Goal: Task Accomplishment & Management: Use online tool/utility

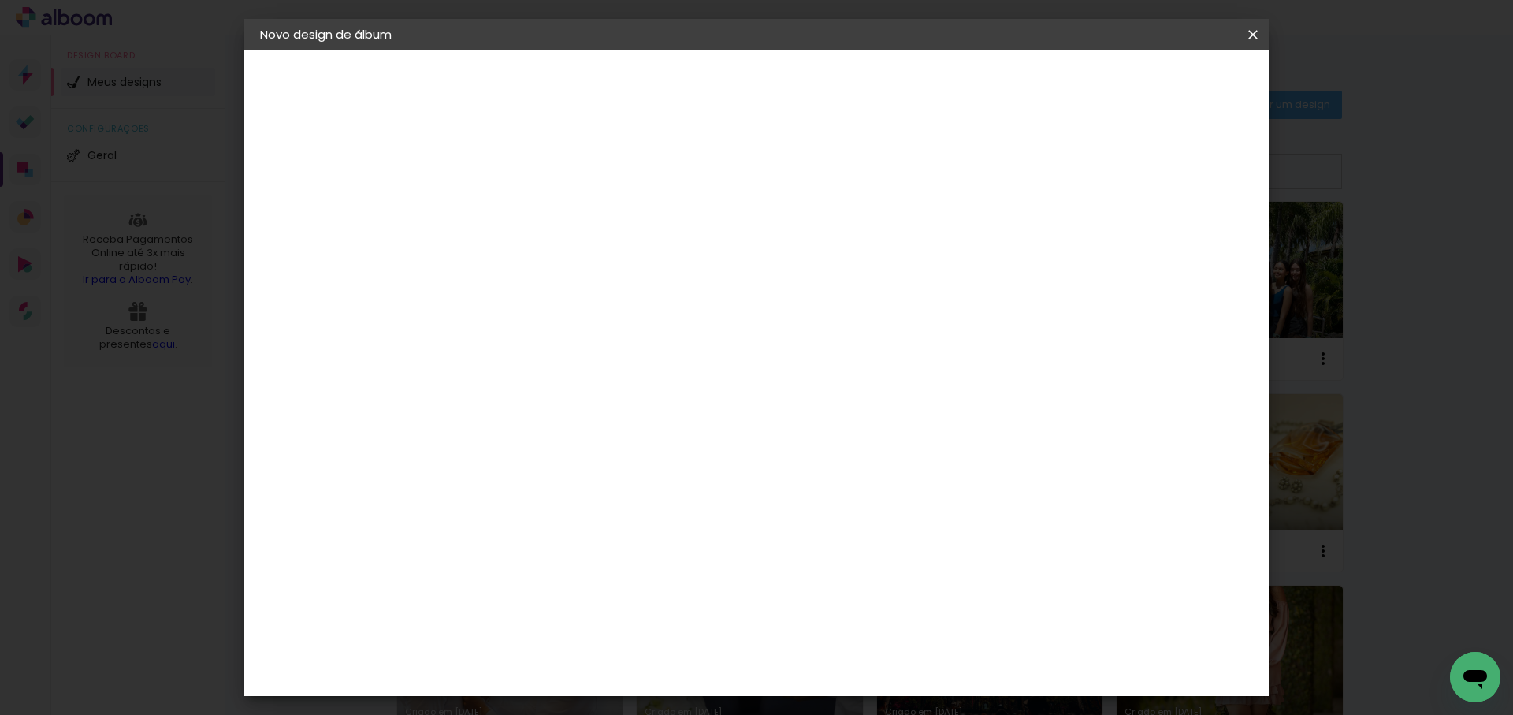
click at [0, 0] on slot "Avançar" at bounding box center [0, 0] width 0 height 0
click at [579, 265] on input "text" at bounding box center [548, 274] width 61 height 24
click at [0, 0] on slot "Réplica Grande" at bounding box center [0, 0] width 0 height 0
click at [711, 266] on input "Réplica Grande" at bounding box center [614, 259] width 193 height 24
click at [769, 258] on paper-item "Álbum" at bounding box center [858, 262] width 315 height 32
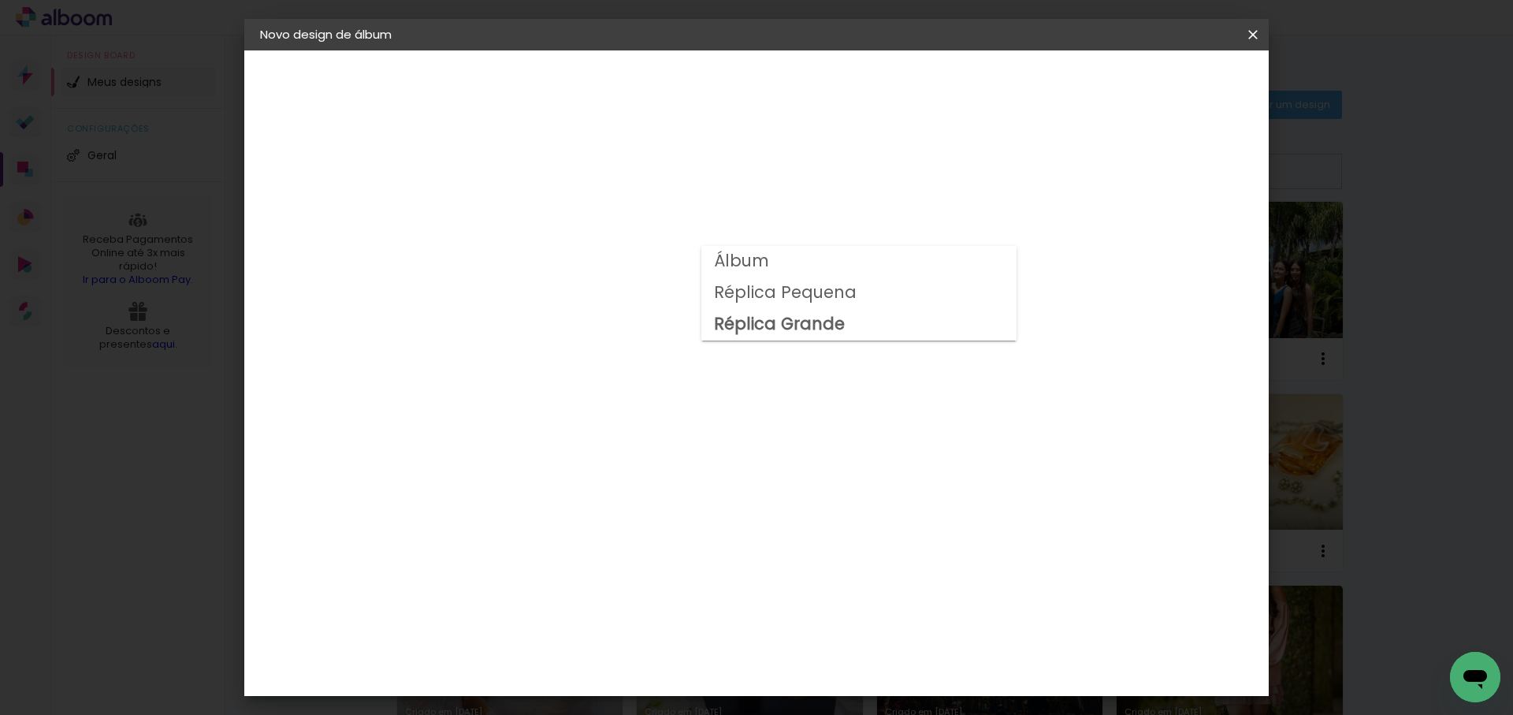
type input "Álbum"
click at [624, 584] on span "30 × 30" at bounding box center [587, 600] width 73 height 32
click at [0, 0] on slot "Avançar" at bounding box center [0, 0] width 0 height 0
click at [1167, 85] on span "Iniciar design" at bounding box center [1131, 83] width 72 height 11
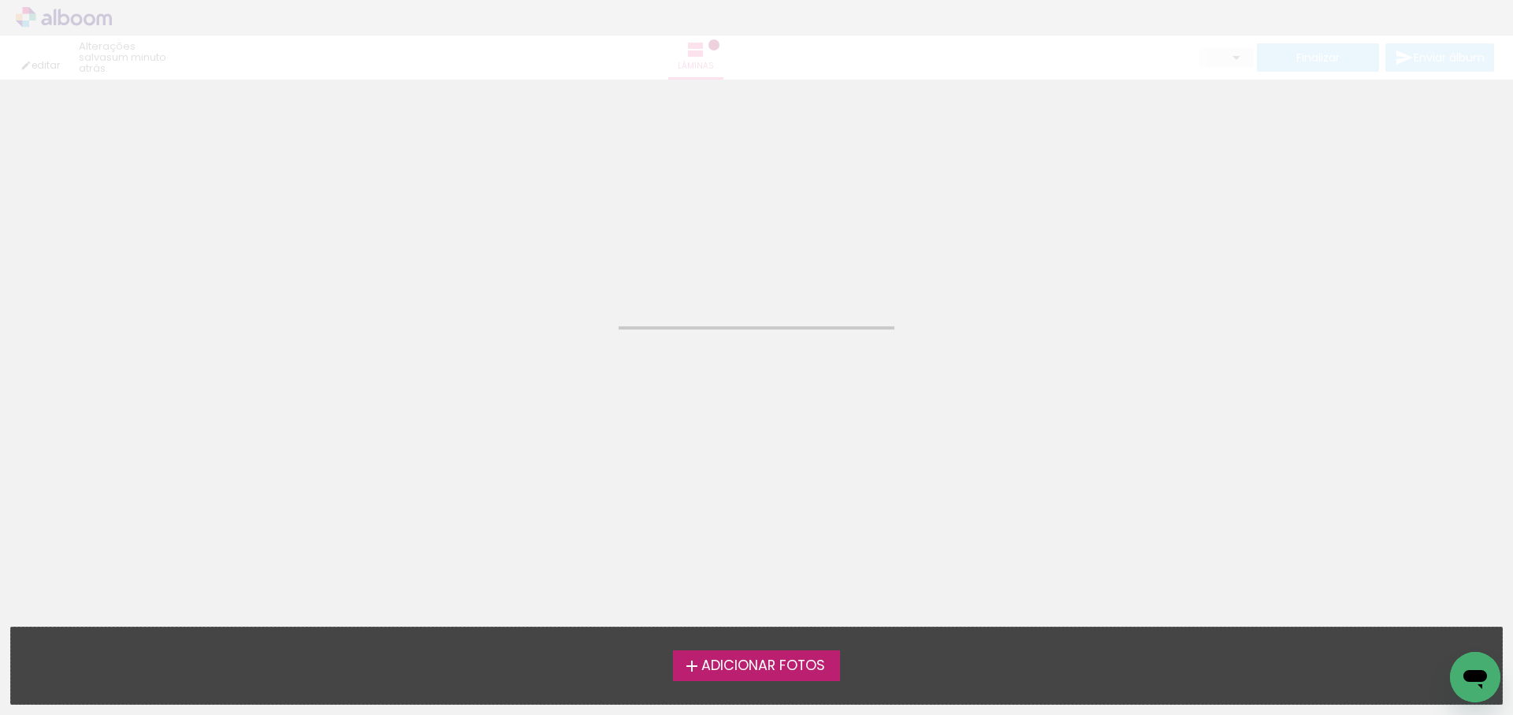
click at [761, 661] on span "Adicionar Fotos" at bounding box center [763, 666] width 124 height 14
click at [0, 0] on input "file" at bounding box center [0, 0] width 0 height 0
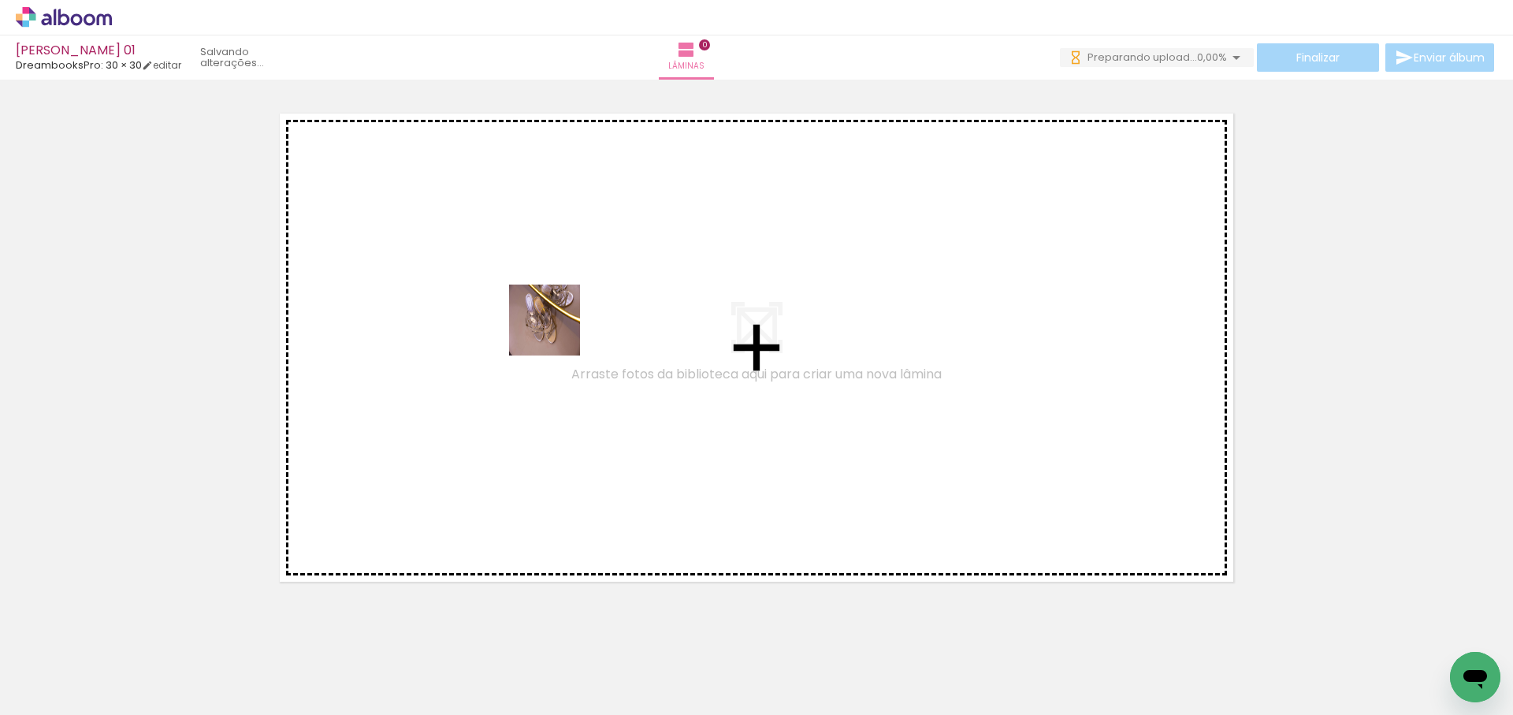
drag, startPoint x: 166, startPoint y: 670, endPoint x: 556, endPoint y: 332, distance: 515.7
click at [556, 332] on quentale-workspace at bounding box center [756, 357] width 1513 height 715
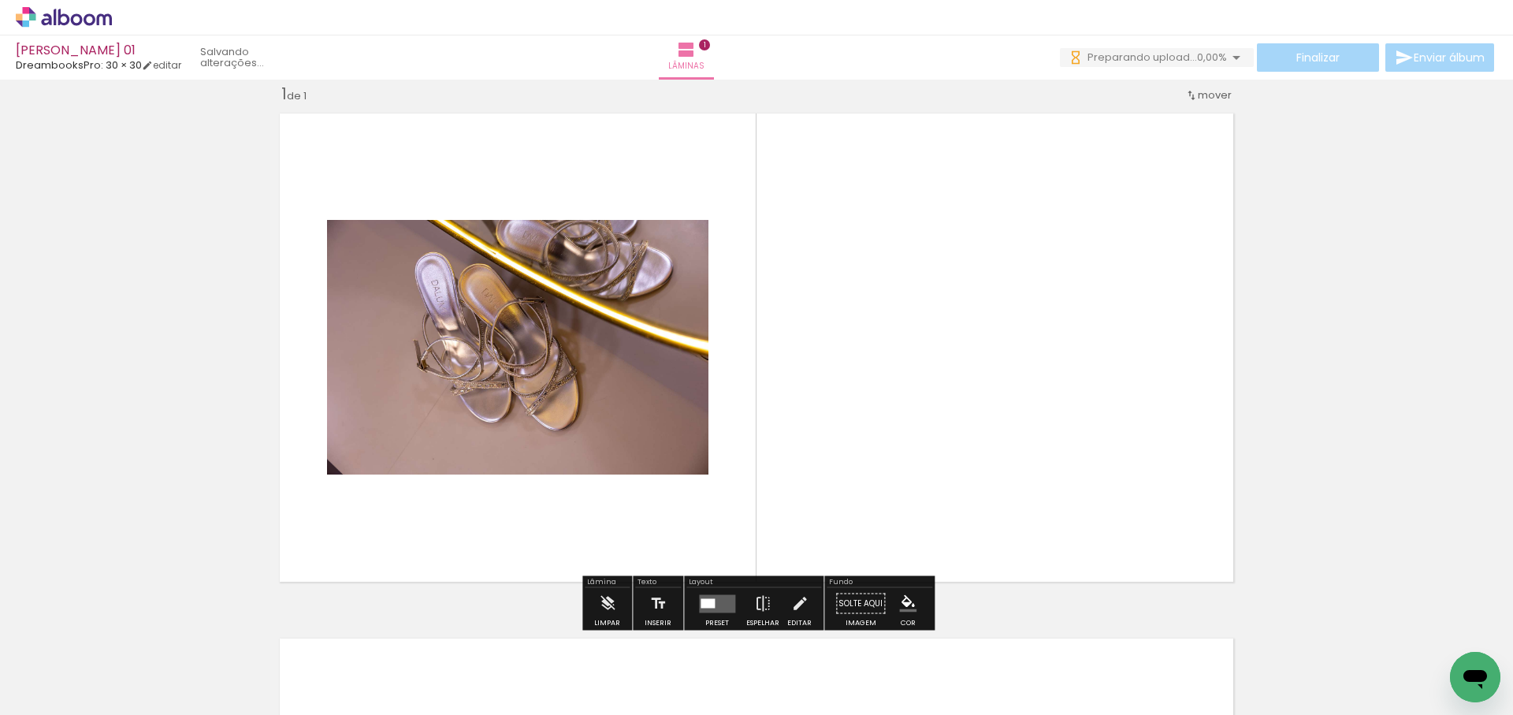
scroll to position [20, 0]
click at [1027, 366] on quentale-workspace at bounding box center [756, 357] width 1513 height 715
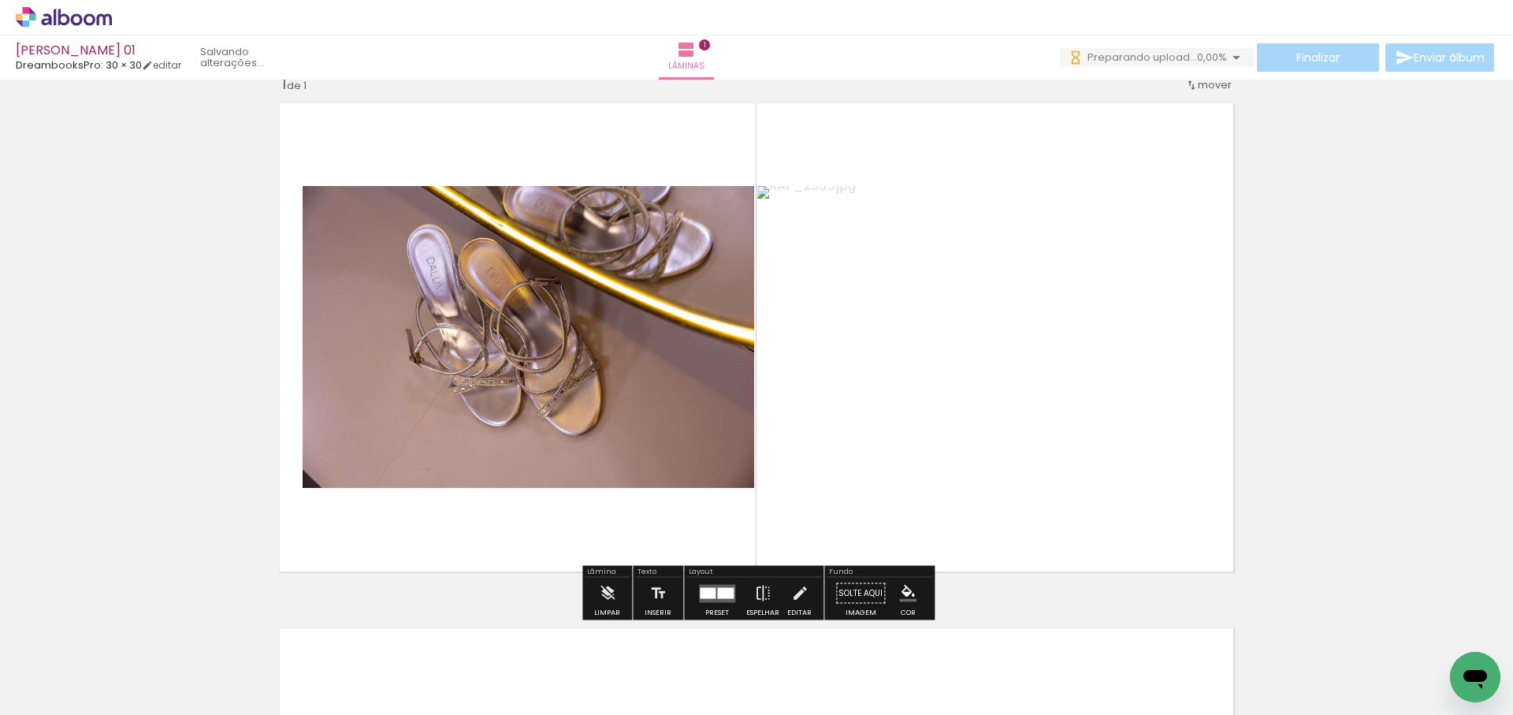
scroll to position [0, 1357]
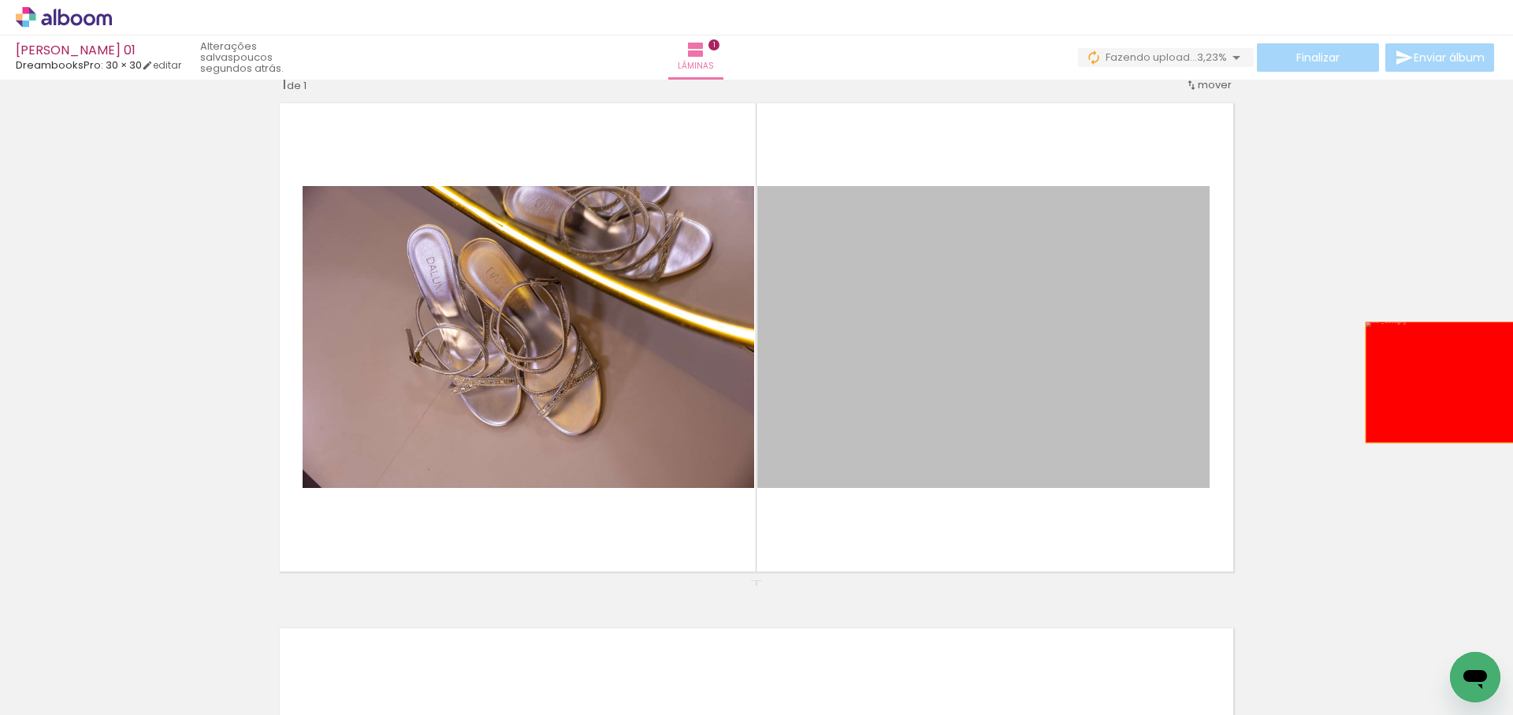
drag, startPoint x: 1002, startPoint y: 414, endPoint x: 1457, endPoint y: 382, distance: 455.9
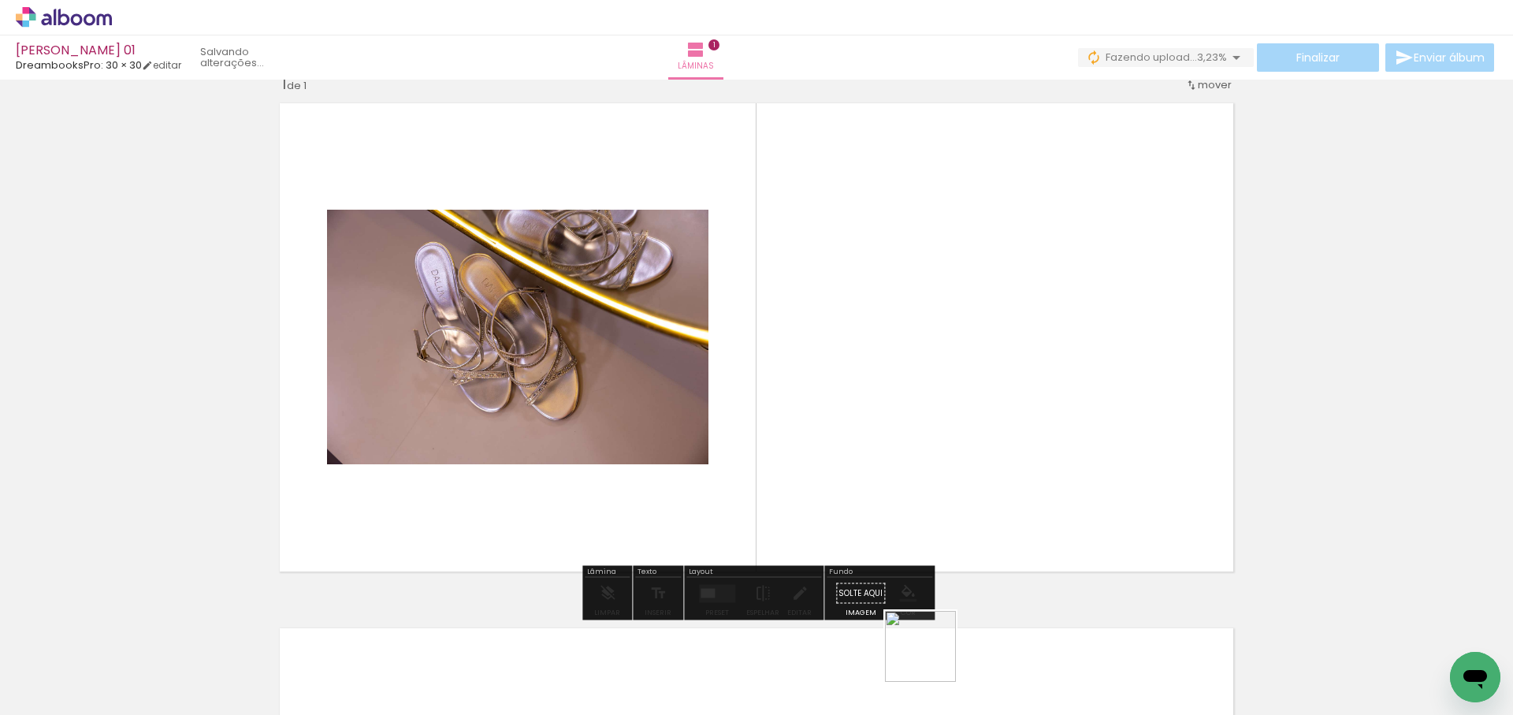
drag, startPoint x: 932, startPoint y: 664, endPoint x: 1064, endPoint y: 627, distance: 137.0
click at [1016, 489] on quentale-workspace at bounding box center [756, 357] width 1513 height 715
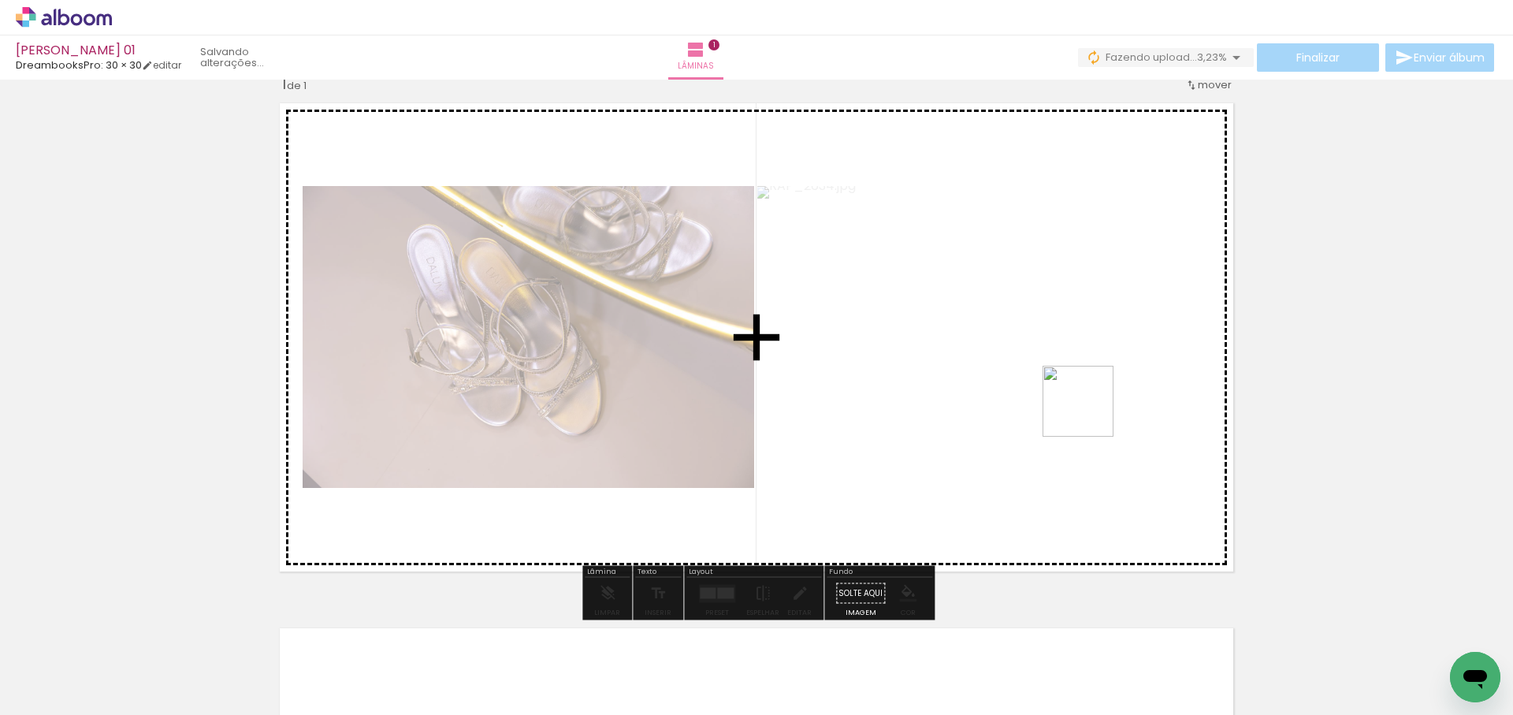
drag, startPoint x: 1033, startPoint y: 627, endPoint x: 1105, endPoint y: 393, distance: 245.1
click at [1103, 395] on quentale-workspace at bounding box center [756, 357] width 1513 height 715
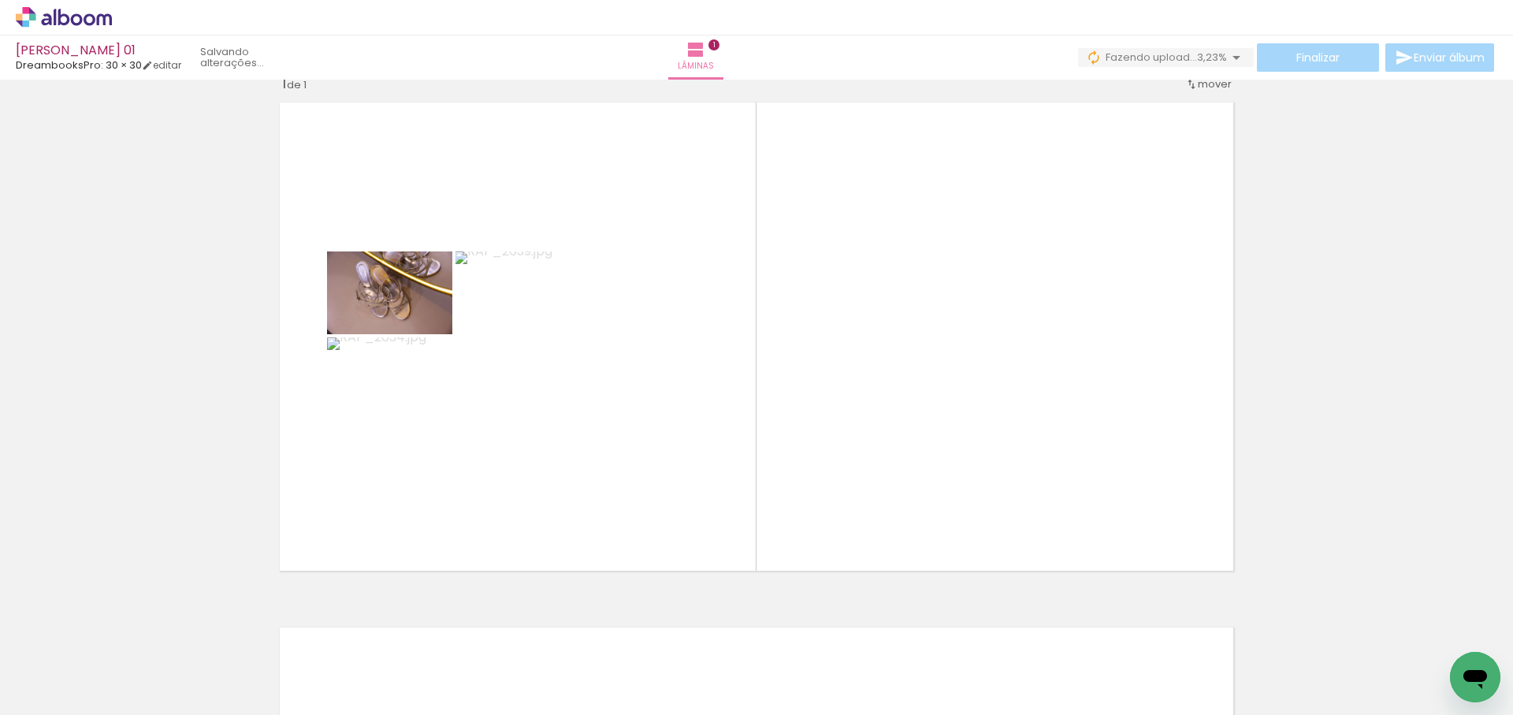
scroll to position [0, 249]
click at [1021, 430] on quentale-workspace at bounding box center [756, 357] width 1513 height 715
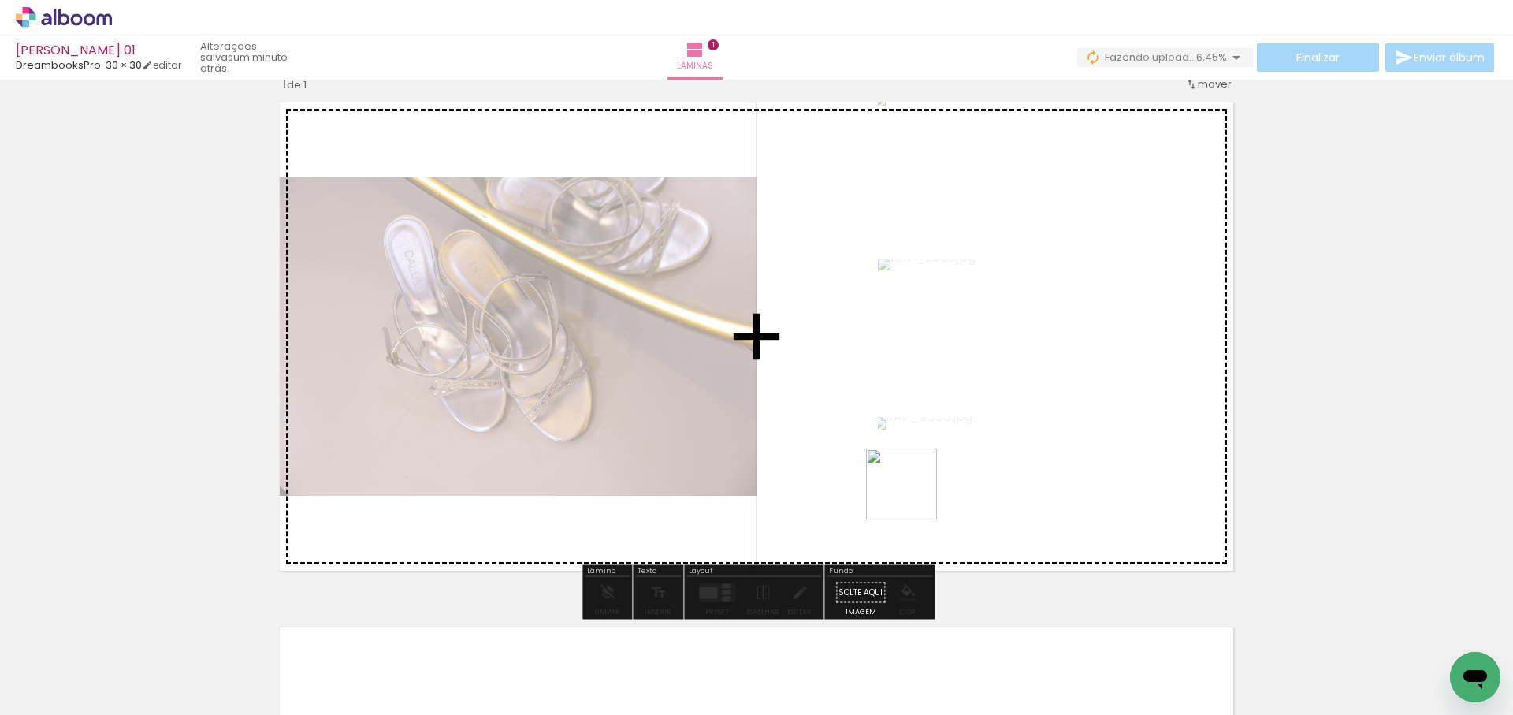
drag, startPoint x: 885, startPoint y: 665, endPoint x: 926, endPoint y: 393, distance: 275.8
click at [927, 394] on quentale-workspace at bounding box center [756, 357] width 1513 height 715
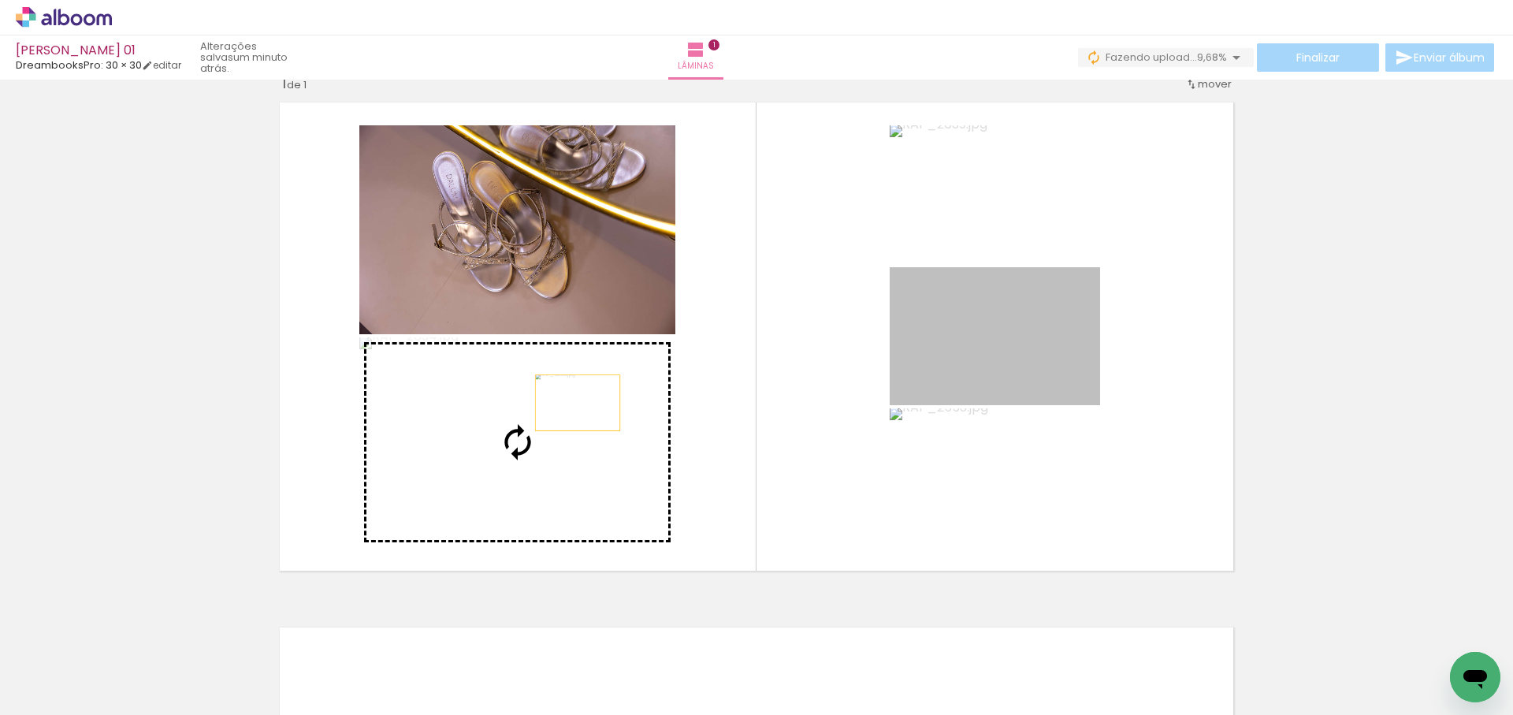
drag, startPoint x: 1049, startPoint y: 343, endPoint x: 597, endPoint y: 420, distance: 458.2
click at [0, 0] on slot at bounding box center [0, 0] width 0 height 0
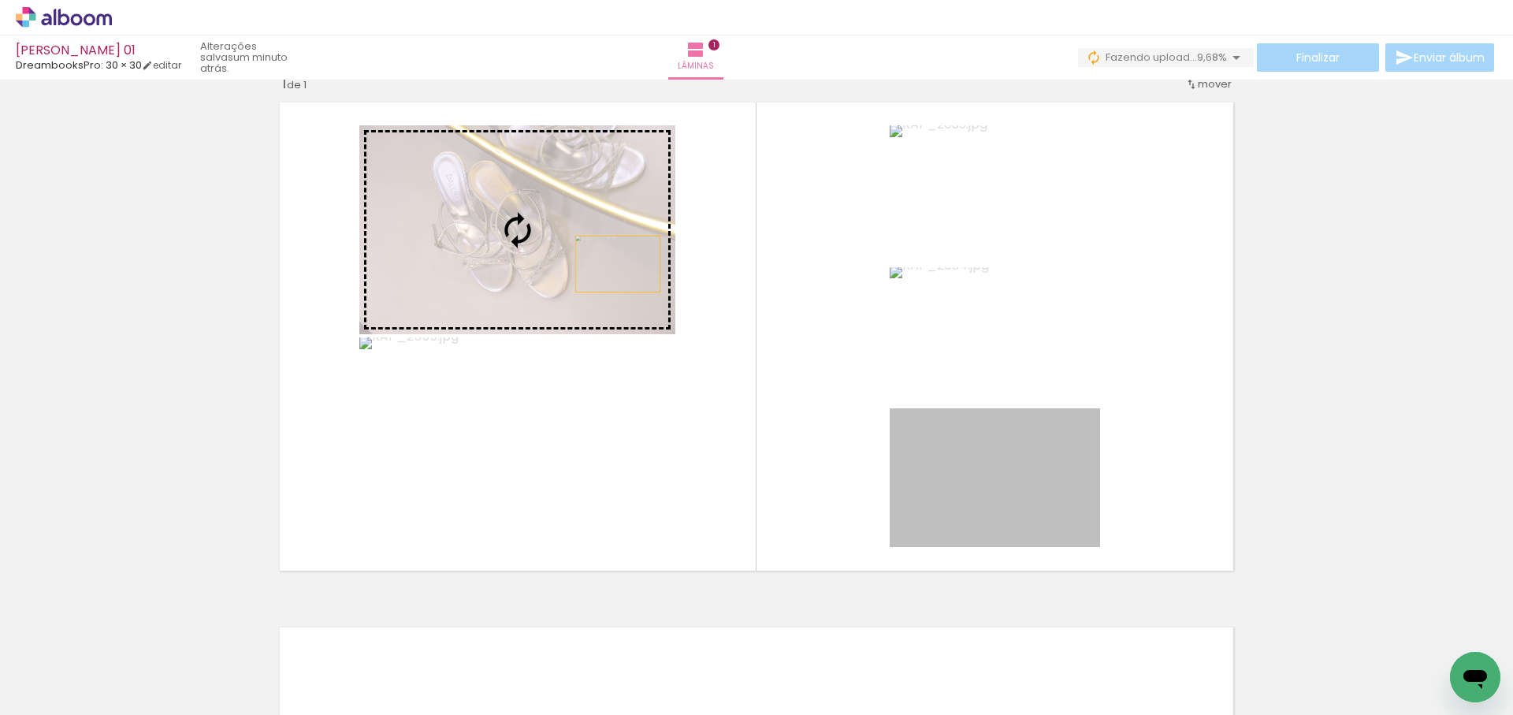
drag, startPoint x: 971, startPoint y: 462, endPoint x: 548, endPoint y: 226, distance: 484.4
click at [0, 0] on slot at bounding box center [0, 0] width 0 height 0
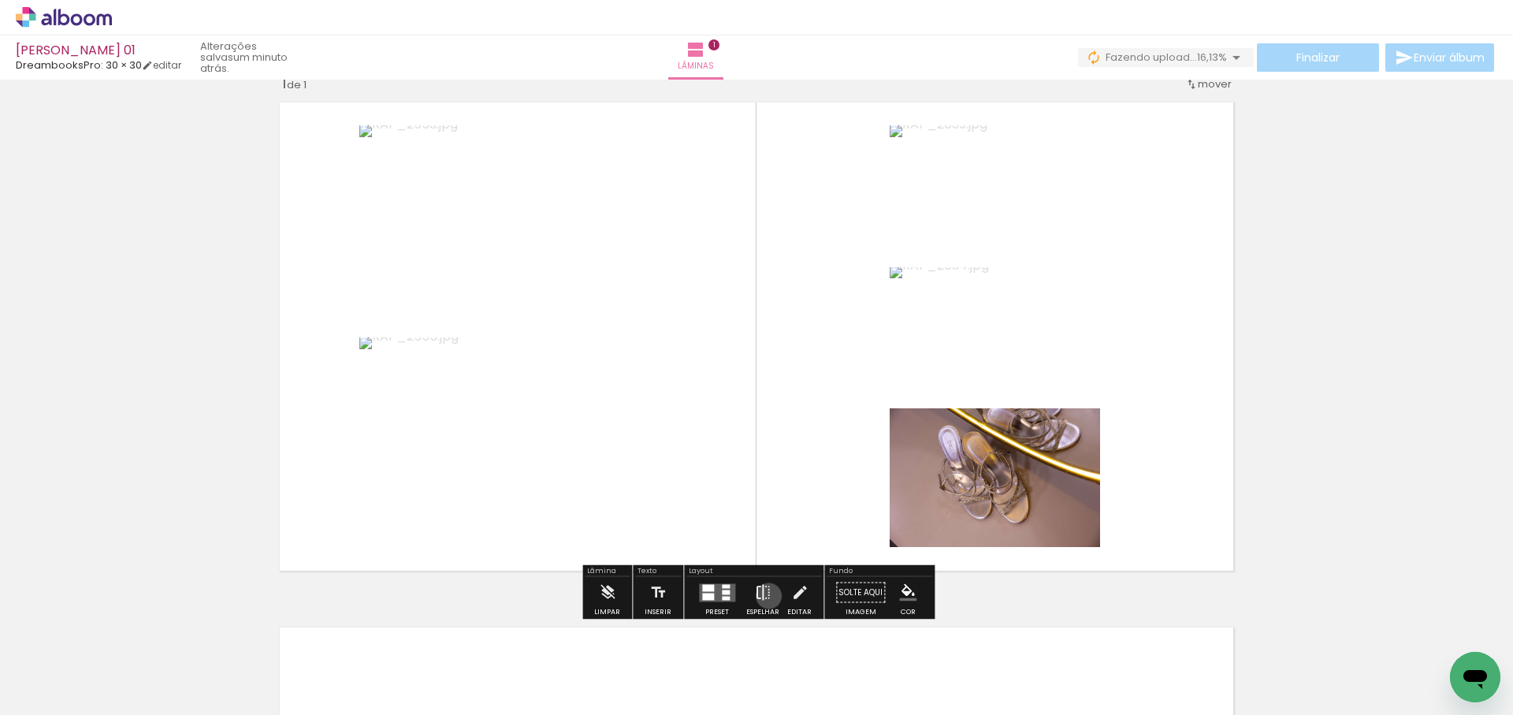
click at [765, 596] on iron-icon at bounding box center [762, 593] width 17 height 32
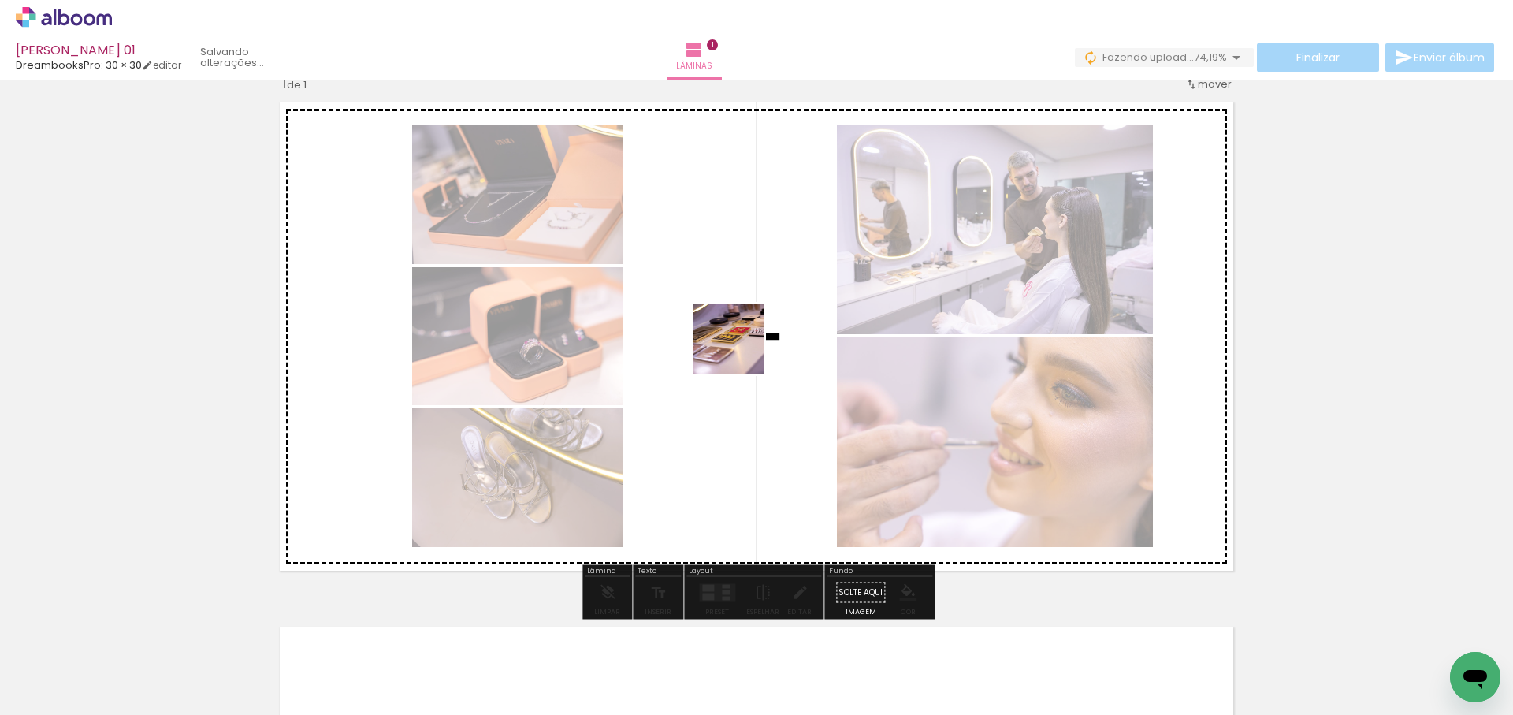
drag, startPoint x: 625, startPoint y: 675, endPoint x: 741, endPoint y: 350, distance: 345.5
click at [741, 350] on quentale-workspace at bounding box center [756, 357] width 1513 height 715
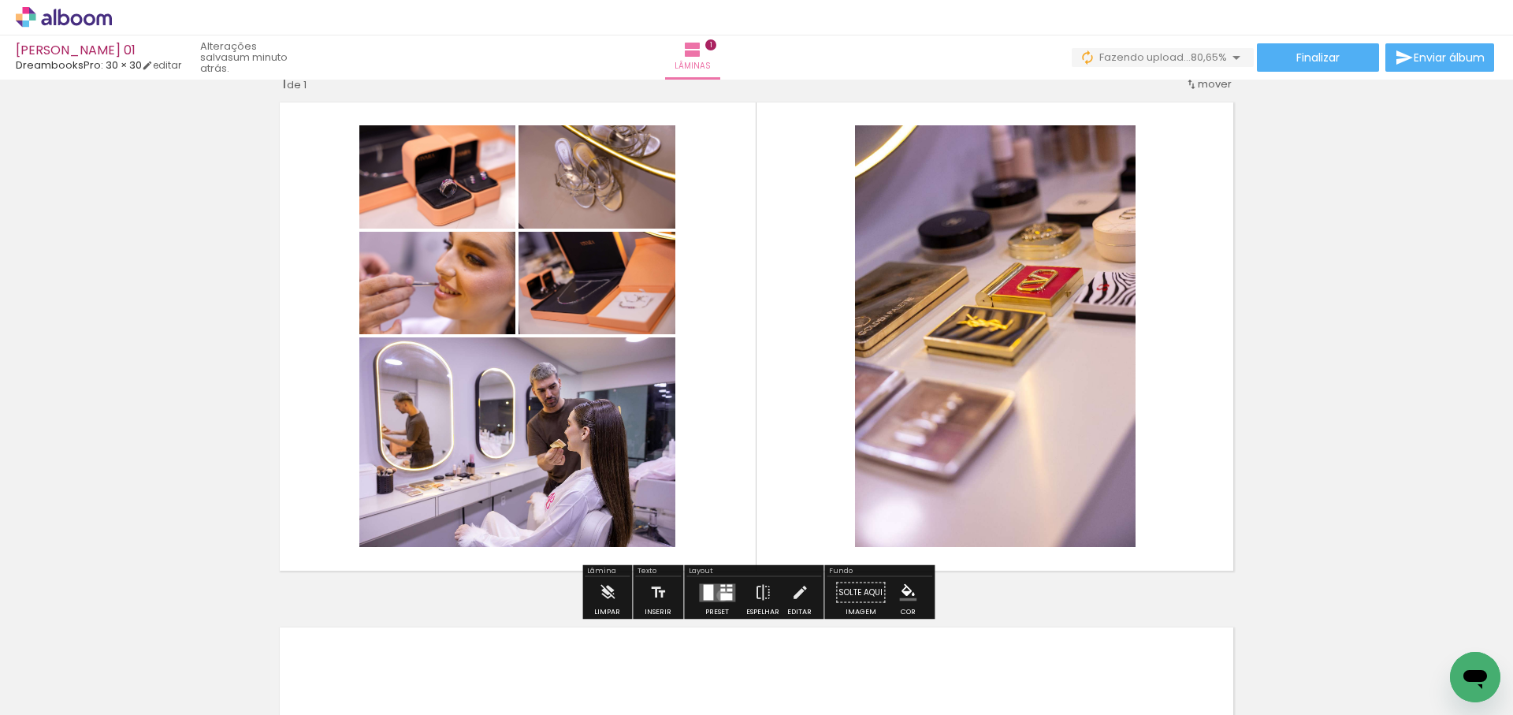
click at [720, 595] on div at bounding box center [726, 596] width 12 height 7
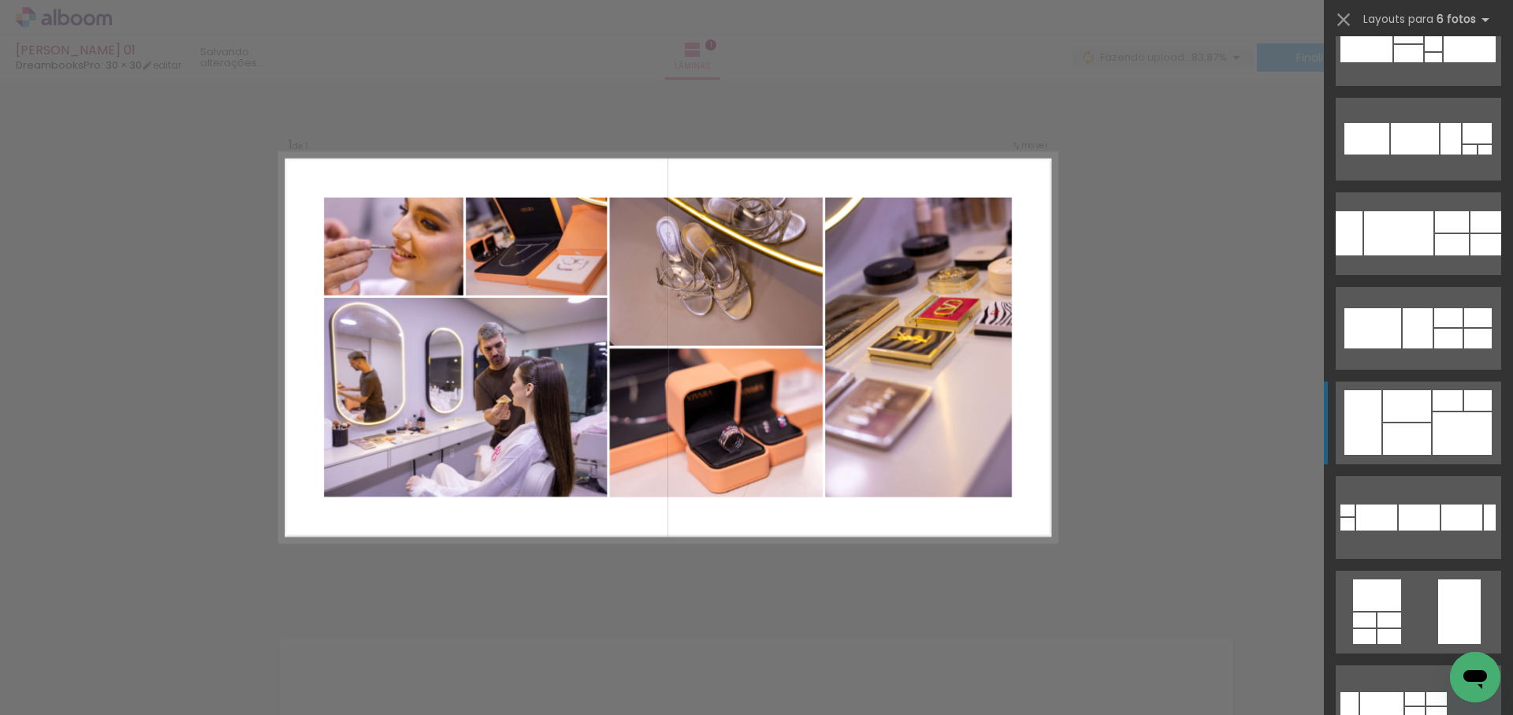
scroll to position [366, 0]
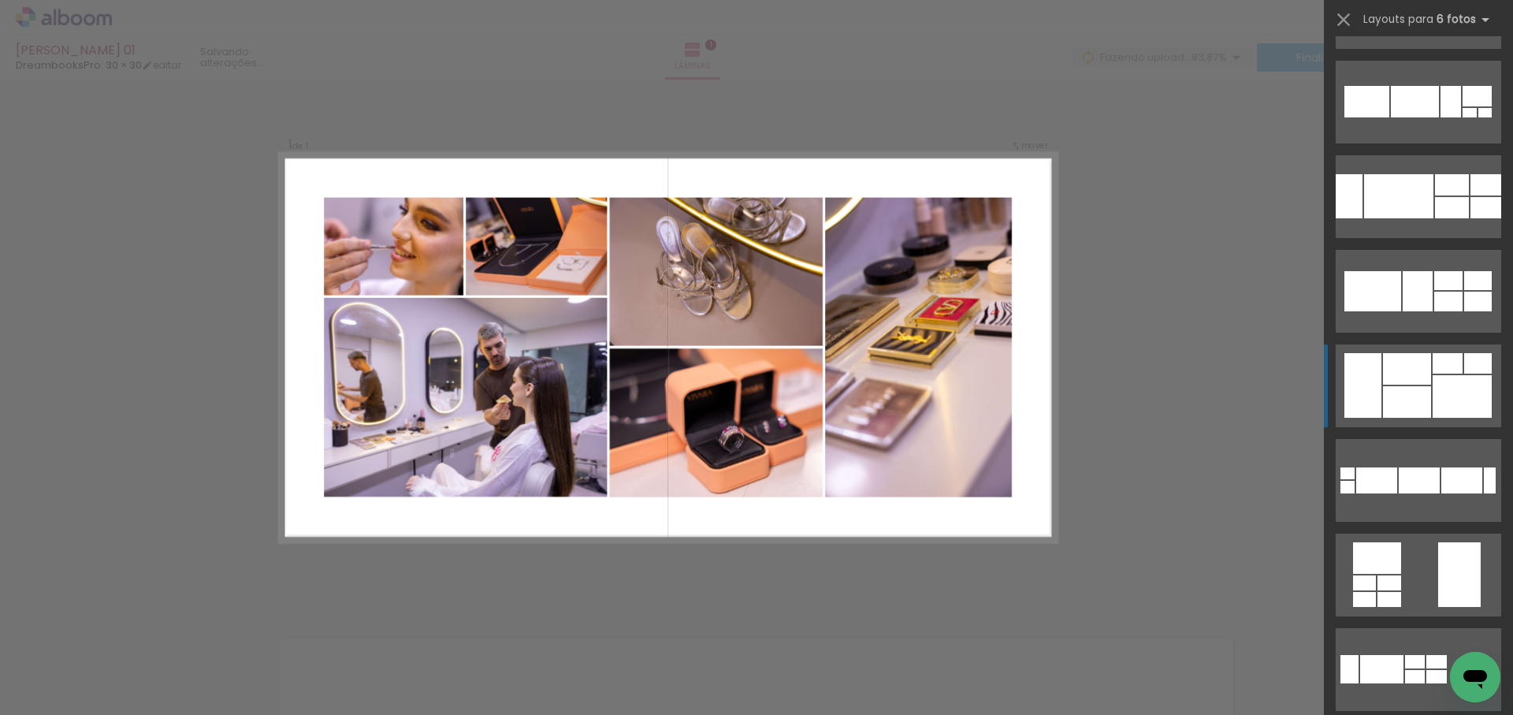
click at [1427, 378] on div at bounding box center [1407, 369] width 48 height 32
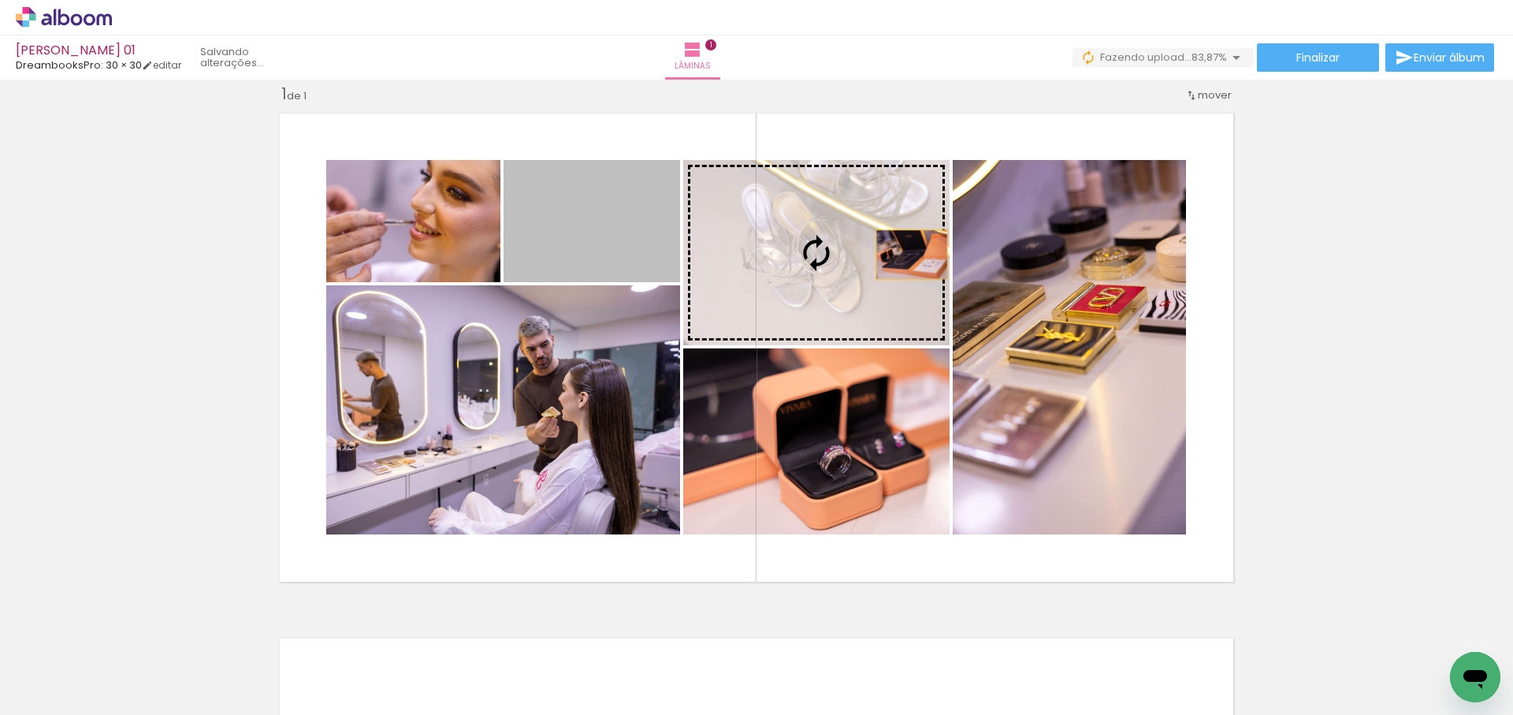
drag, startPoint x: 593, startPoint y: 245, endPoint x: 912, endPoint y: 255, distance: 319.4
click at [0, 0] on slot at bounding box center [0, 0] width 0 height 0
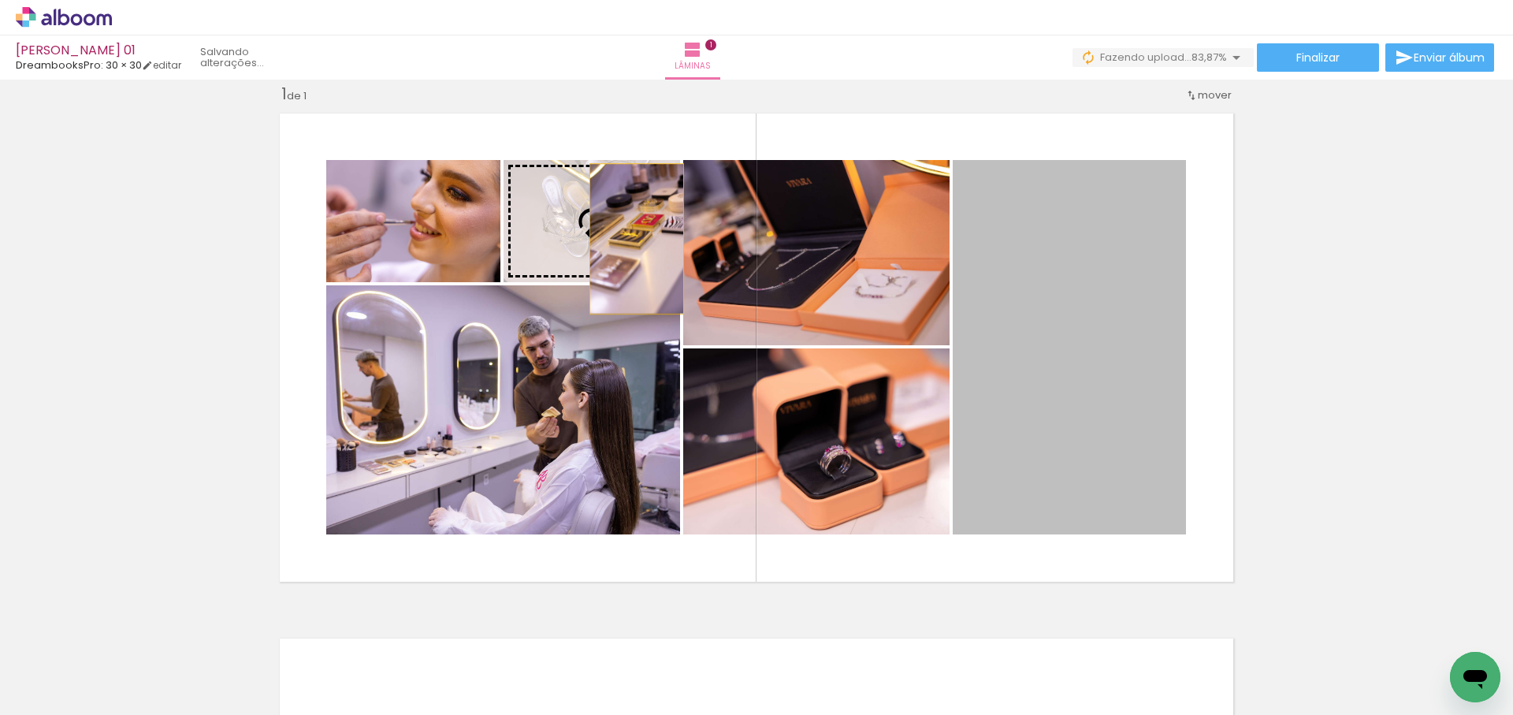
drag, startPoint x: 1119, startPoint y: 333, endPoint x: 603, endPoint y: 227, distance: 527.0
click at [0, 0] on slot at bounding box center [0, 0] width 0 height 0
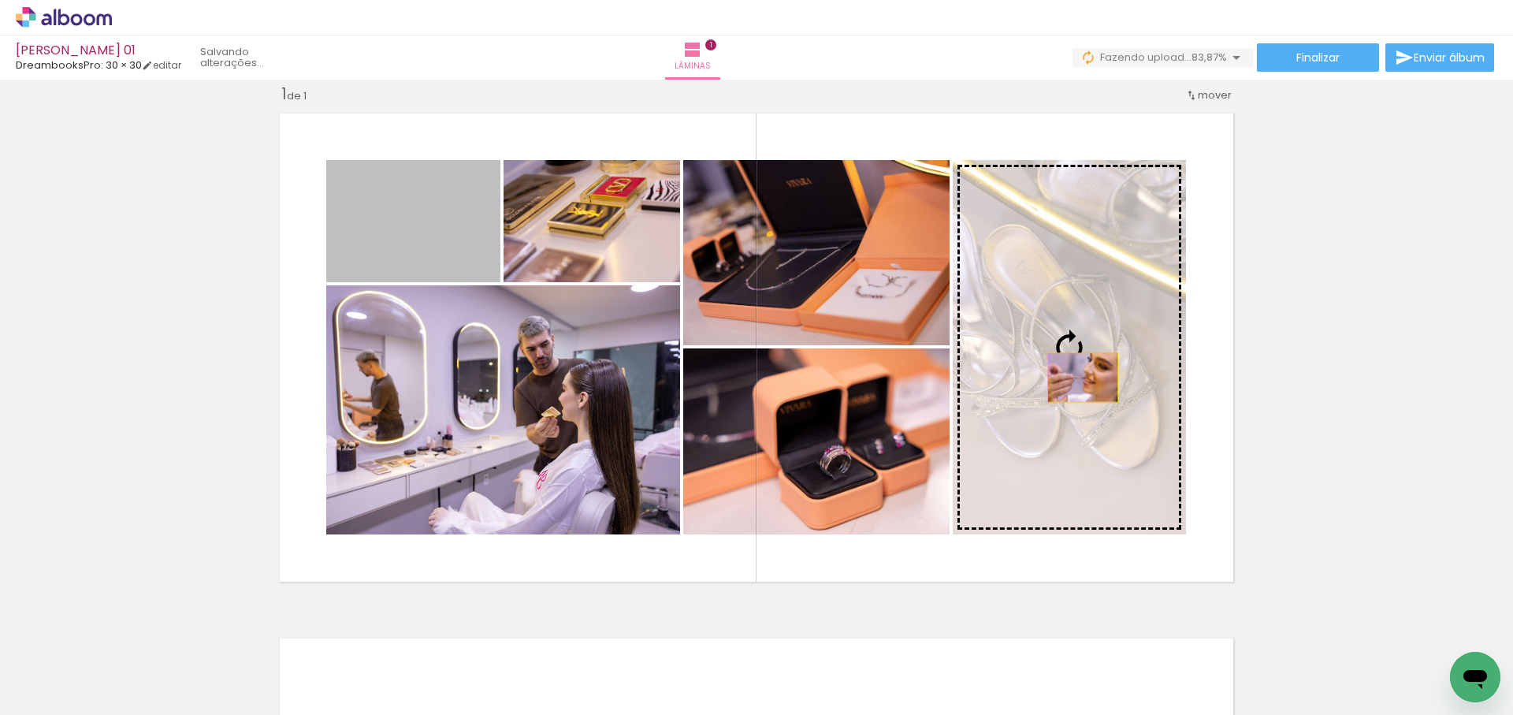
drag, startPoint x: 426, startPoint y: 239, endPoint x: 1067, endPoint y: 378, distance: 655.6
click at [0, 0] on slot at bounding box center [0, 0] width 0 height 0
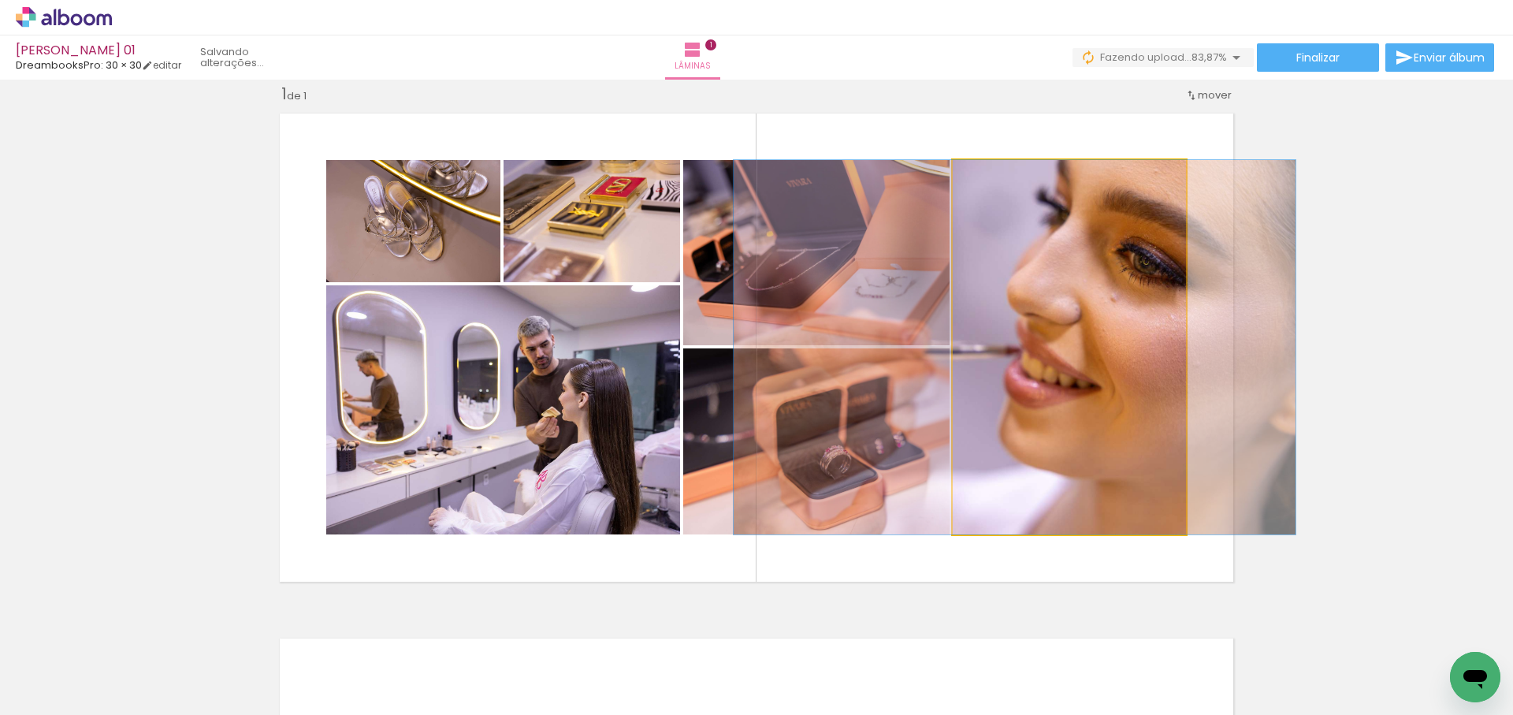
drag, startPoint x: 1113, startPoint y: 371, endPoint x: 1064, endPoint y: 373, distance: 48.9
click at [1064, 373] on div at bounding box center [1015, 347] width 562 height 374
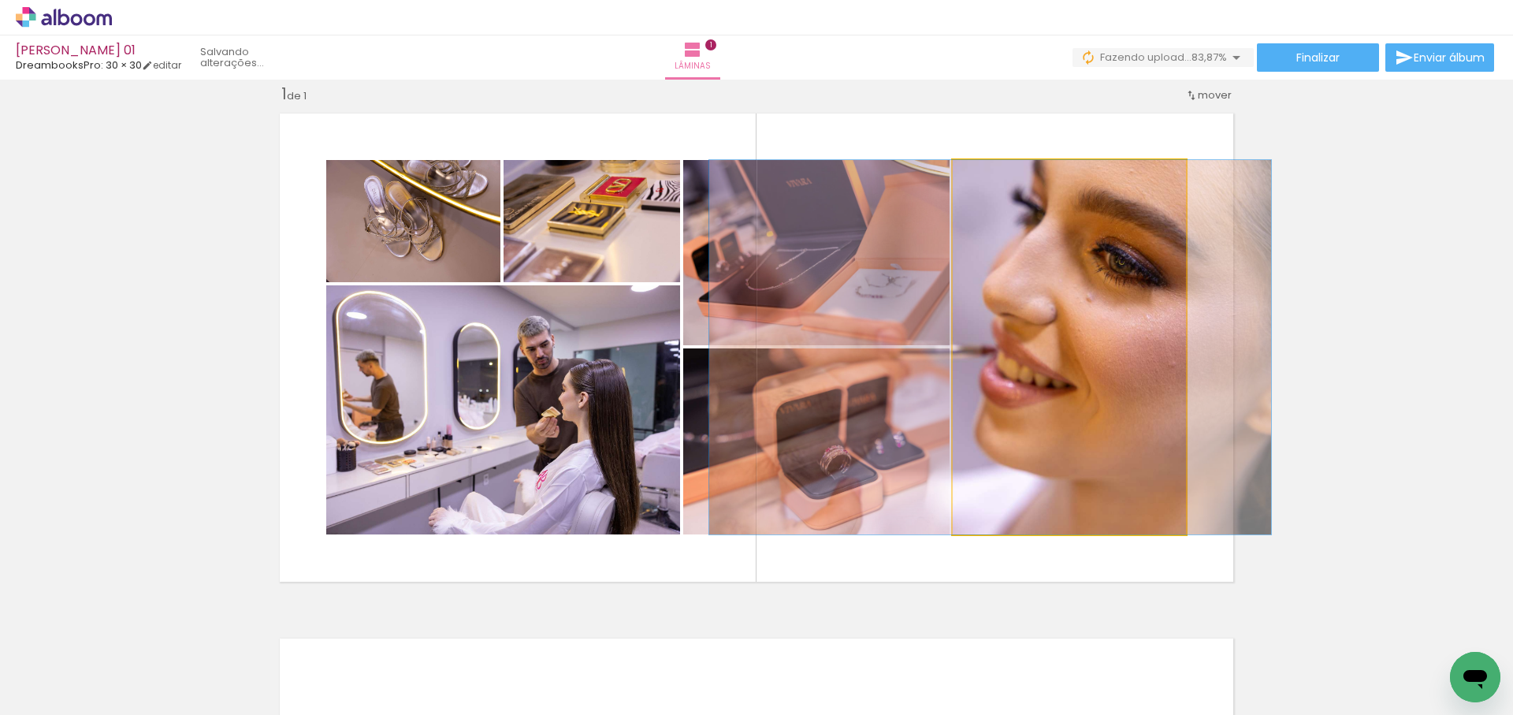
drag, startPoint x: 1092, startPoint y: 378, endPoint x: 1074, endPoint y: 378, distance: 18.9
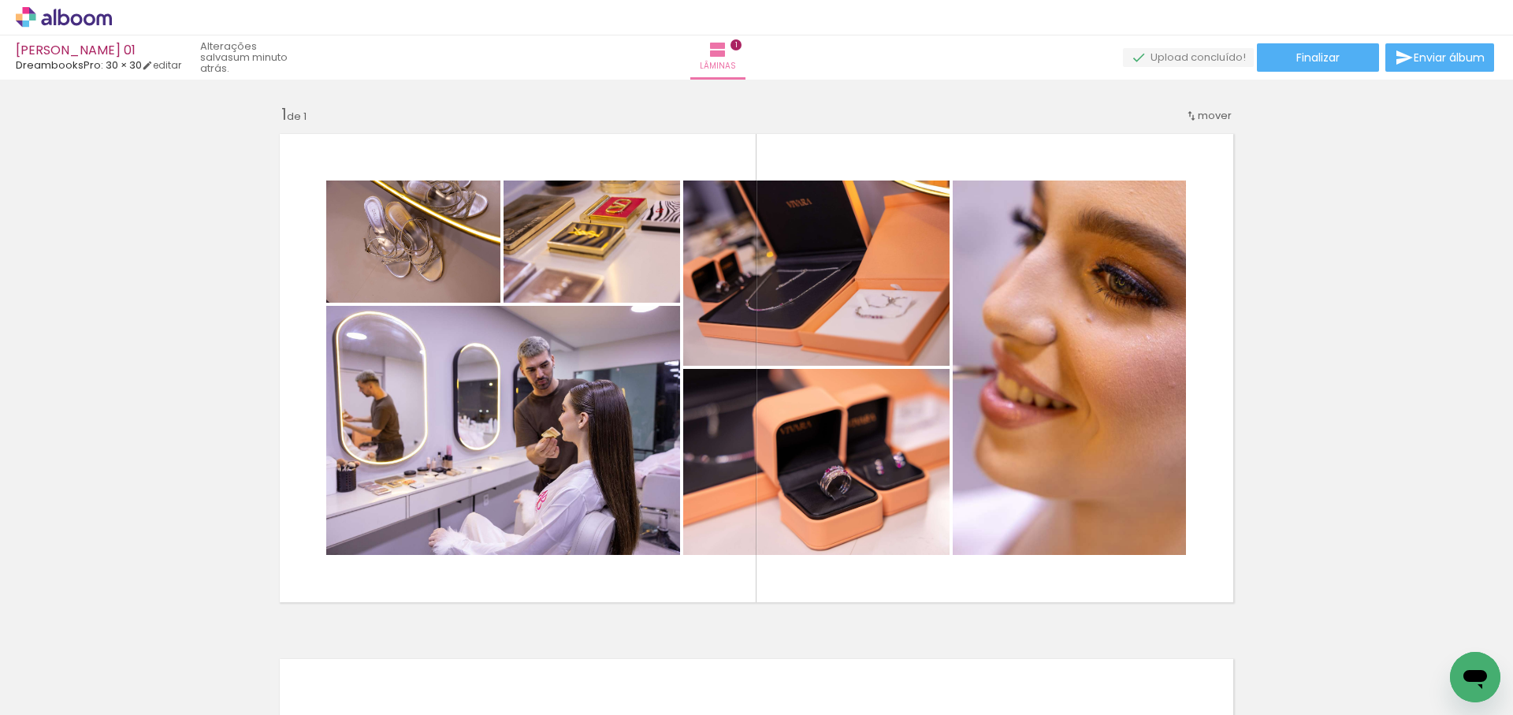
scroll to position [0, 0]
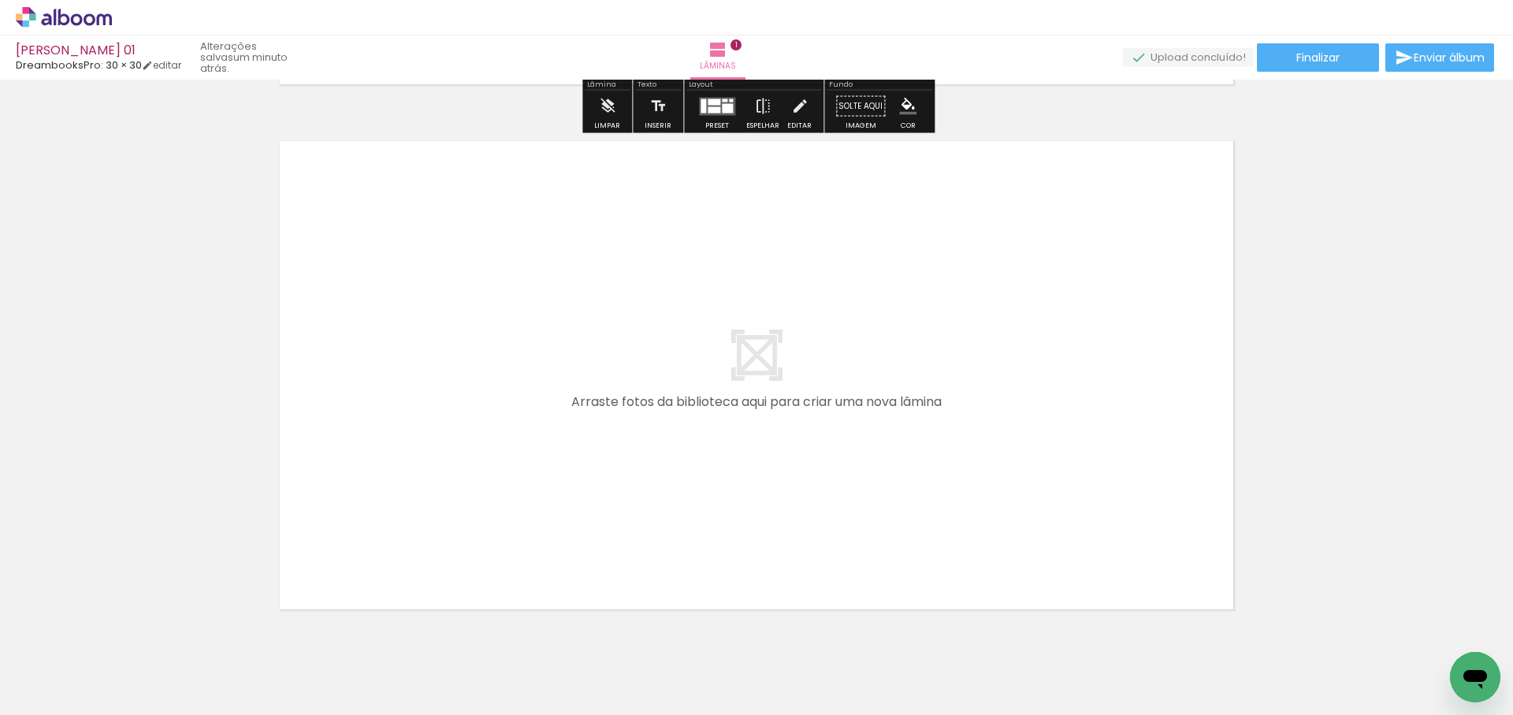
click at [498, 346] on quentale-workspace at bounding box center [756, 357] width 1513 height 715
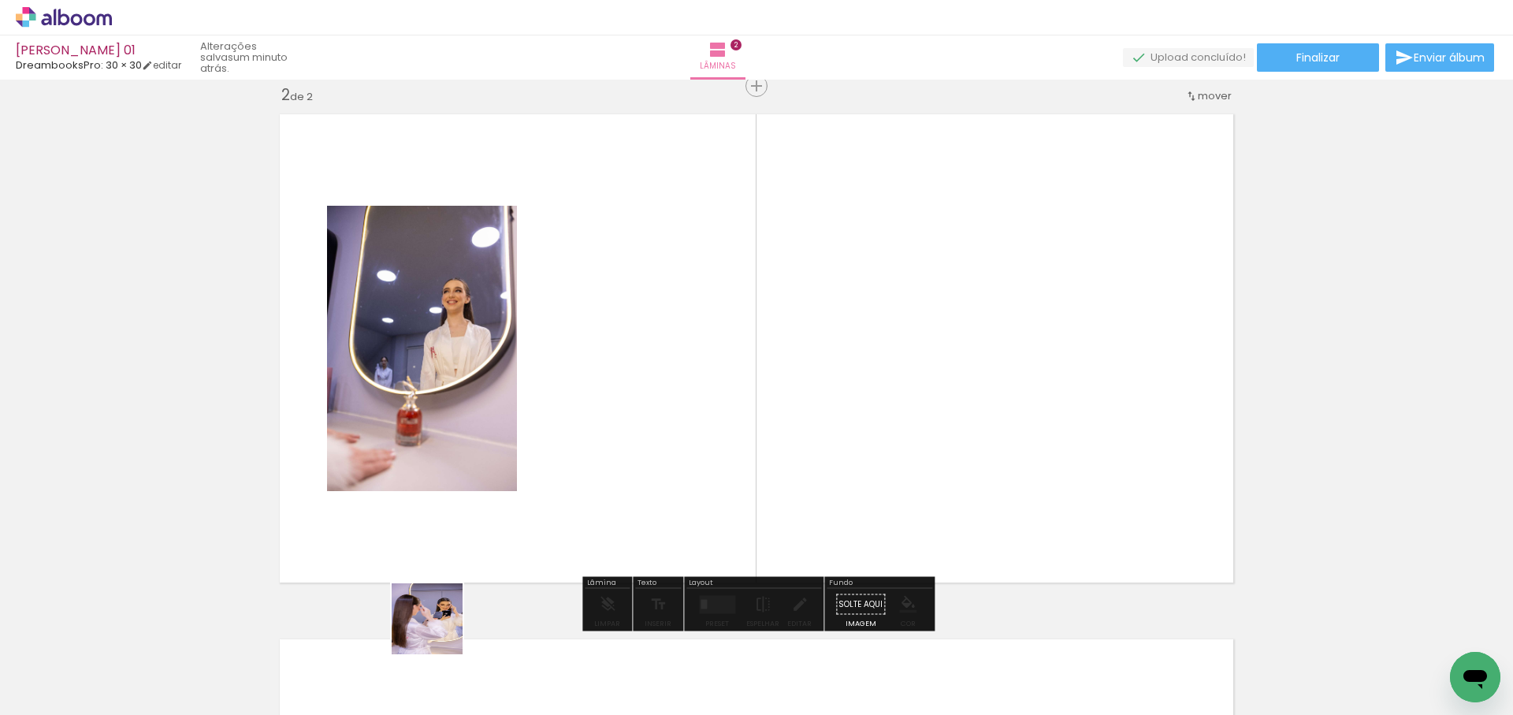
scroll to position [545, 0]
drag, startPoint x: 439, startPoint y: 631, endPoint x: 610, endPoint y: 373, distance: 309.3
click at [610, 373] on quentale-workspace at bounding box center [756, 357] width 1513 height 715
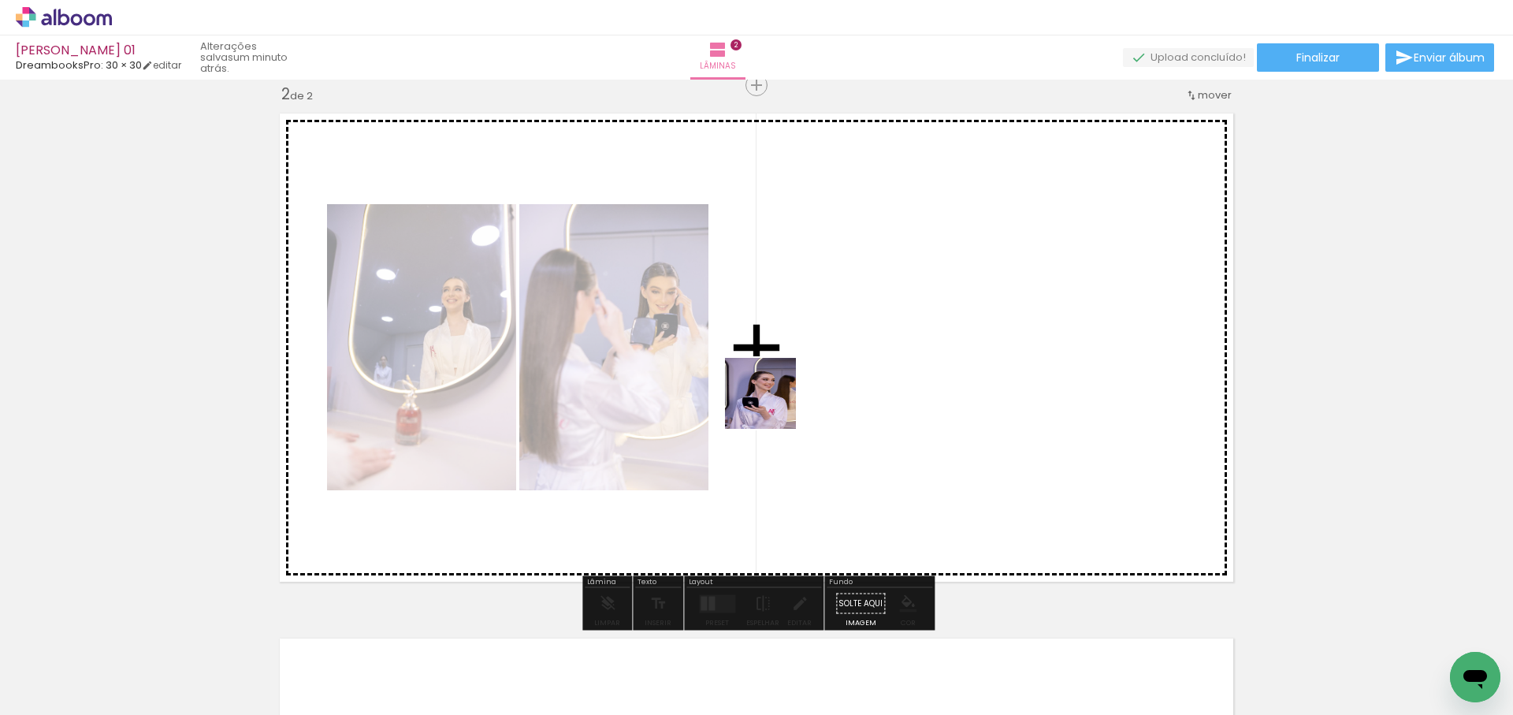
drag, startPoint x: 683, startPoint y: 520, endPoint x: 801, endPoint y: 457, distance: 134.0
click at [812, 369] on quentale-workspace at bounding box center [756, 357] width 1513 height 715
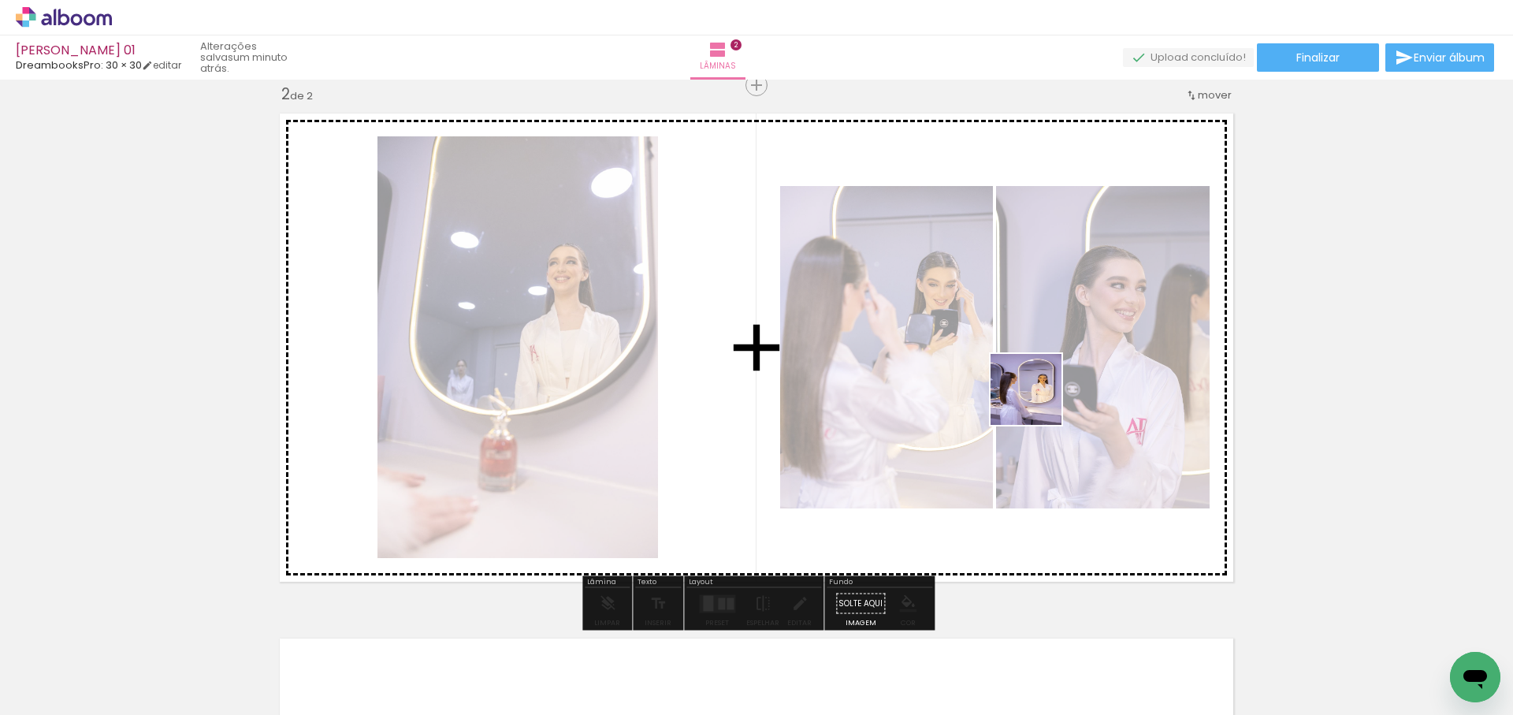
drag, startPoint x: 984, startPoint y: 581, endPoint x: 1035, endPoint y: 407, distance: 181.3
click at [1038, 400] on quentale-workspace at bounding box center [756, 357] width 1513 height 715
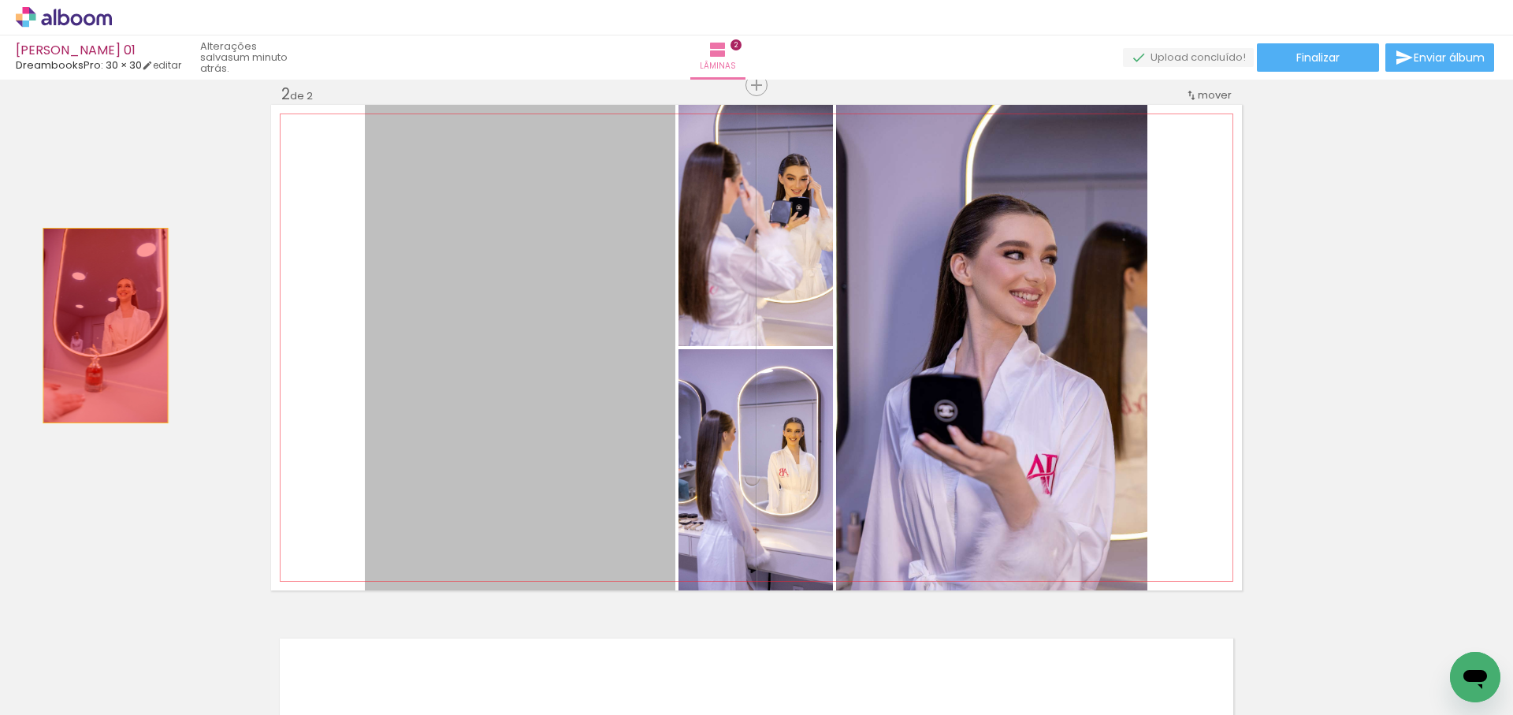
drag, startPoint x: 538, startPoint y: 349, endPoint x: 288, endPoint y: 434, distance: 263.7
click at [106, 326] on div "Inserir lâmina 1 de 2 Inserir lâmina 2 de 2" at bounding box center [756, 328] width 1513 height 1576
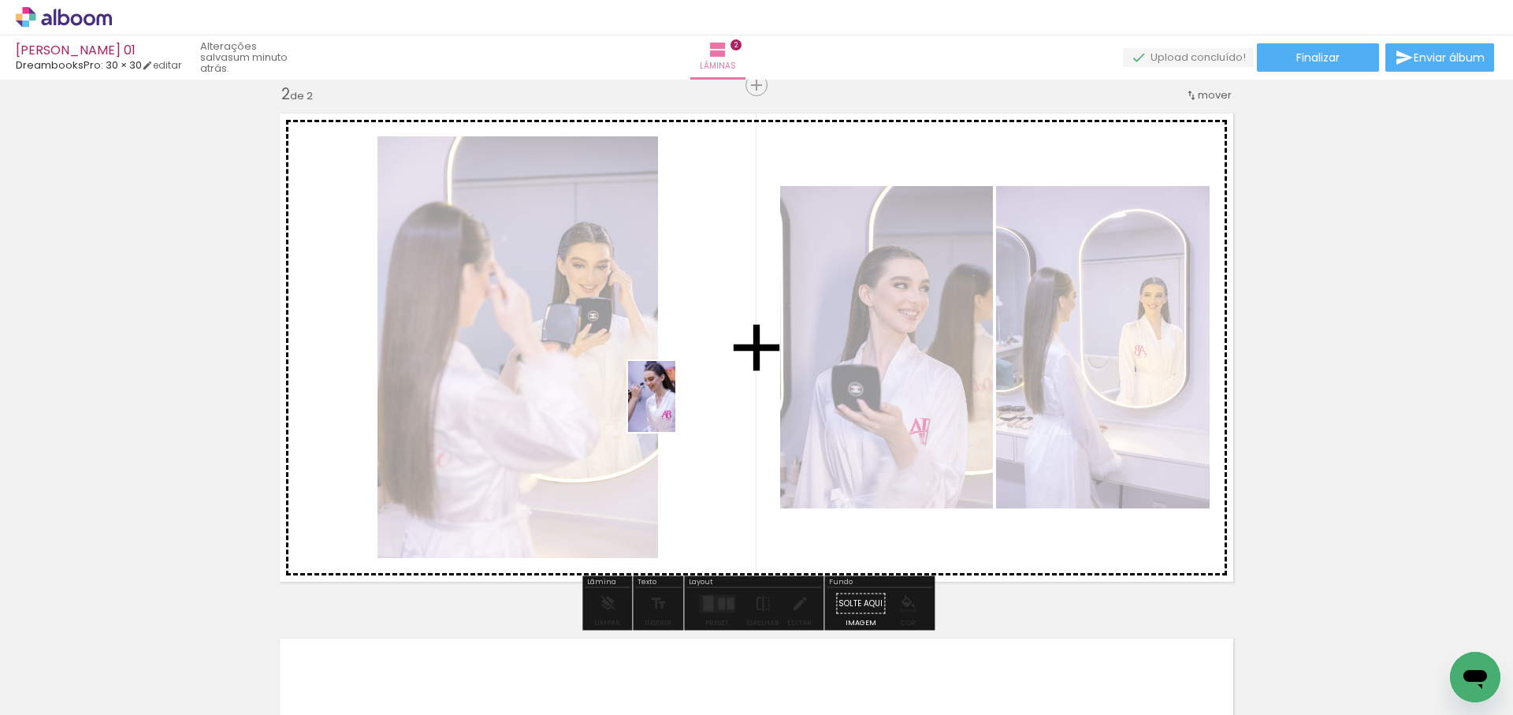
drag, startPoint x: 1041, startPoint y: 676, endPoint x: 675, endPoint y: 408, distance: 453.4
click at [675, 408] on quentale-workspace at bounding box center [756, 357] width 1513 height 715
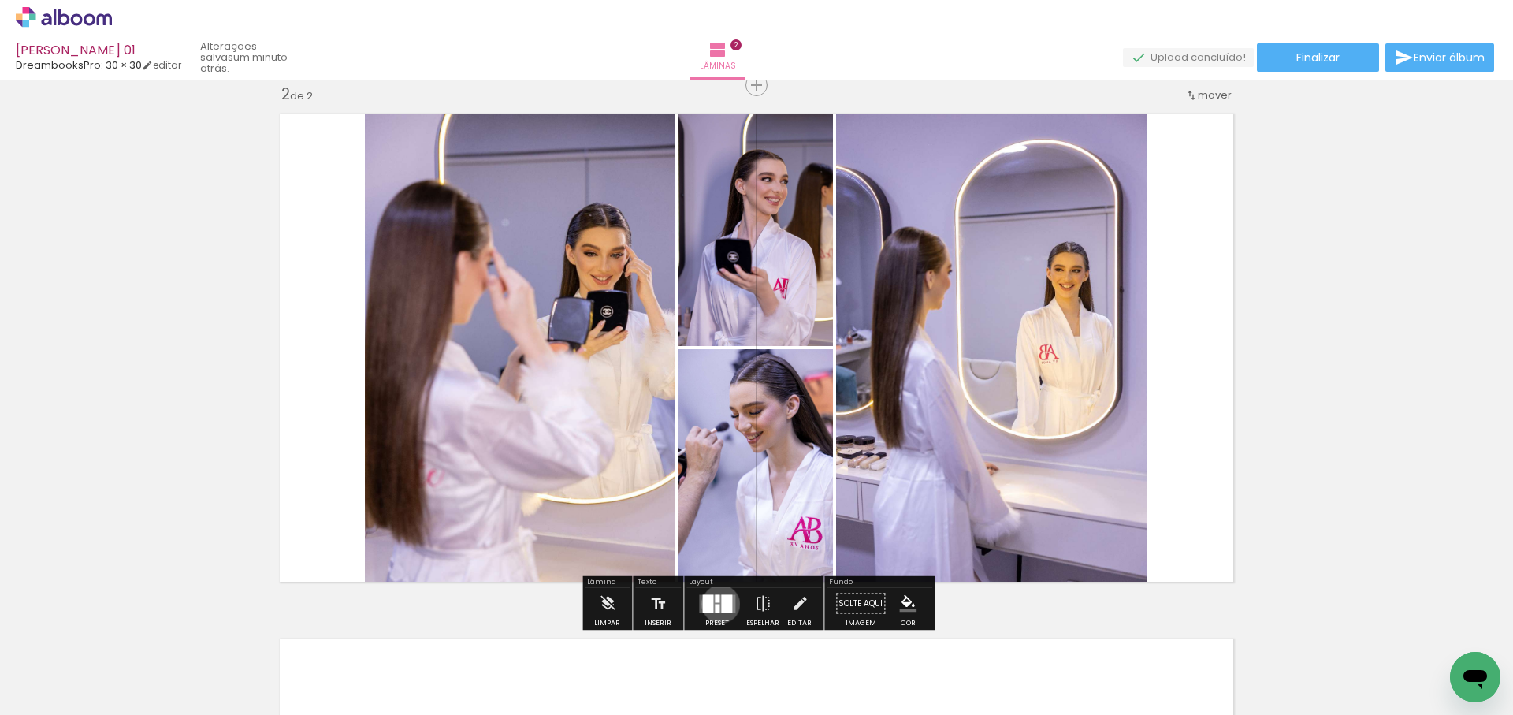
click at [721, 604] on div at bounding box center [726, 603] width 11 height 18
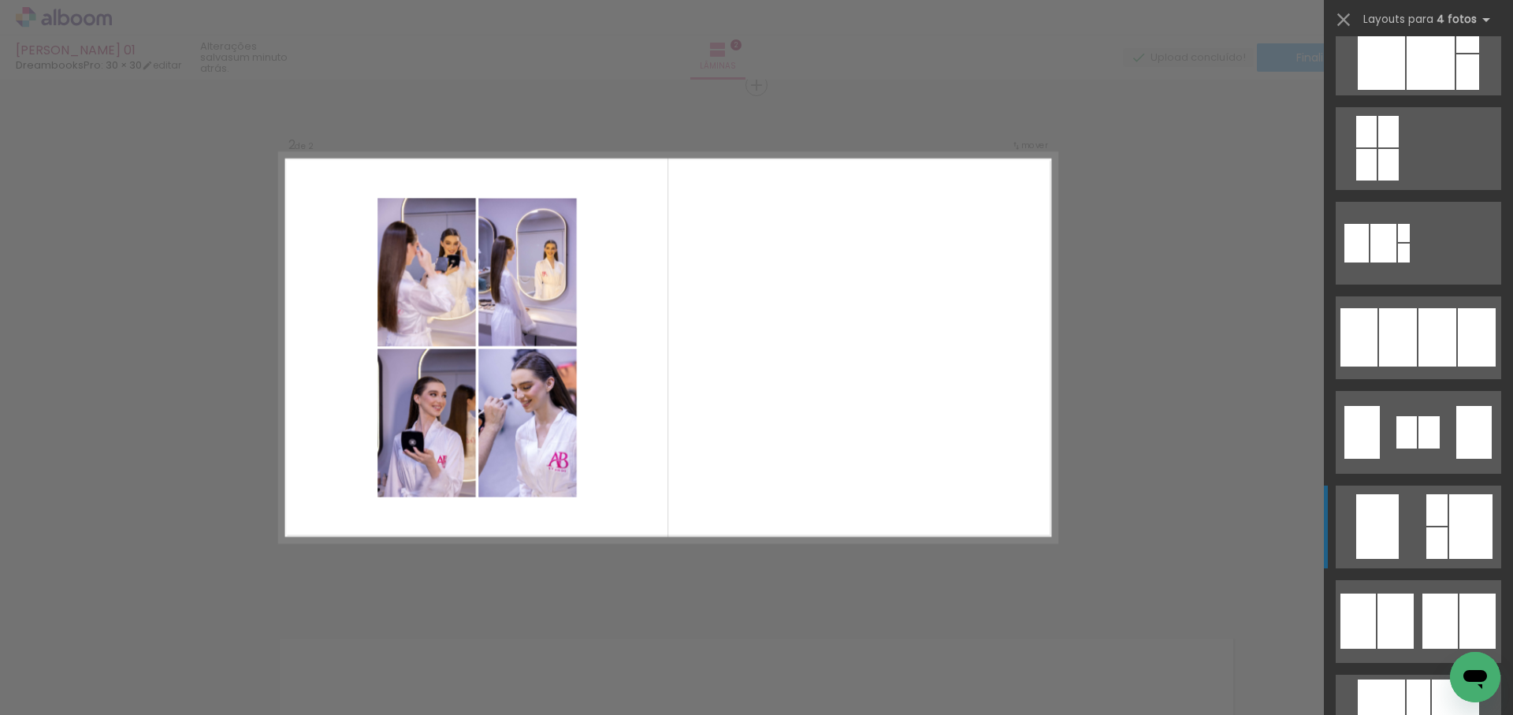
scroll to position [914, 0]
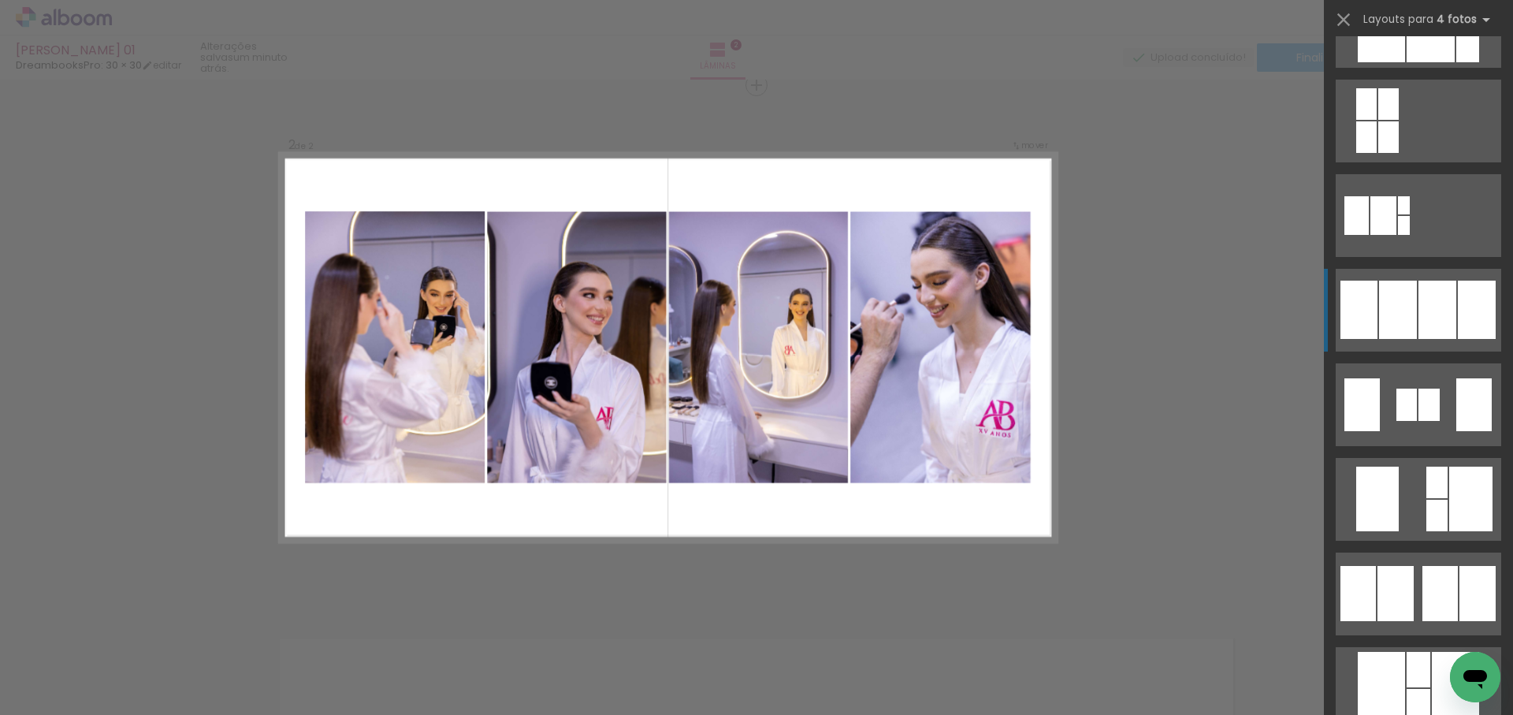
click at [1422, 307] on div at bounding box center [1438, 310] width 38 height 58
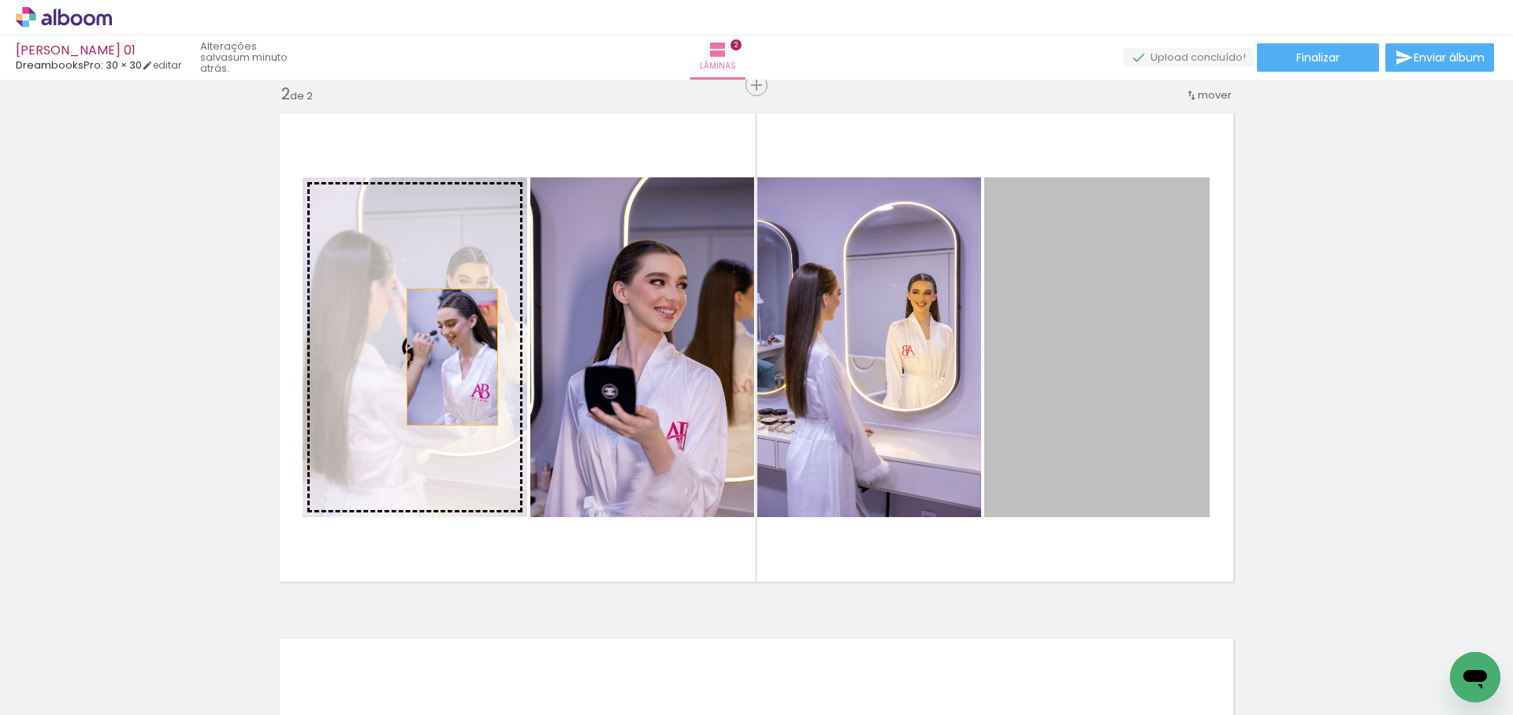
drag, startPoint x: 858, startPoint y: 374, endPoint x: 454, endPoint y: 355, distance: 404.8
click at [0, 0] on slot at bounding box center [0, 0] width 0 height 0
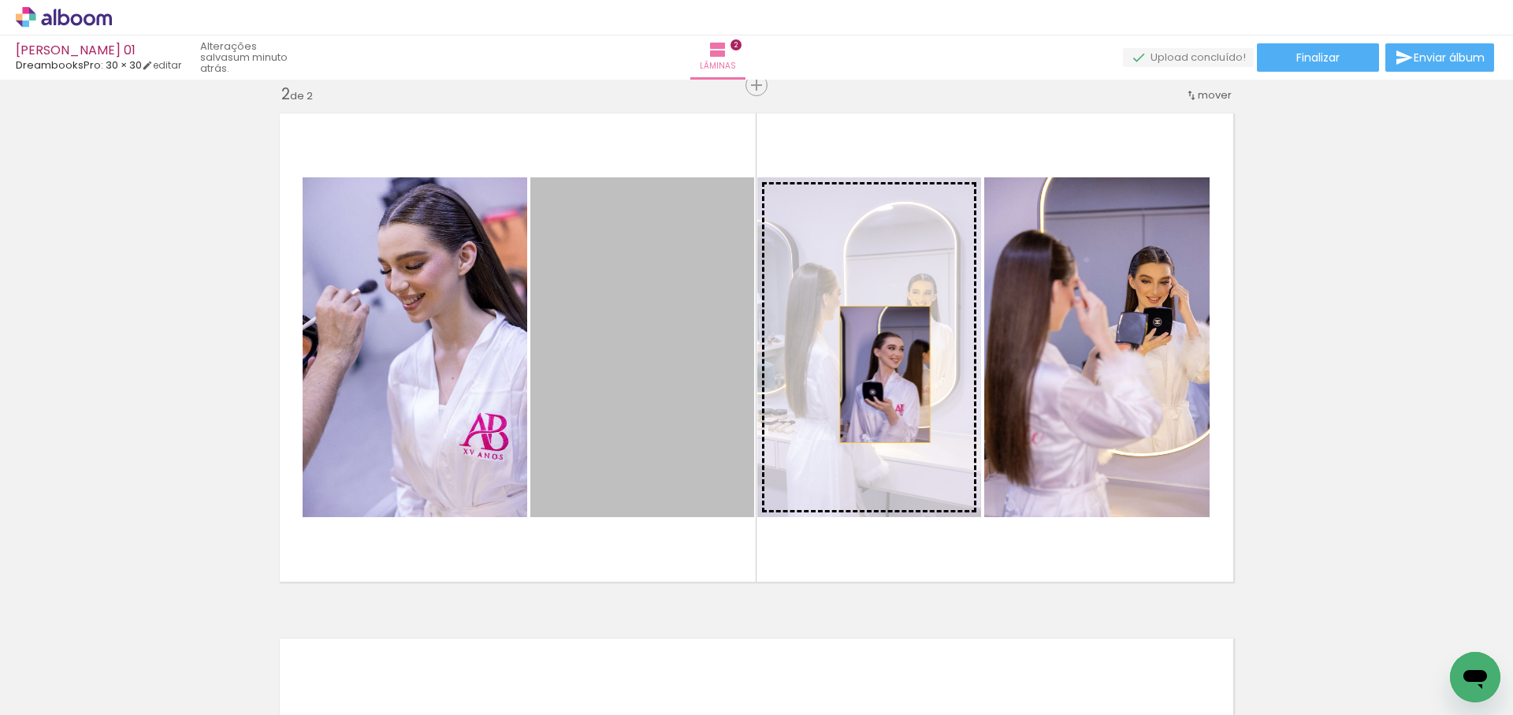
drag, startPoint x: 622, startPoint y: 395, endPoint x: 903, endPoint y: 374, distance: 282.1
click at [0, 0] on slot at bounding box center [0, 0] width 0 height 0
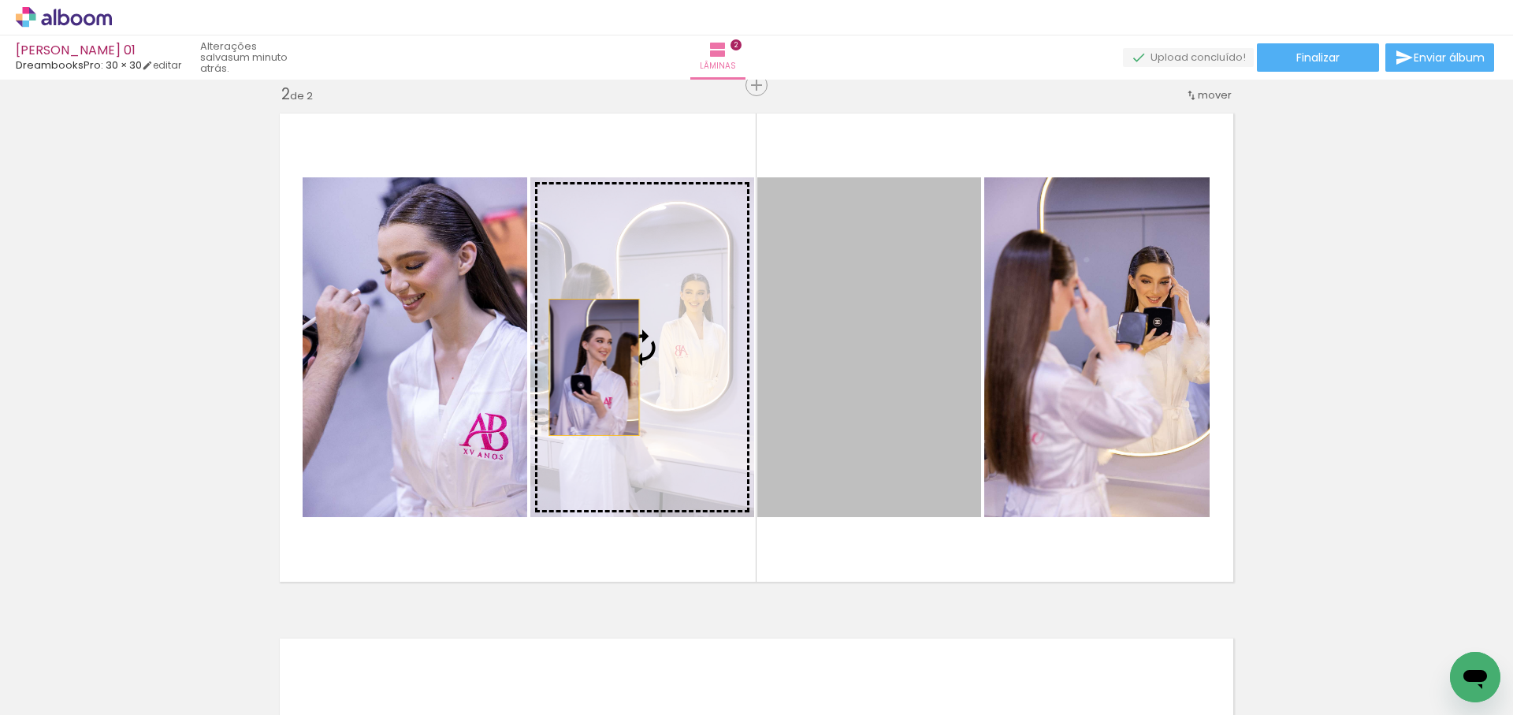
drag, startPoint x: 922, startPoint y: 373, endPoint x: 594, endPoint y: 367, distance: 327.9
click at [0, 0] on slot at bounding box center [0, 0] width 0 height 0
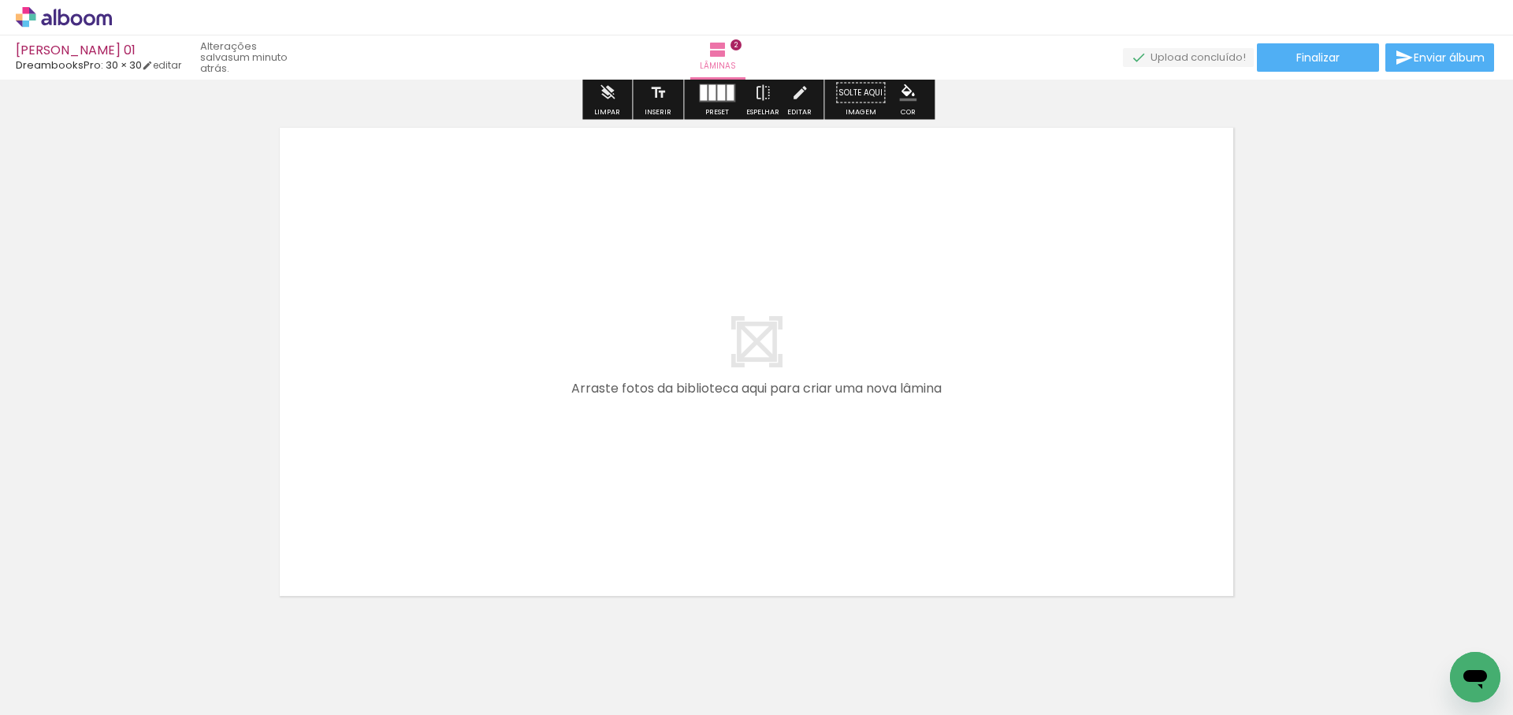
scroll to position [1061, 0]
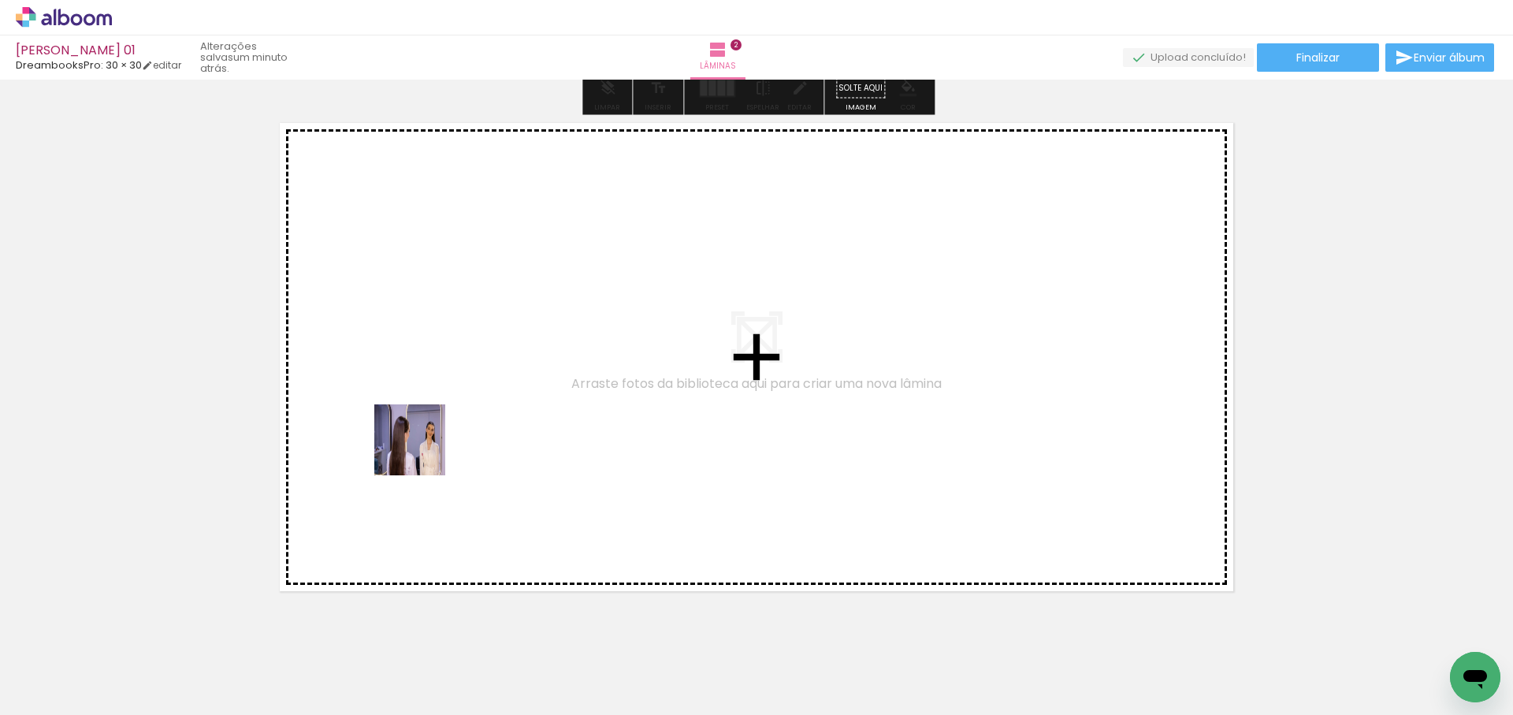
click at [437, 456] on quentale-workspace at bounding box center [756, 357] width 1513 height 715
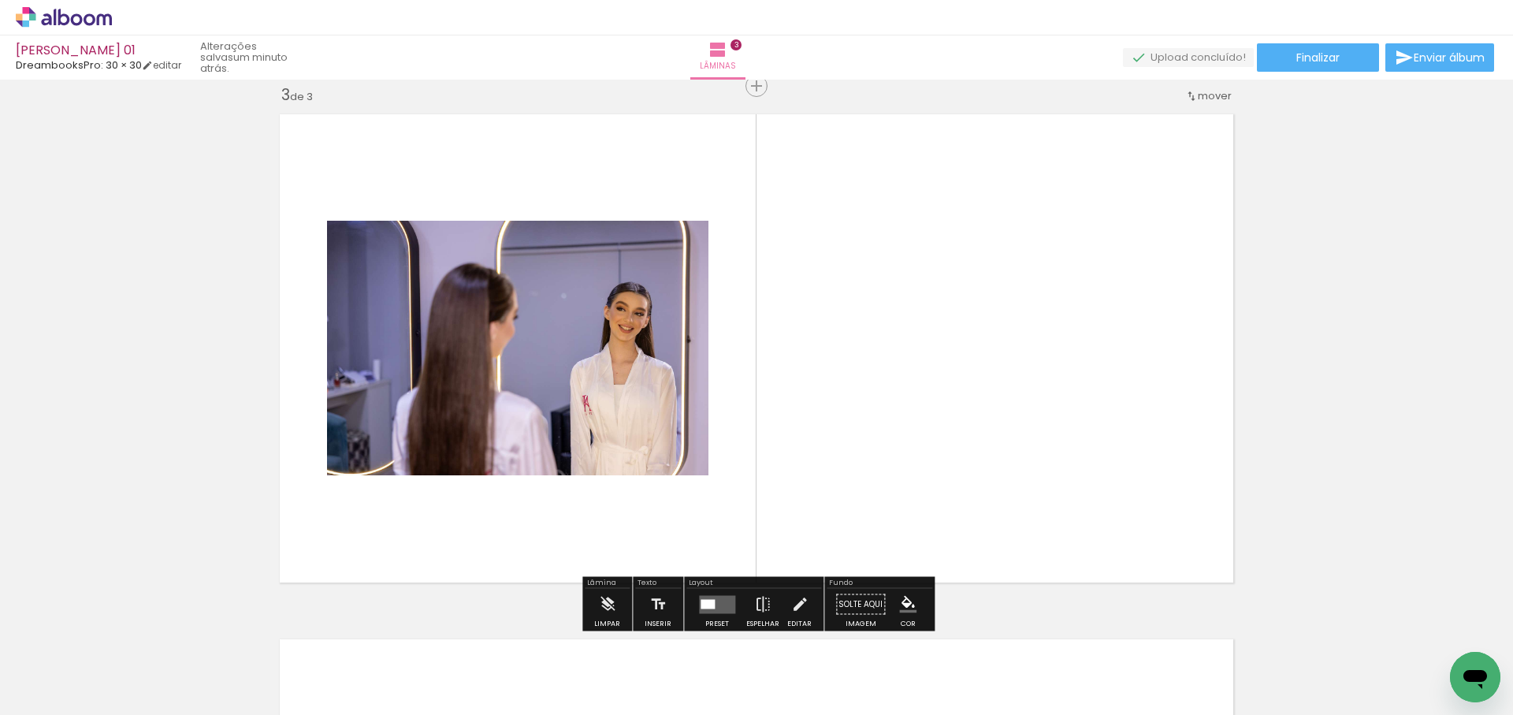
scroll to position [1070, 0]
drag, startPoint x: 601, startPoint y: 482, endPoint x: 435, endPoint y: 568, distance: 186.9
click at [640, 426] on quentale-workspace at bounding box center [756, 357] width 1513 height 715
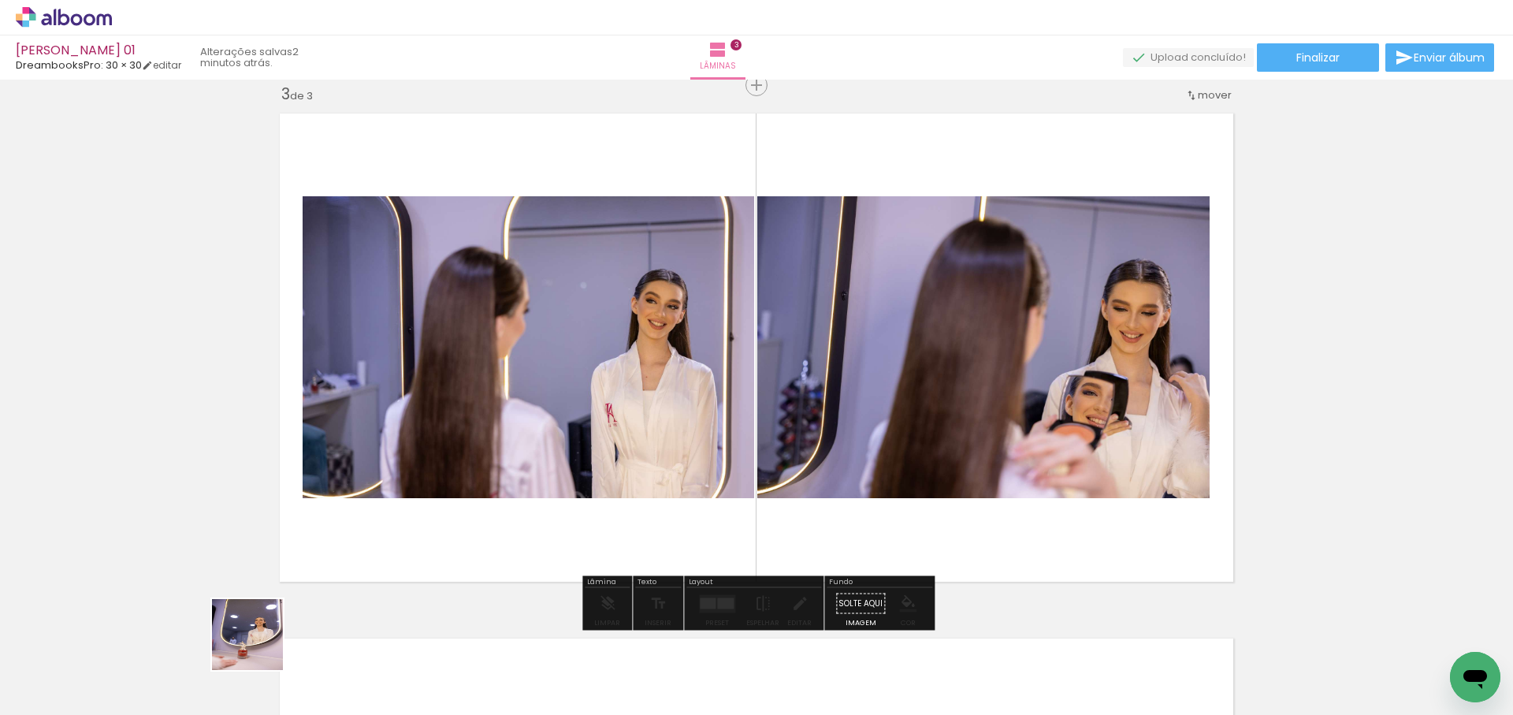
drag, startPoint x: 259, startPoint y: 646, endPoint x: 486, endPoint y: 329, distance: 389.8
click at [486, 329] on quentale-workspace at bounding box center [756, 357] width 1513 height 715
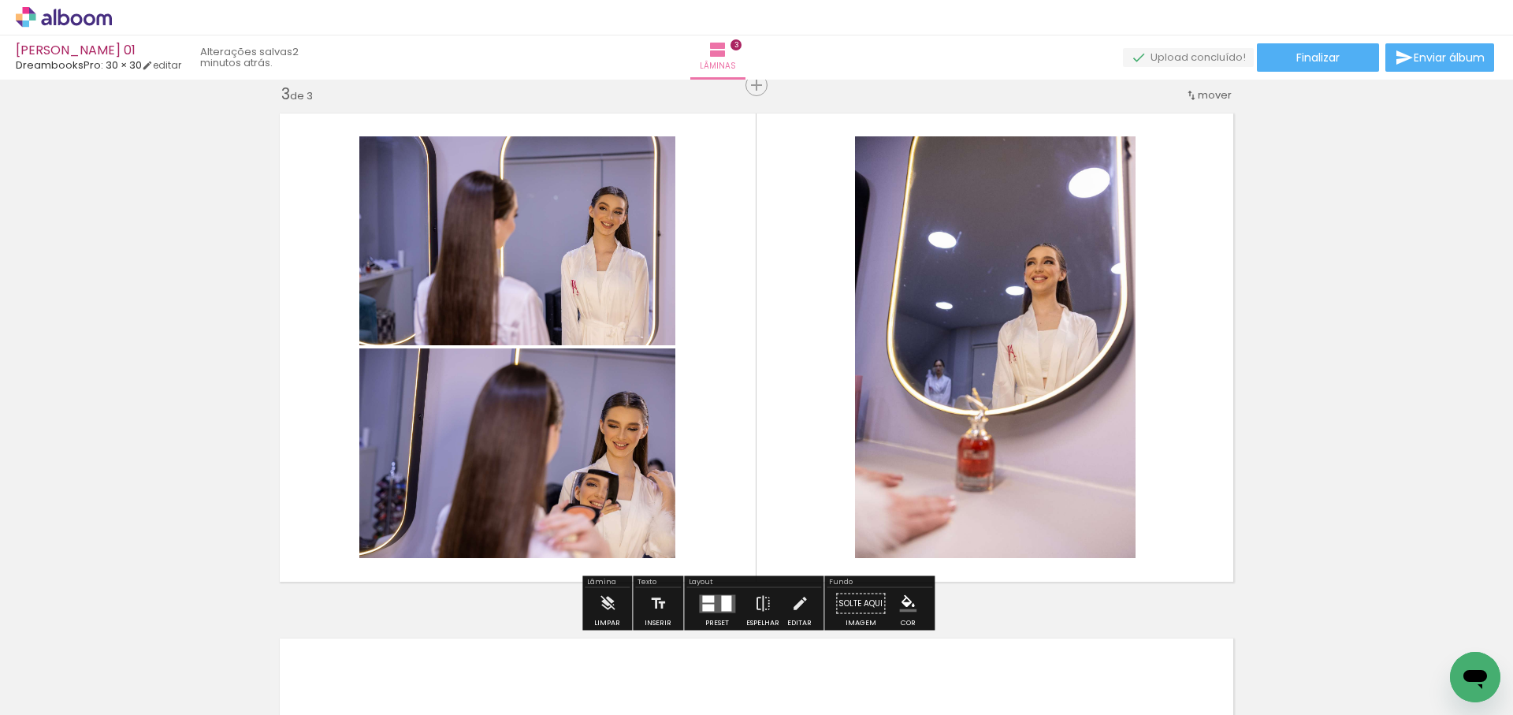
drag, startPoint x: 800, startPoint y: 409, endPoint x: 725, endPoint y: 585, distance: 191.1
click at [803, 391] on quentale-workspace at bounding box center [756, 357] width 1513 height 715
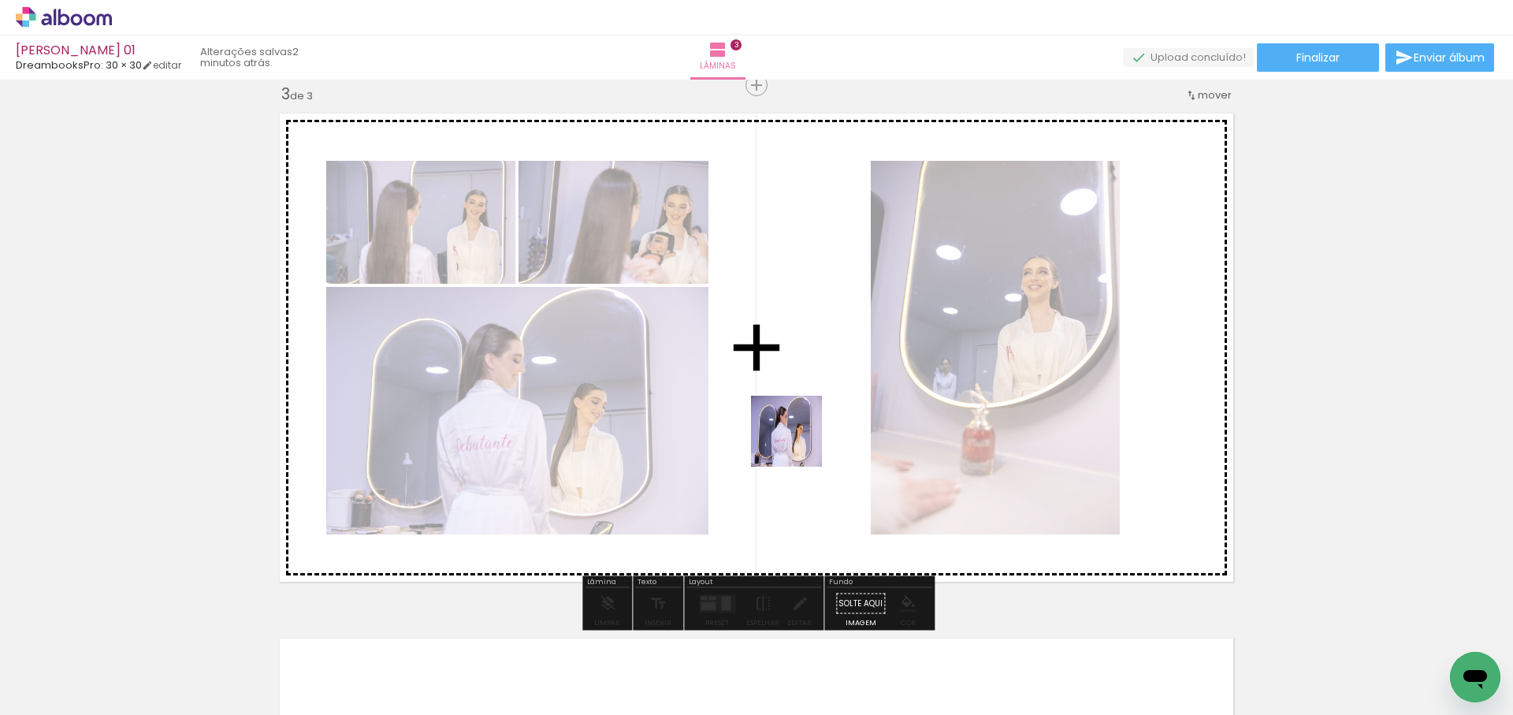
drag, startPoint x: 798, startPoint y: 443, endPoint x: 887, endPoint y: 322, distance: 150.1
click at [887, 322] on quentale-workspace at bounding box center [756, 357] width 1513 height 715
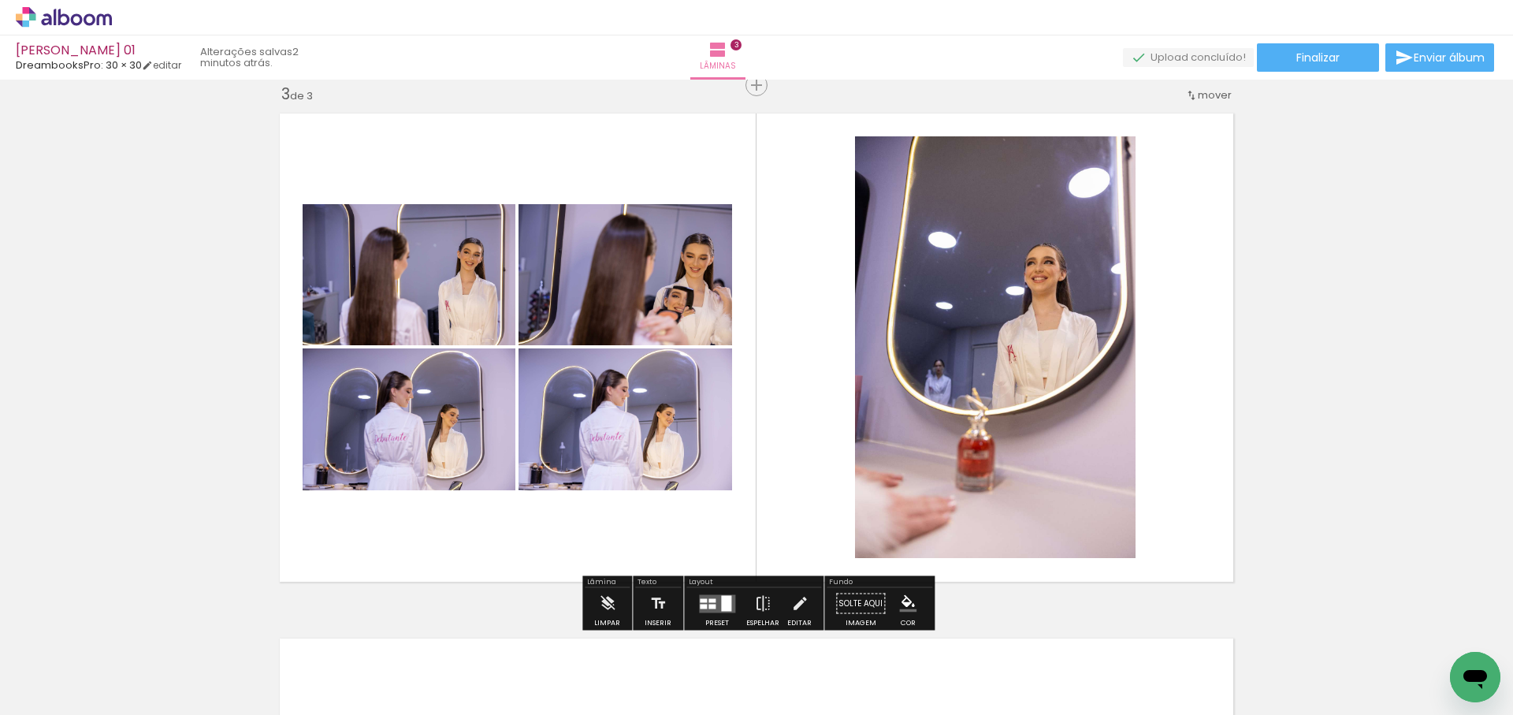
scroll to position [0, 1357]
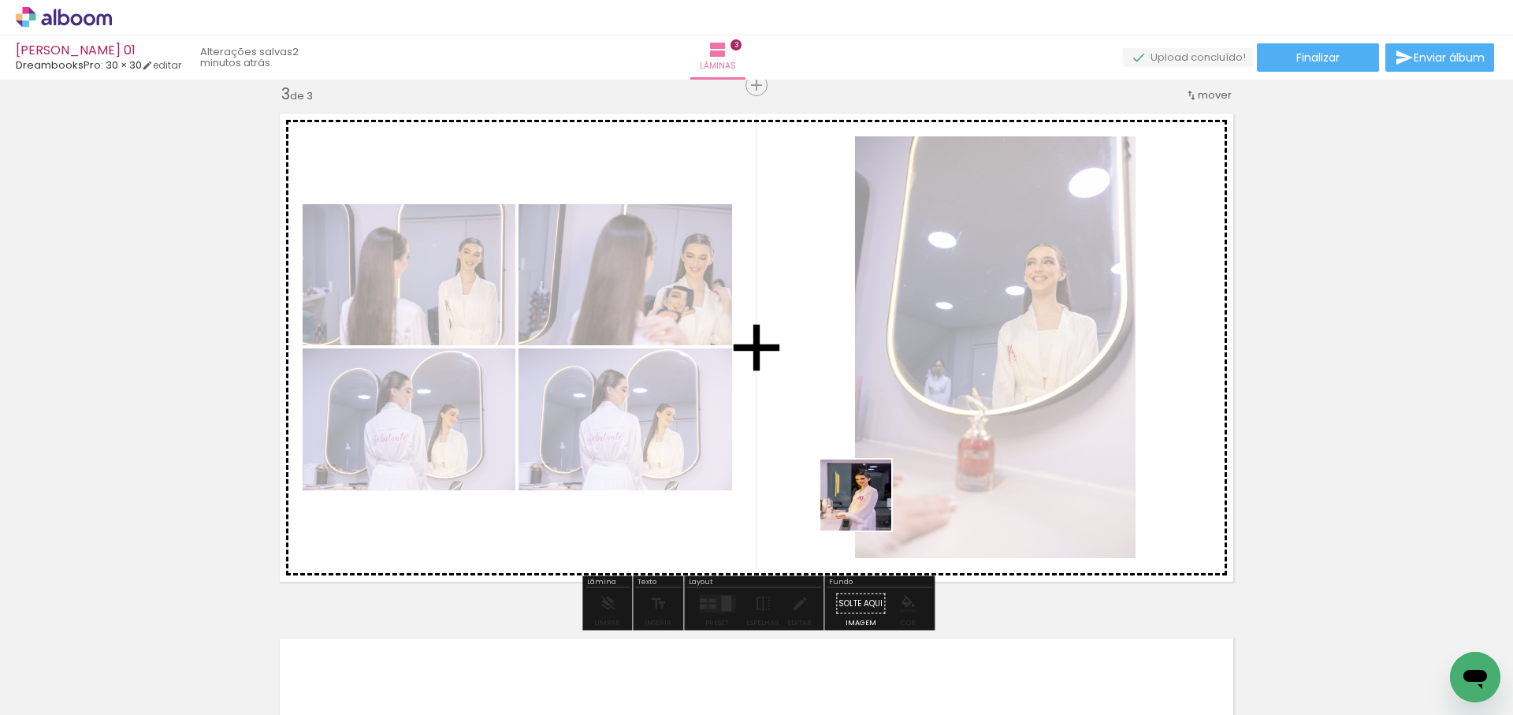
drag, startPoint x: 854, startPoint y: 615, endPoint x: 919, endPoint y: 367, distance: 255.8
click at [919, 367] on quentale-workspace at bounding box center [756, 357] width 1513 height 715
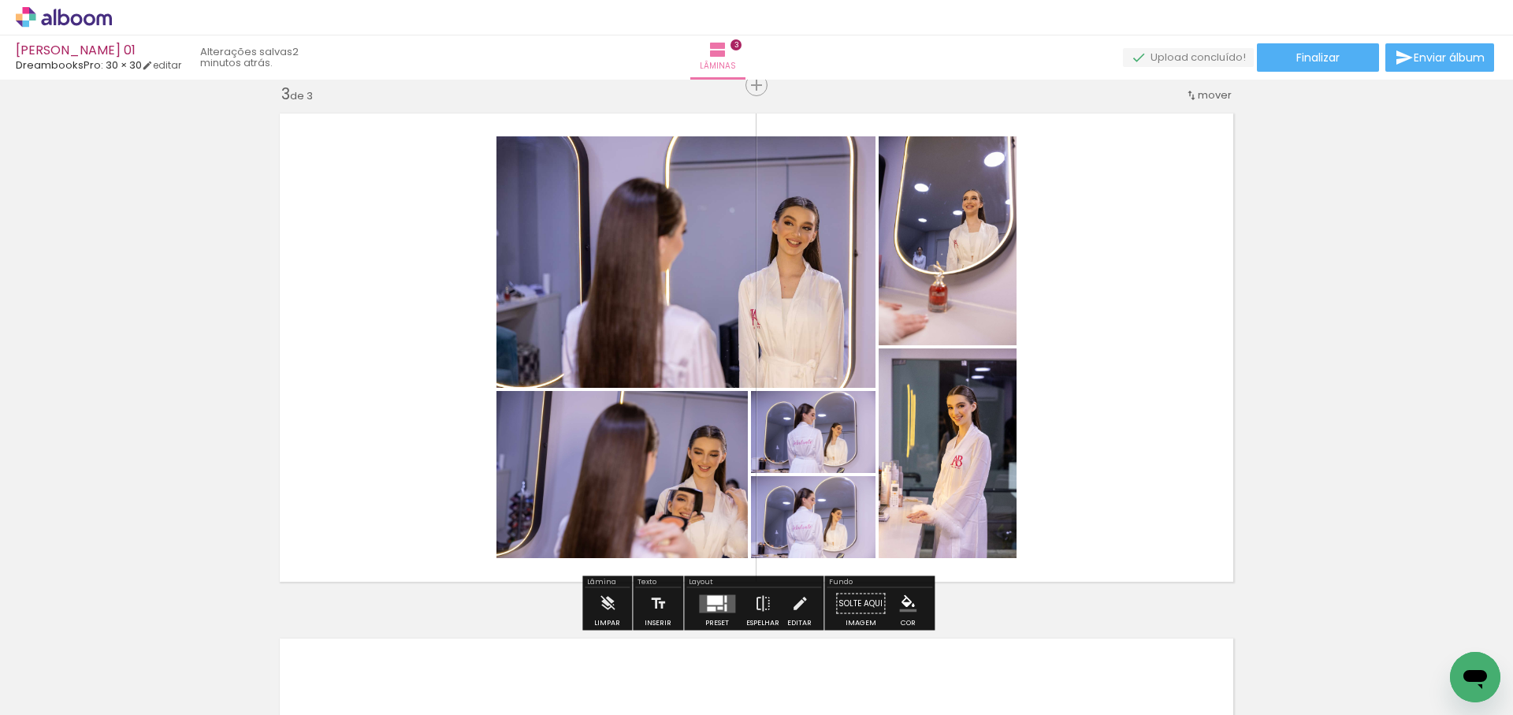
drag, startPoint x: 712, startPoint y: 601, endPoint x: 791, endPoint y: 550, distance: 94.2
click at [712, 601] on div at bounding box center [715, 599] width 16 height 9
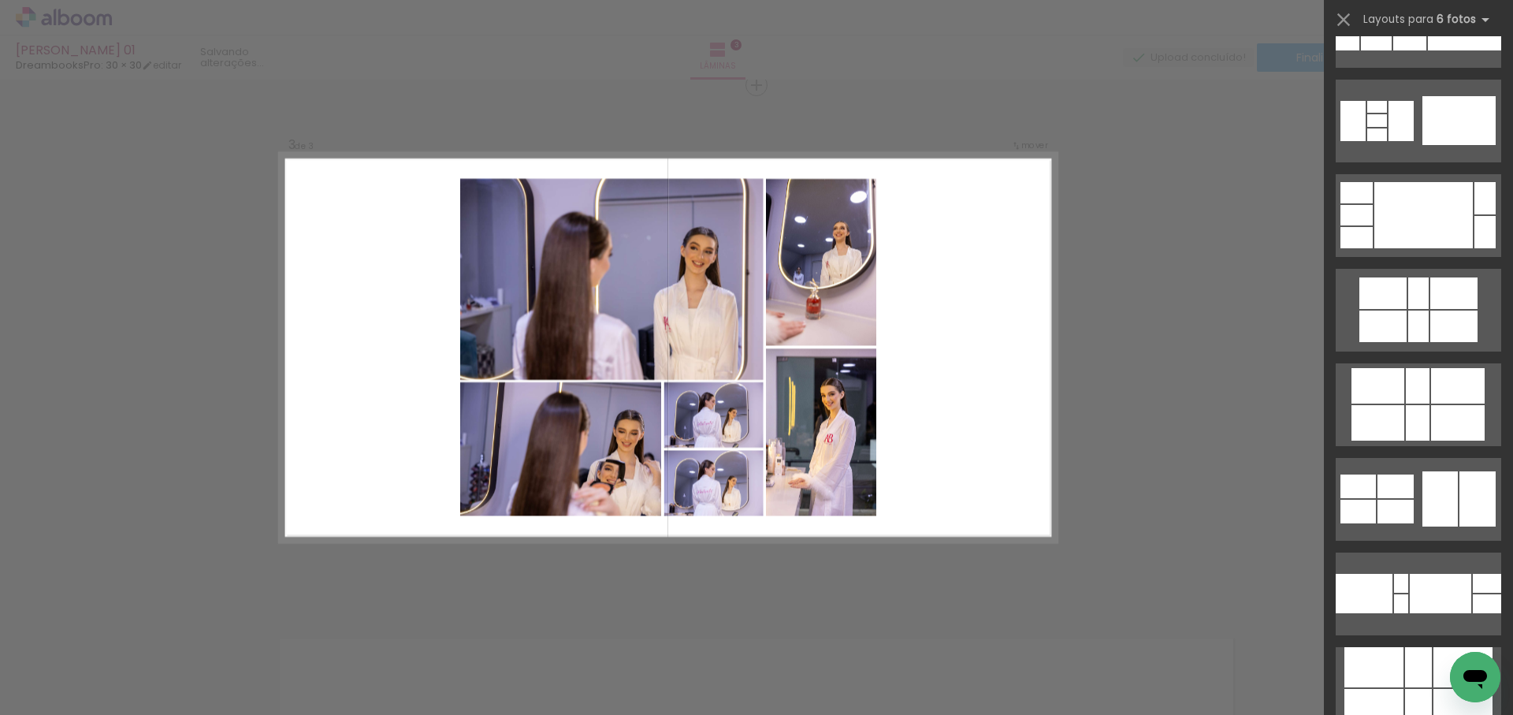
scroll to position [0, 0]
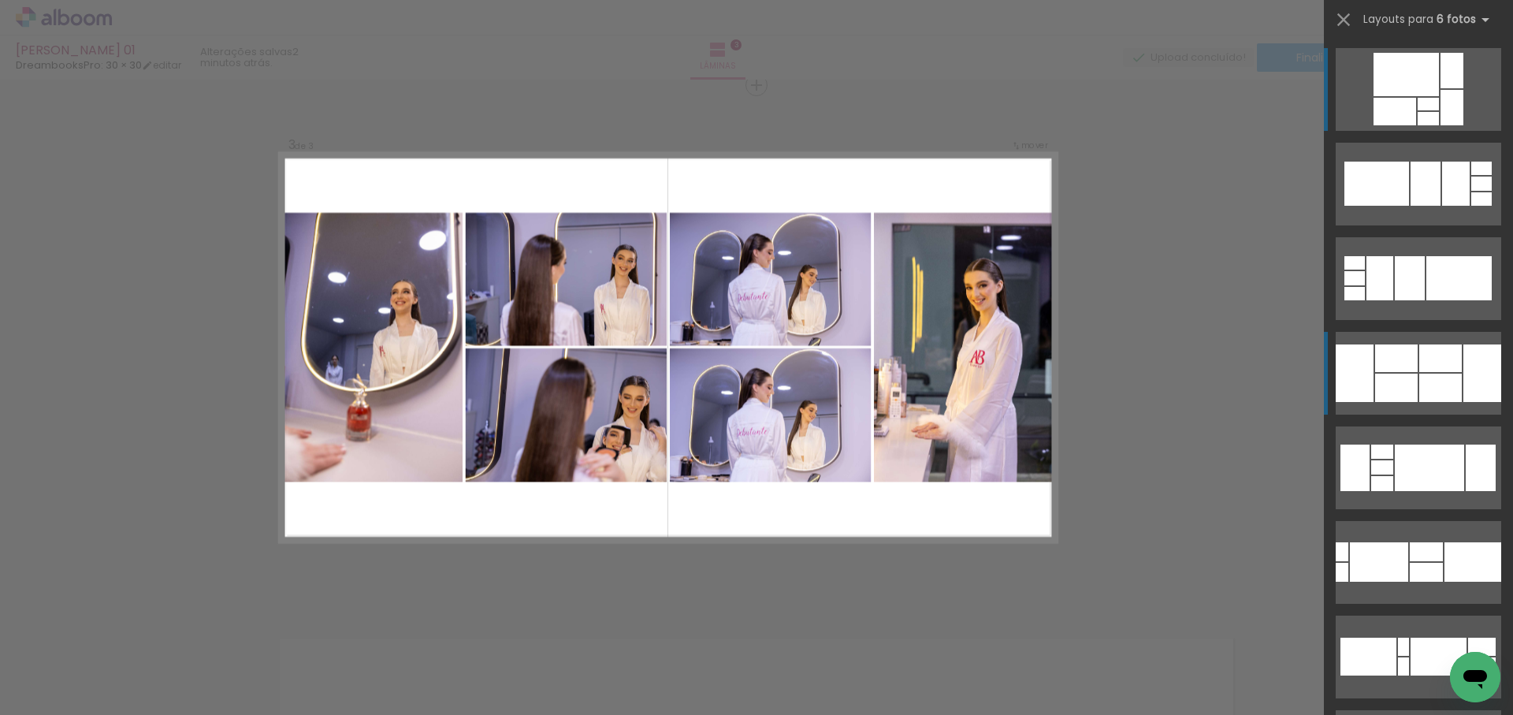
click at [1409, 377] on div at bounding box center [1396, 388] width 43 height 28
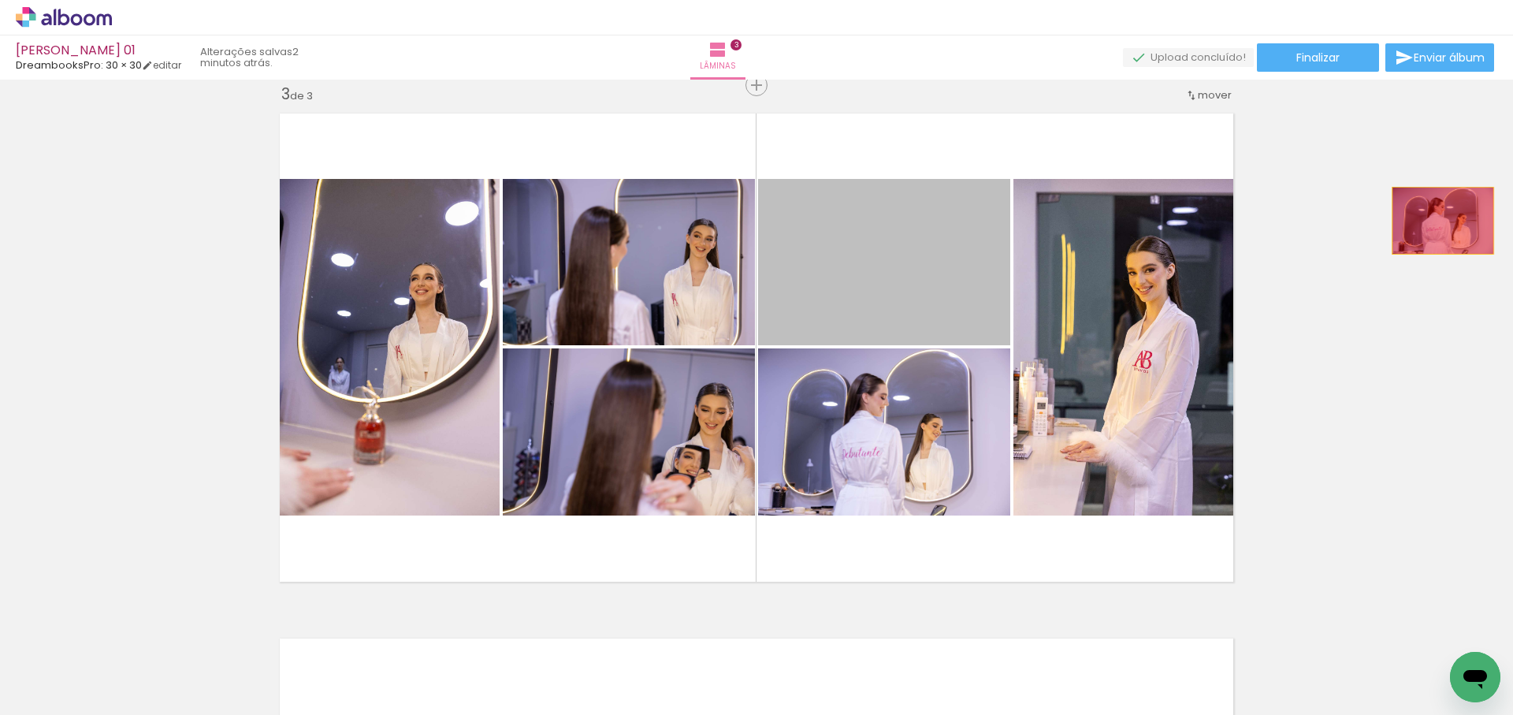
drag, startPoint x: 914, startPoint y: 247, endPoint x: 1443, endPoint y: 221, distance: 529.6
click at [1443, 221] on div "Inserir lâmina 1 de 3 Inserir lâmina 2 de 3 Inserir lâmina 3 de 3" at bounding box center [756, 65] width 1513 height 2101
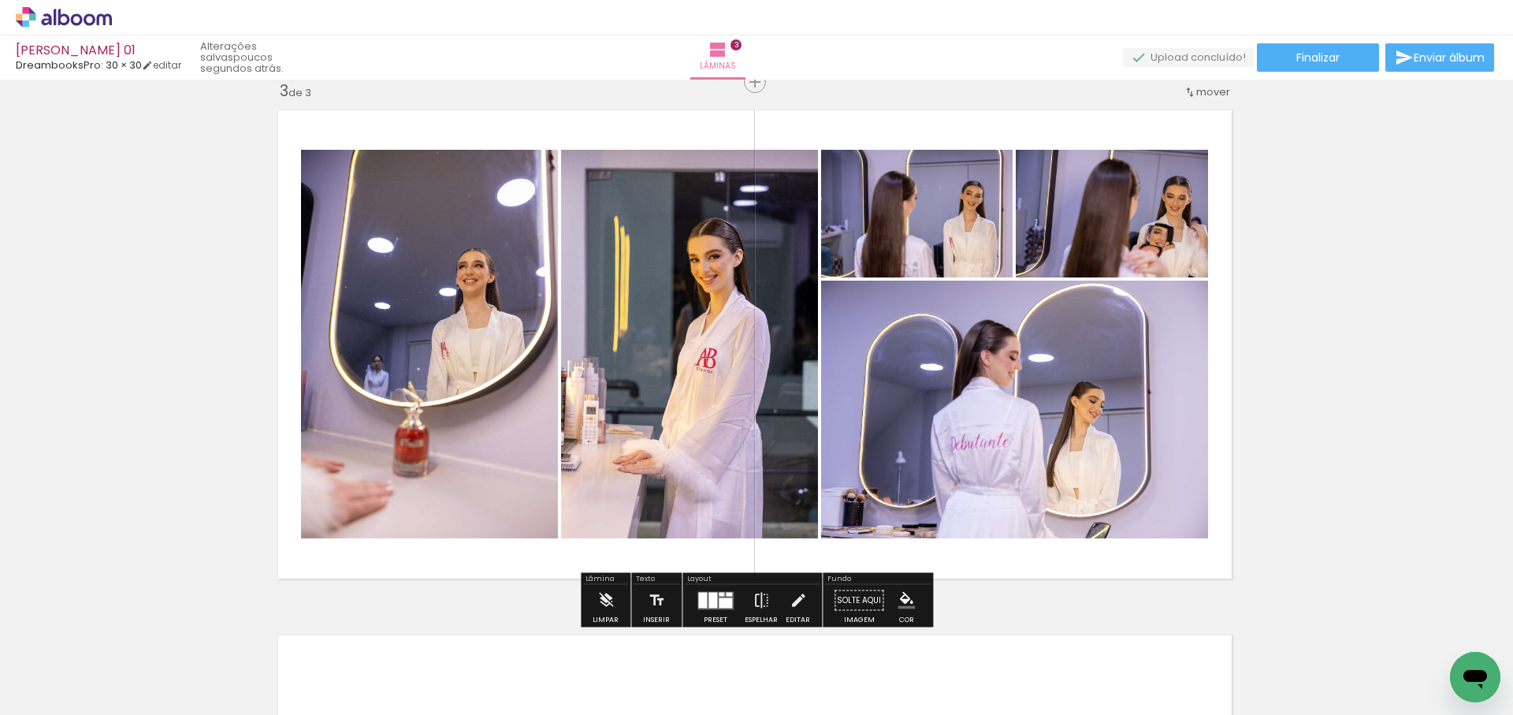
scroll to position [1071, 2]
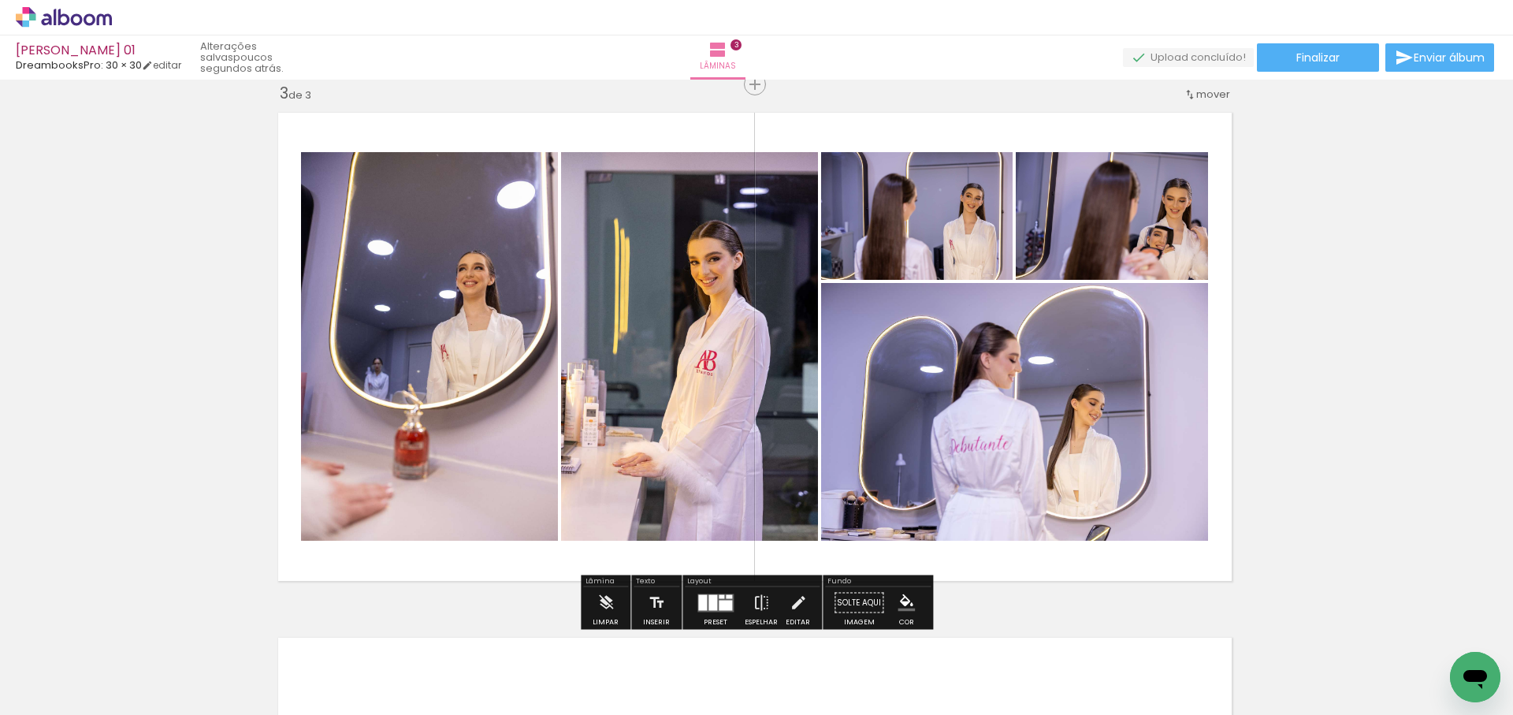
click at [749, 629] on iron-icon at bounding box center [741, 630] width 17 height 17
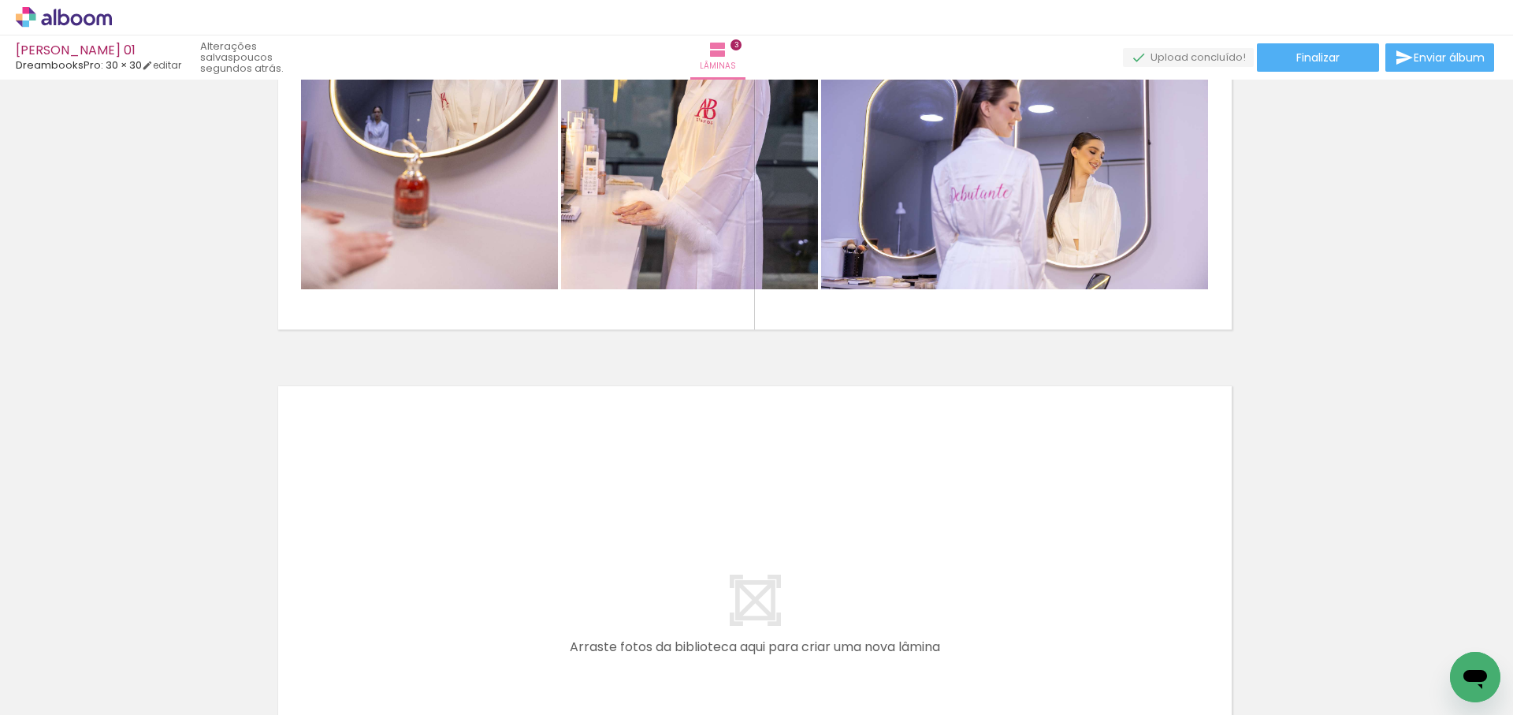
scroll to position [0, 821]
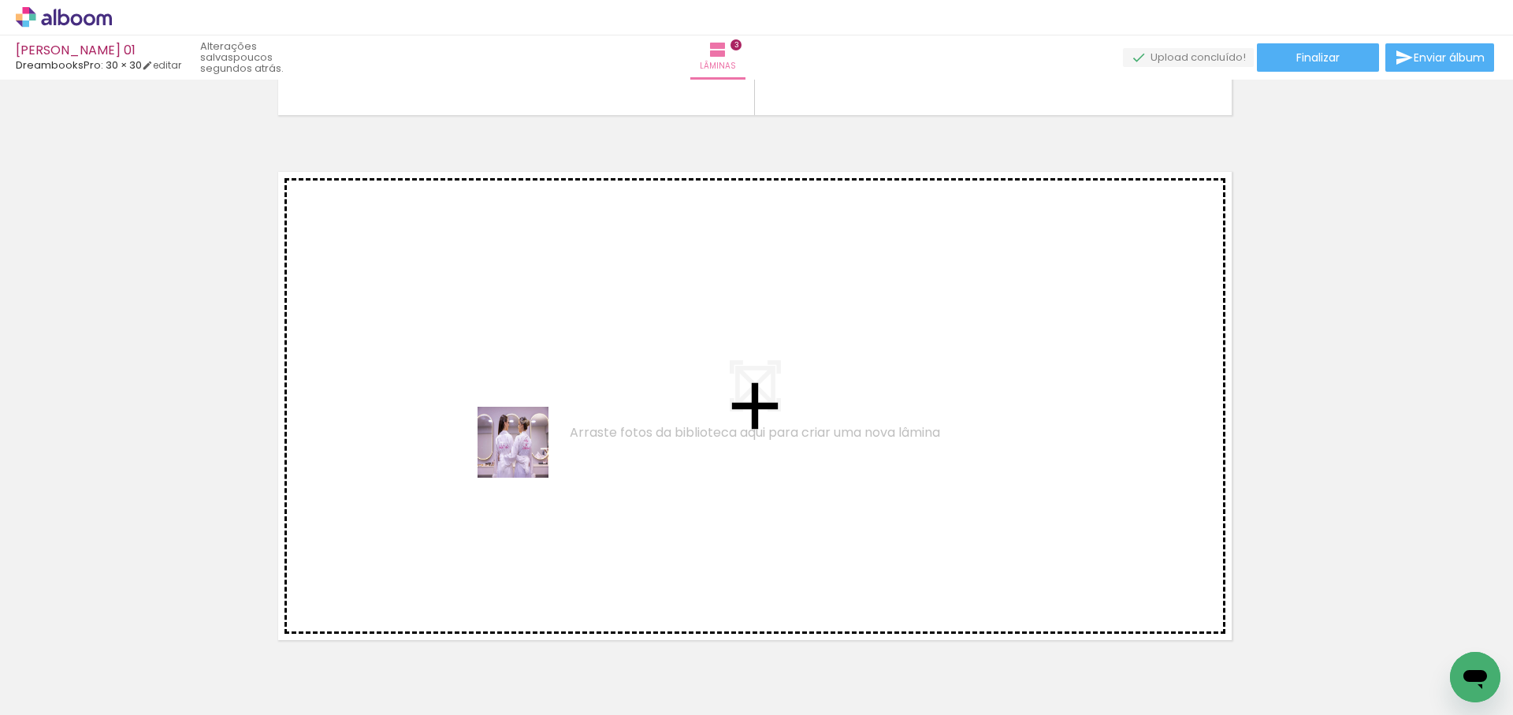
click at [525, 456] on quentale-workspace at bounding box center [756, 357] width 1513 height 715
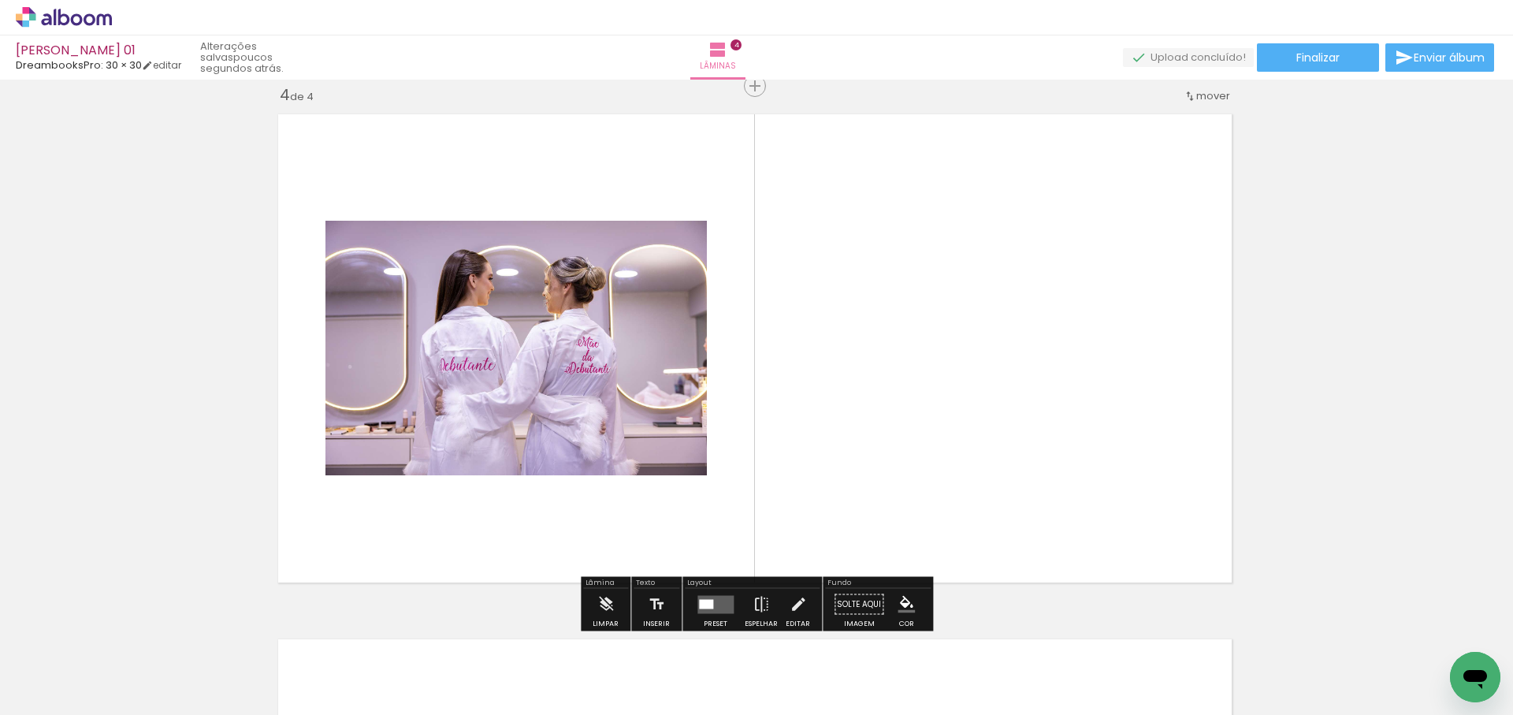
scroll to position [1595, 2]
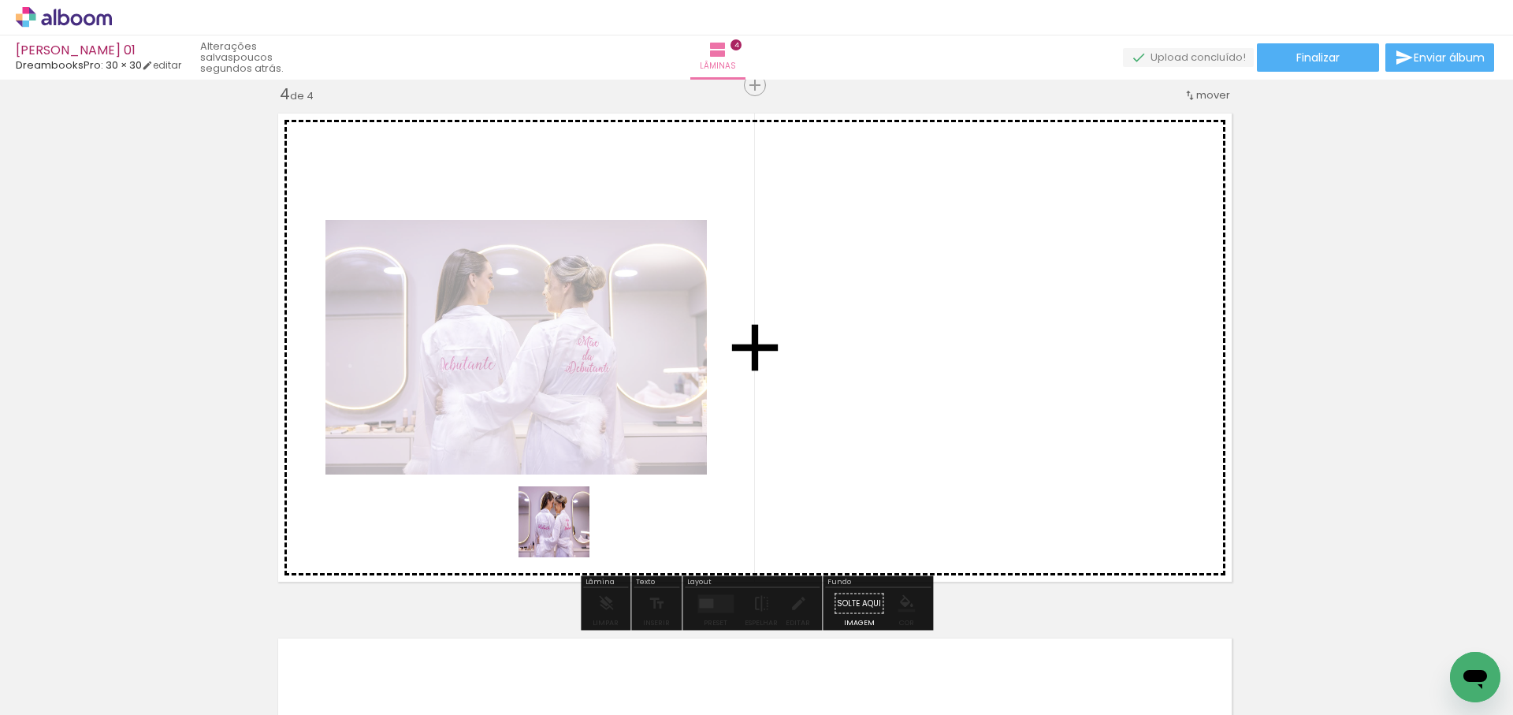
drag, startPoint x: 547, startPoint y: 554, endPoint x: 772, endPoint y: 360, distance: 296.7
click at [772, 360] on quentale-workspace at bounding box center [756, 357] width 1513 height 715
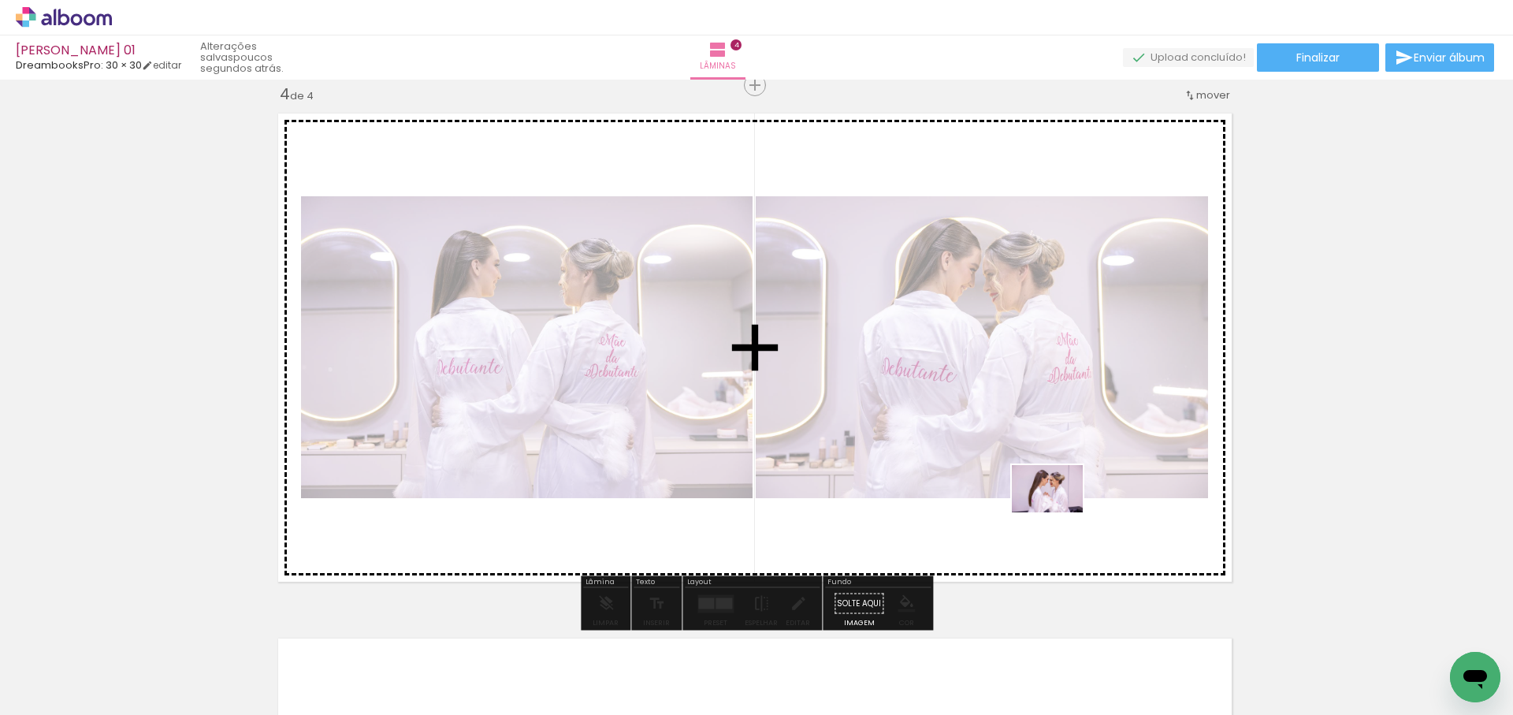
drag, startPoint x: 1029, startPoint y: 664, endPoint x: 1112, endPoint y: 544, distance: 146.1
click at [1079, 508] on quentale-workspace at bounding box center [756, 357] width 1513 height 715
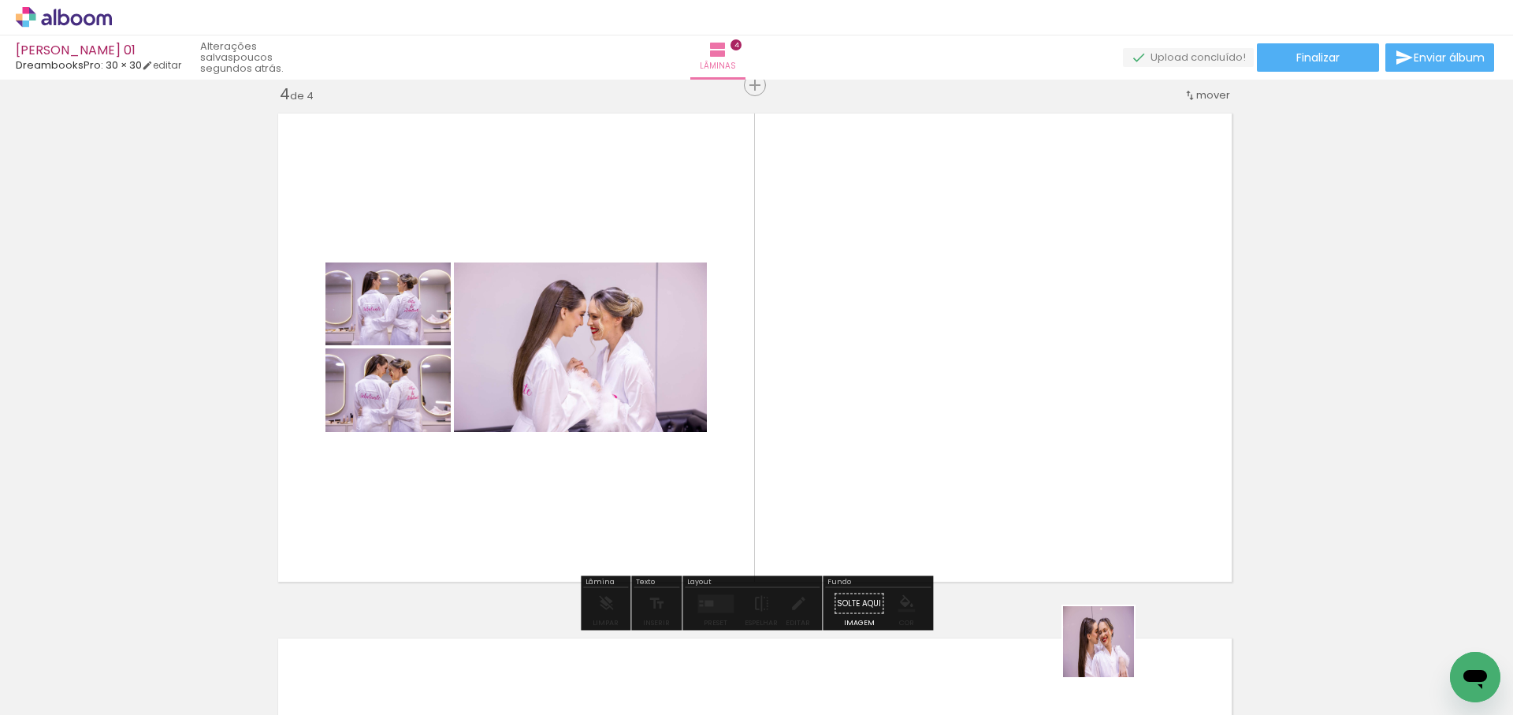
click at [1079, 452] on quentale-workspace at bounding box center [756, 357] width 1513 height 715
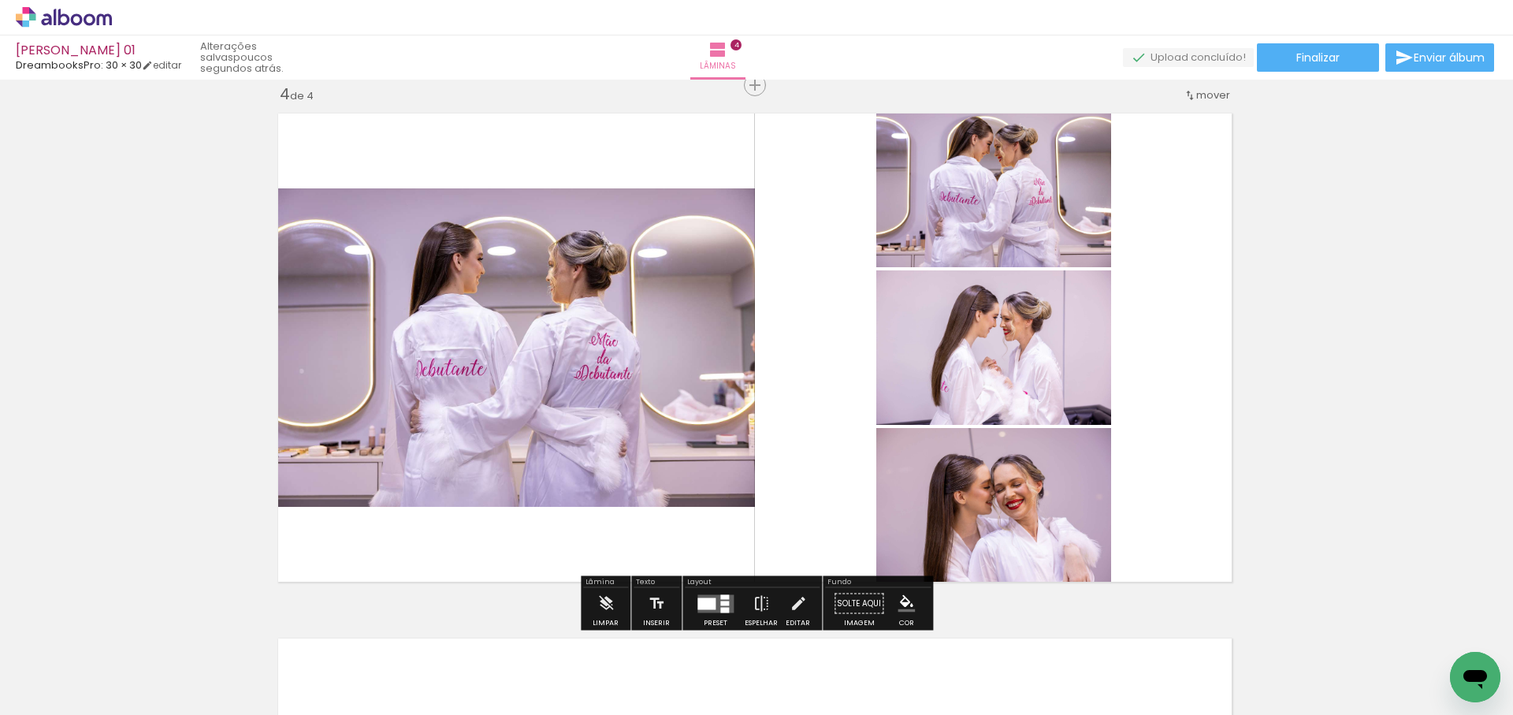
scroll to position [1603, 2]
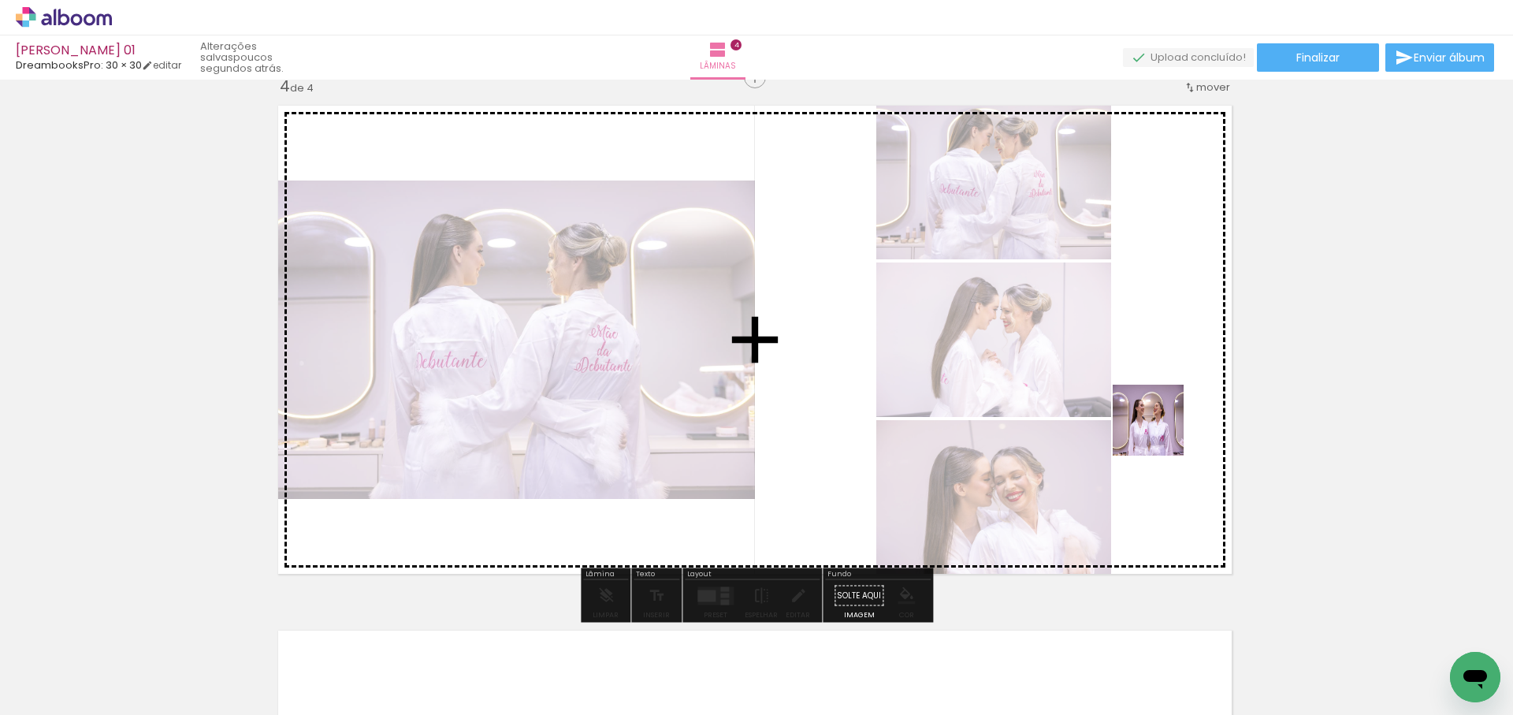
drag, startPoint x: 1206, startPoint y: 674, endPoint x: 1163, endPoint y: 399, distance: 278.5
click at [1163, 399] on quentale-workspace at bounding box center [756, 357] width 1513 height 715
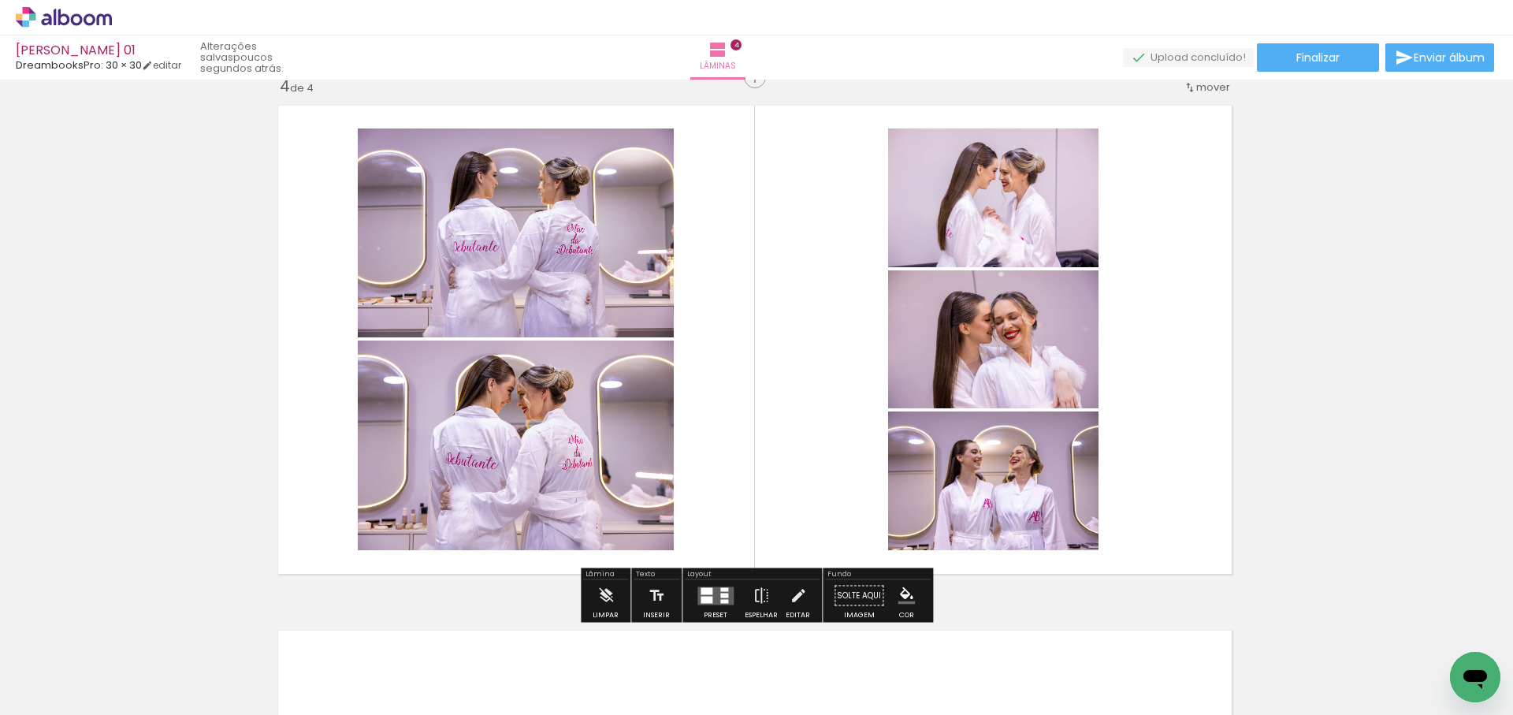
click at [720, 593] on div at bounding box center [724, 595] width 8 height 5
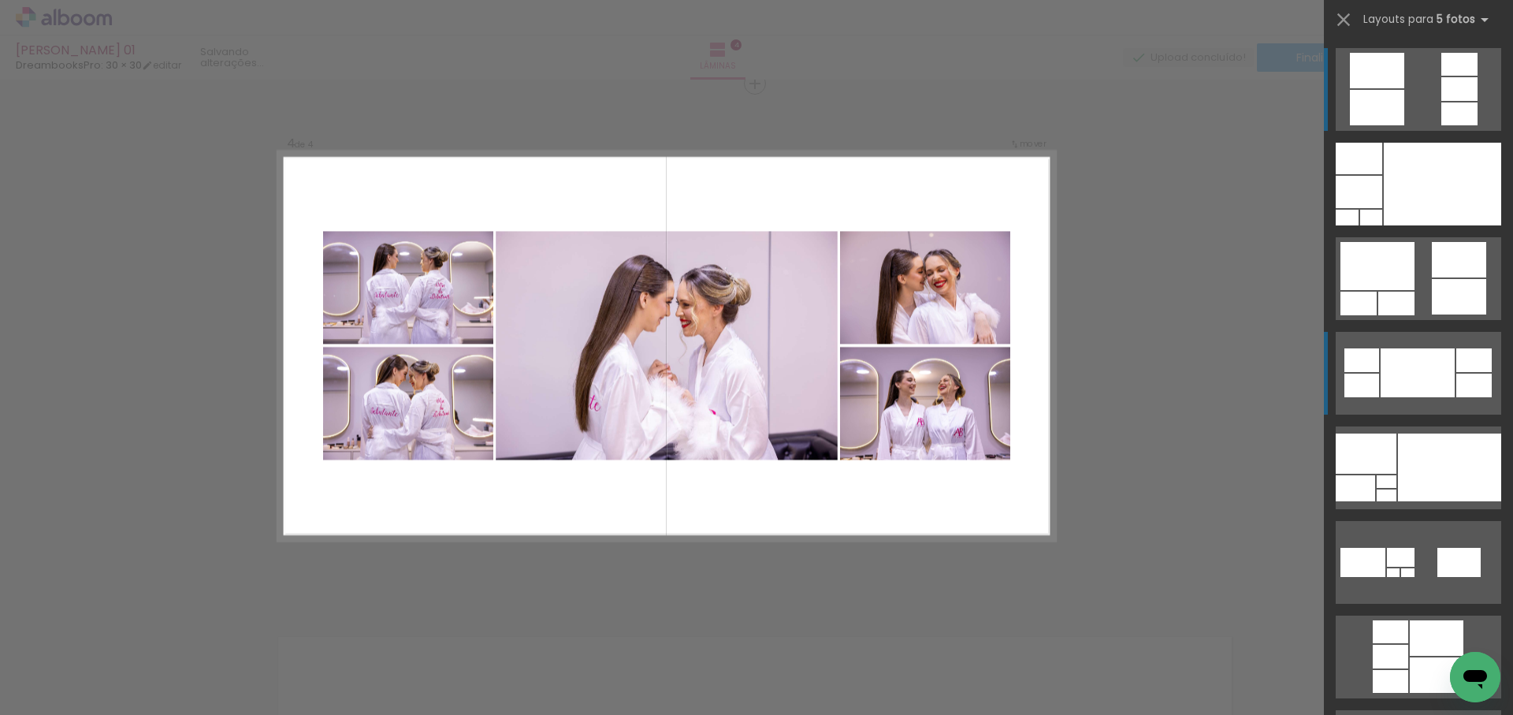
scroll to position [1595, 2]
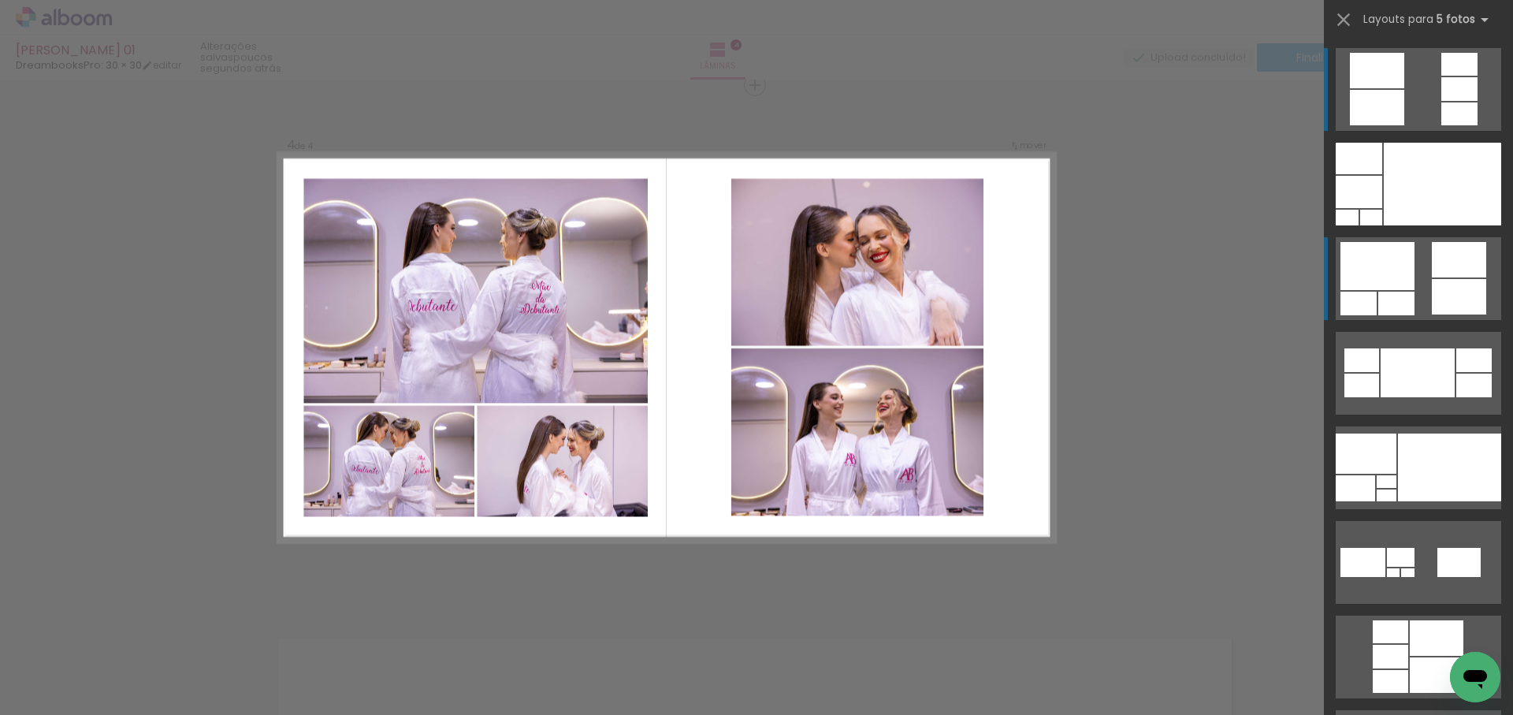
click at [1420, 284] on quentale-layouter at bounding box center [1419, 278] width 166 height 83
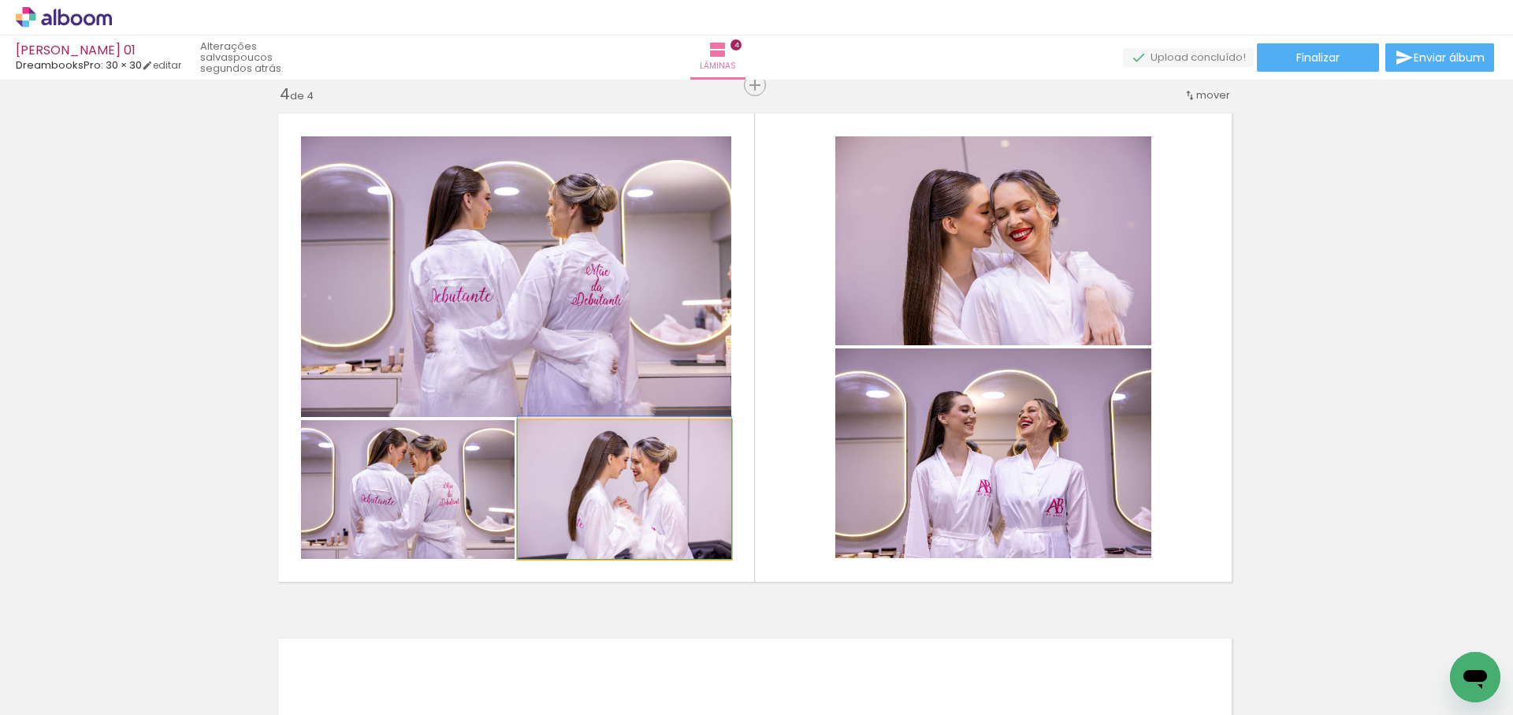
drag, startPoint x: 651, startPoint y: 496, endPoint x: 553, endPoint y: 184, distance: 326.3
click at [0, 0] on slot at bounding box center [0, 0] width 0 height 0
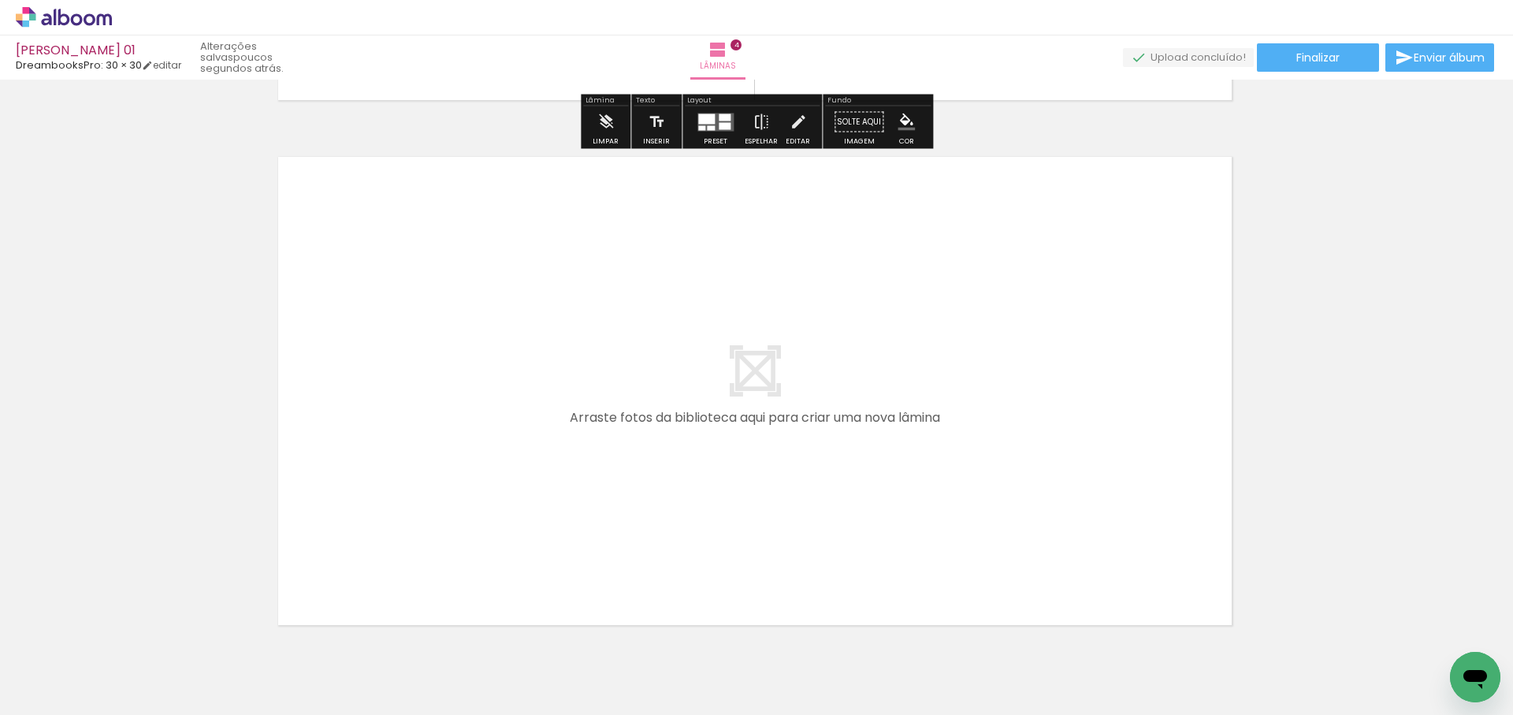
scroll to position [2088, 2]
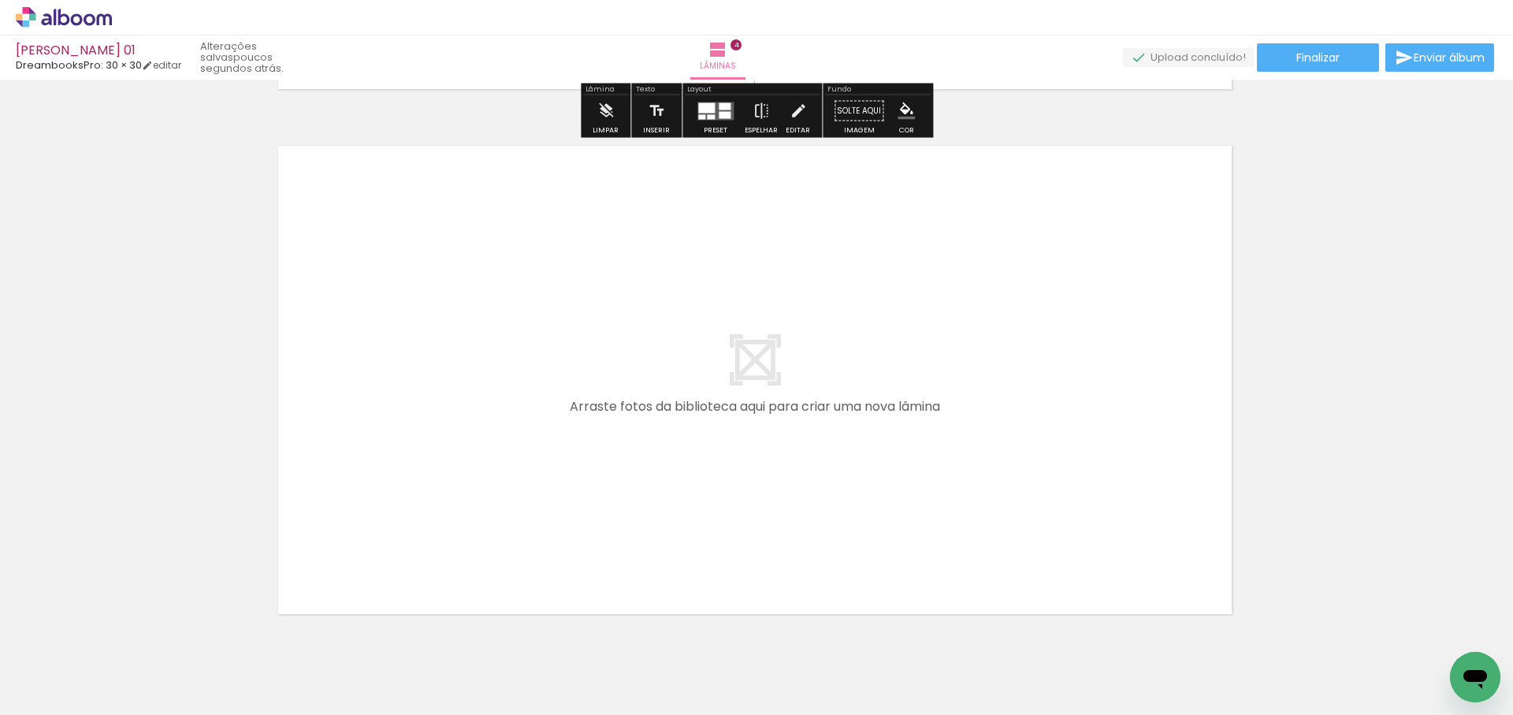
drag, startPoint x: 631, startPoint y: 494, endPoint x: 639, endPoint y: 478, distance: 18.0
click at [639, 478] on quentale-workspace at bounding box center [756, 357] width 1513 height 715
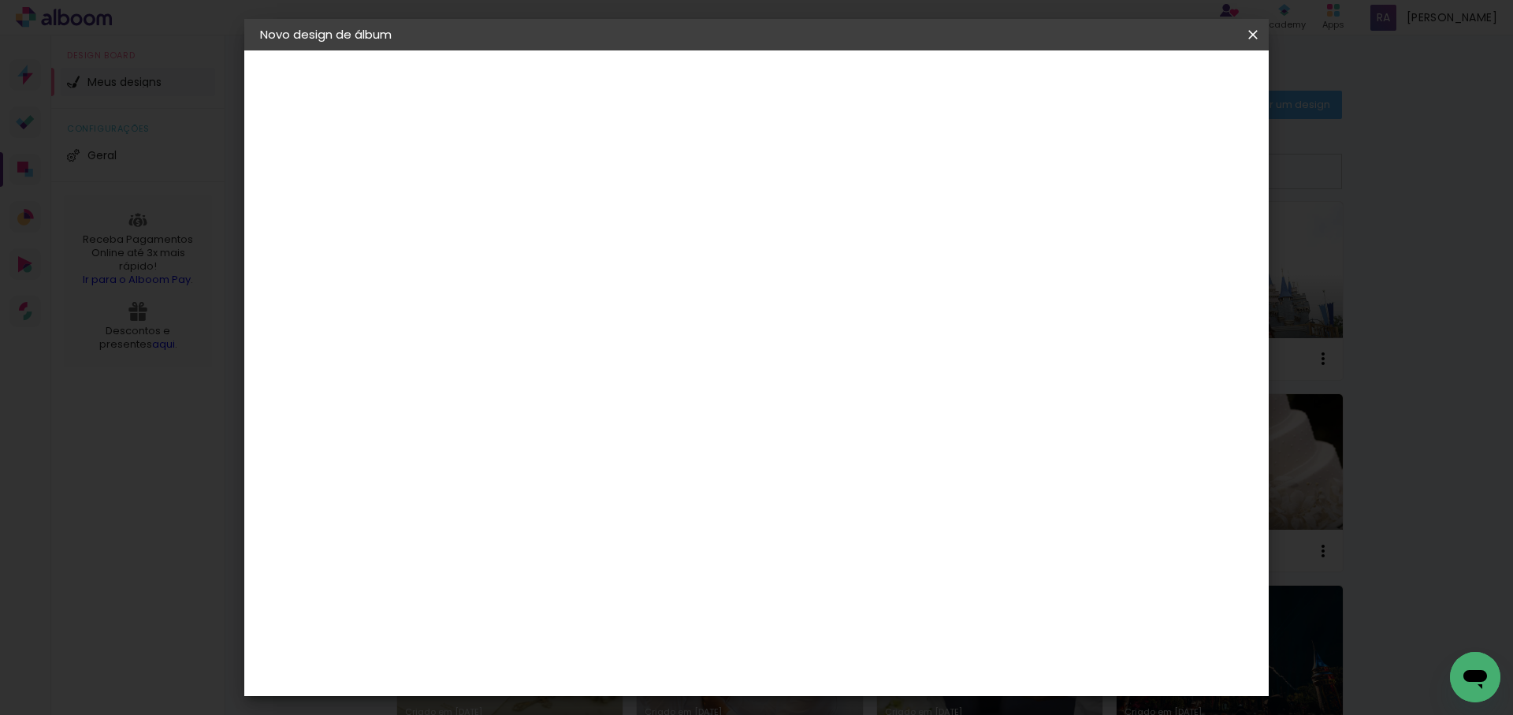
click at [518, 203] on input at bounding box center [518, 211] width 0 height 24
click at [518, 215] on input "Ana aBeatriz" at bounding box center [518, 211] width 0 height 24
click at [518, 209] on input "Ana Beatriz" at bounding box center [518, 211] width 0 height 24
type input "Ana Beatriz 02"
type paper-input "Ana Beatriz 02"
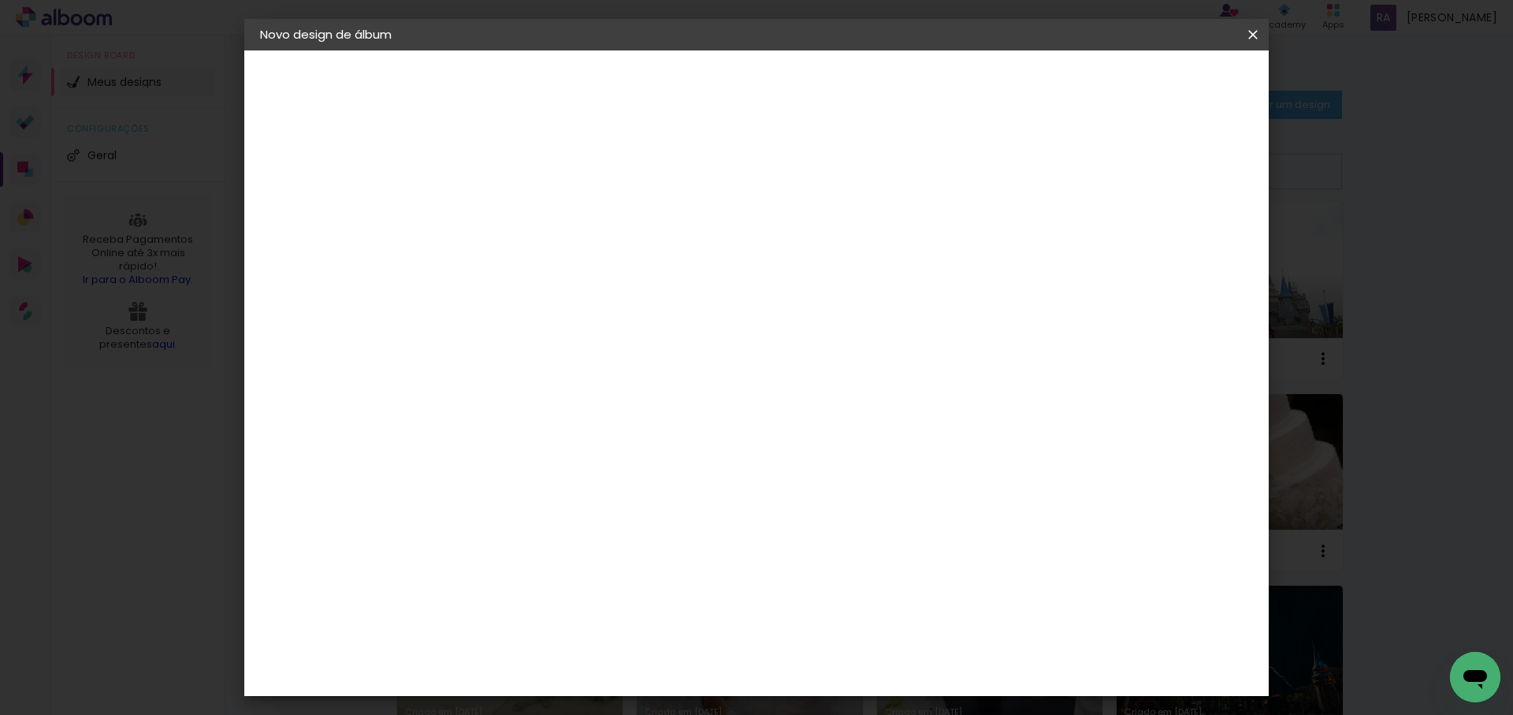
click at [0, 0] on slot "Avançar" at bounding box center [0, 0] width 0 height 0
click at [573, 705] on div "DreambooksPro" at bounding box center [559, 711] width 102 height 13
click at [0, 0] on slot "Avançar" at bounding box center [0, 0] width 0 height 0
click at [579, 262] on input "text" at bounding box center [548, 274] width 61 height 24
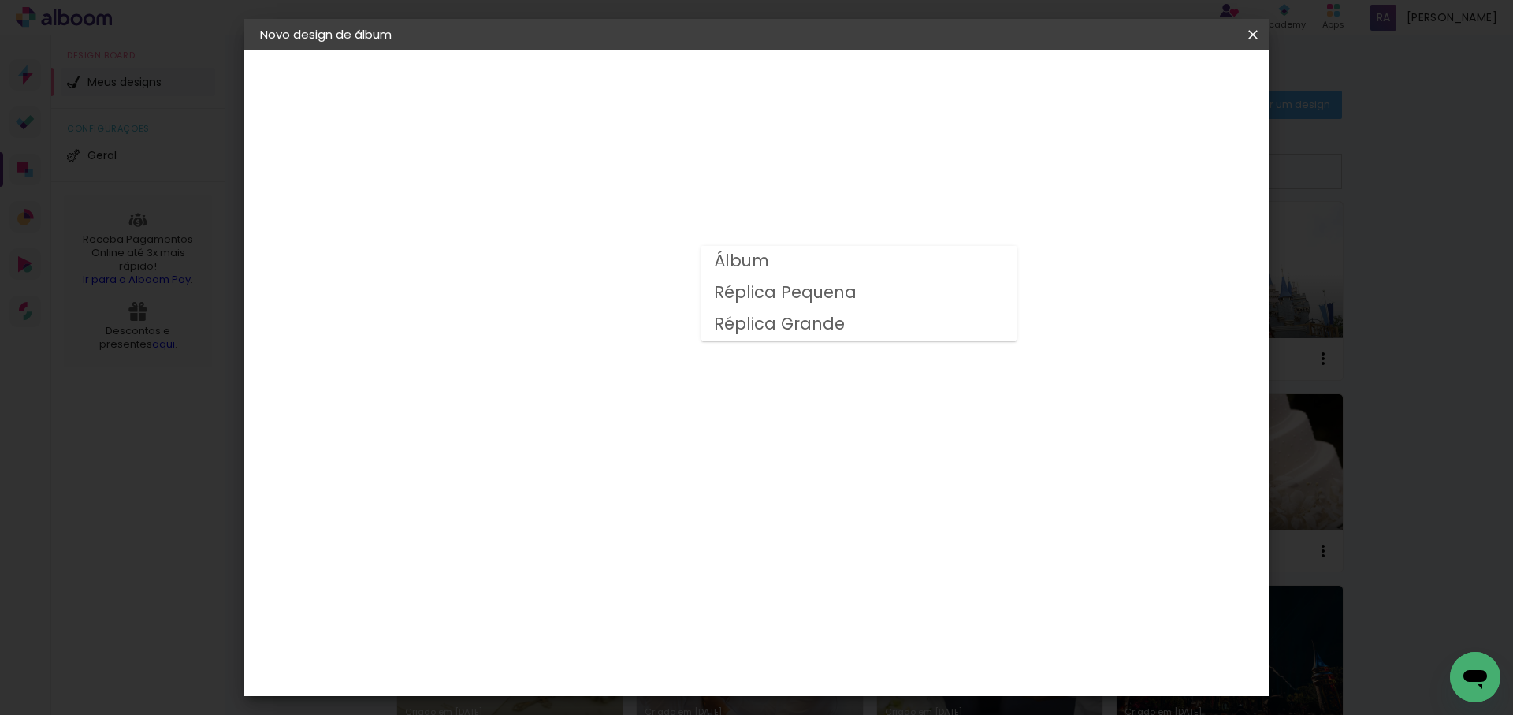
click at [776, 259] on paper-item "Álbum" at bounding box center [858, 262] width 315 height 32
type input "Álbum"
click at [624, 473] on span "30 × 30" at bounding box center [587, 489] width 73 height 32
click at [0, 0] on slot "Avançar" at bounding box center [0, 0] width 0 height 0
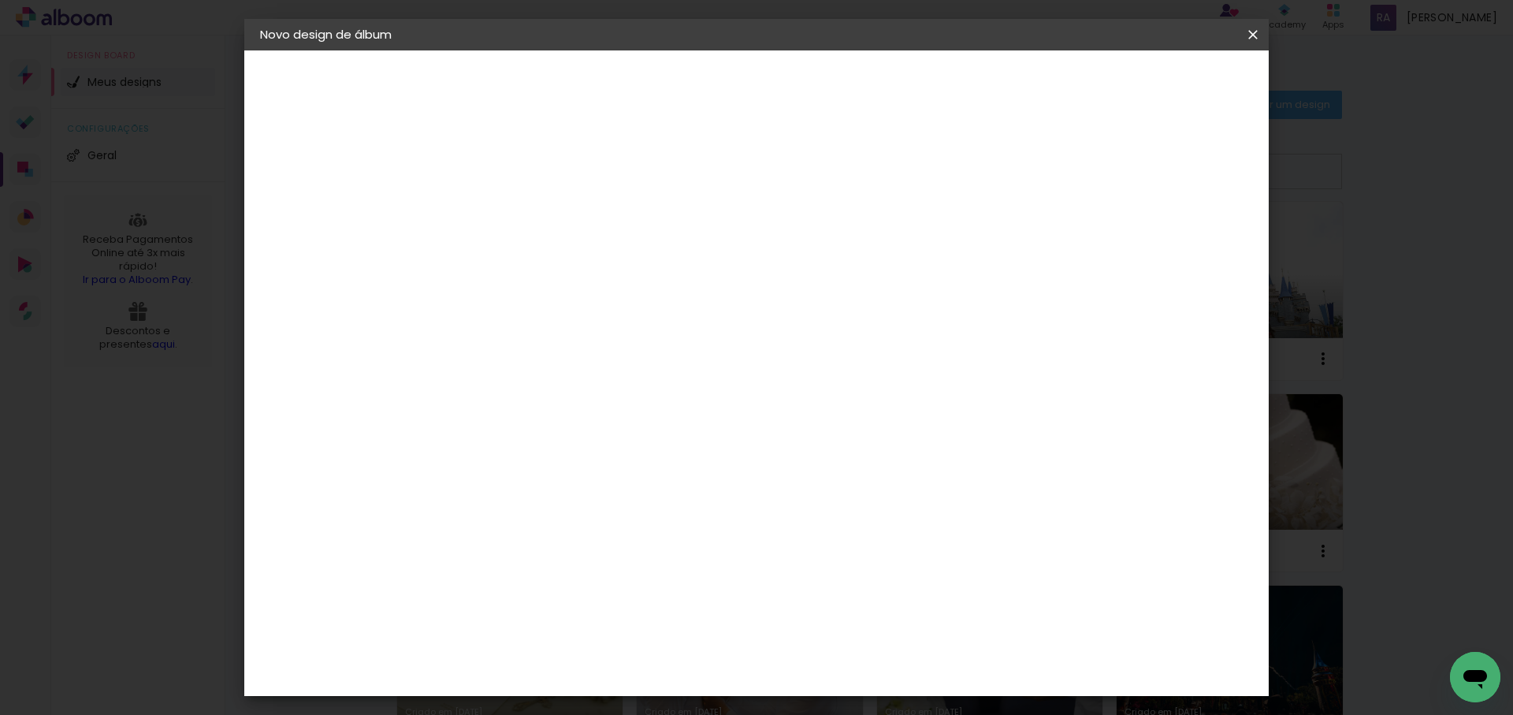
click at [1167, 82] on span "Iniciar design" at bounding box center [1131, 83] width 72 height 11
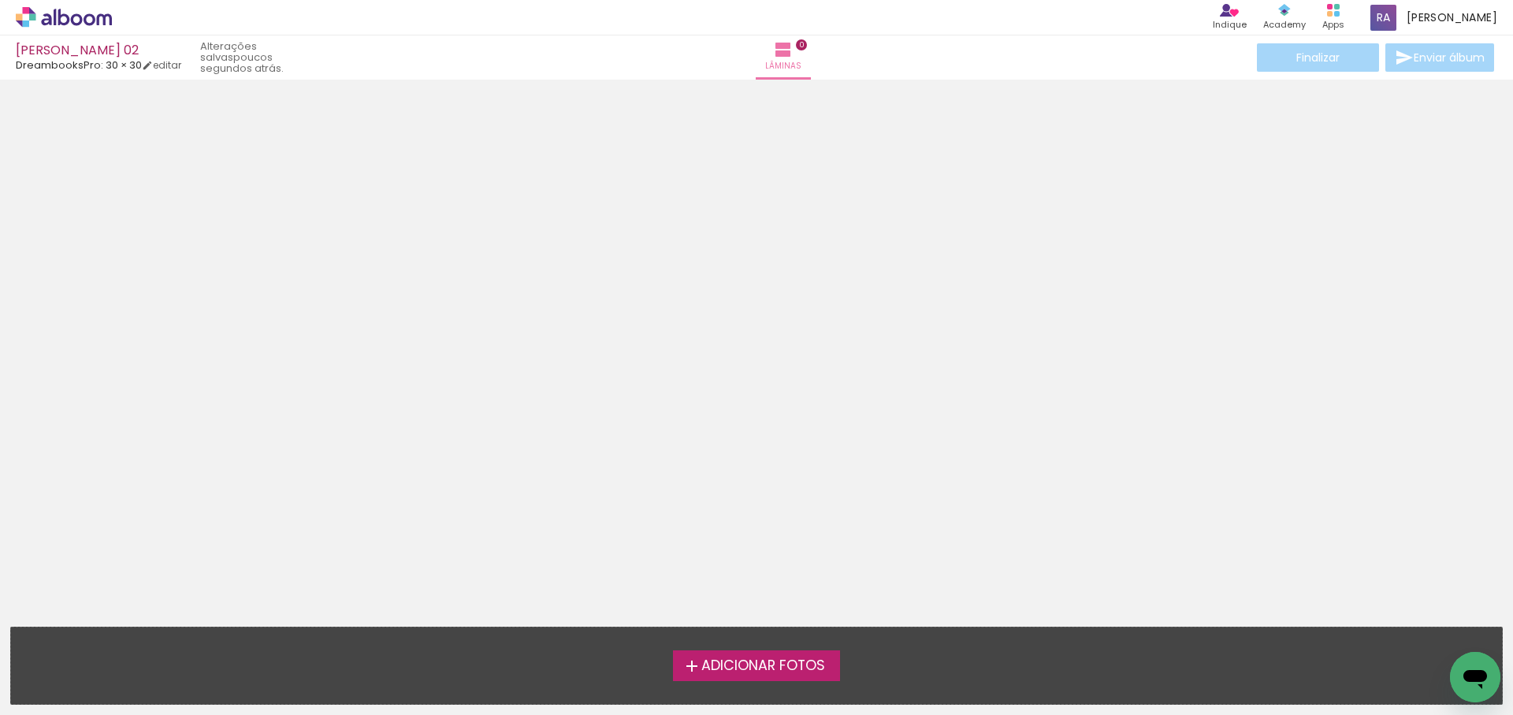
click at [773, 665] on span "Adicionar Fotos" at bounding box center [763, 666] width 124 height 14
click at [0, 0] on input "file" at bounding box center [0, 0] width 0 height 0
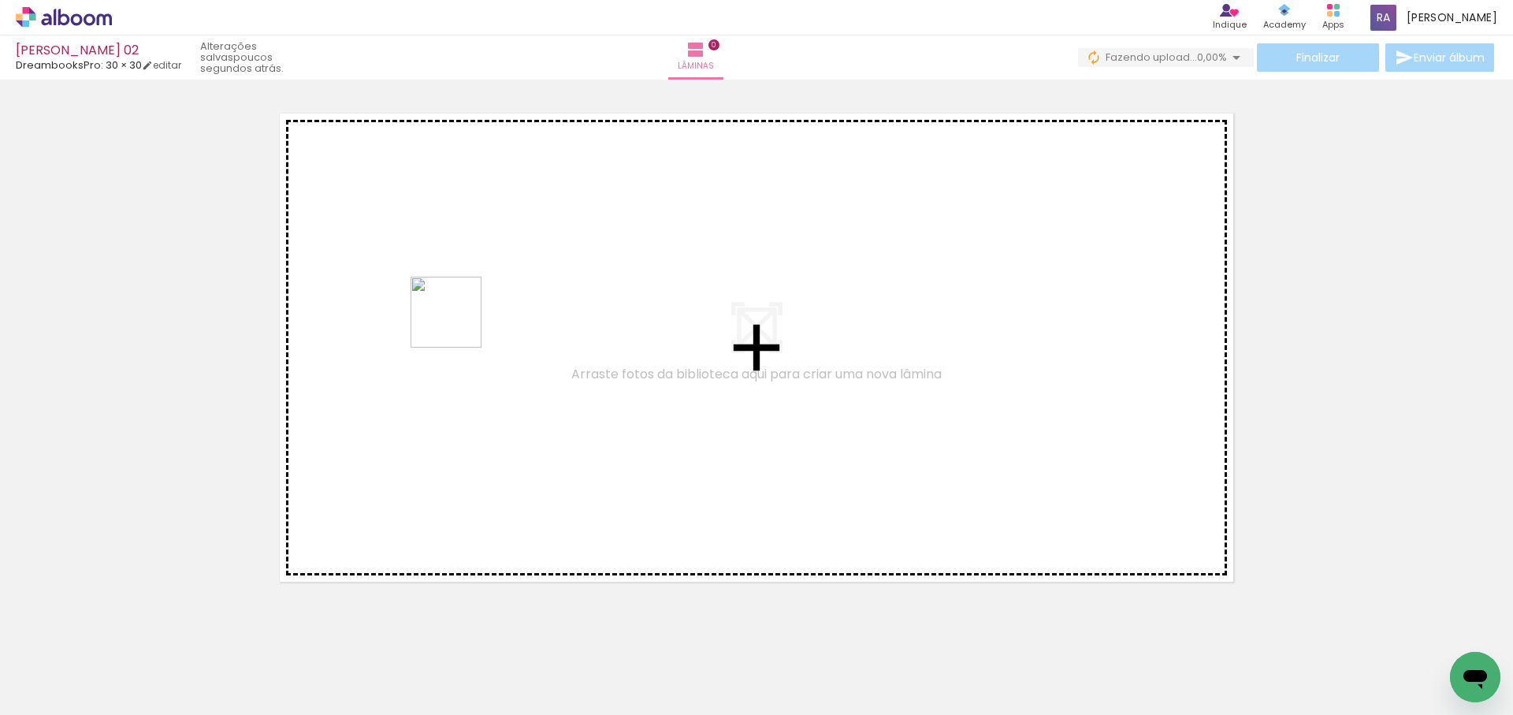
drag, startPoint x: 257, startPoint y: 678, endPoint x: 459, endPoint y: 326, distance: 405.3
click at [459, 323] on quentale-workspace at bounding box center [756, 357] width 1513 height 715
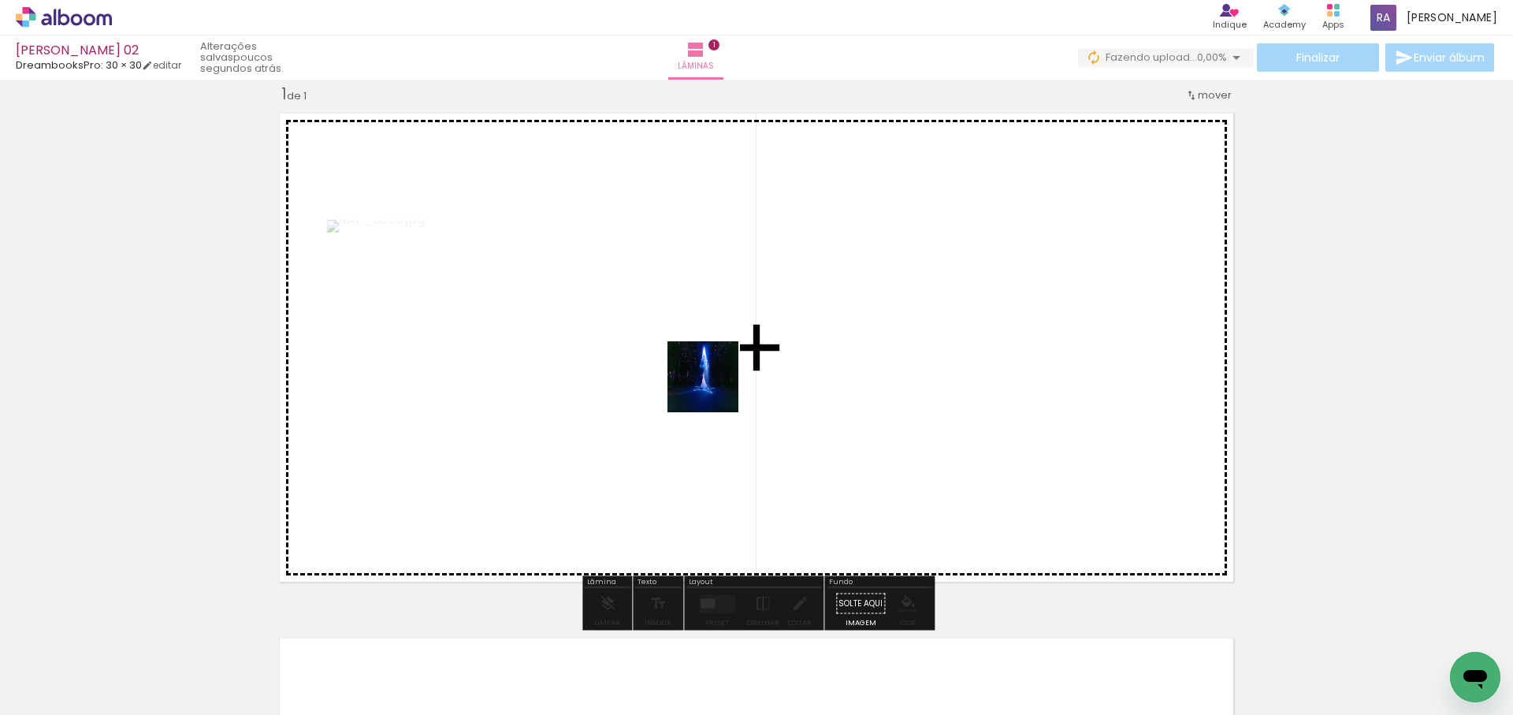
drag, startPoint x: 692, startPoint y: 399, endPoint x: 981, endPoint y: 266, distance: 317.7
click at [981, 266] on quentale-workspace at bounding box center [756, 357] width 1513 height 715
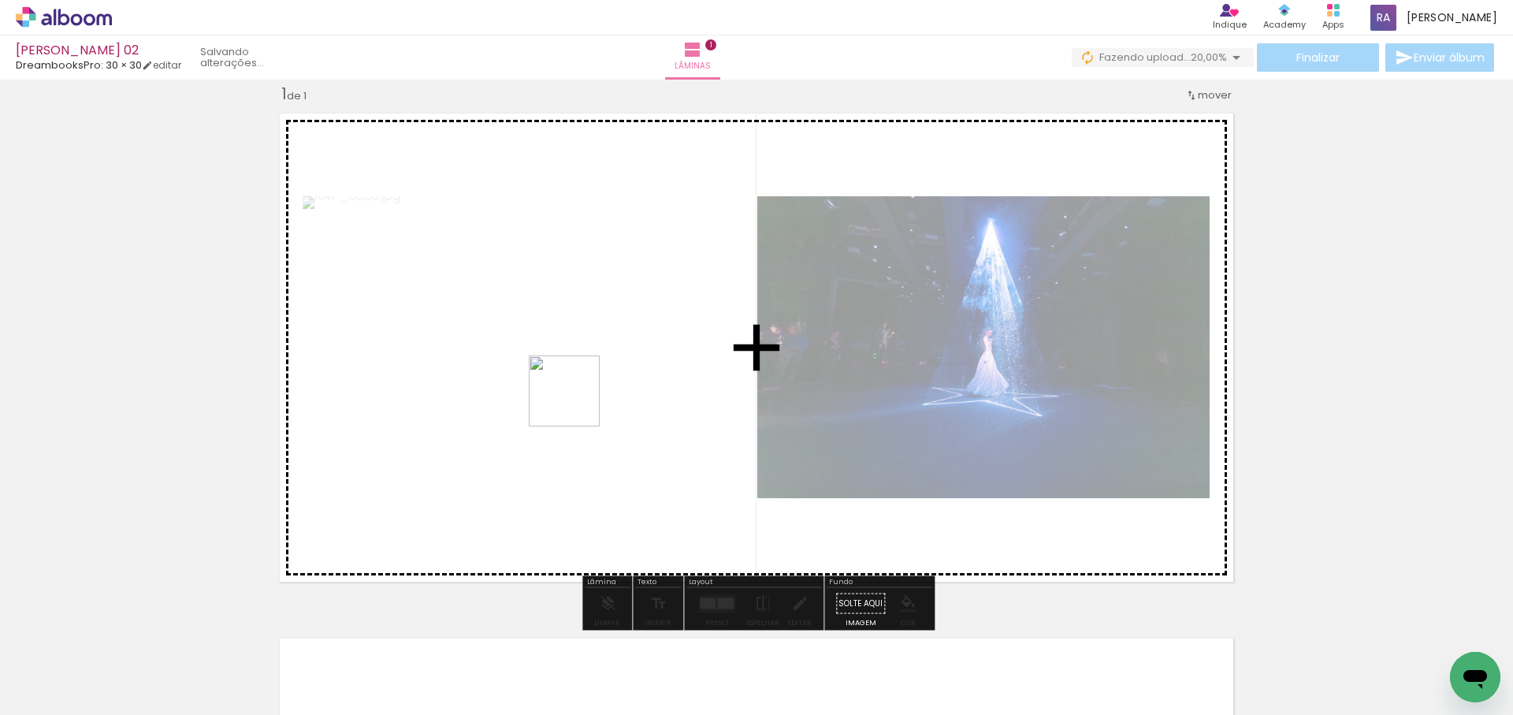
drag, startPoint x: 443, startPoint y: 545, endPoint x: 604, endPoint y: 458, distance: 182.7
click at [672, 303] on quentale-workspace at bounding box center [756, 357] width 1513 height 715
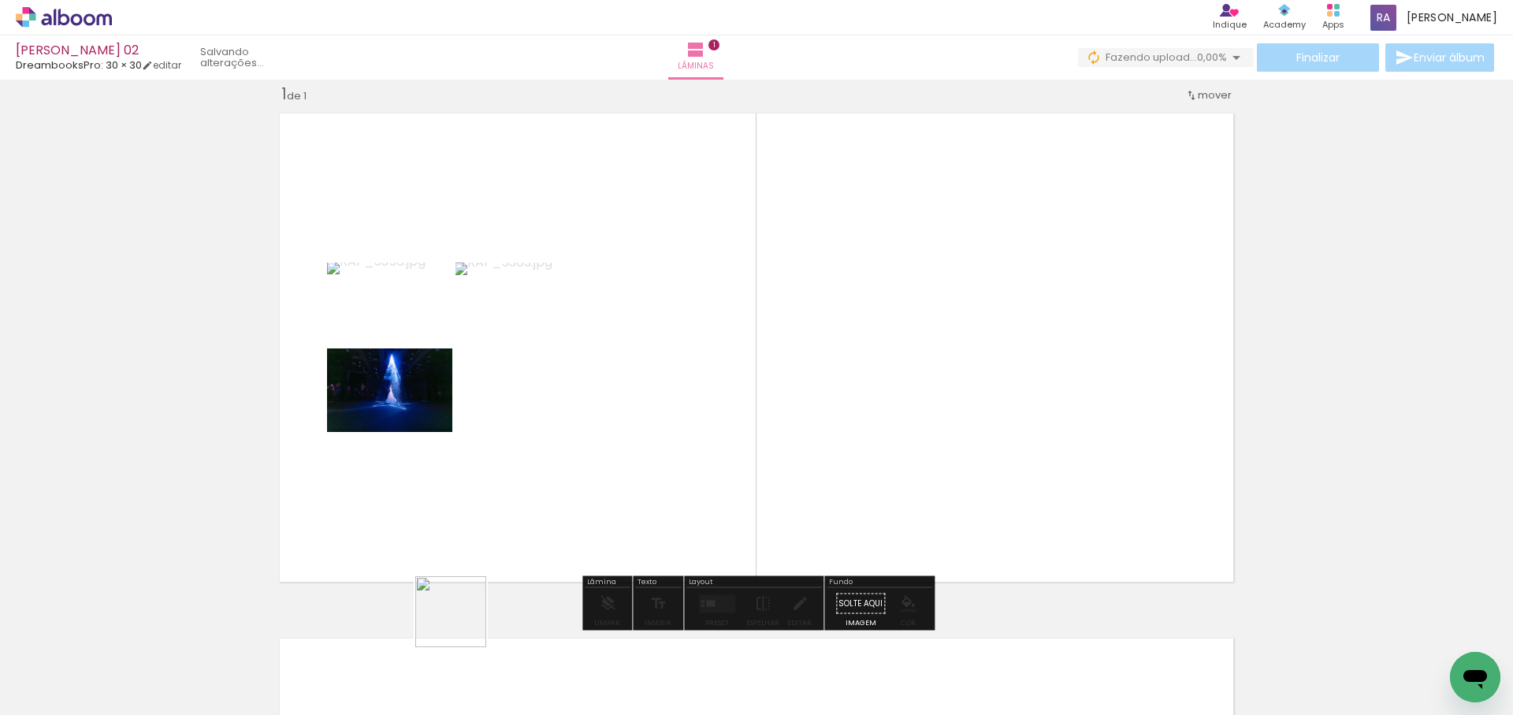
drag, startPoint x: 463, startPoint y: 623, endPoint x: 854, endPoint y: 184, distance: 589.0
click at [854, 184] on quentale-workspace at bounding box center [756, 357] width 1513 height 715
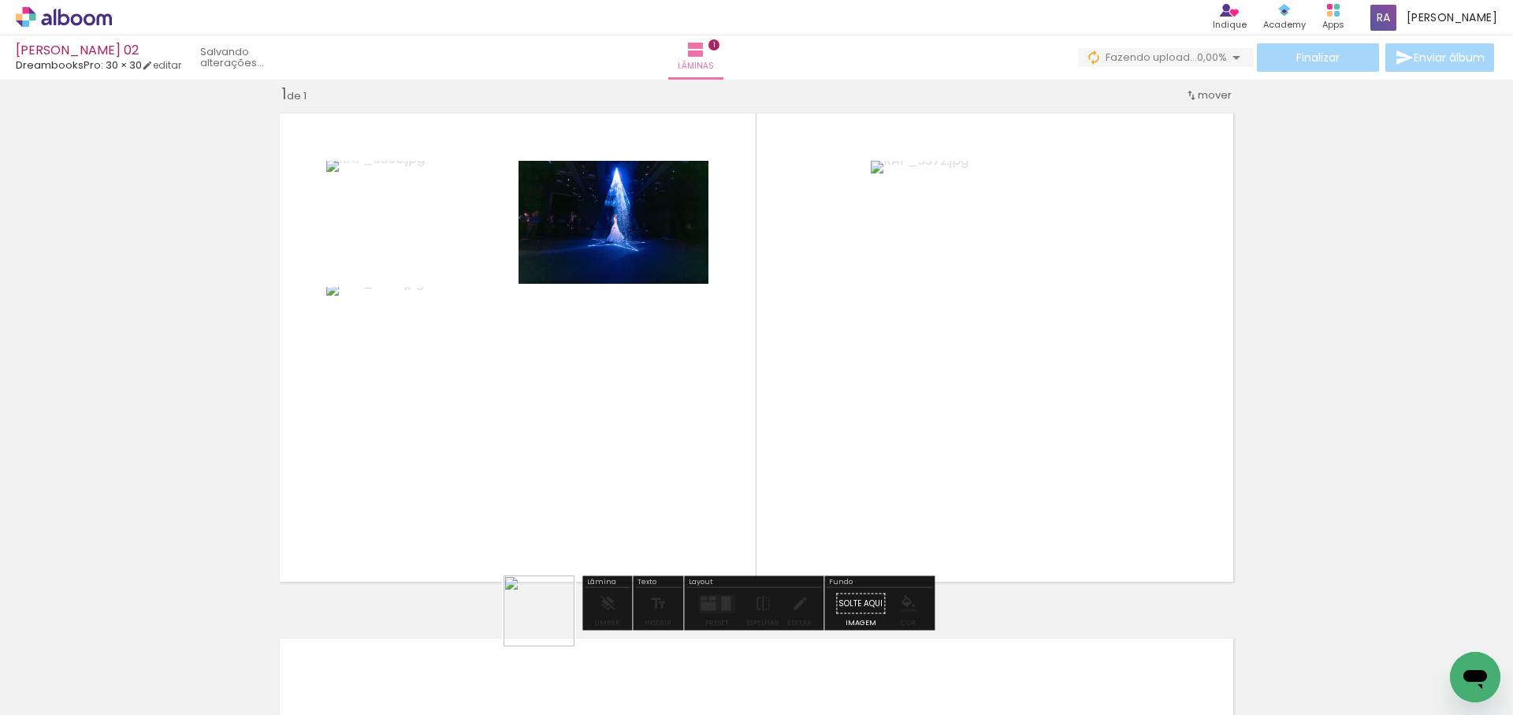
drag, startPoint x: 551, startPoint y: 623, endPoint x: 1008, endPoint y: 256, distance: 585.9
click at [1008, 256] on quentale-workspace at bounding box center [756, 357] width 1513 height 715
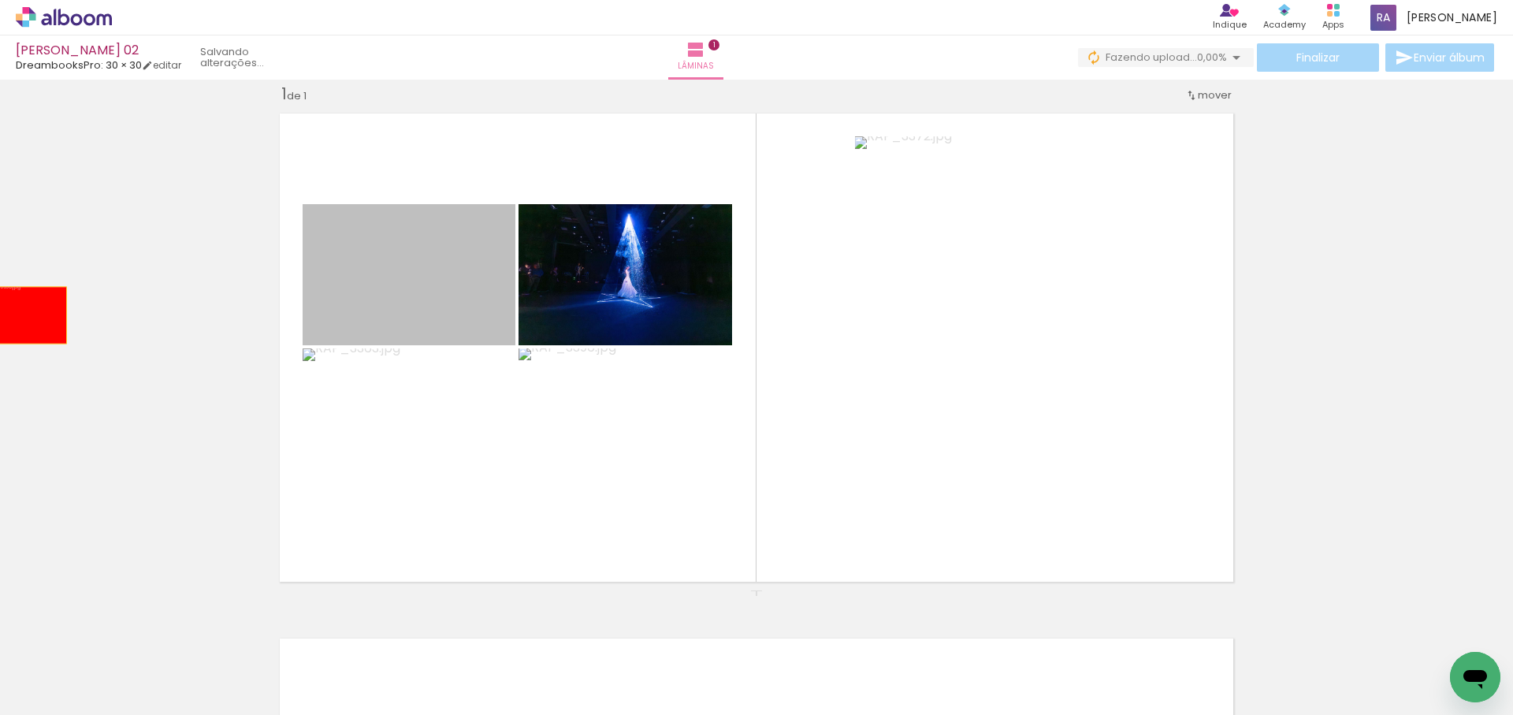
drag, startPoint x: 422, startPoint y: 292, endPoint x: 20, endPoint y: 317, distance: 402.0
click at [20, 317] on div "Inserir lâmina 1 de 1" at bounding box center [756, 590] width 1513 height 1051
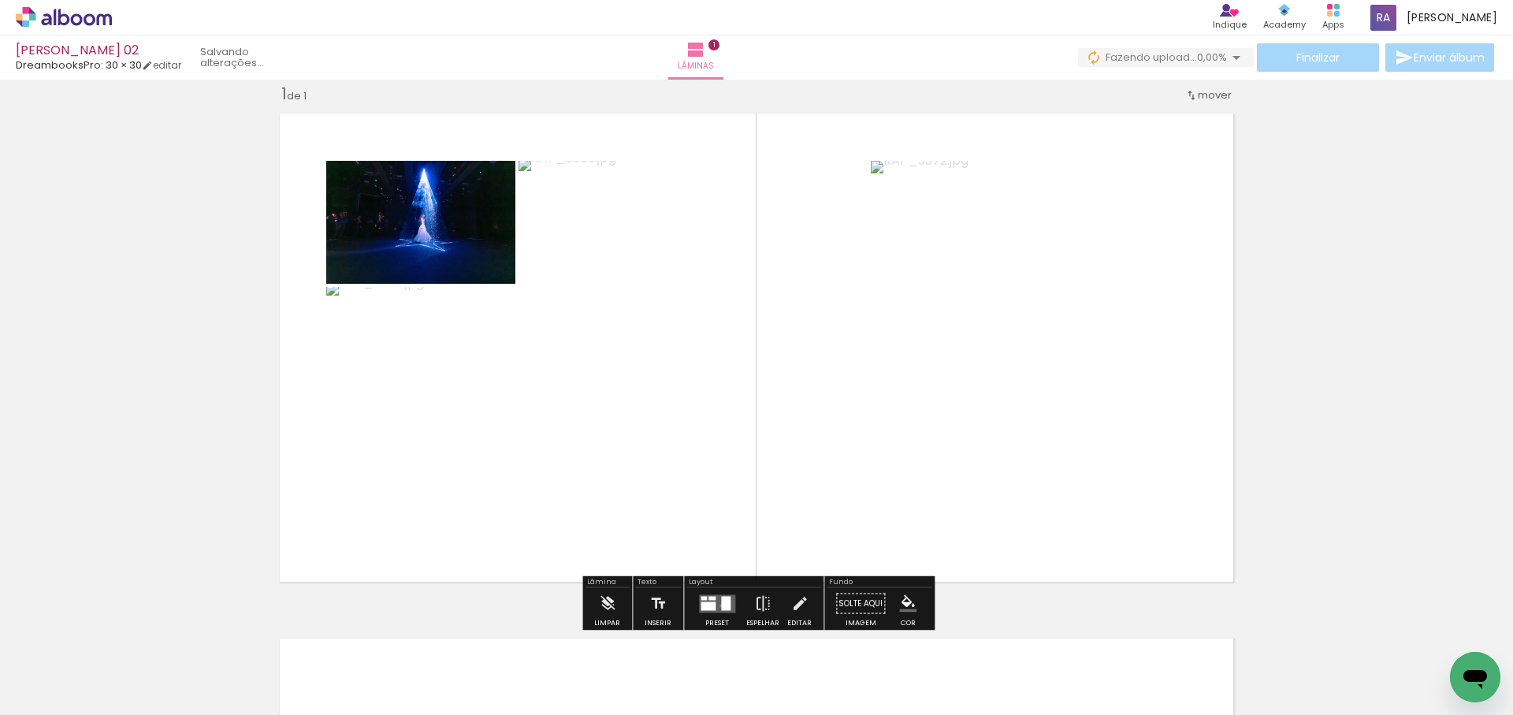
click at [721, 605] on div at bounding box center [725, 603] width 9 height 14
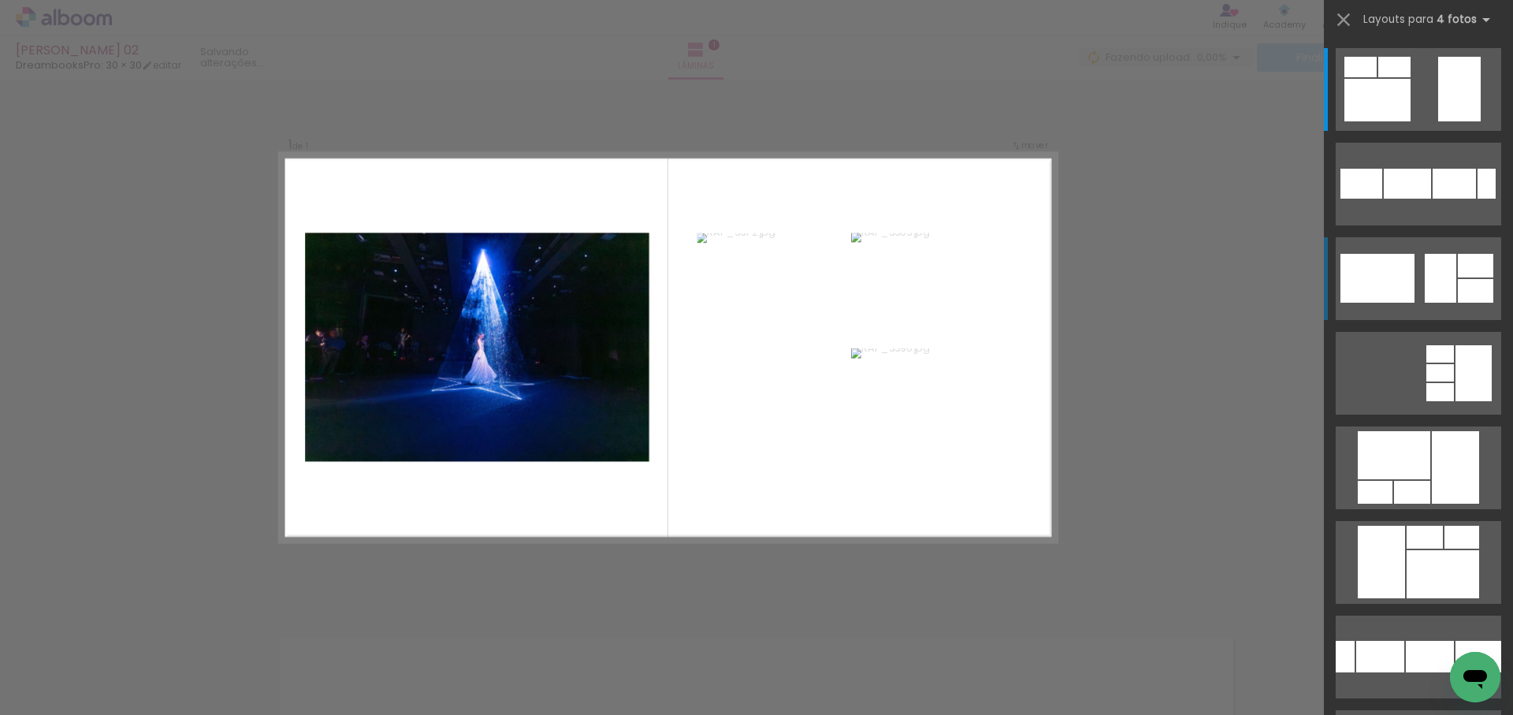
click at [1421, 288] on quentale-layouter at bounding box center [1419, 278] width 166 height 83
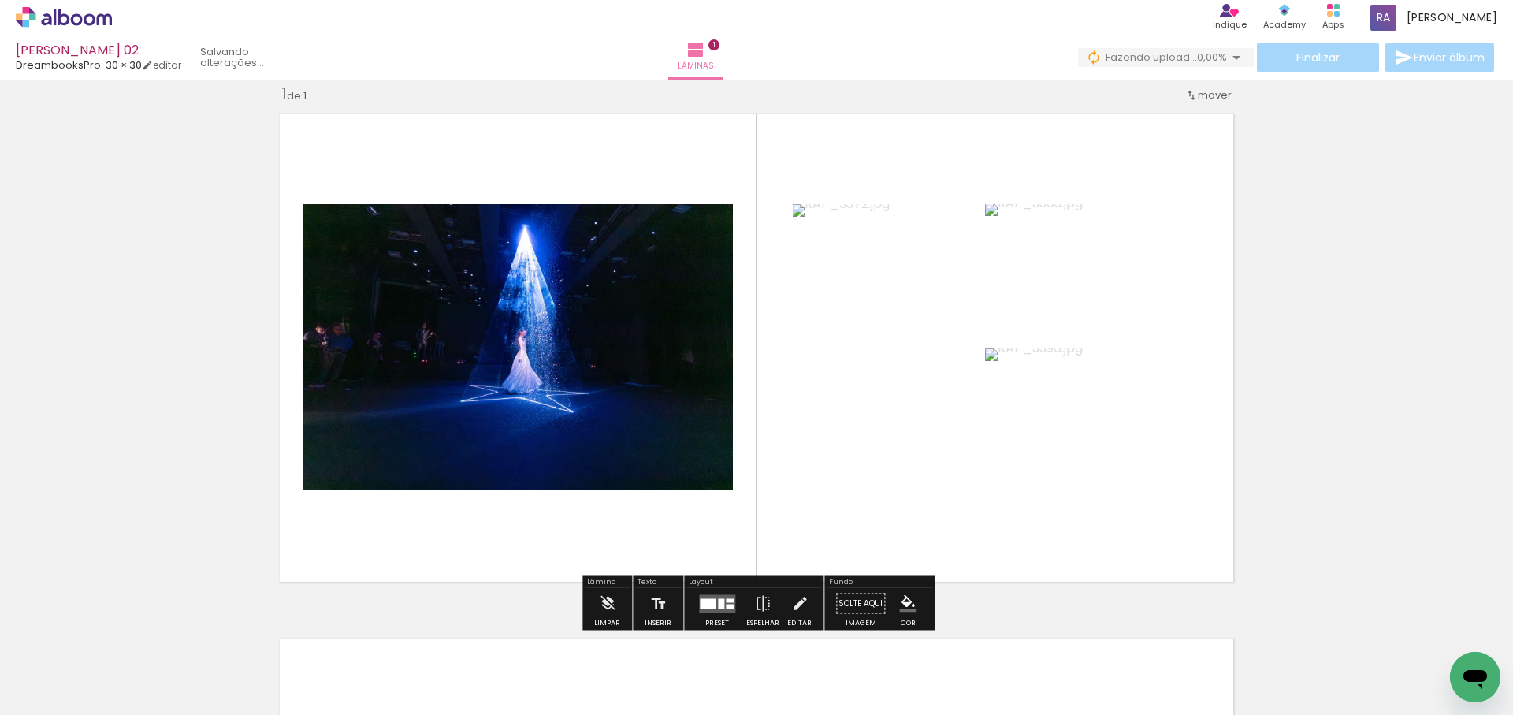
click at [718, 605] on div at bounding box center [721, 603] width 6 height 10
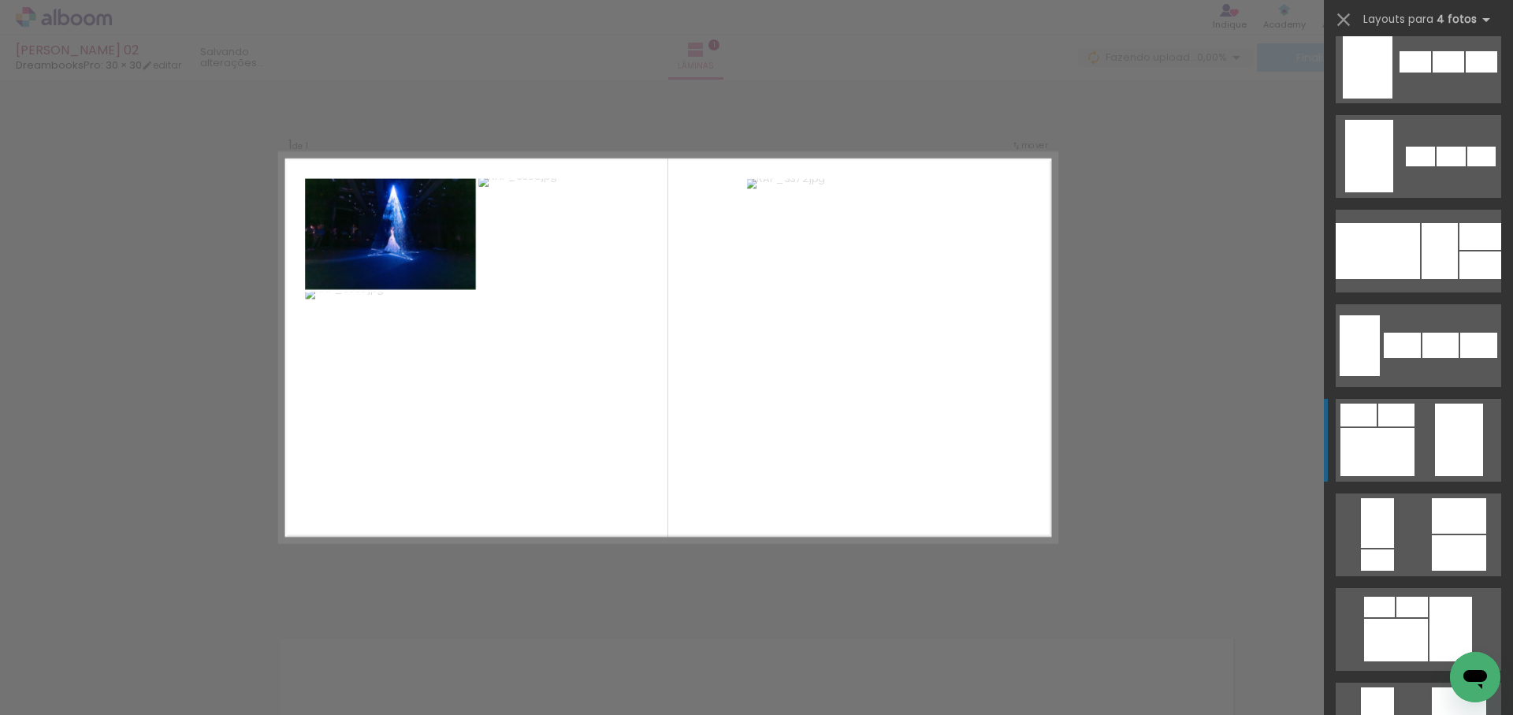
scroll to position [1165, 0]
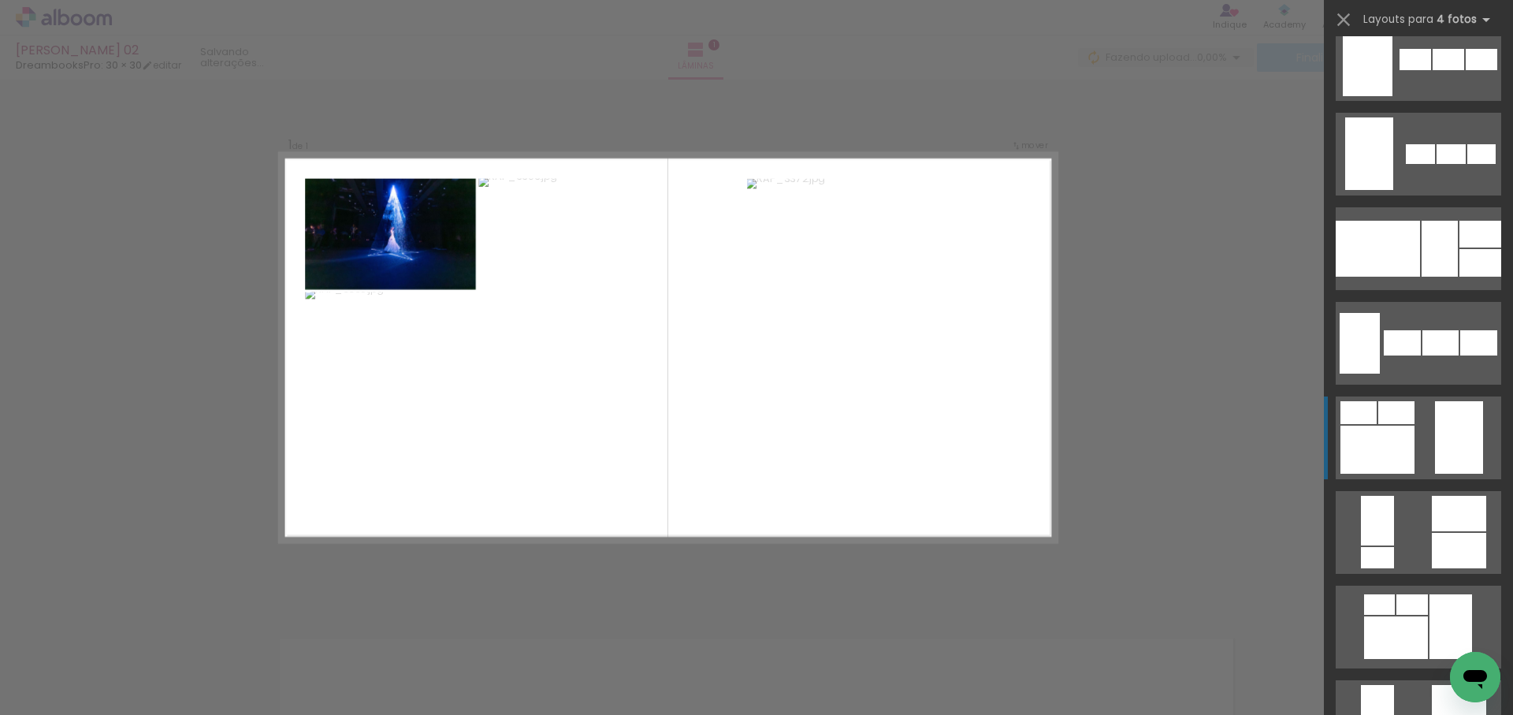
click at [1423, 454] on quentale-layouter at bounding box center [1419, 437] width 166 height 83
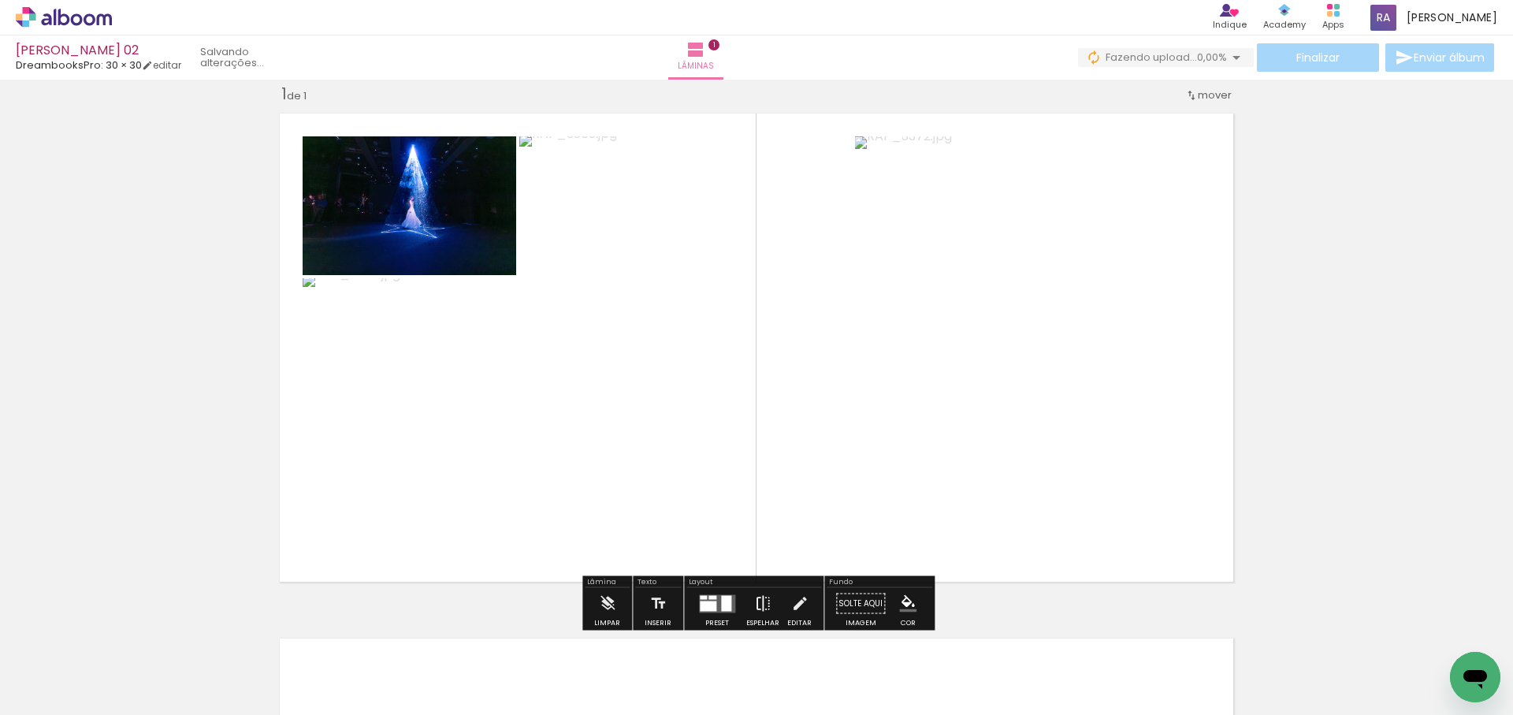
click at [761, 599] on iron-icon at bounding box center [762, 604] width 17 height 32
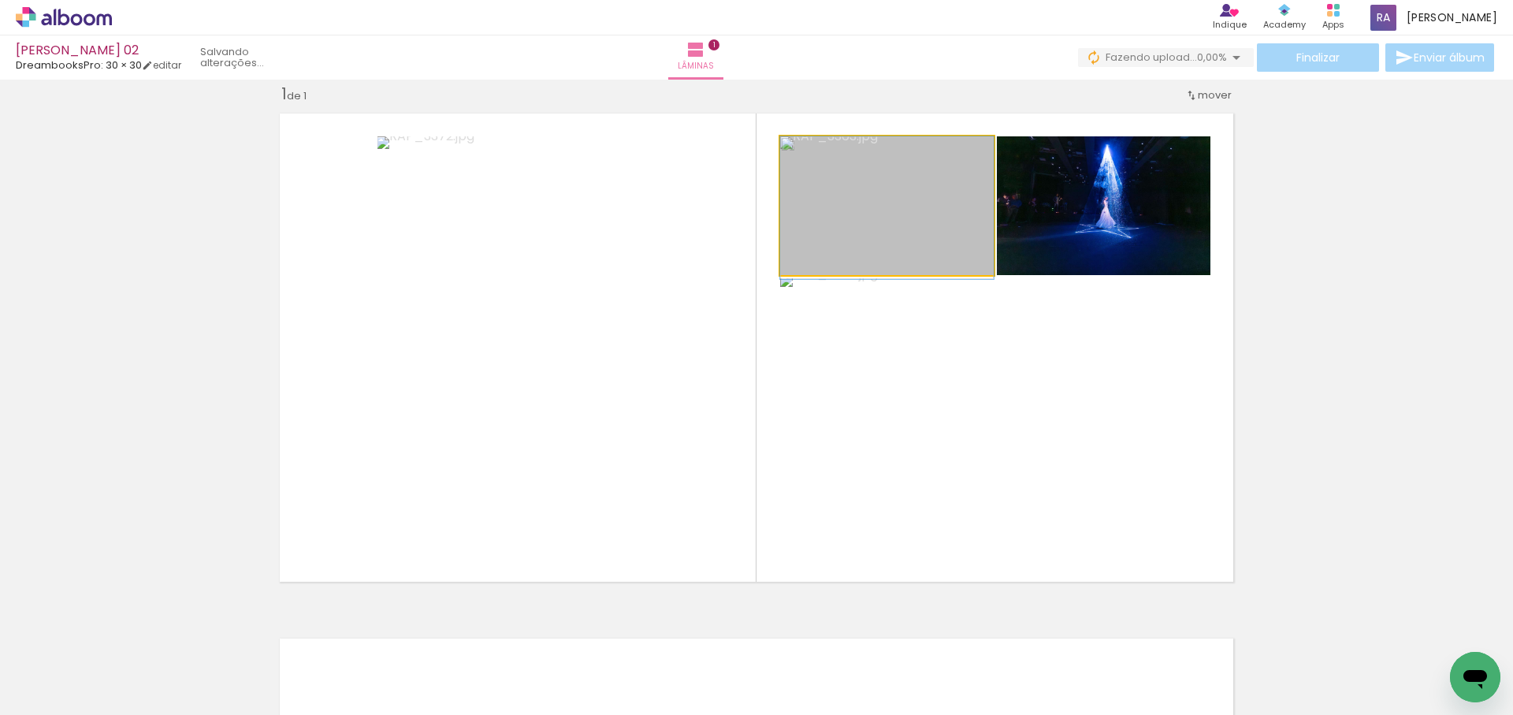
drag, startPoint x: 928, startPoint y: 204, endPoint x: 1031, endPoint y: 415, distance: 234.1
click at [0, 0] on slot at bounding box center [0, 0] width 0 height 0
drag, startPoint x: 906, startPoint y: 199, endPoint x: 1040, endPoint y: 446, distance: 281.8
click at [0, 0] on slot at bounding box center [0, 0] width 0 height 0
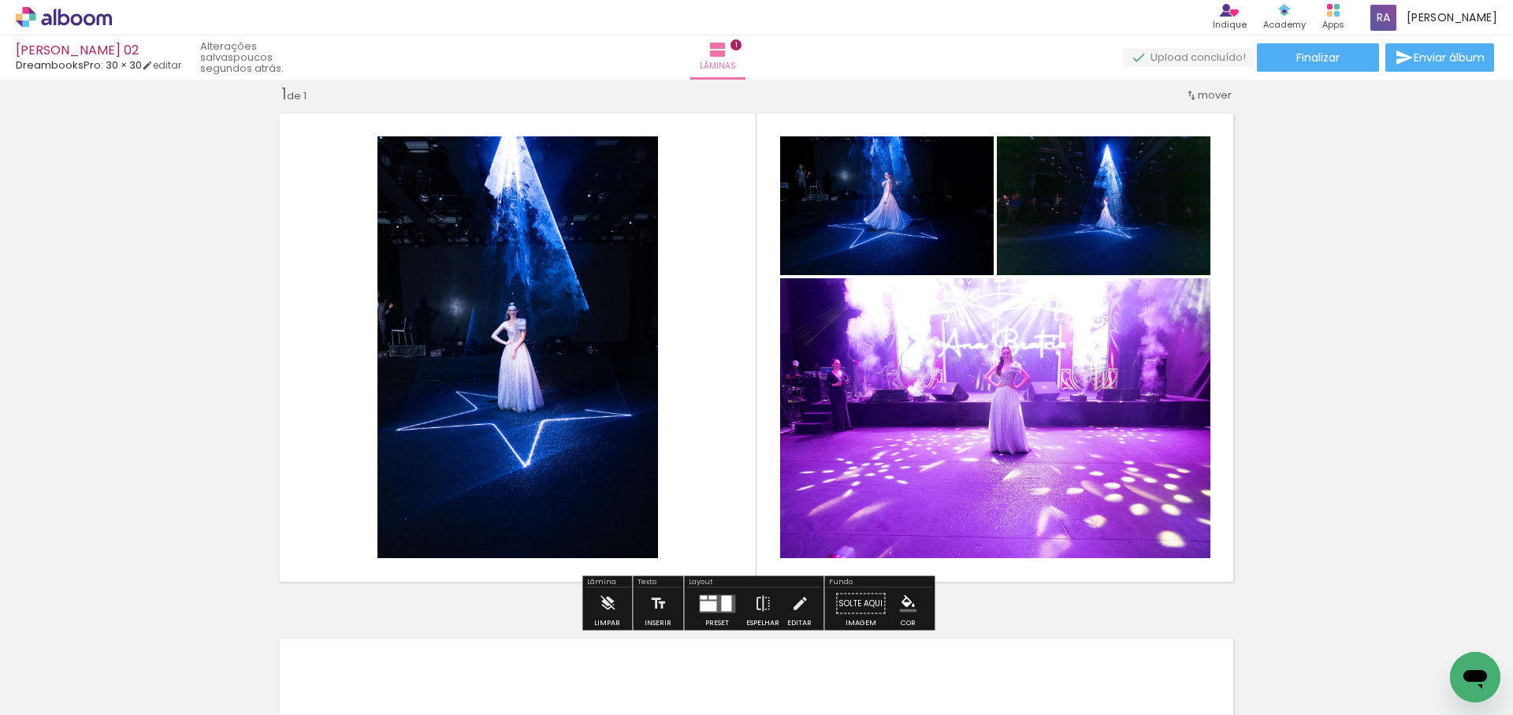
scroll to position [21, 0]
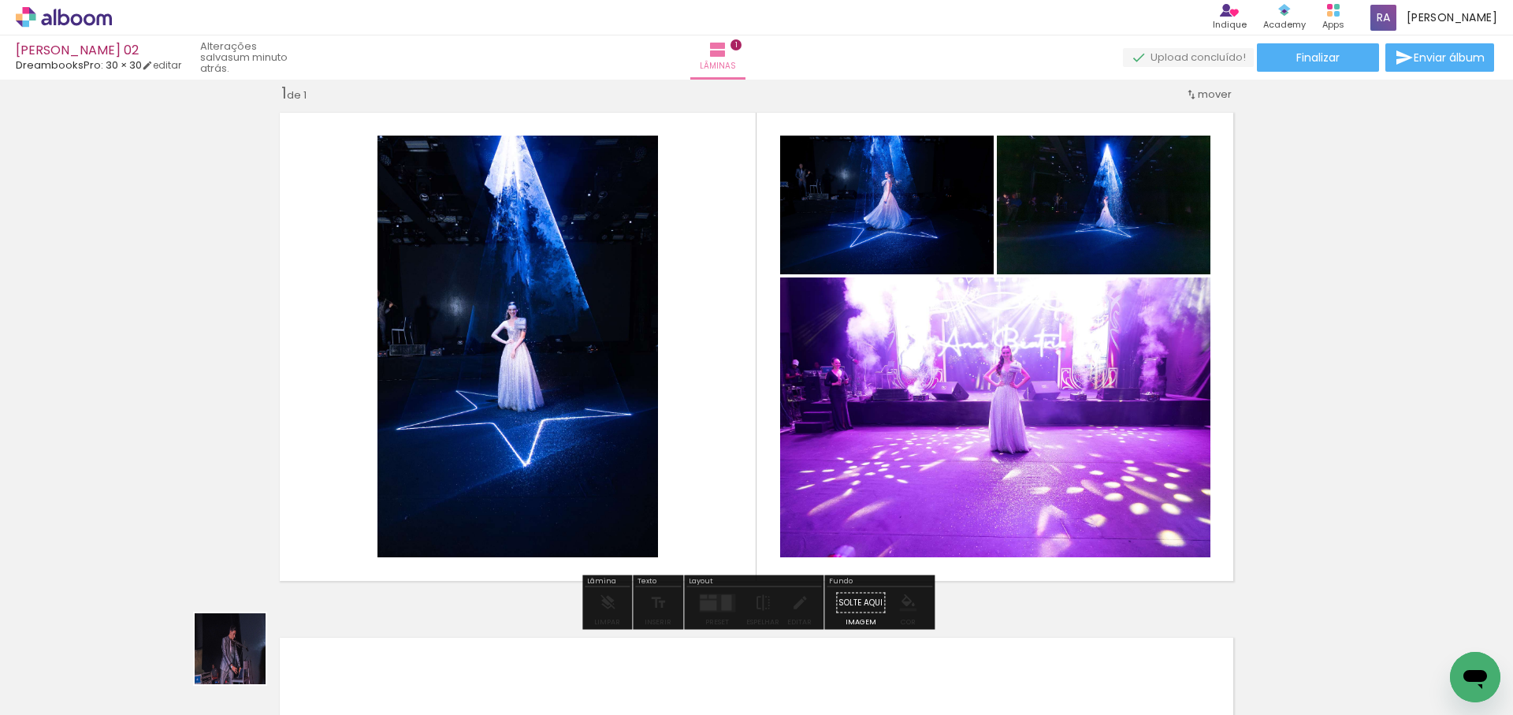
drag, startPoint x: 242, startPoint y: 661, endPoint x: 403, endPoint y: 346, distance: 353.2
click at [401, 348] on quentale-workspace at bounding box center [756, 357] width 1513 height 715
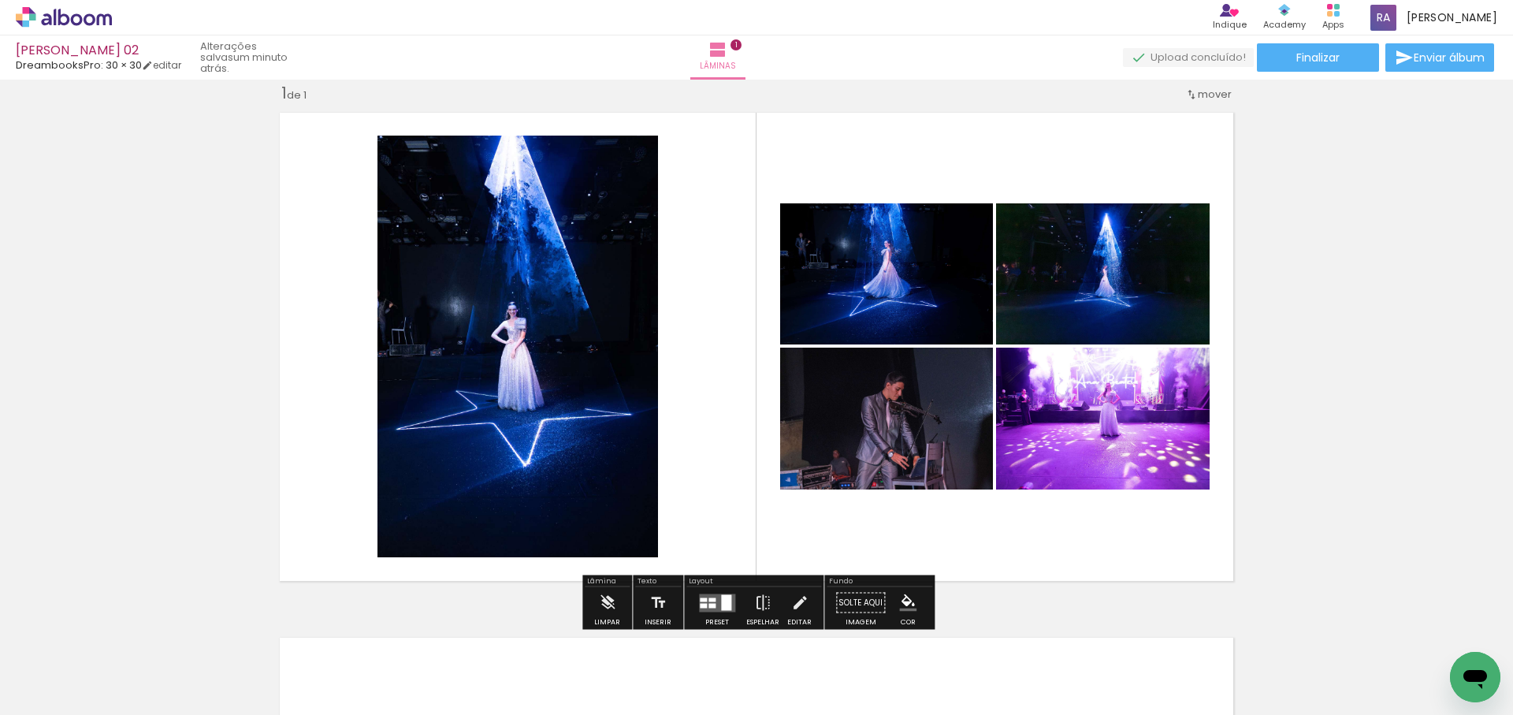
click at [714, 601] on quentale-layouter at bounding box center [717, 603] width 36 height 18
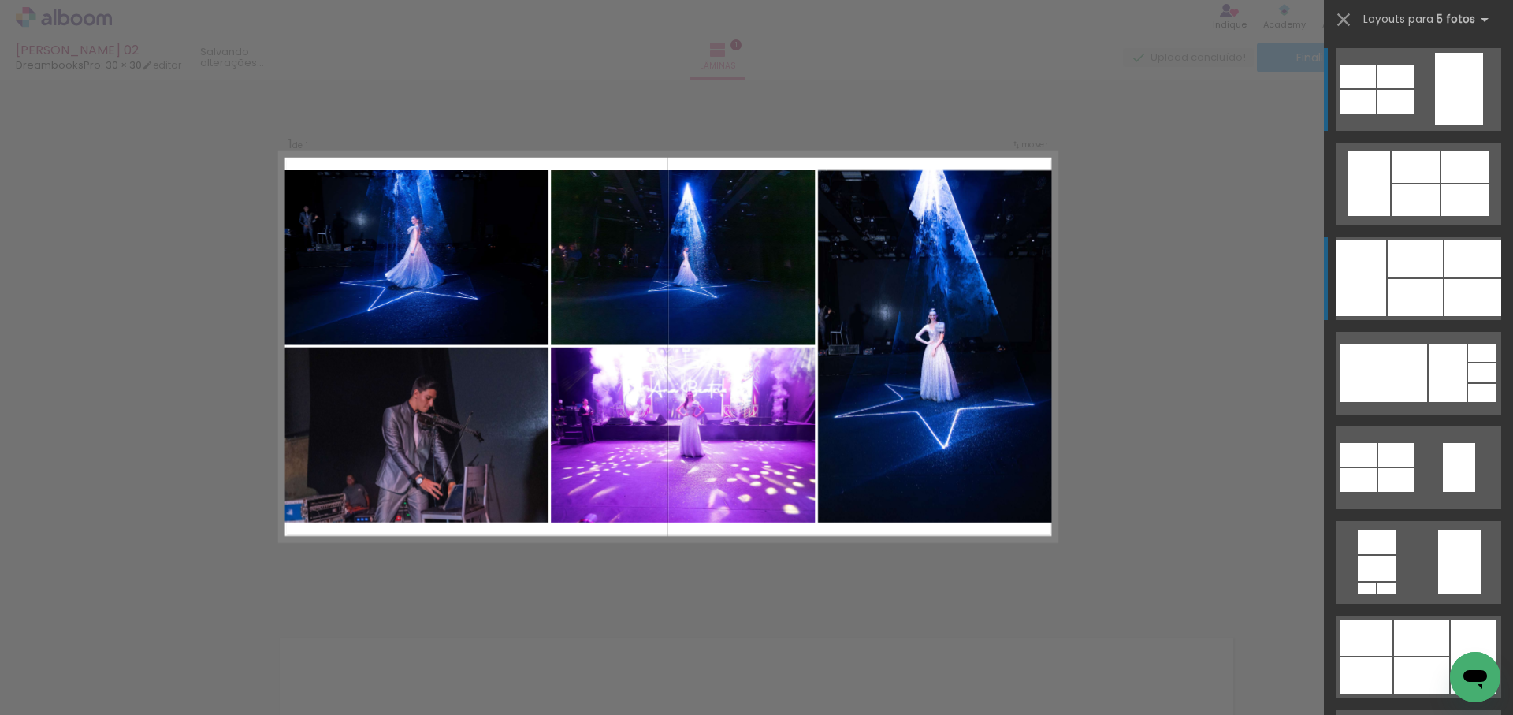
scroll to position [20, 0]
click at [1432, 281] on div at bounding box center [1415, 297] width 55 height 37
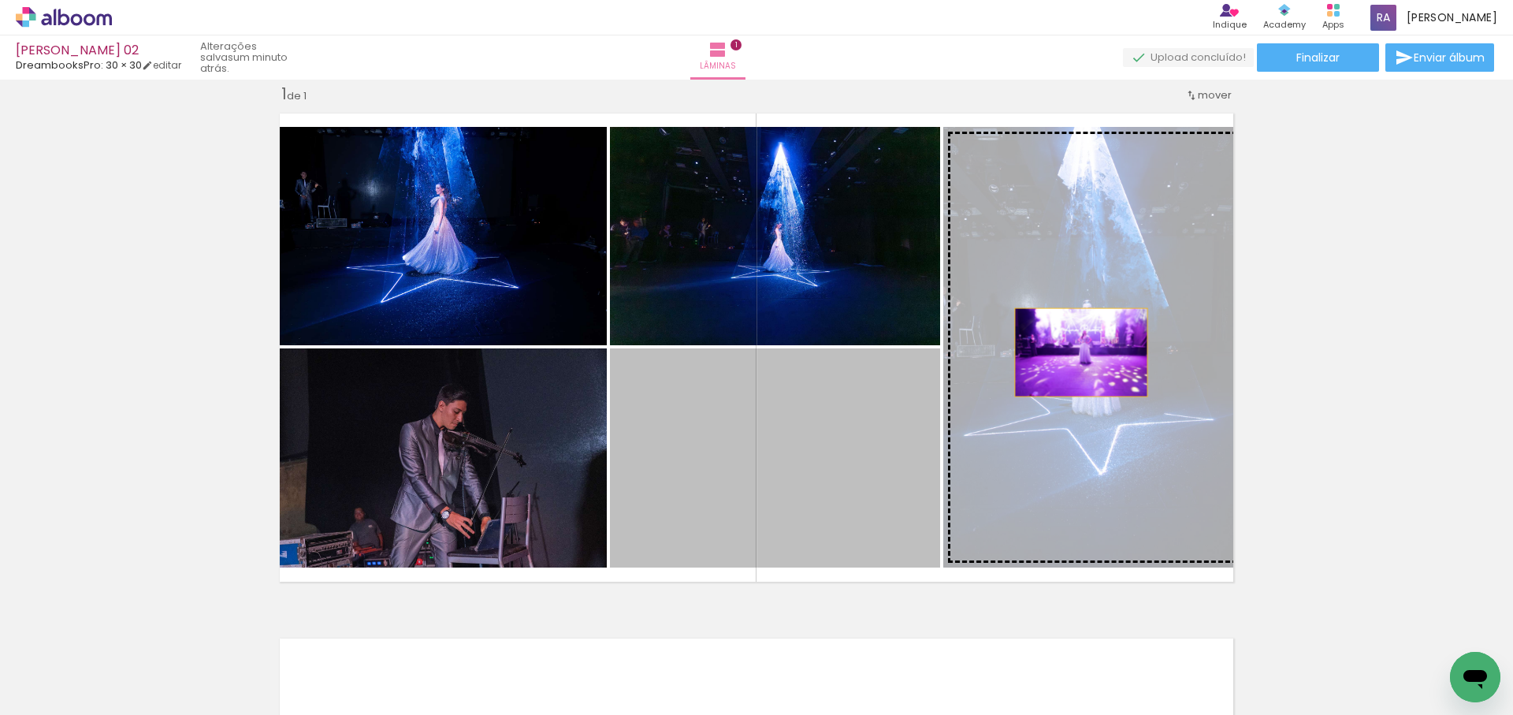
drag, startPoint x: 1049, startPoint y: 364, endPoint x: 1081, endPoint y: 352, distance: 34.4
click at [0, 0] on slot at bounding box center [0, 0] width 0 height 0
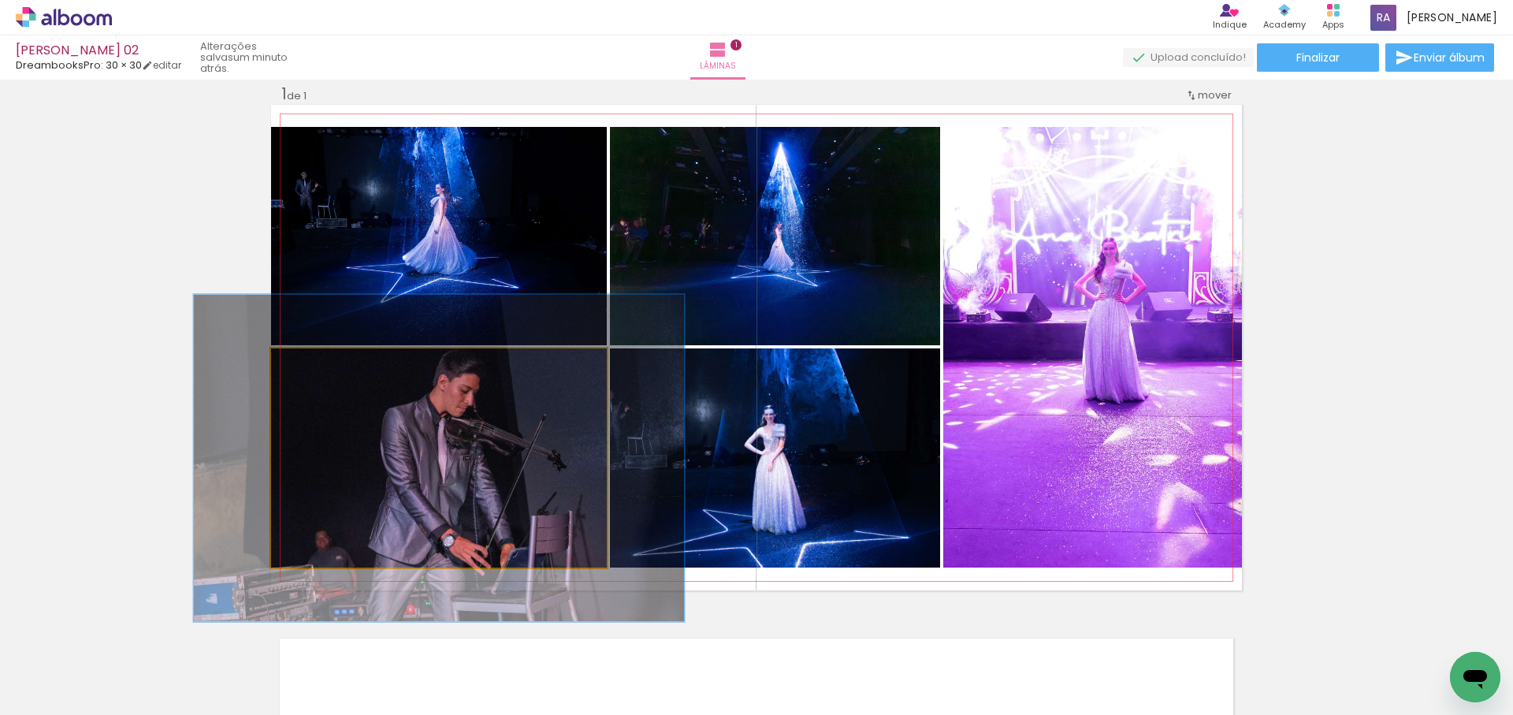
drag, startPoint x: 310, startPoint y: 365, endPoint x: 389, endPoint y: 389, distance: 83.0
type paper-slider "147"
click at [336, 363] on div at bounding box center [333, 365] width 14 height 14
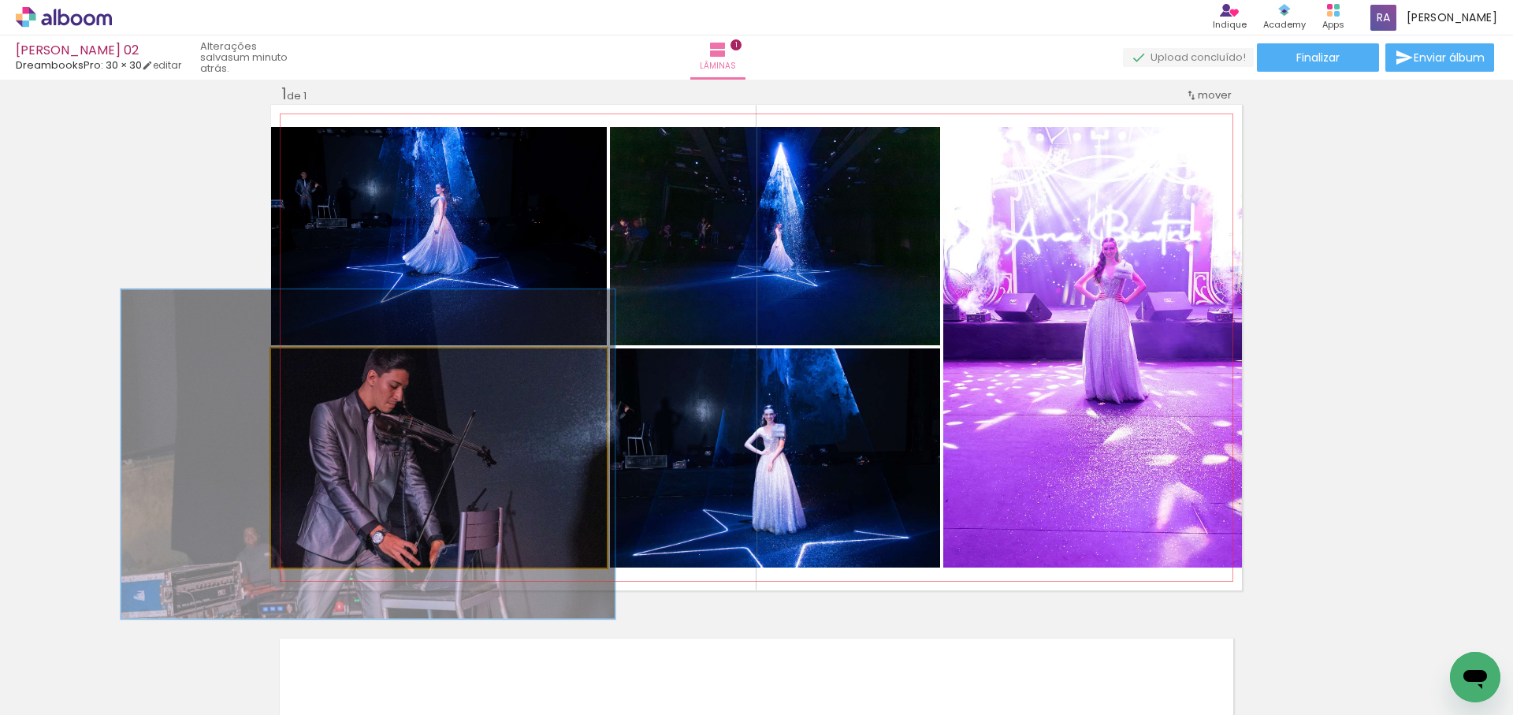
drag, startPoint x: 500, startPoint y: 432, endPoint x: 434, endPoint y: 428, distance: 66.3
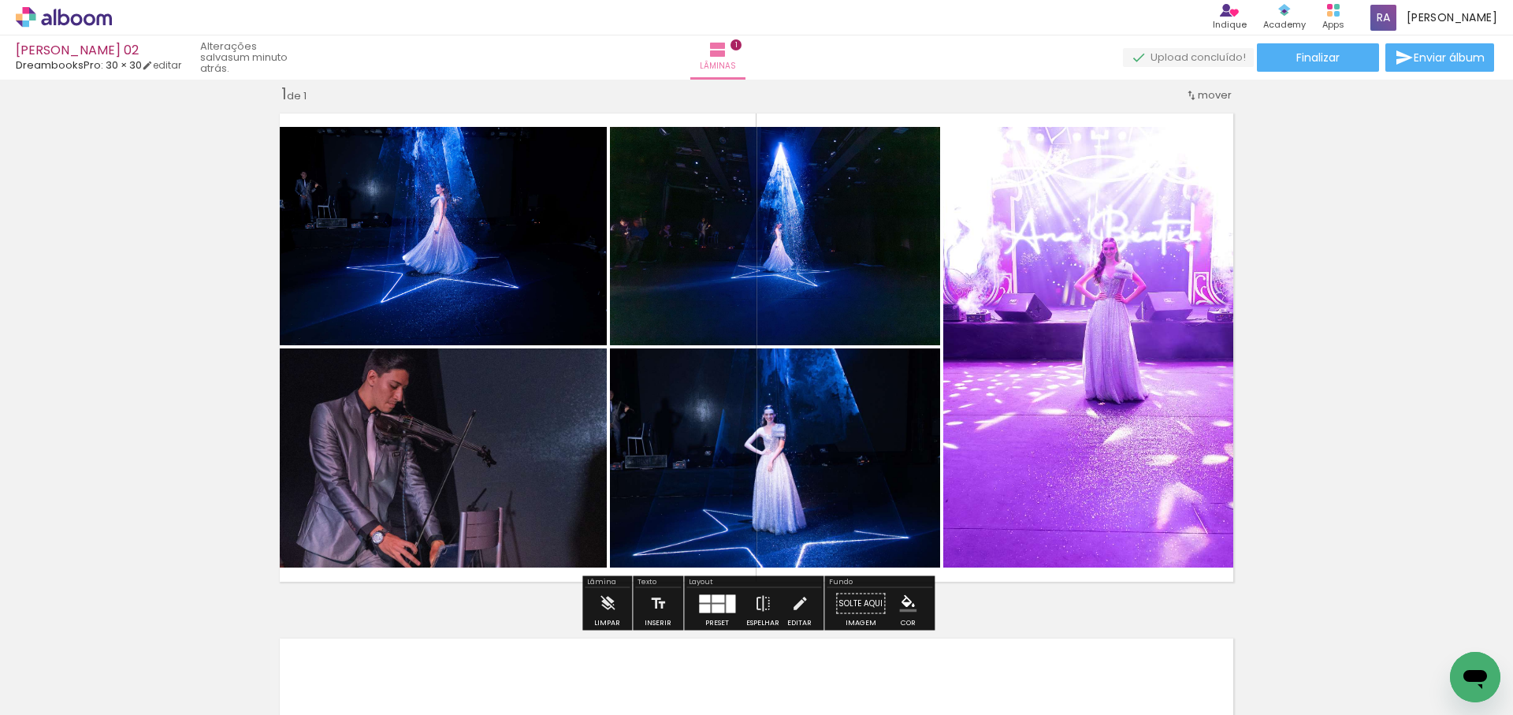
click at [456, 471] on quentale-photo at bounding box center [439, 457] width 336 height 219
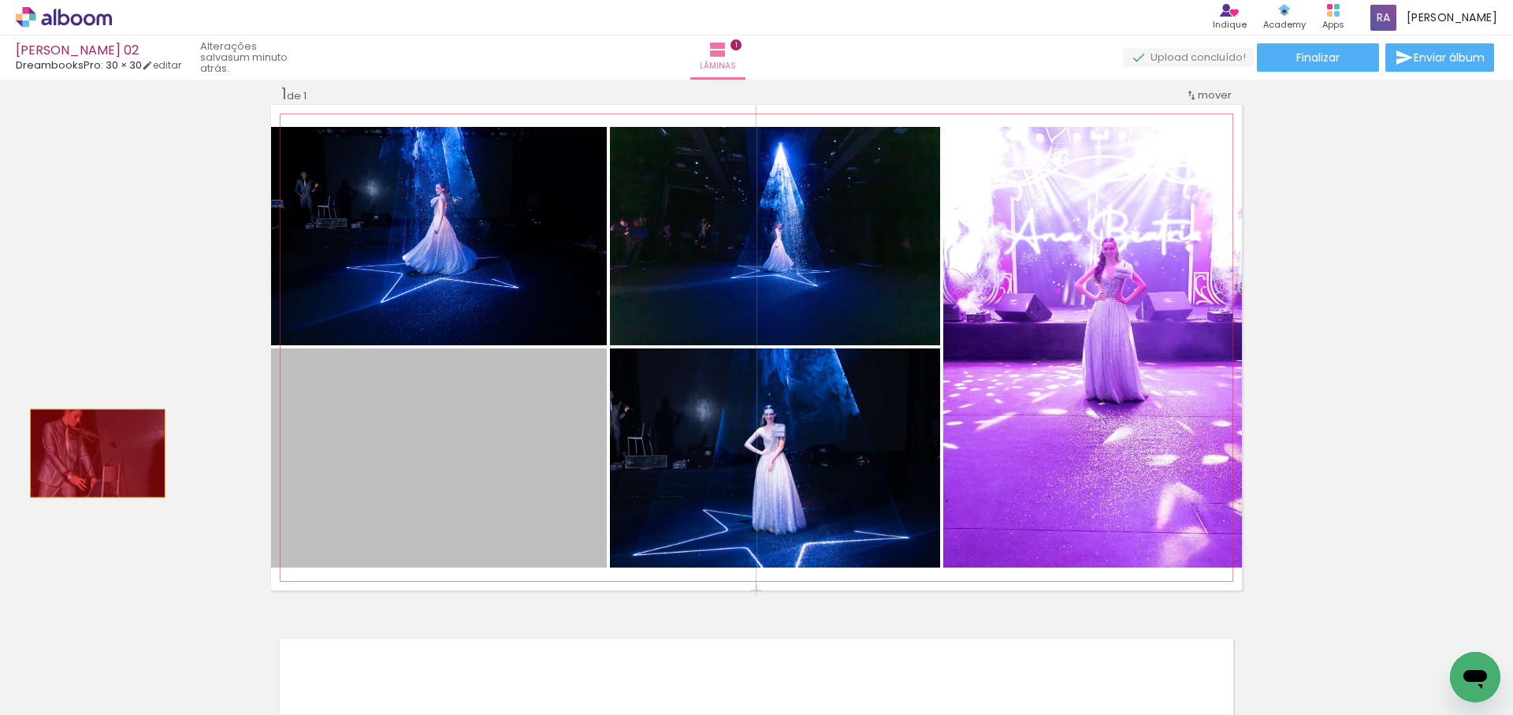
drag, startPoint x: 459, startPoint y: 477, endPoint x: 77, endPoint y: 454, distance: 382.2
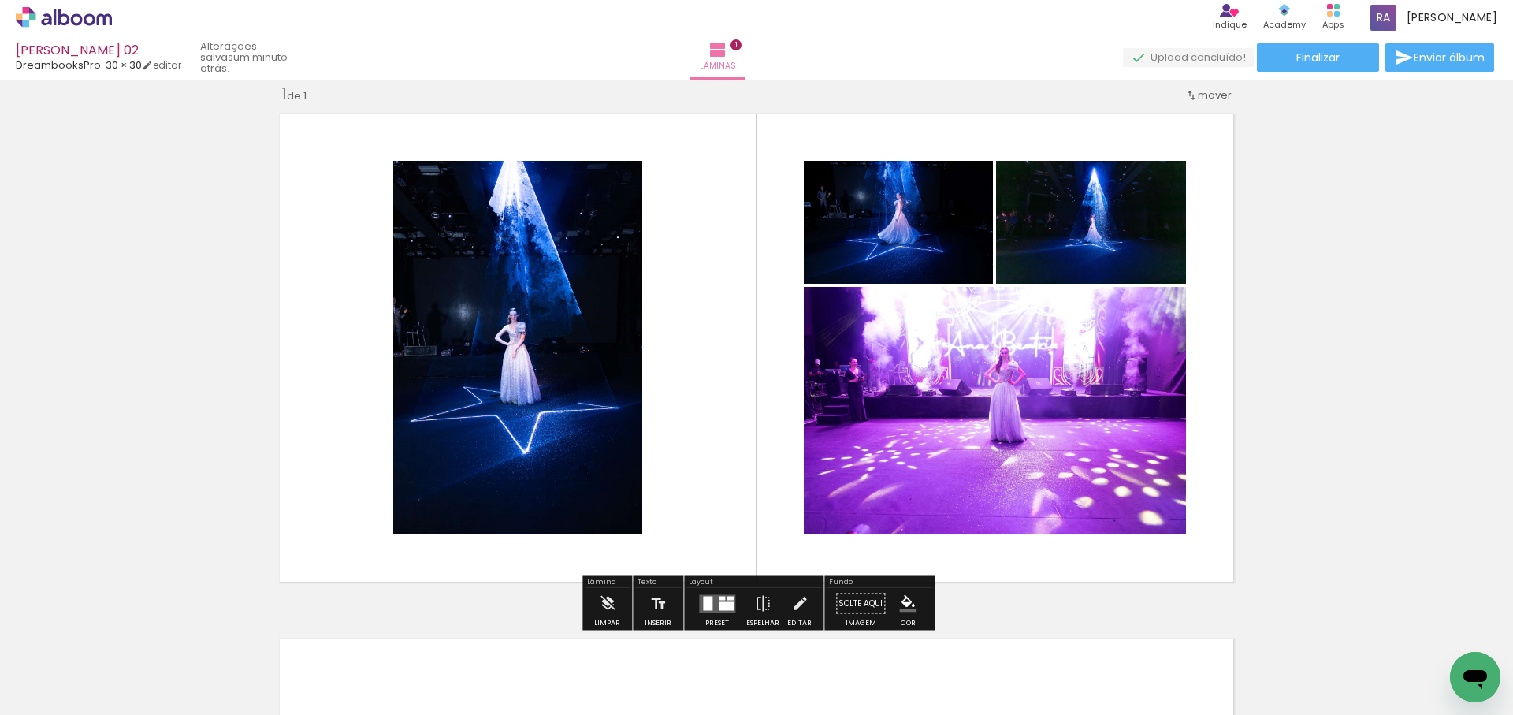
click at [719, 606] on div at bounding box center [726, 605] width 15 height 9
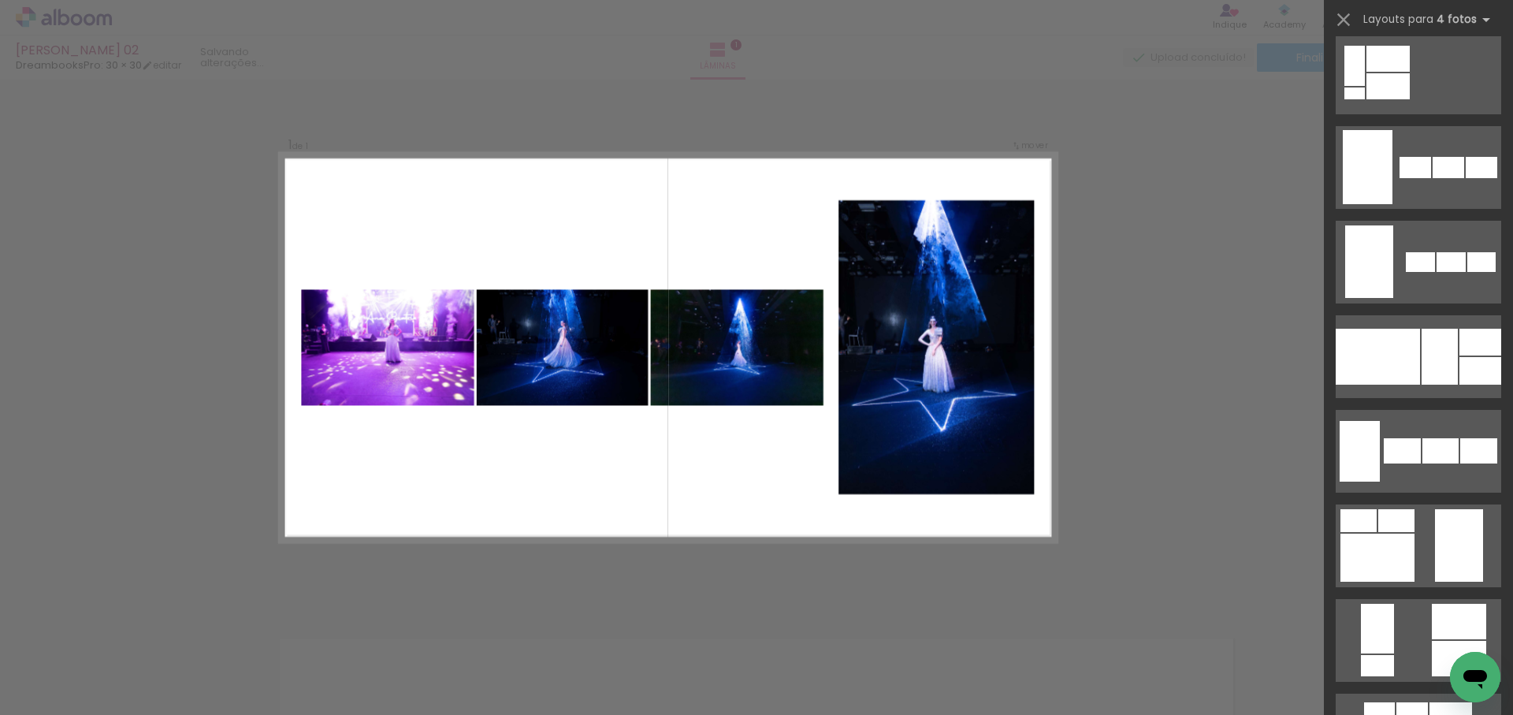
scroll to position [1100, 0]
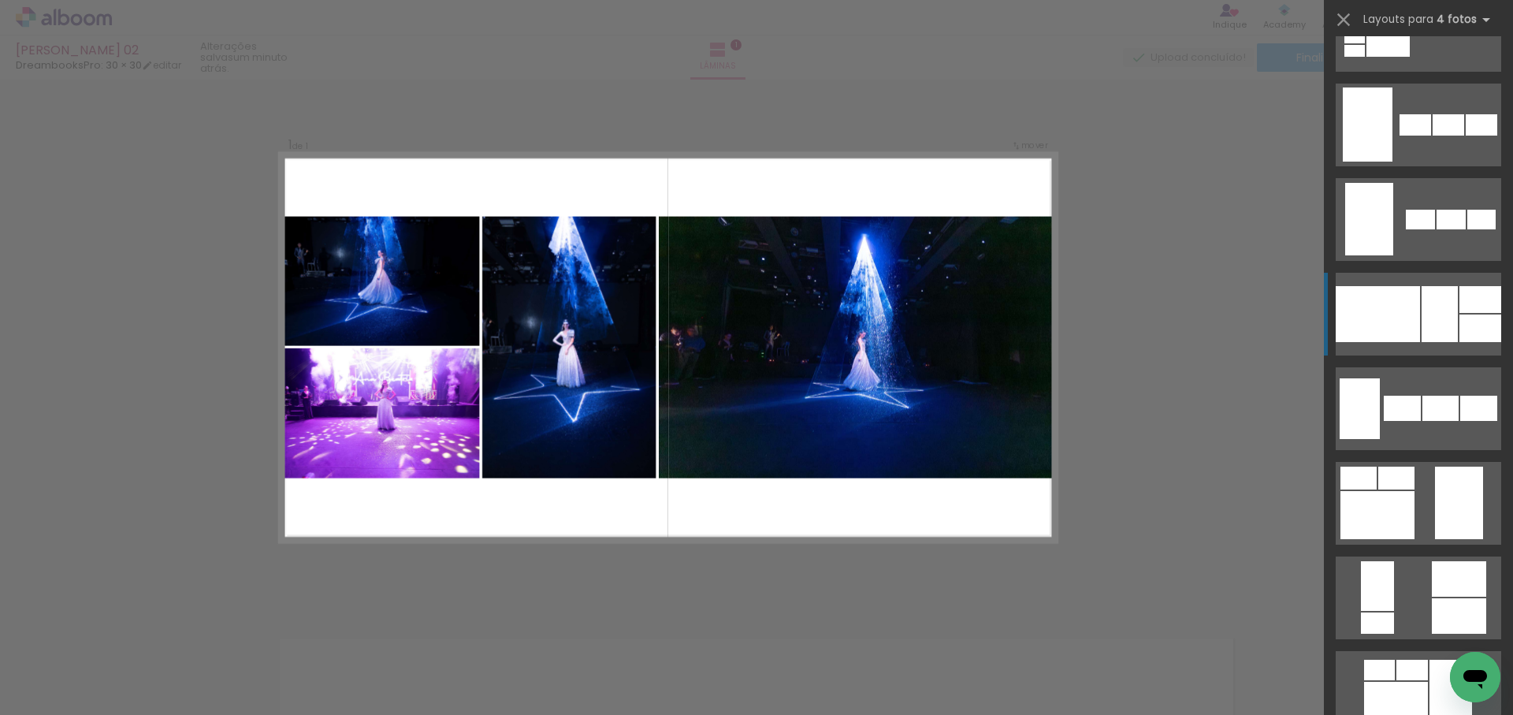
click at [1442, 306] on div at bounding box center [1440, 314] width 36 height 56
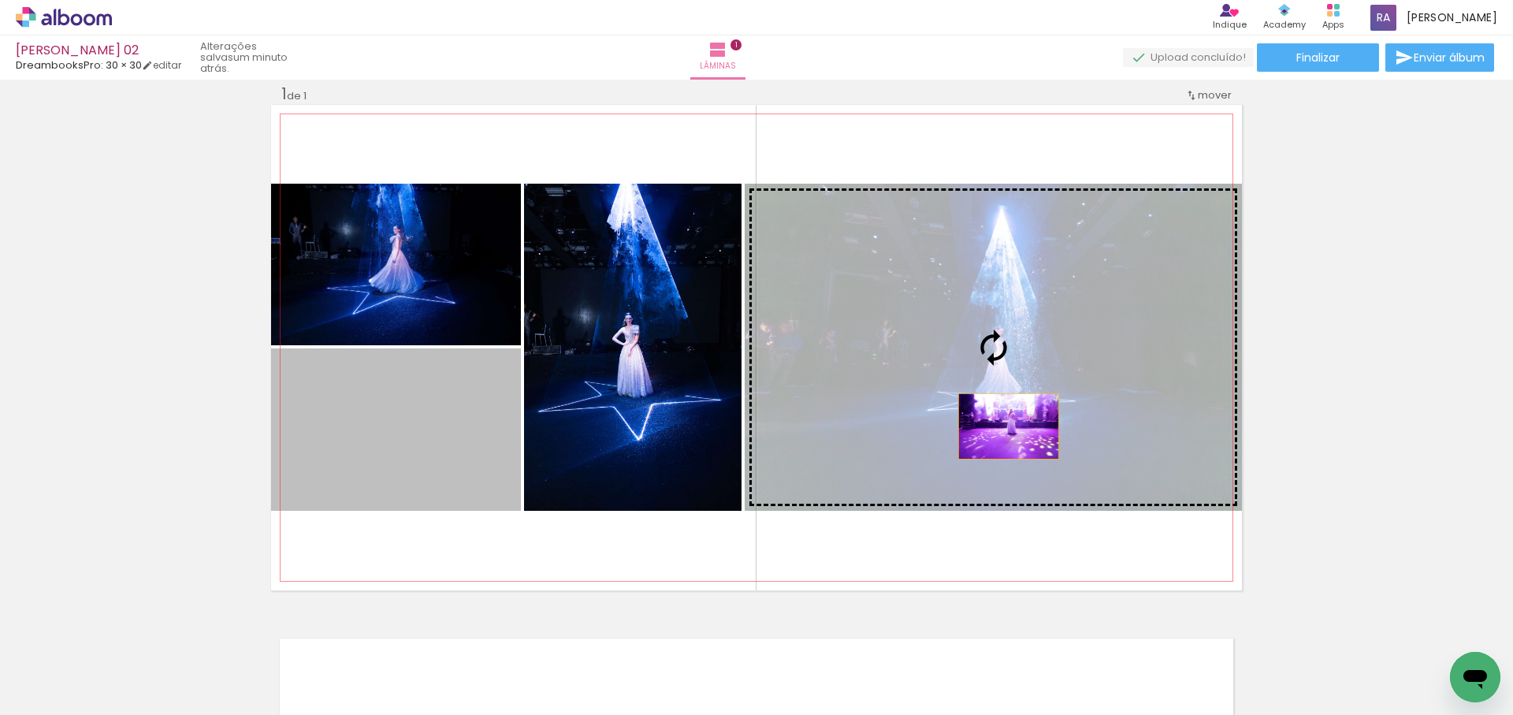
drag, startPoint x: 452, startPoint y: 436, endPoint x: 1009, endPoint y: 426, distance: 556.5
click at [0, 0] on slot at bounding box center [0, 0] width 0 height 0
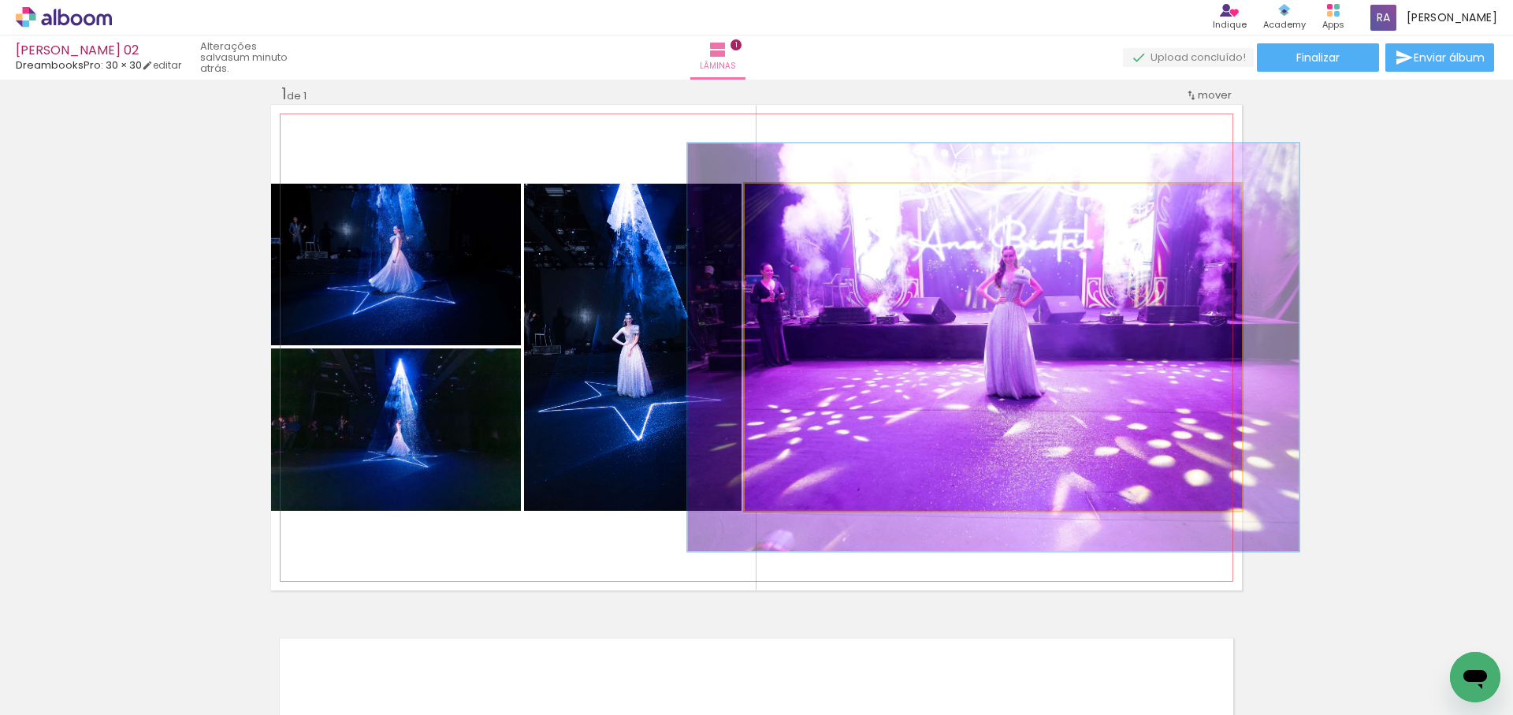
drag, startPoint x: 783, startPoint y: 199, endPoint x: 879, endPoint y: 235, distance: 102.8
click at [794, 197] on div at bounding box center [794, 200] width 14 height 14
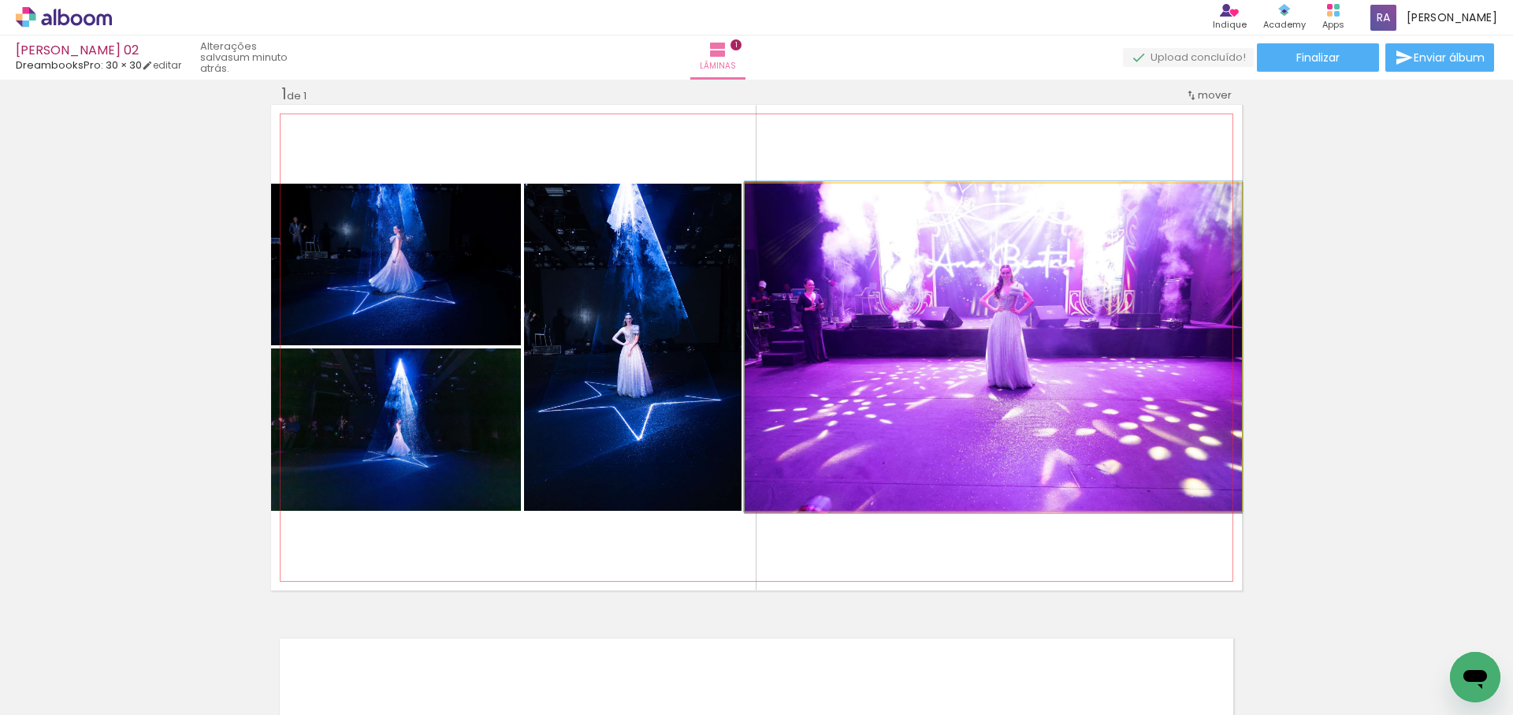
drag, startPoint x: 736, startPoint y: 201, endPoint x: 682, endPoint y: 229, distance: 61.0
type paper-slider "100"
click at [0, 0] on slot at bounding box center [0, 0] width 0 height 0
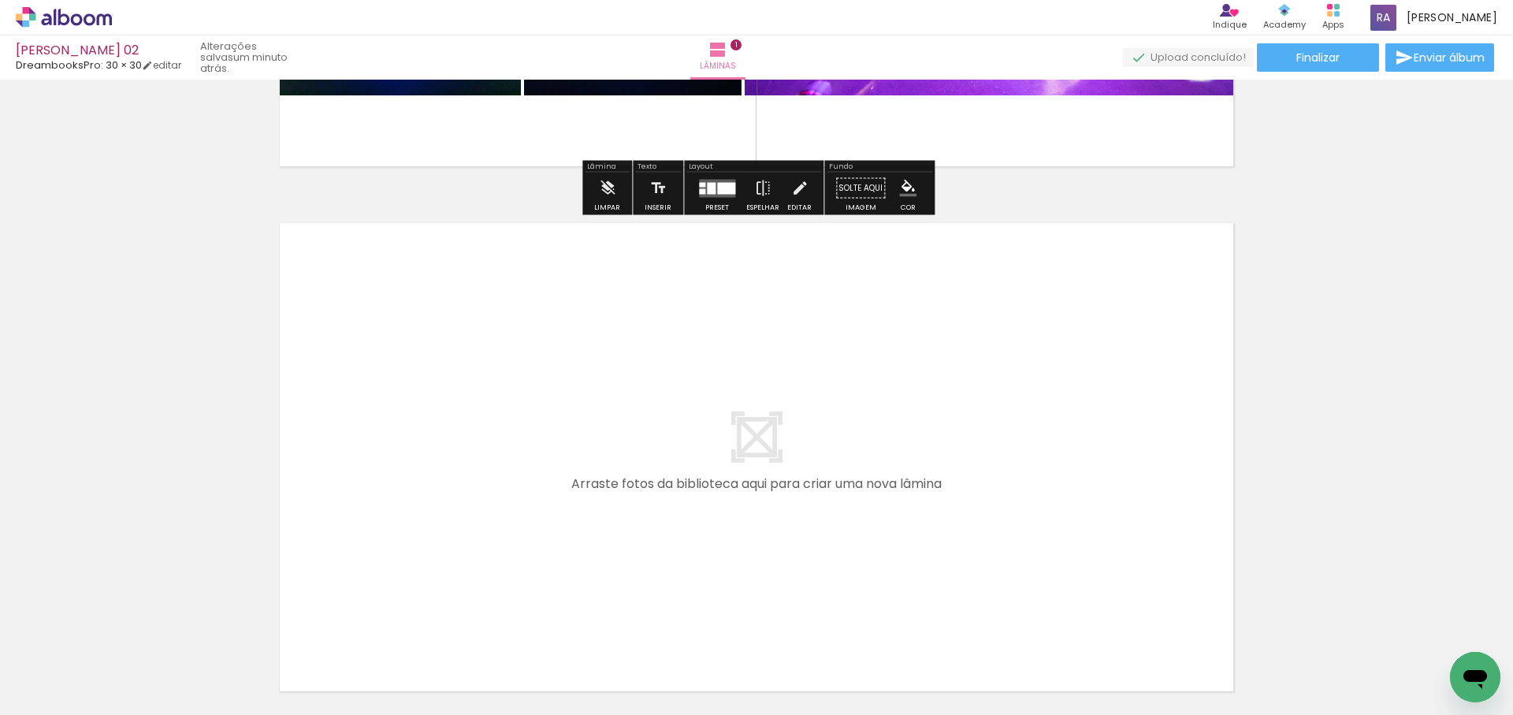
scroll to position [438, 0]
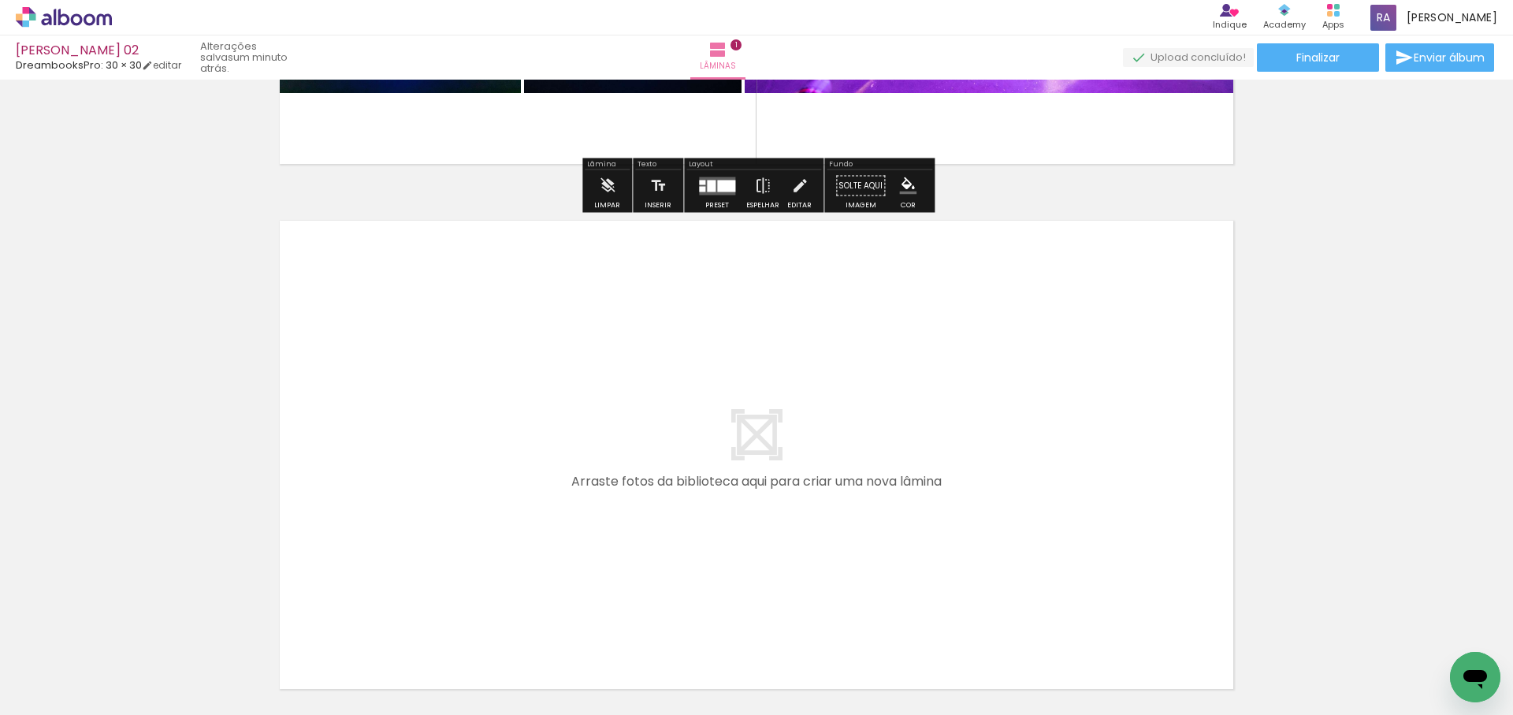
click at [215, 627] on iron-icon at bounding box center [211, 630] width 17 height 17
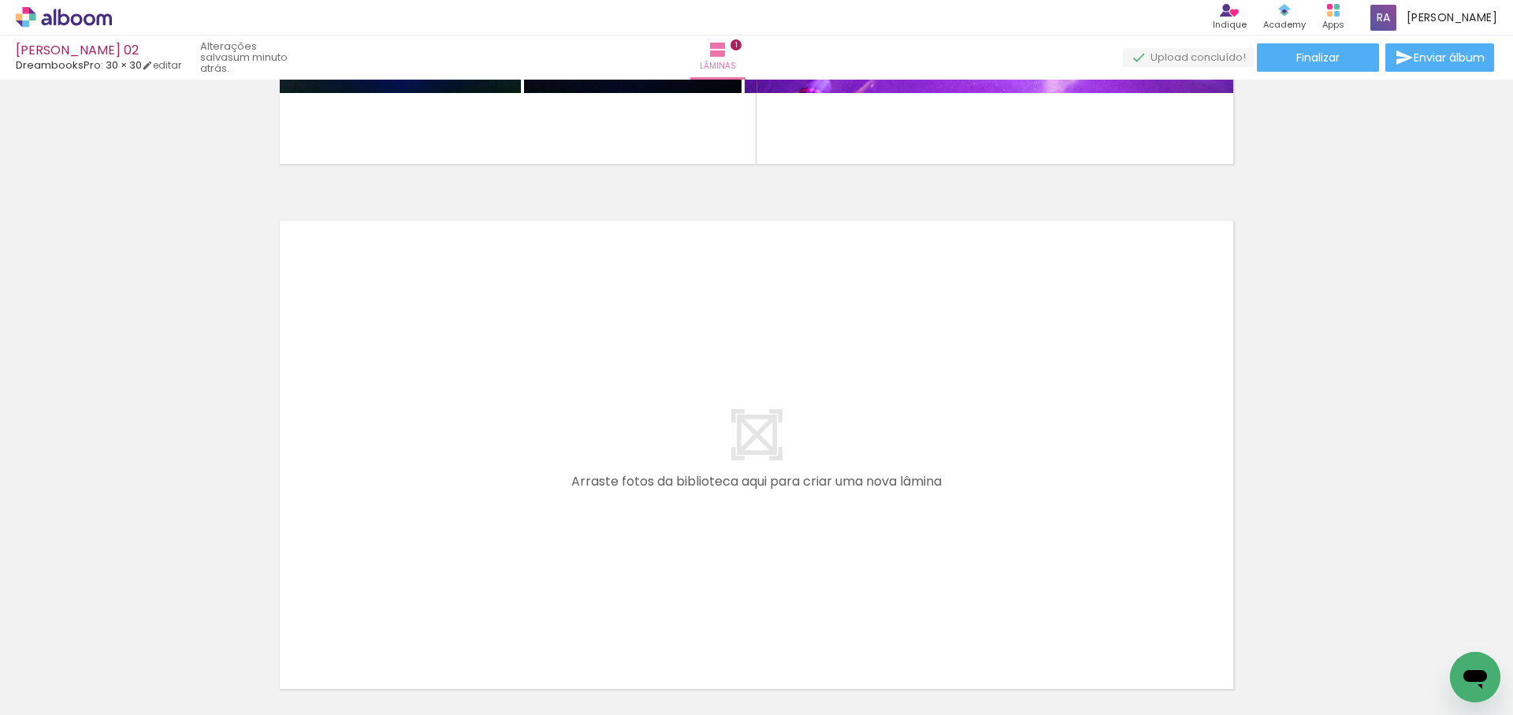
click at [58, 690] on span "Adicionar Fotos" at bounding box center [55, 693] width 47 height 17
click at [0, 0] on input "file" at bounding box center [0, 0] width 0 height 0
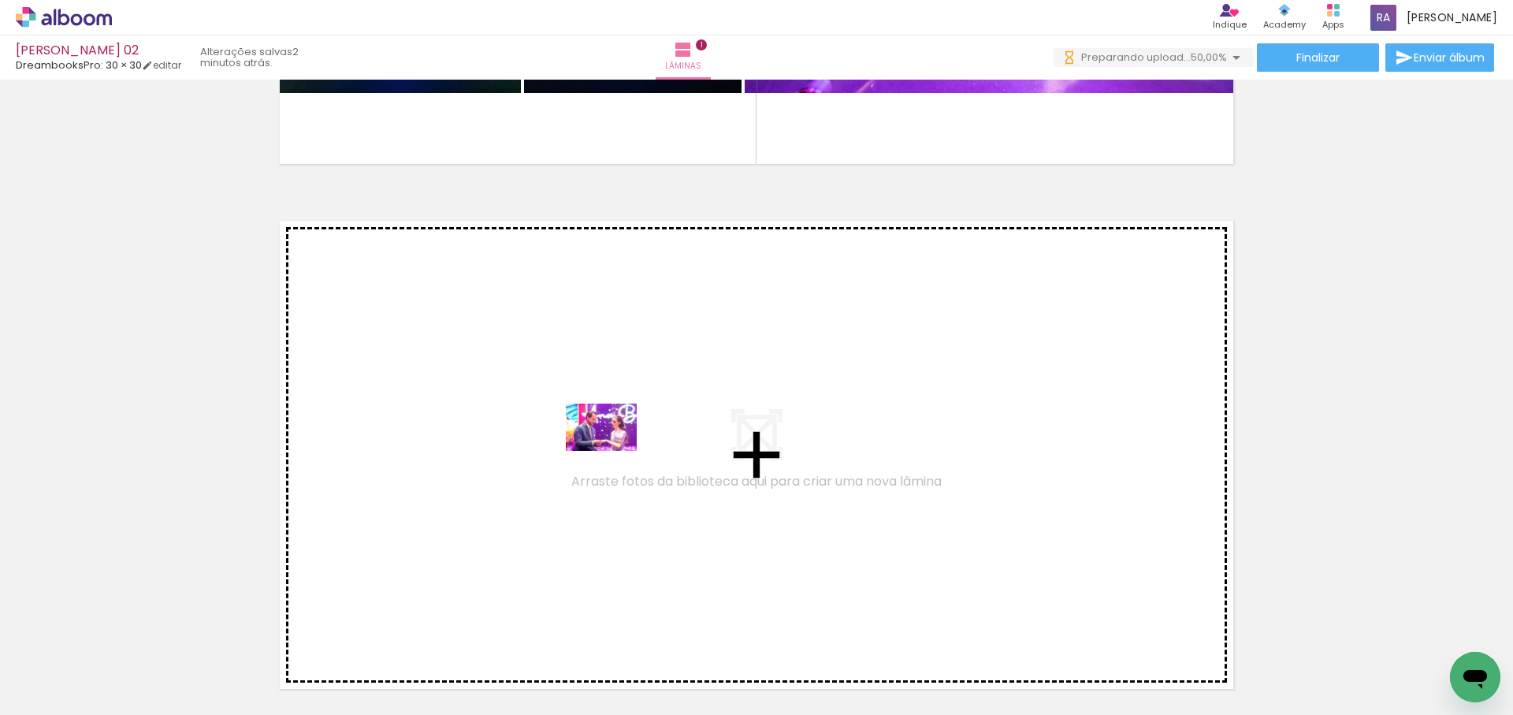
drag, startPoint x: 560, startPoint y: 553, endPoint x: 616, endPoint y: 448, distance: 118.1
click at [616, 448] on quentale-workspace at bounding box center [756, 357] width 1513 height 715
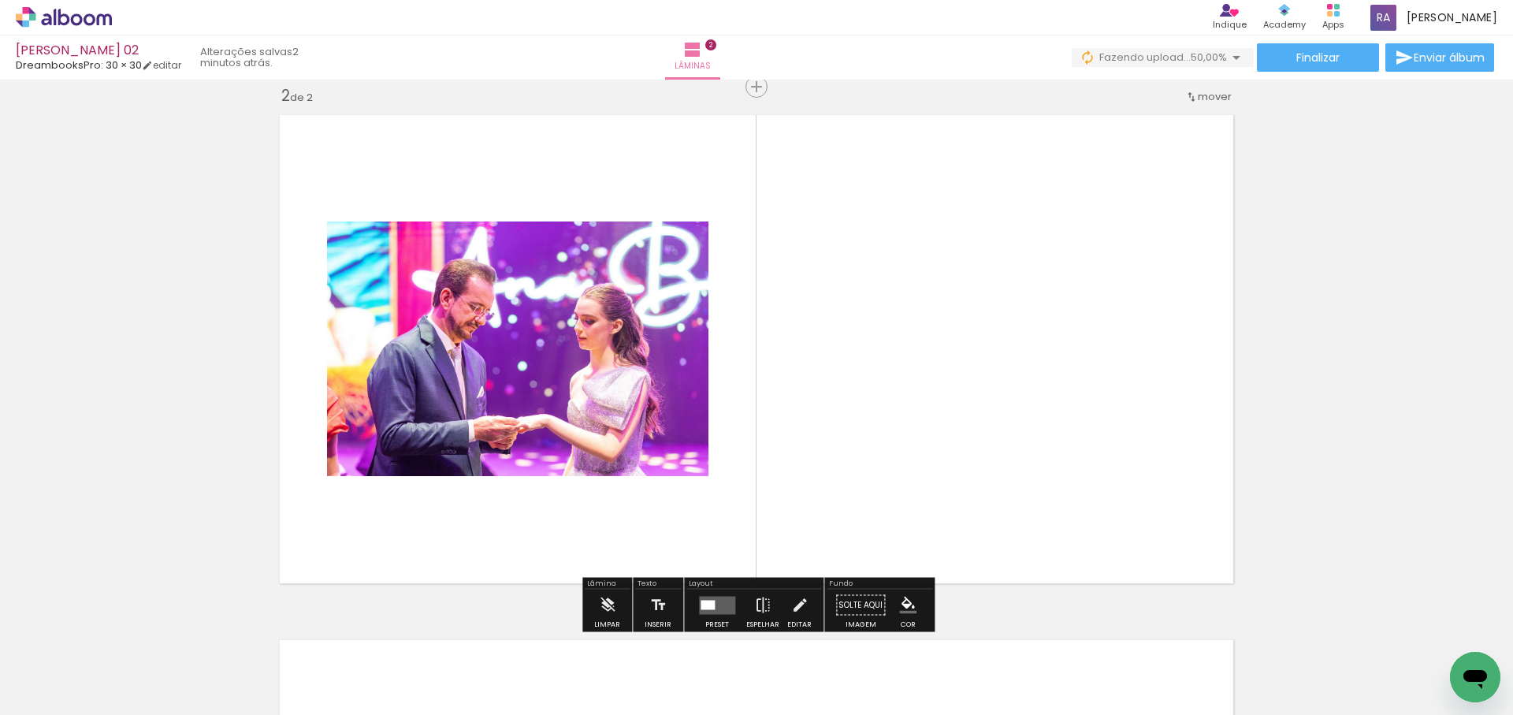
scroll to position [545, 0]
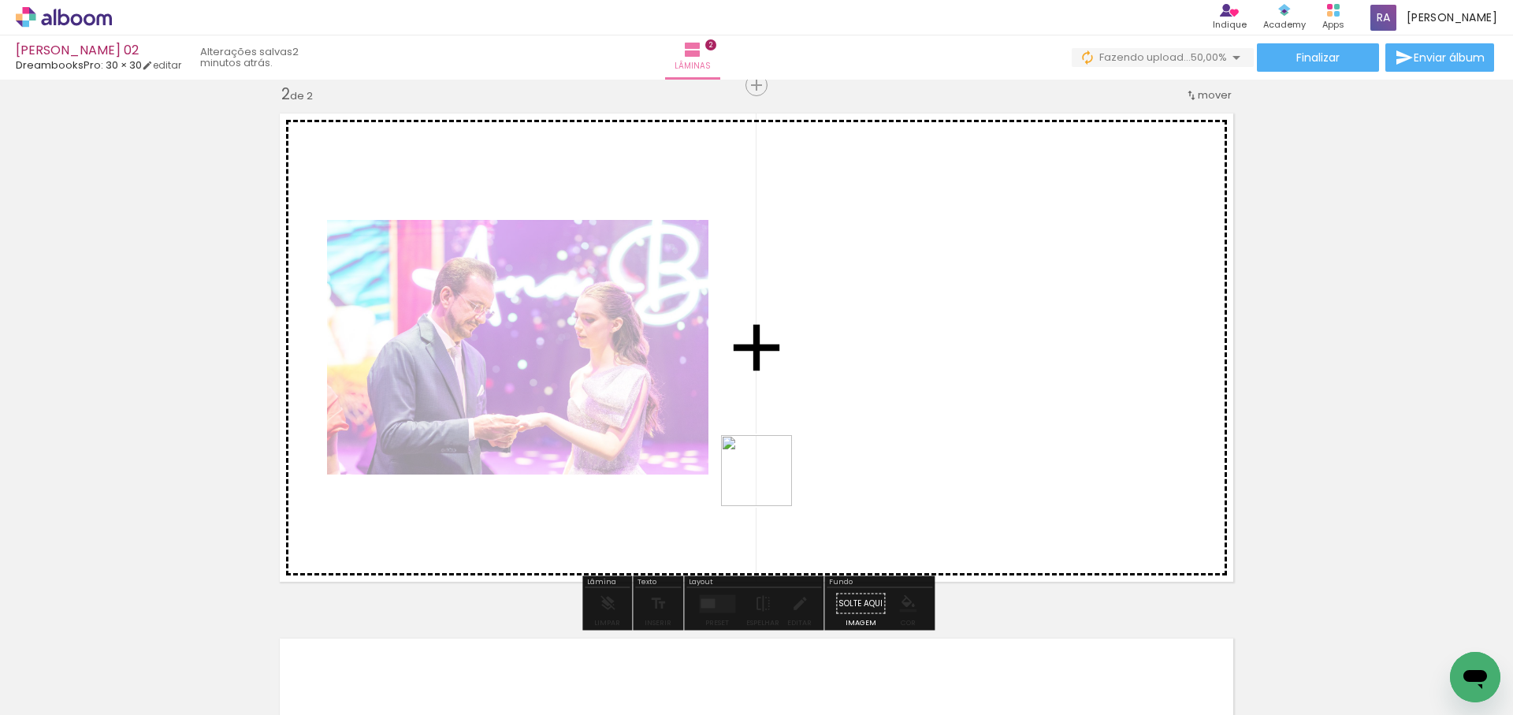
click at [915, 348] on quentale-workspace at bounding box center [756, 357] width 1513 height 715
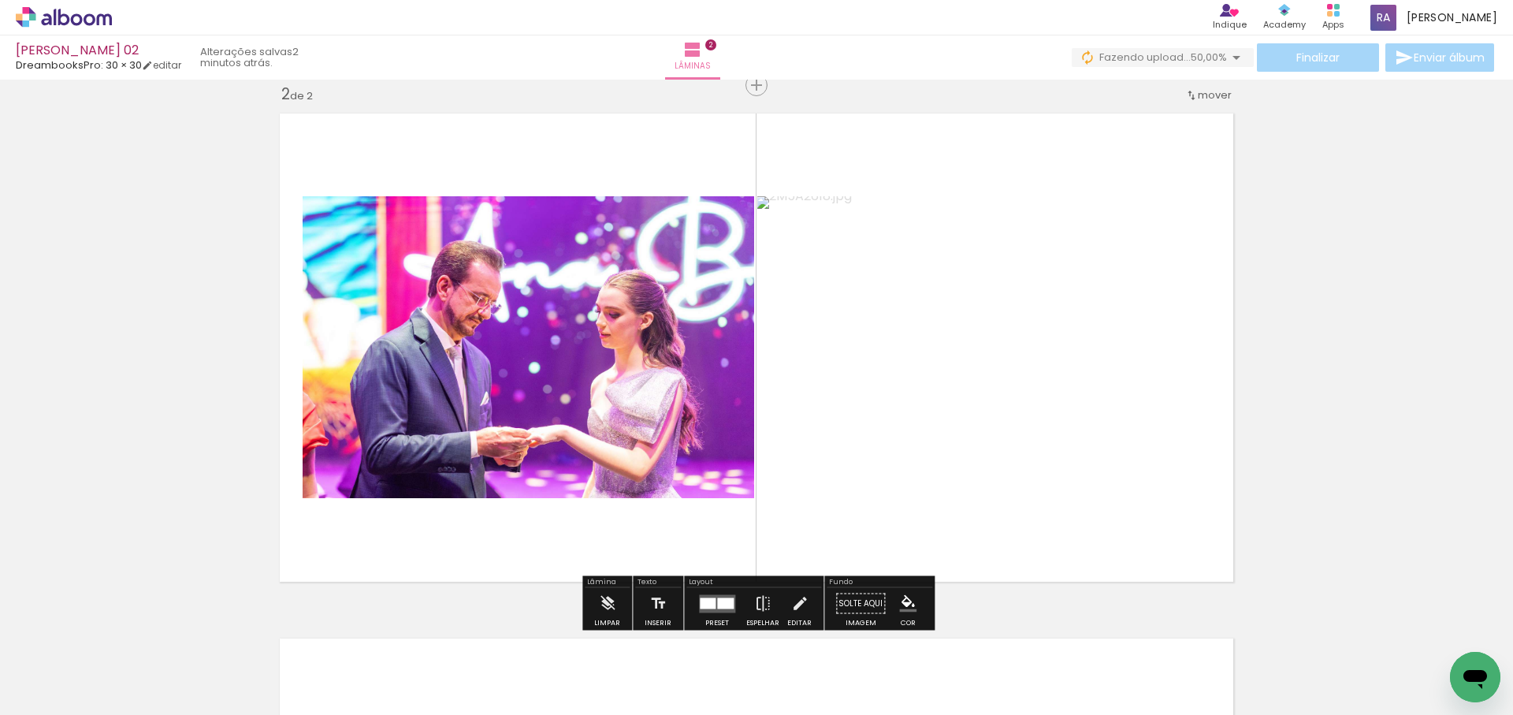
drag, startPoint x: 757, startPoint y: 419, endPoint x: 801, endPoint y: 404, distance: 45.6
click at [789, 355] on quentale-workspace at bounding box center [756, 357] width 1513 height 715
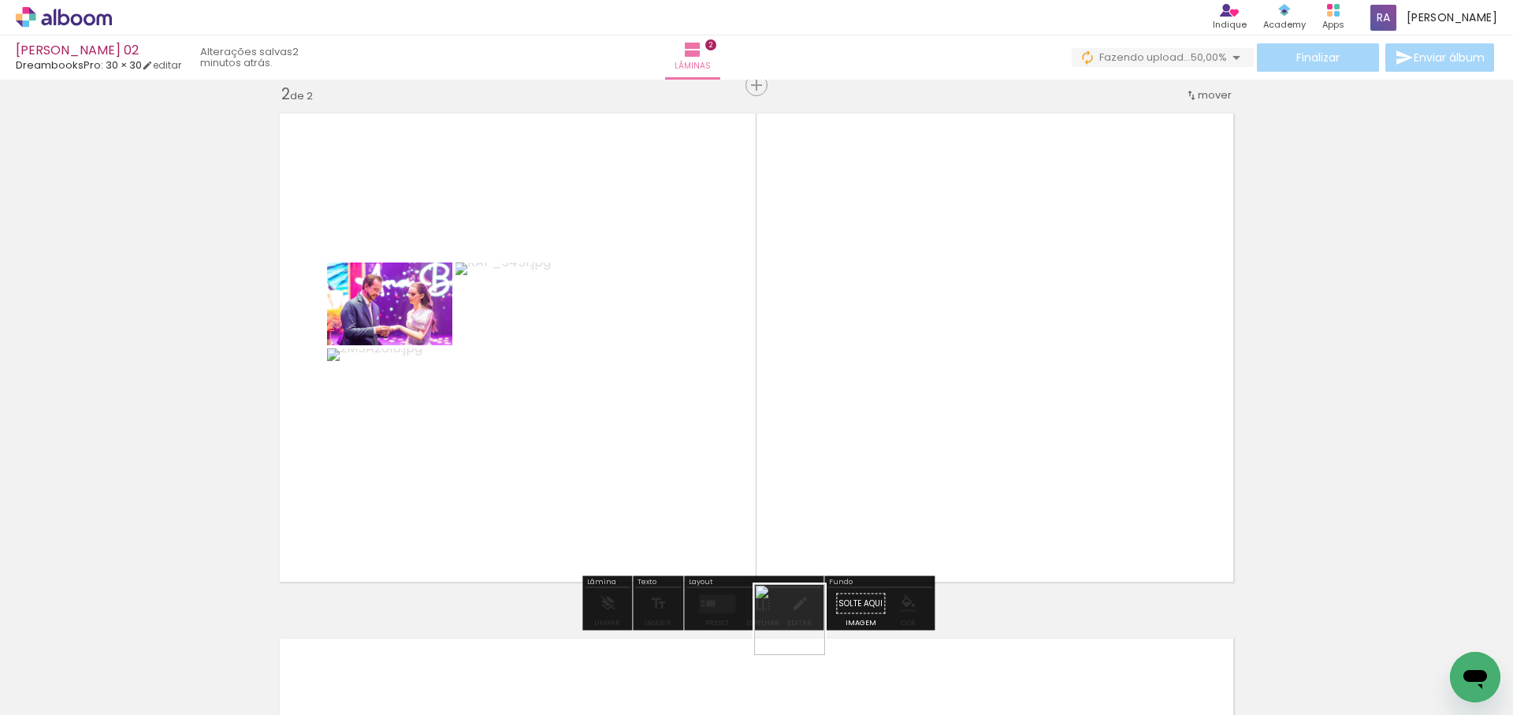
drag, startPoint x: 799, startPoint y: 643, endPoint x: 862, endPoint y: 347, distance: 303.0
click at [841, 352] on quentale-workspace at bounding box center [756, 357] width 1513 height 715
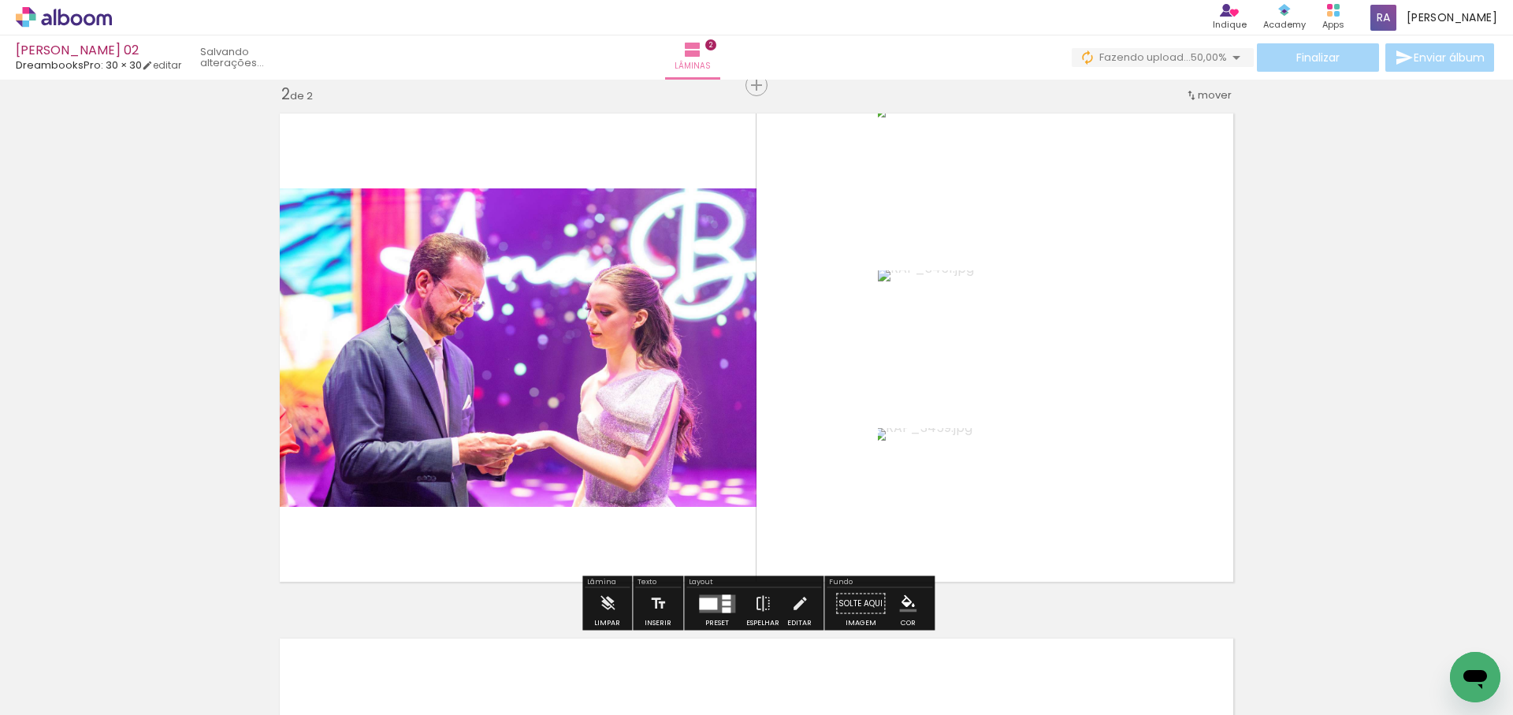
click at [722, 601] on div at bounding box center [726, 603] width 9 height 5
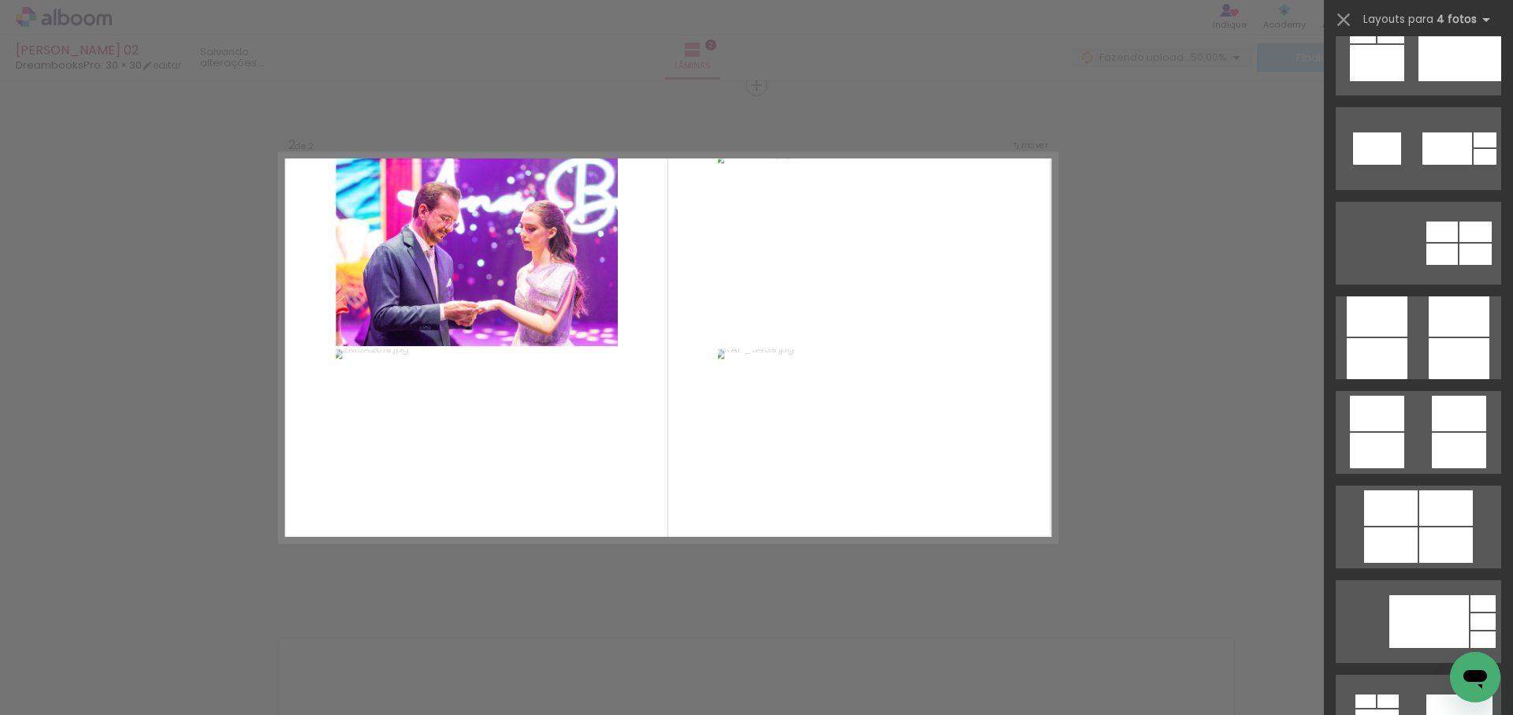
scroll to position [4201, 0]
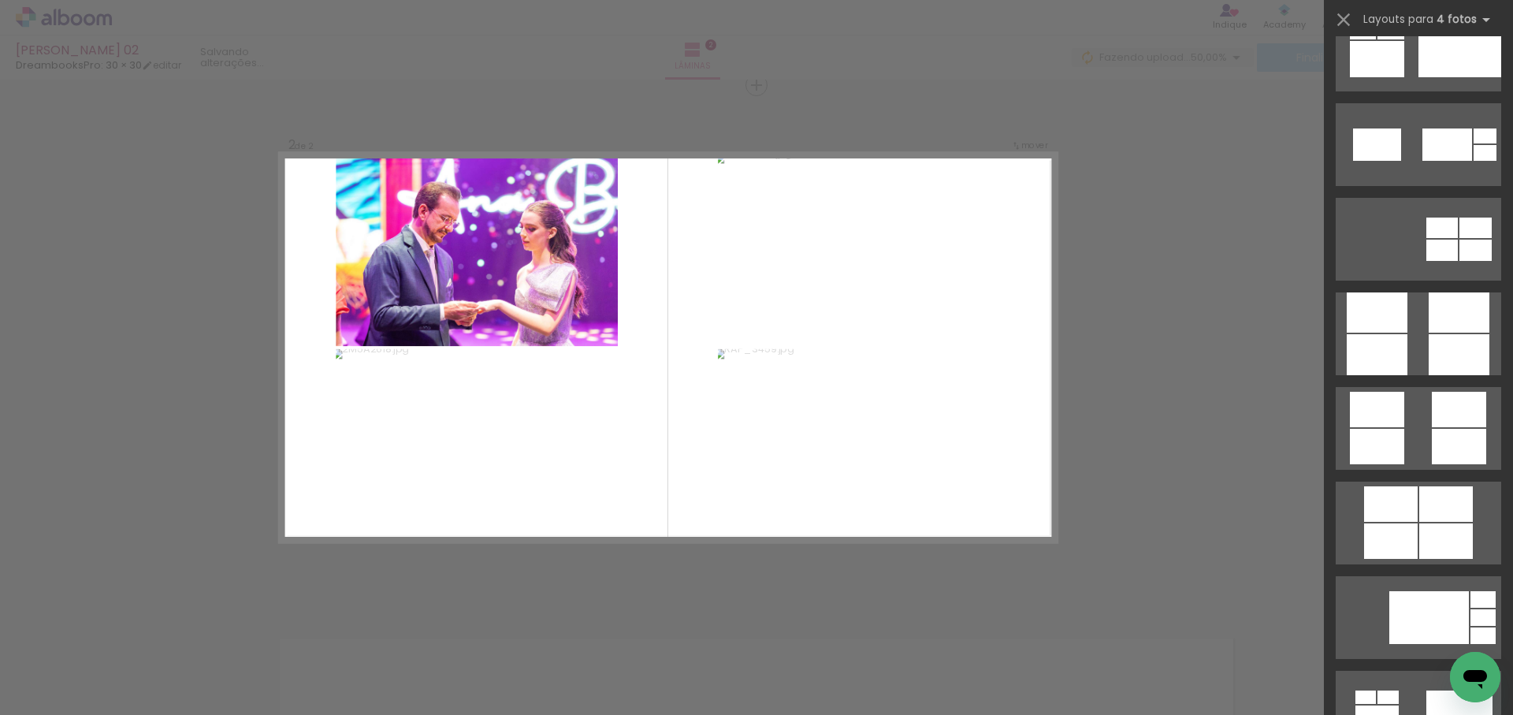
click at [1442, 427] on quentale-layouter at bounding box center [1419, 428] width 166 height 83
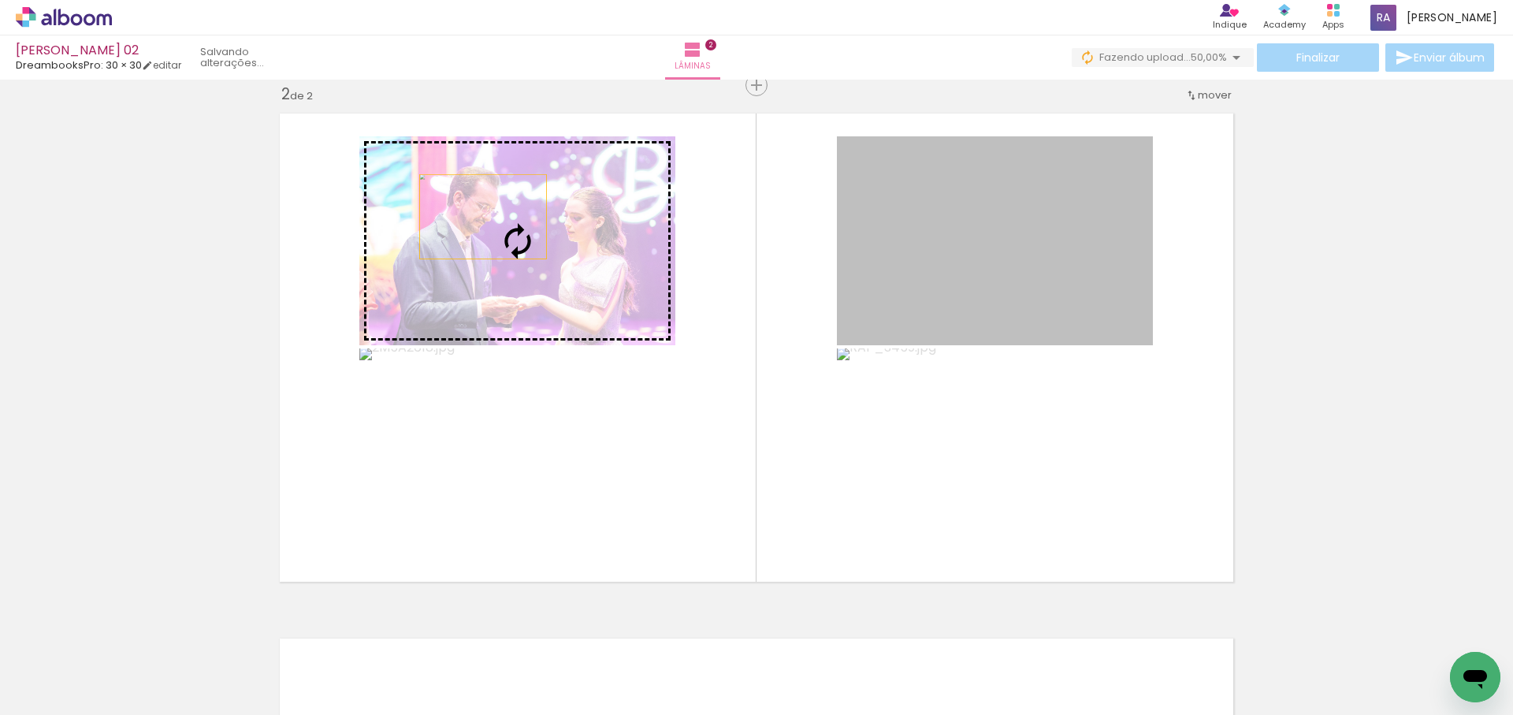
drag, startPoint x: 1050, startPoint y: 262, endPoint x: 483, endPoint y: 217, distance: 568.5
click at [0, 0] on slot at bounding box center [0, 0] width 0 height 0
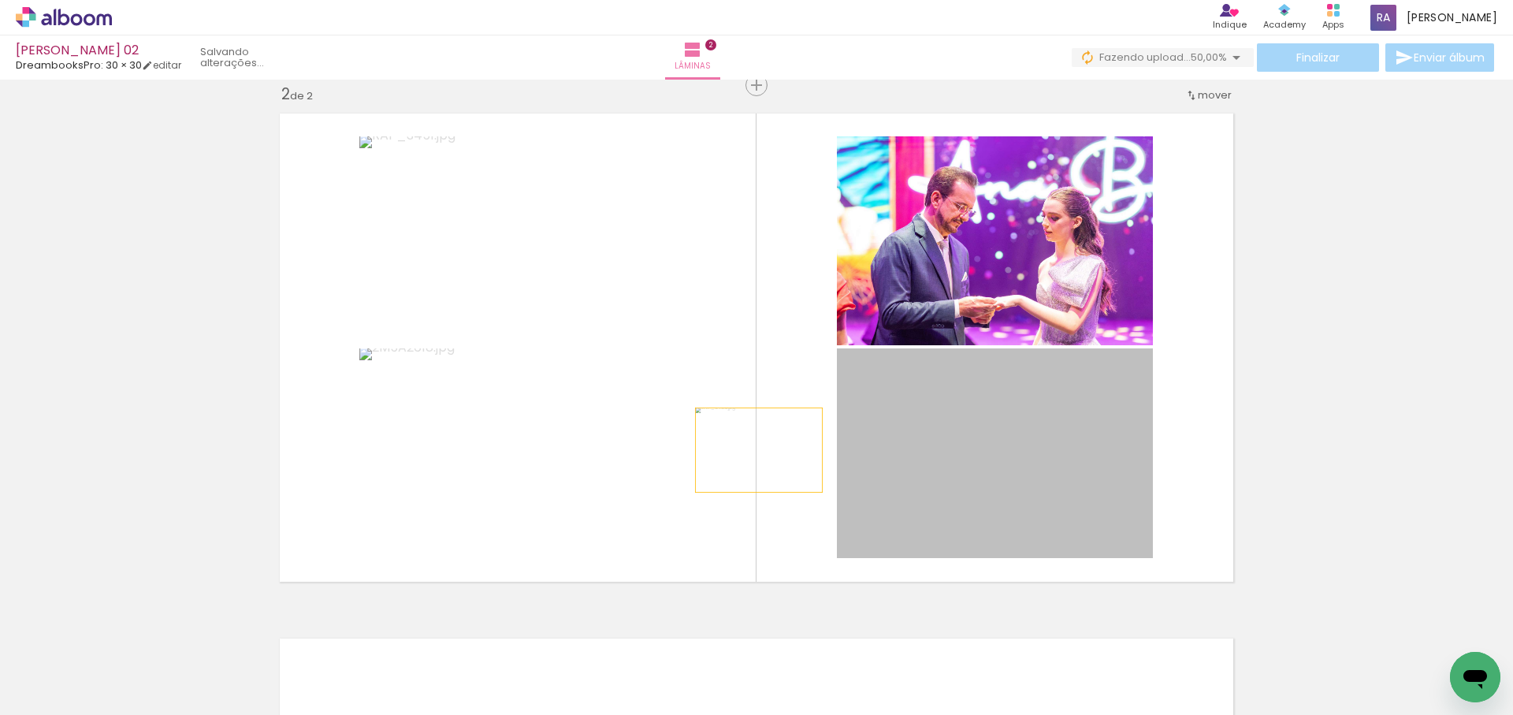
drag, startPoint x: 759, startPoint y: 450, endPoint x: 478, endPoint y: 460, distance: 281.6
click at [0, 0] on slot at bounding box center [0, 0] width 0 height 0
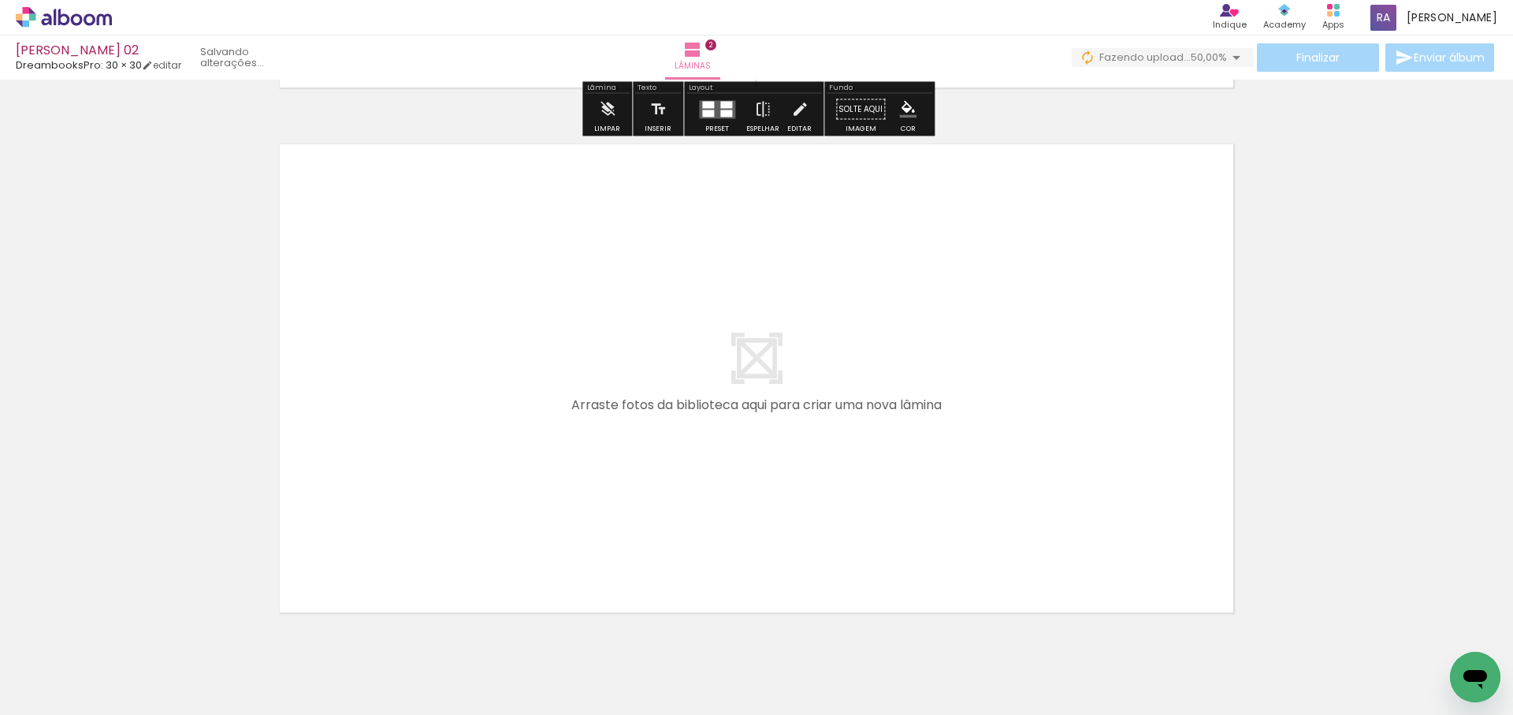
scroll to position [1040, 0]
click at [54, 690] on span "Adicionar Fotos" at bounding box center [55, 693] width 47 height 17
click at [0, 0] on input "file" at bounding box center [0, 0] width 0 height 0
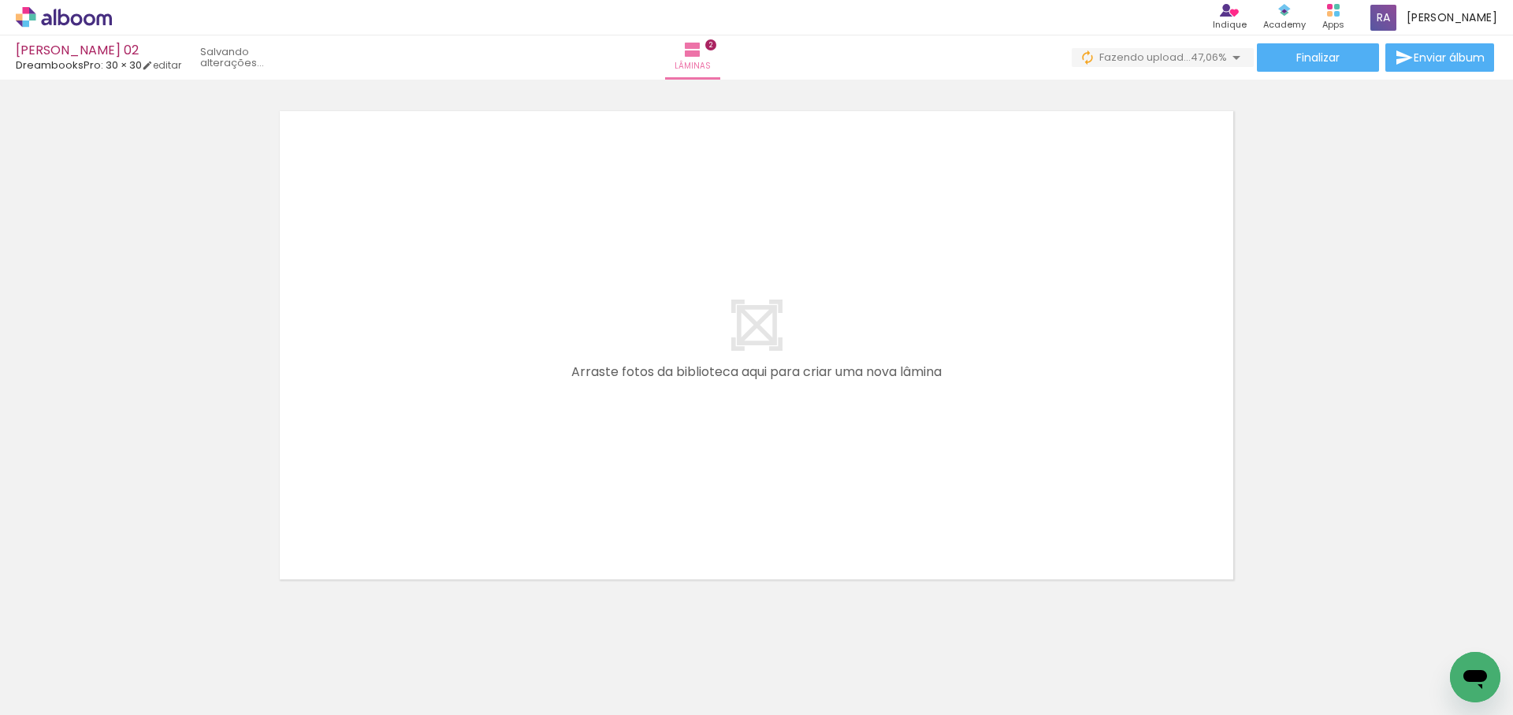
scroll to position [1100, 0]
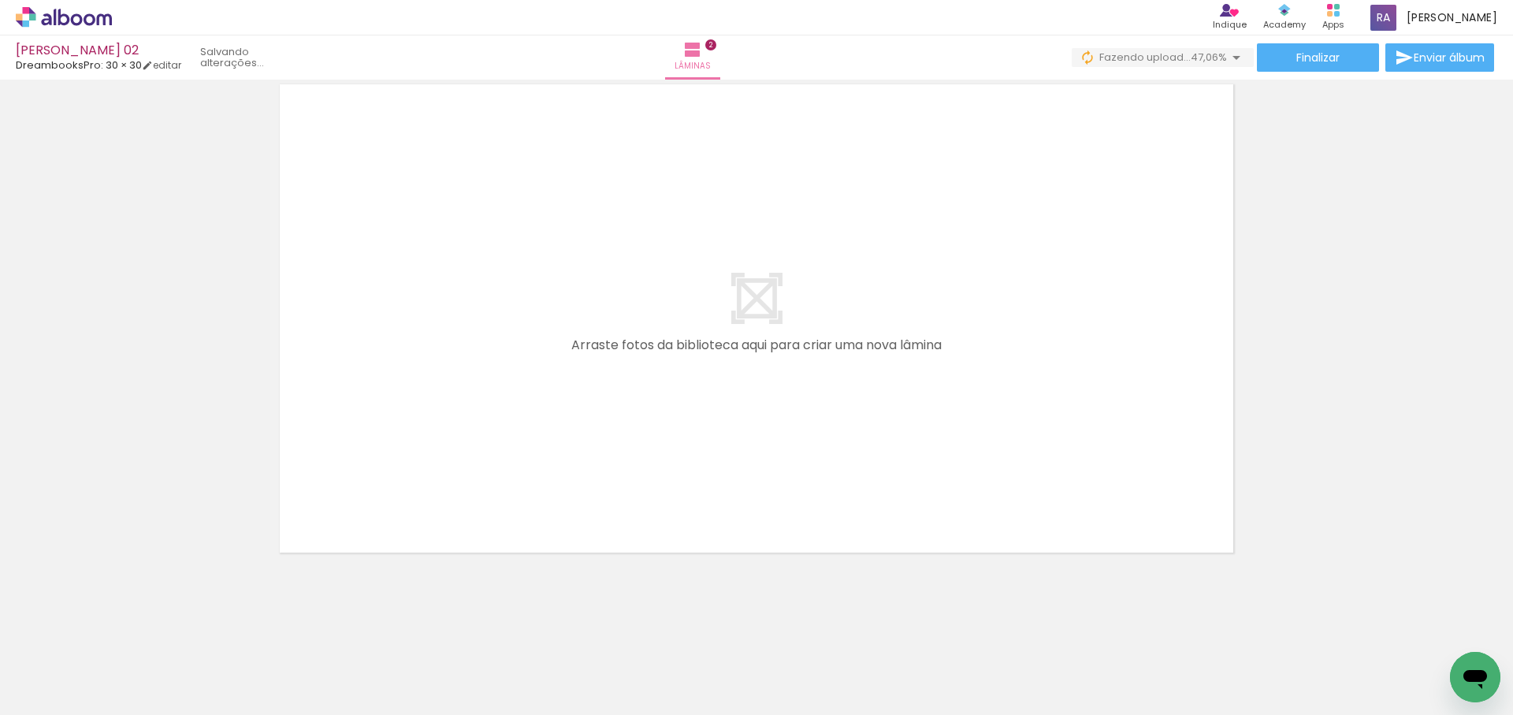
drag, startPoint x: 962, startPoint y: 467, endPoint x: 966, endPoint y: 437, distance: 31.1
click at [967, 432] on quentale-workspace at bounding box center [756, 357] width 1513 height 715
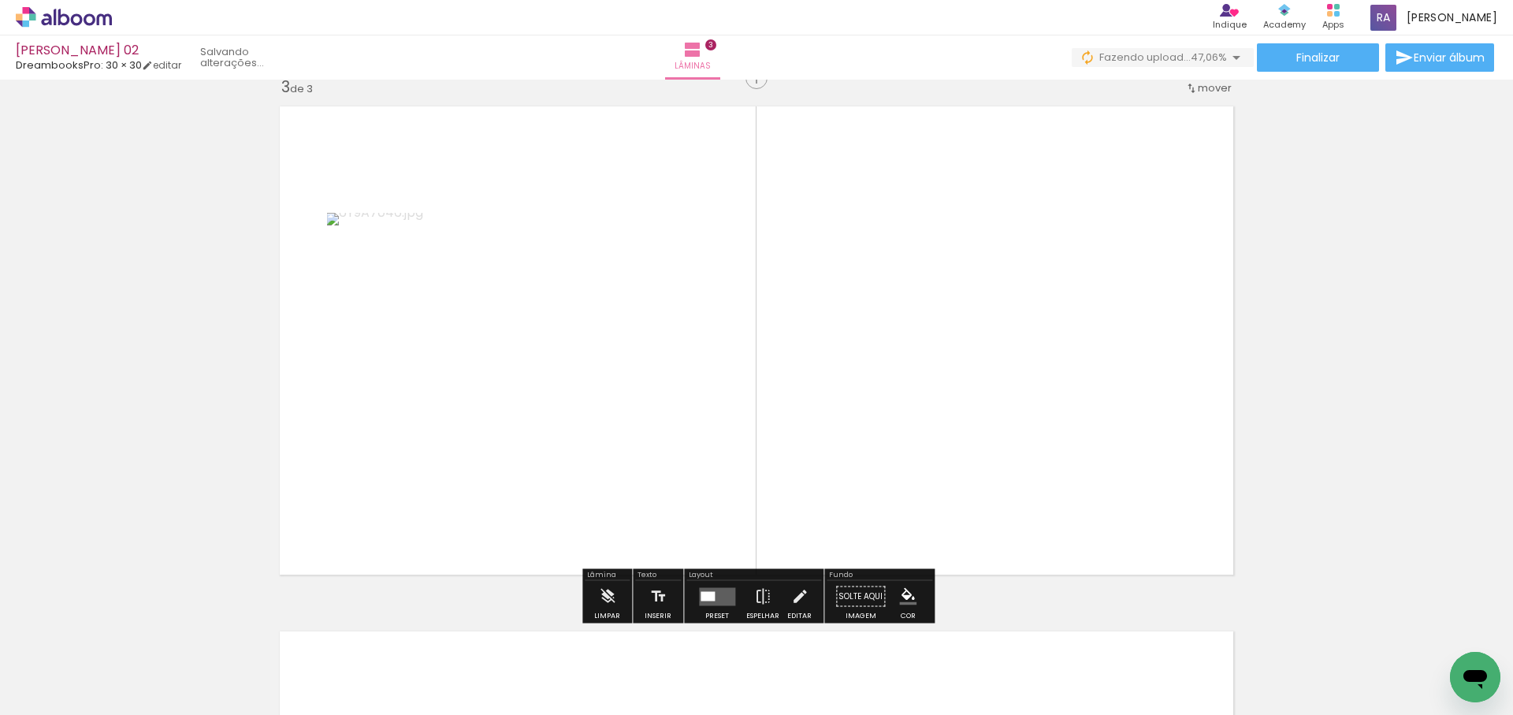
scroll to position [1070, 0]
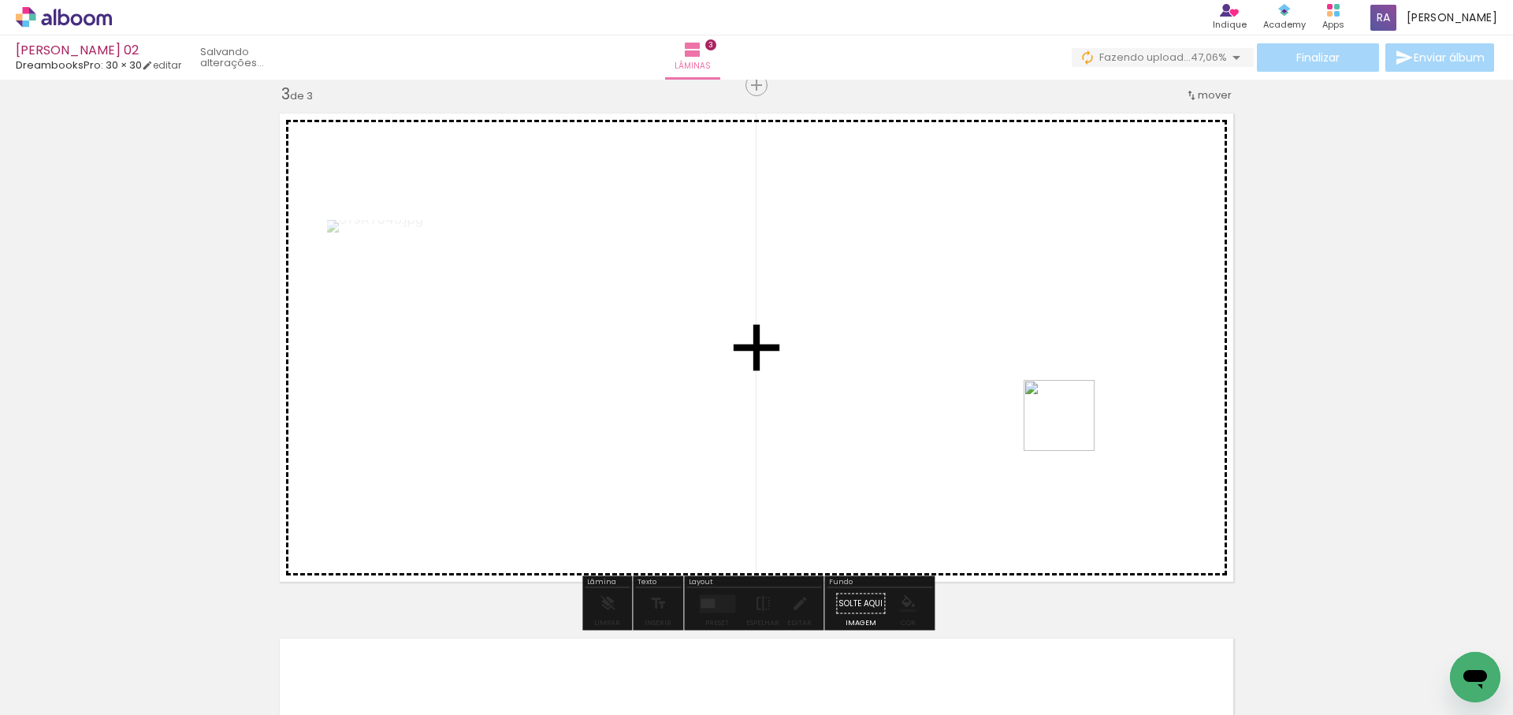
click at [1071, 427] on quentale-workspace at bounding box center [756, 357] width 1513 height 715
drag, startPoint x: 1325, startPoint y: 667, endPoint x: 1126, endPoint y: 509, distance: 253.6
click at [1127, 509] on quentale-workspace at bounding box center [756, 357] width 1513 height 715
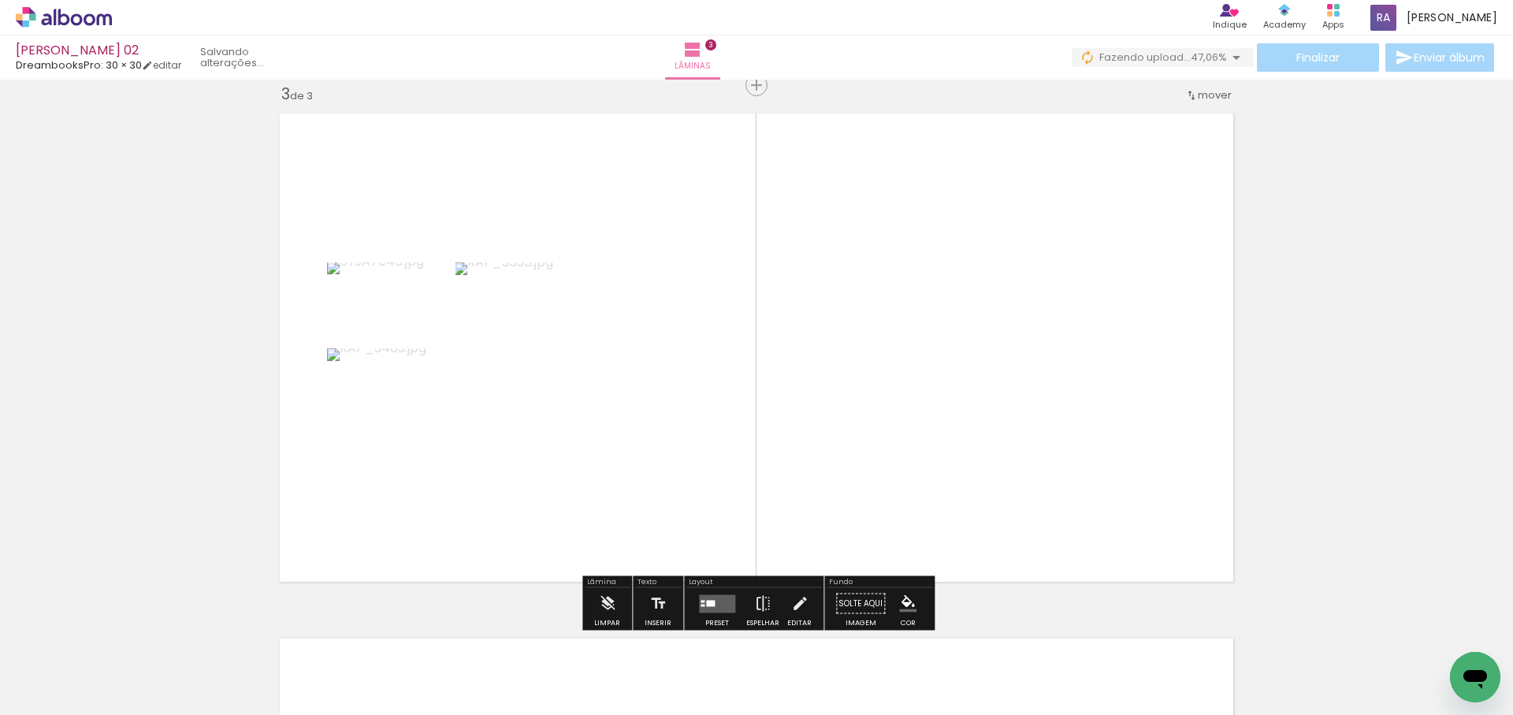
click at [706, 604] on div at bounding box center [710, 603] width 9 height 6
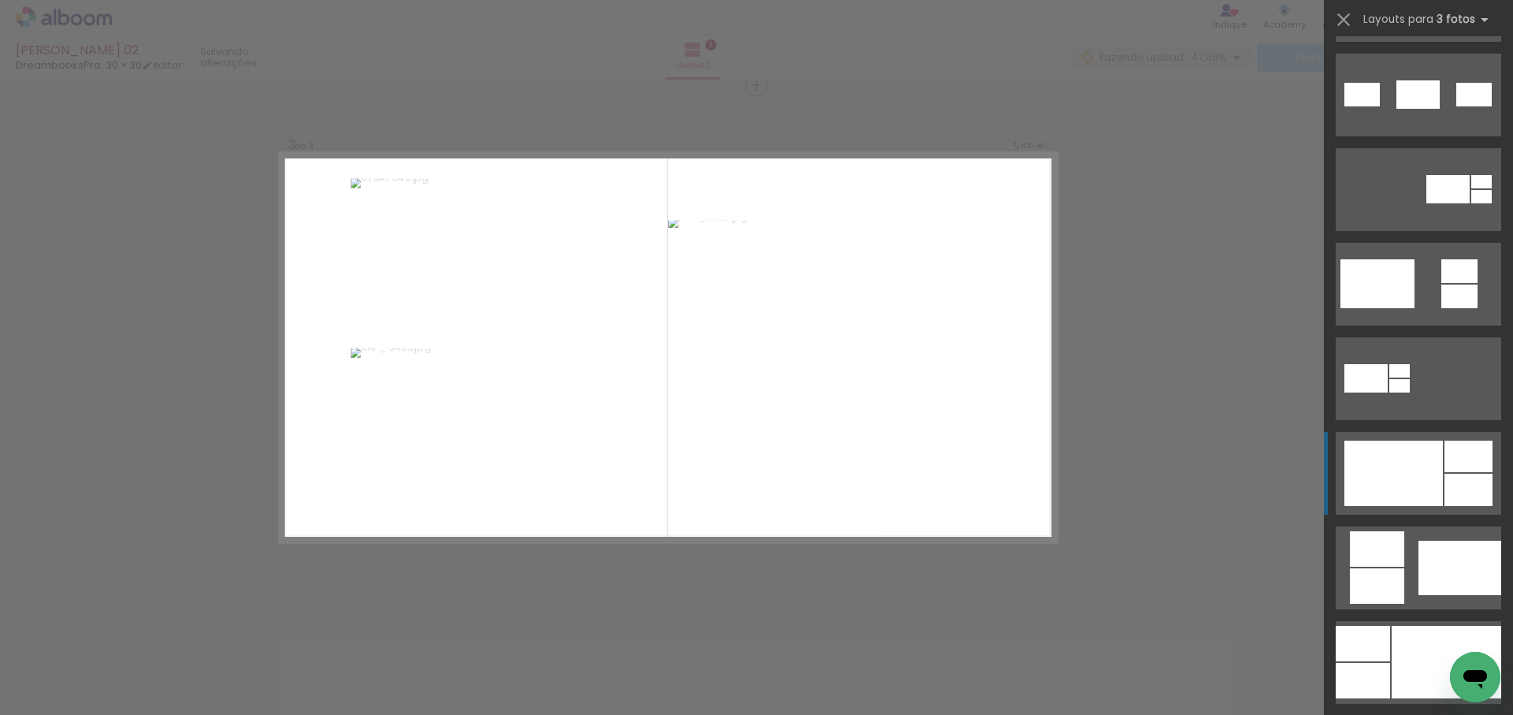
scroll to position [484, 0]
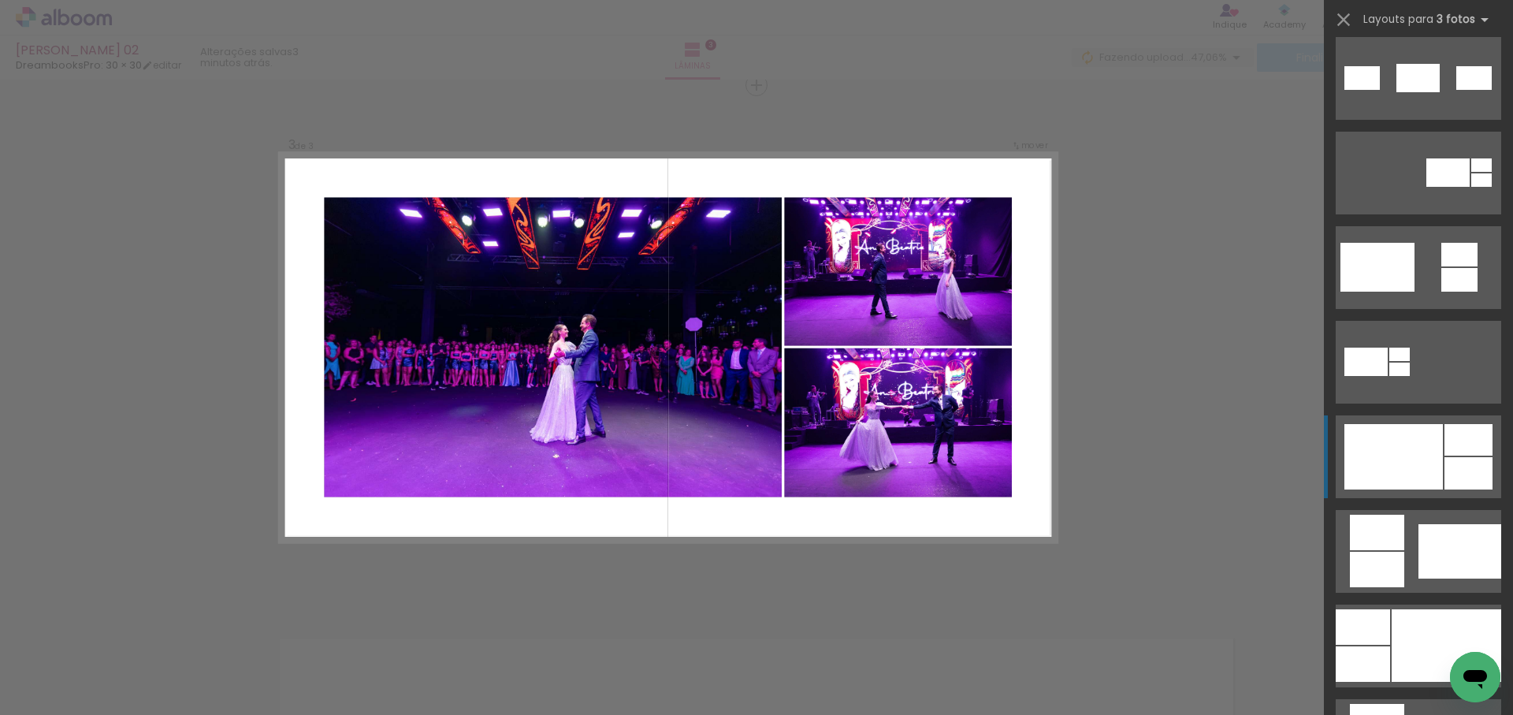
click at [1430, 468] on div at bounding box center [1394, 456] width 99 height 65
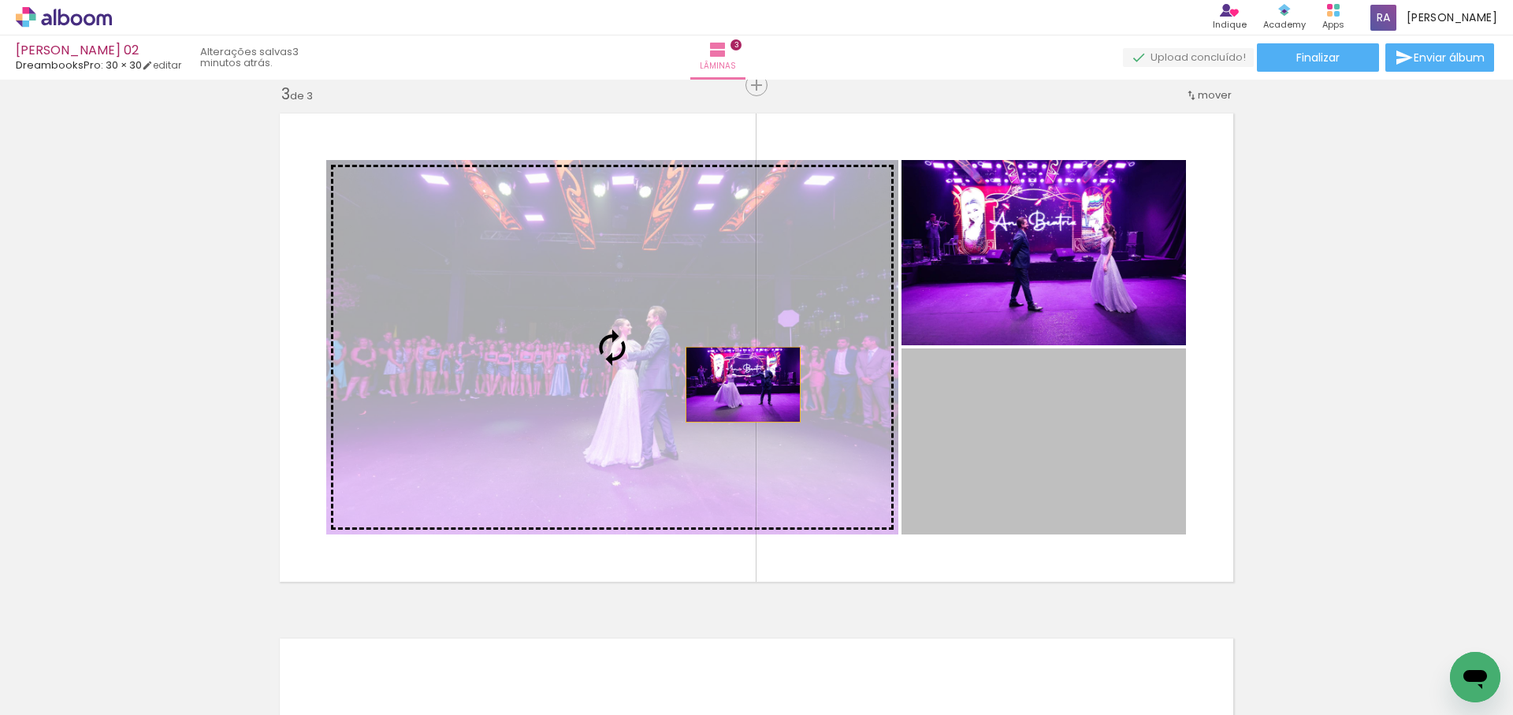
drag, startPoint x: 778, startPoint y: 390, endPoint x: 743, endPoint y: 385, distance: 35.1
click at [0, 0] on slot at bounding box center [0, 0] width 0 height 0
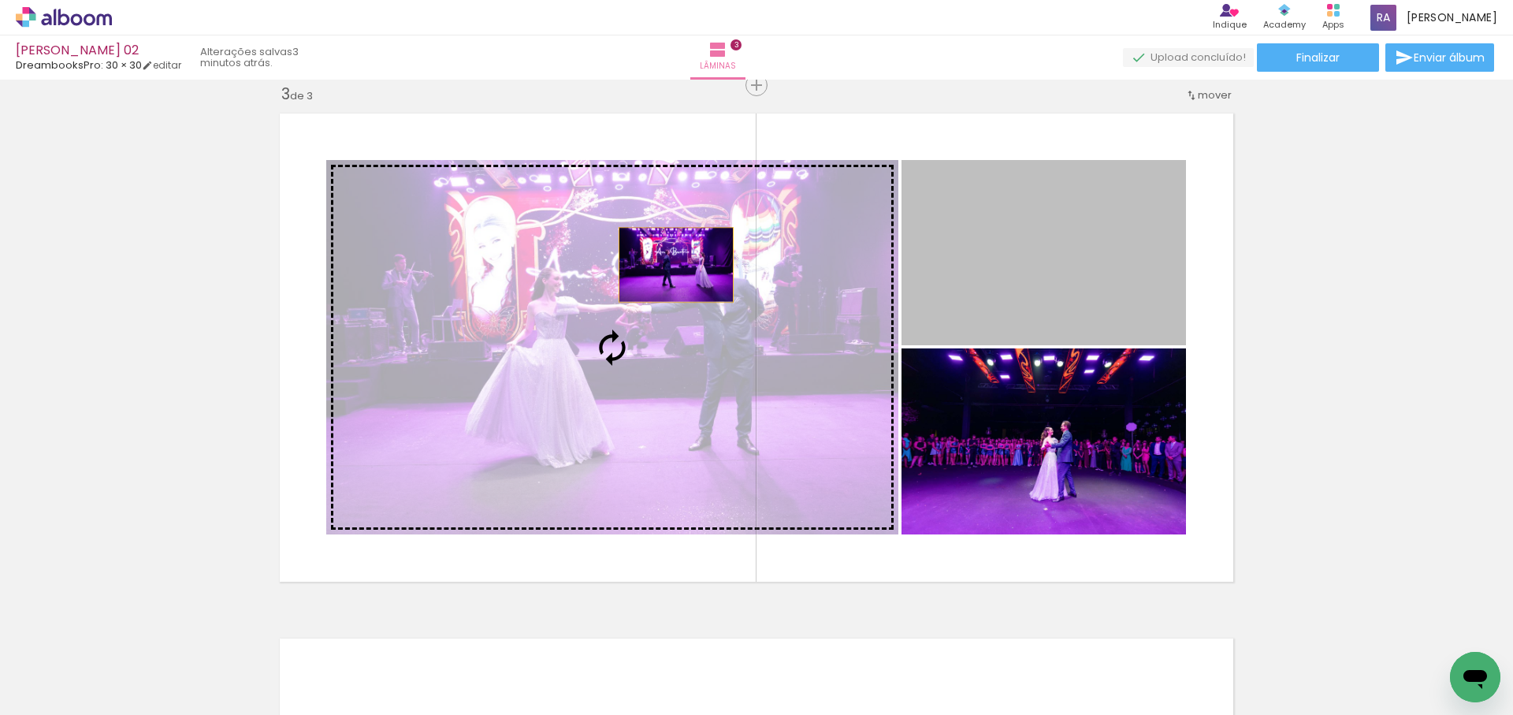
drag, startPoint x: 758, startPoint y: 261, endPoint x: 623, endPoint y: 271, distance: 135.2
click at [0, 0] on slot at bounding box center [0, 0] width 0 height 0
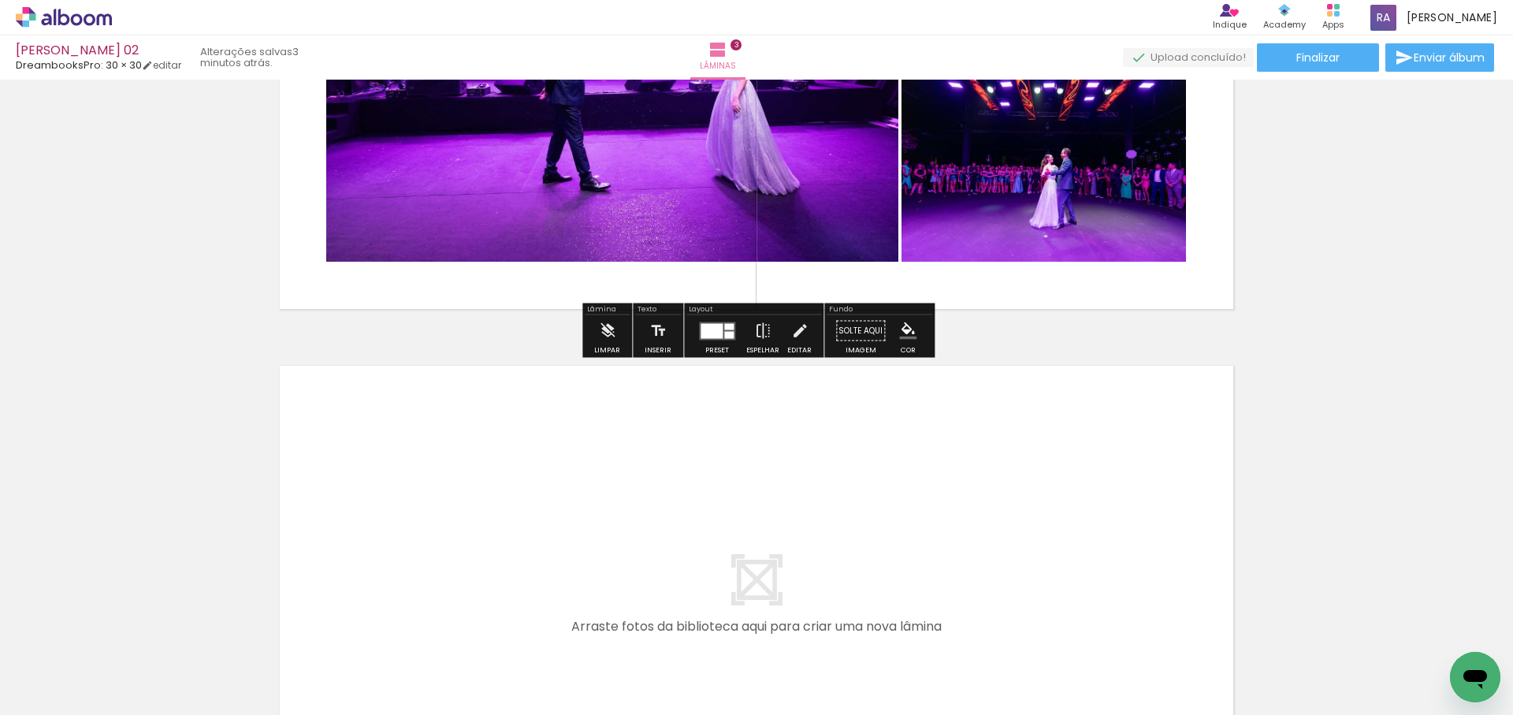
scroll to position [1349, 0]
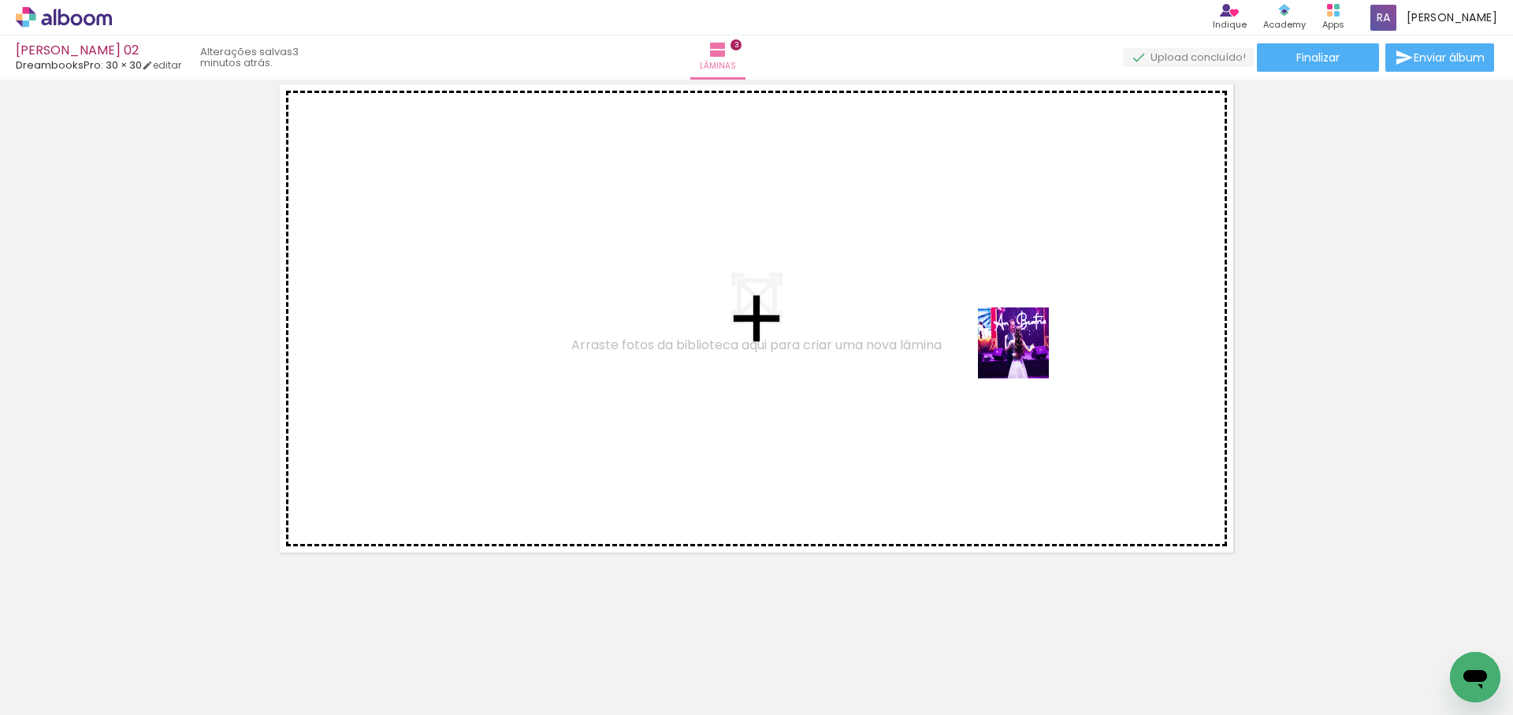
drag, startPoint x: 1033, startPoint y: 367, endPoint x: 1088, endPoint y: 417, distance: 73.6
click at [1024, 352] on quentale-workspace at bounding box center [756, 357] width 1513 height 715
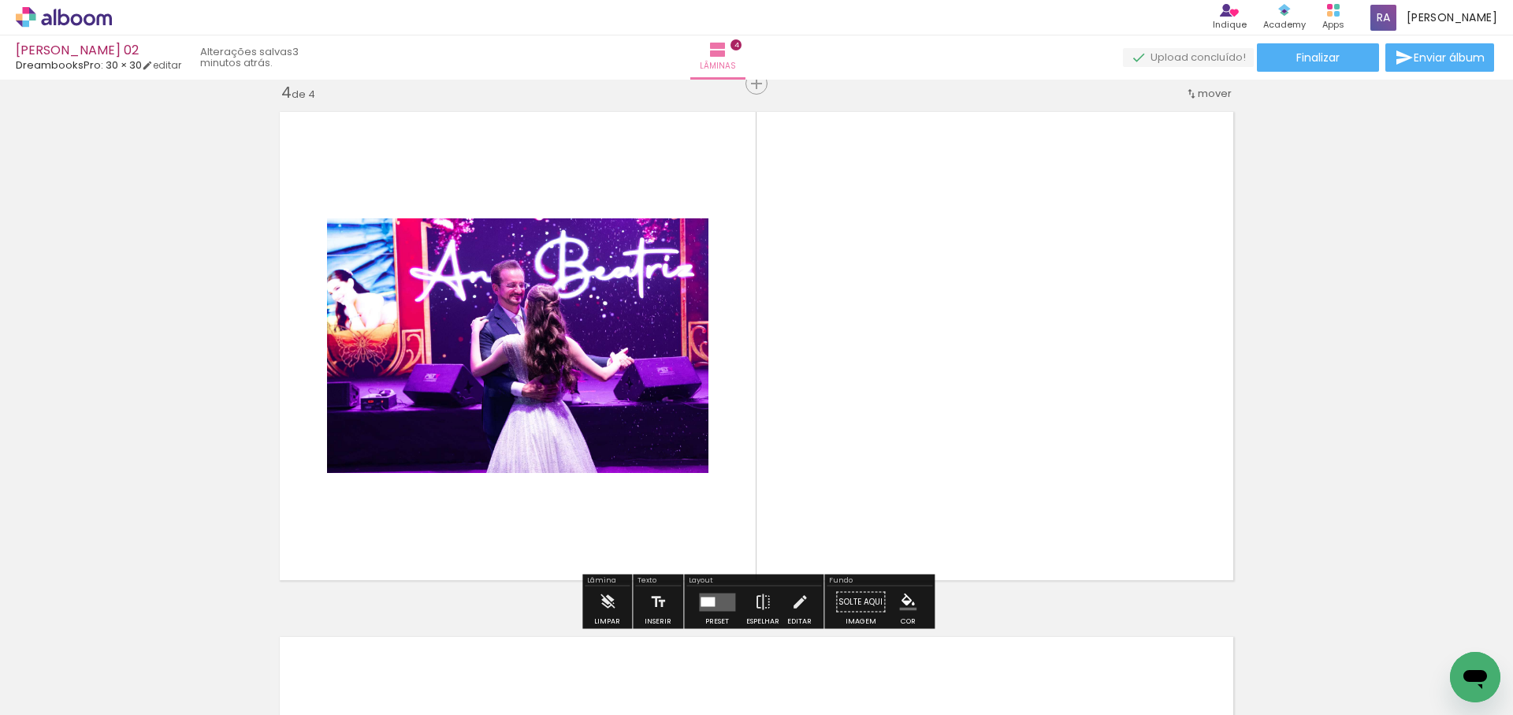
scroll to position [1595, 0]
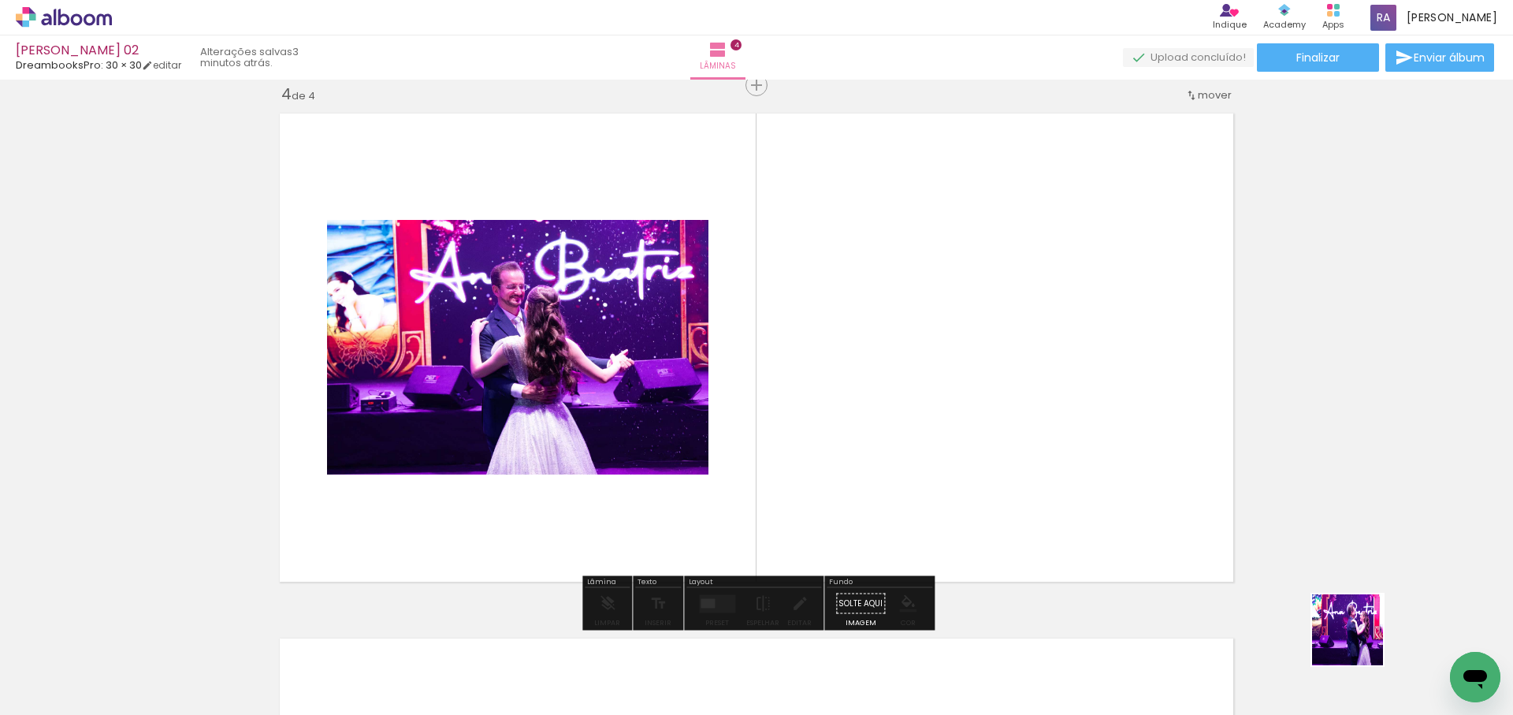
drag, startPoint x: 1360, startPoint y: 642, endPoint x: 1207, endPoint y: 552, distance: 177.4
click at [1034, 442] on quentale-workspace at bounding box center [756, 357] width 1513 height 715
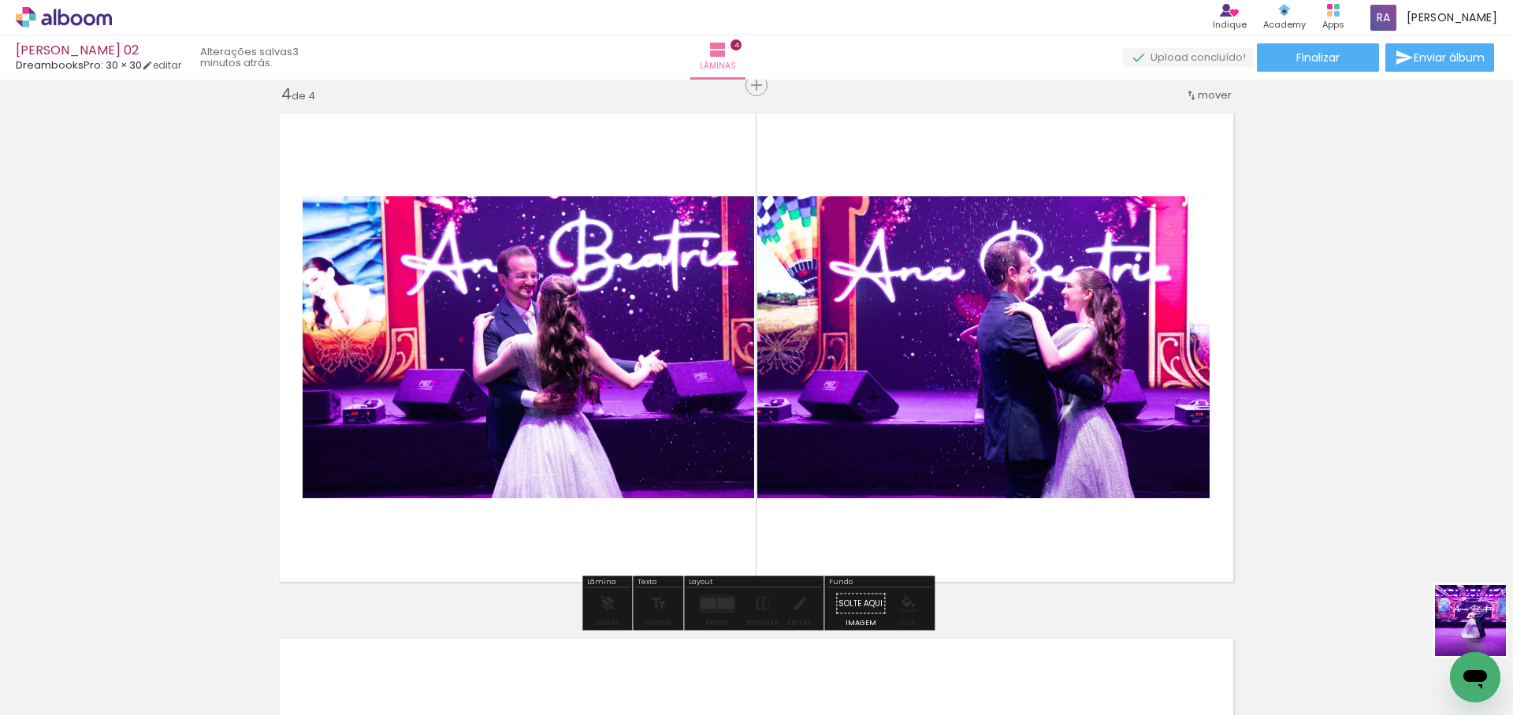
drag, startPoint x: 1483, startPoint y: 632, endPoint x: 1138, endPoint y: 445, distance: 392.2
click at [1138, 445] on quentale-workspace at bounding box center [756, 357] width 1513 height 715
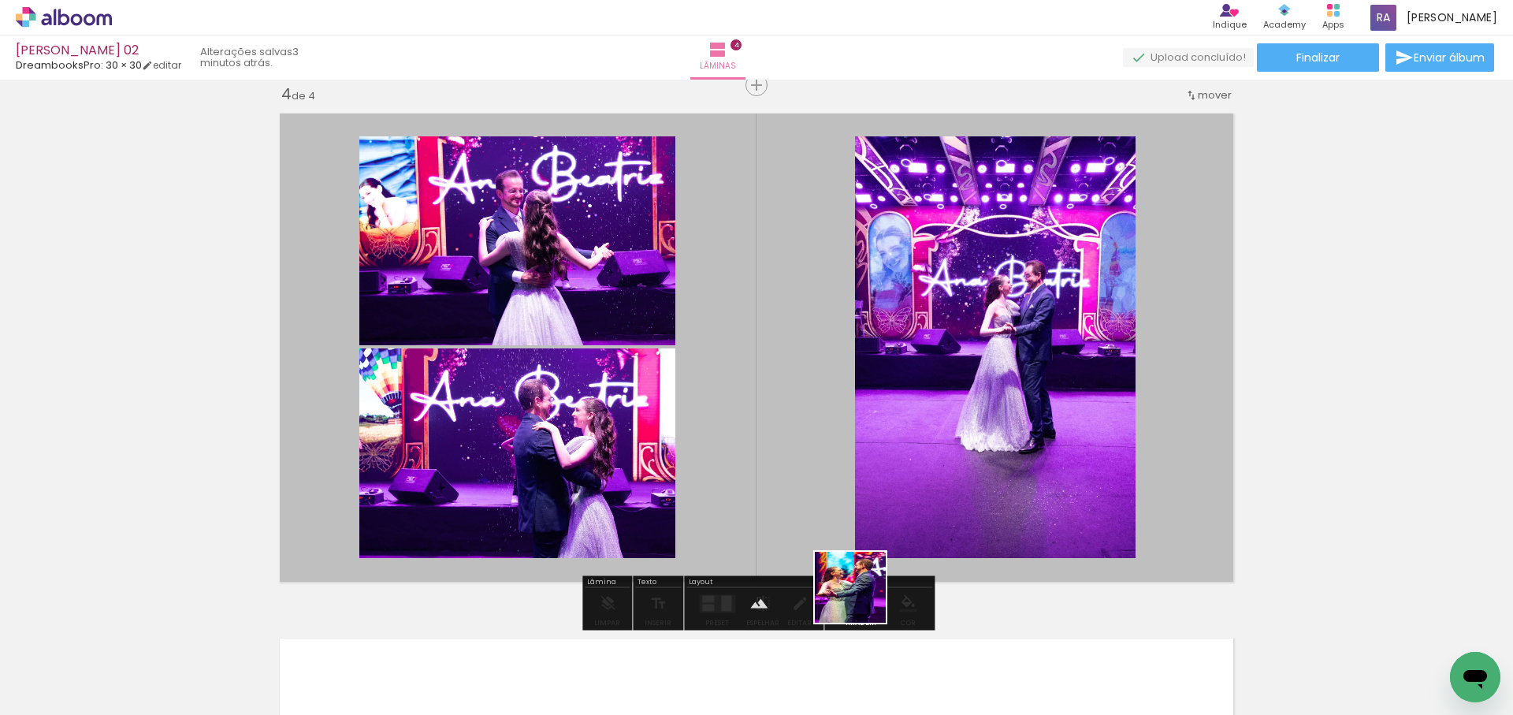
drag, startPoint x: 862, startPoint y: 599, endPoint x: 897, endPoint y: 383, distance: 218.7
click at [899, 385] on quentale-workspace at bounding box center [756, 357] width 1513 height 715
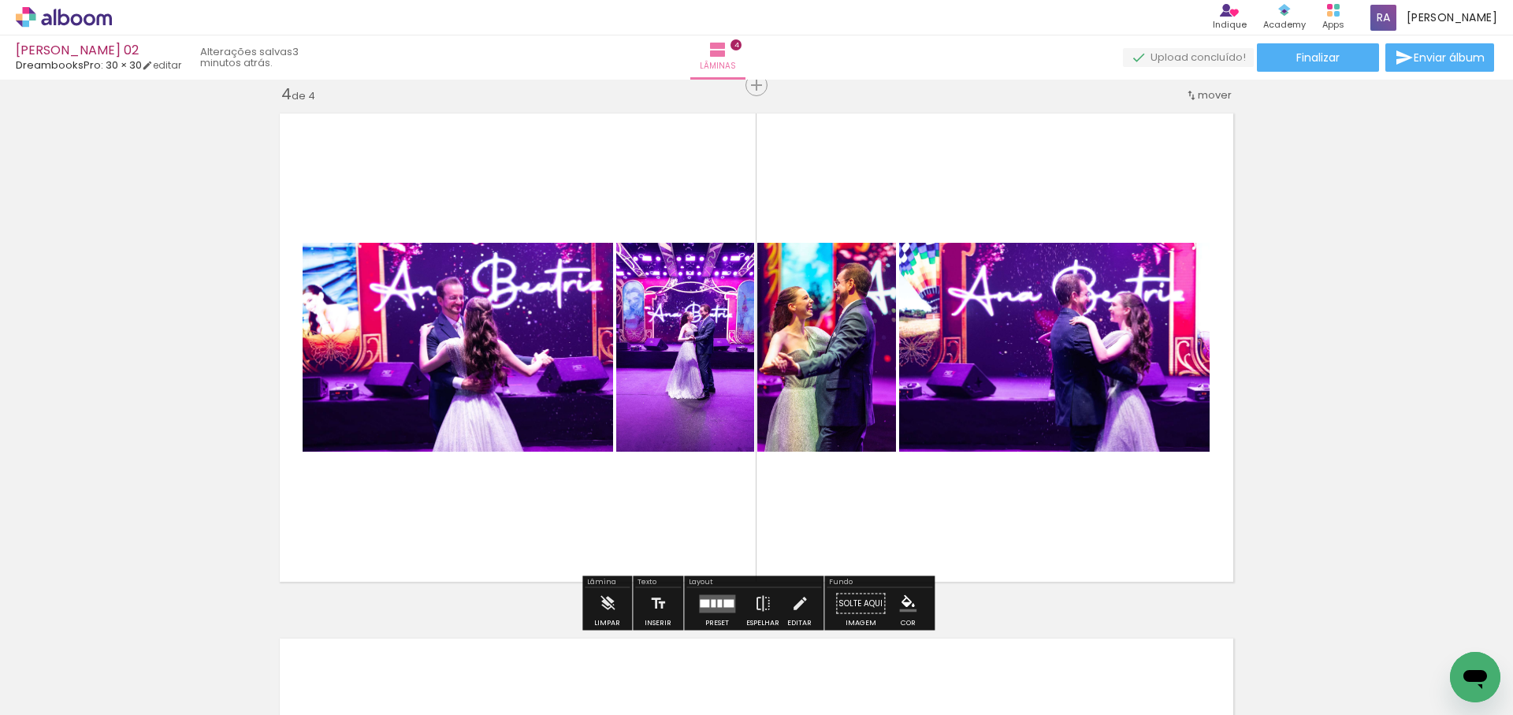
drag, startPoint x: 1133, startPoint y: 666, endPoint x: 1101, endPoint y: 409, distance: 258.9
click at [1101, 409] on quentale-workspace at bounding box center [756, 357] width 1513 height 715
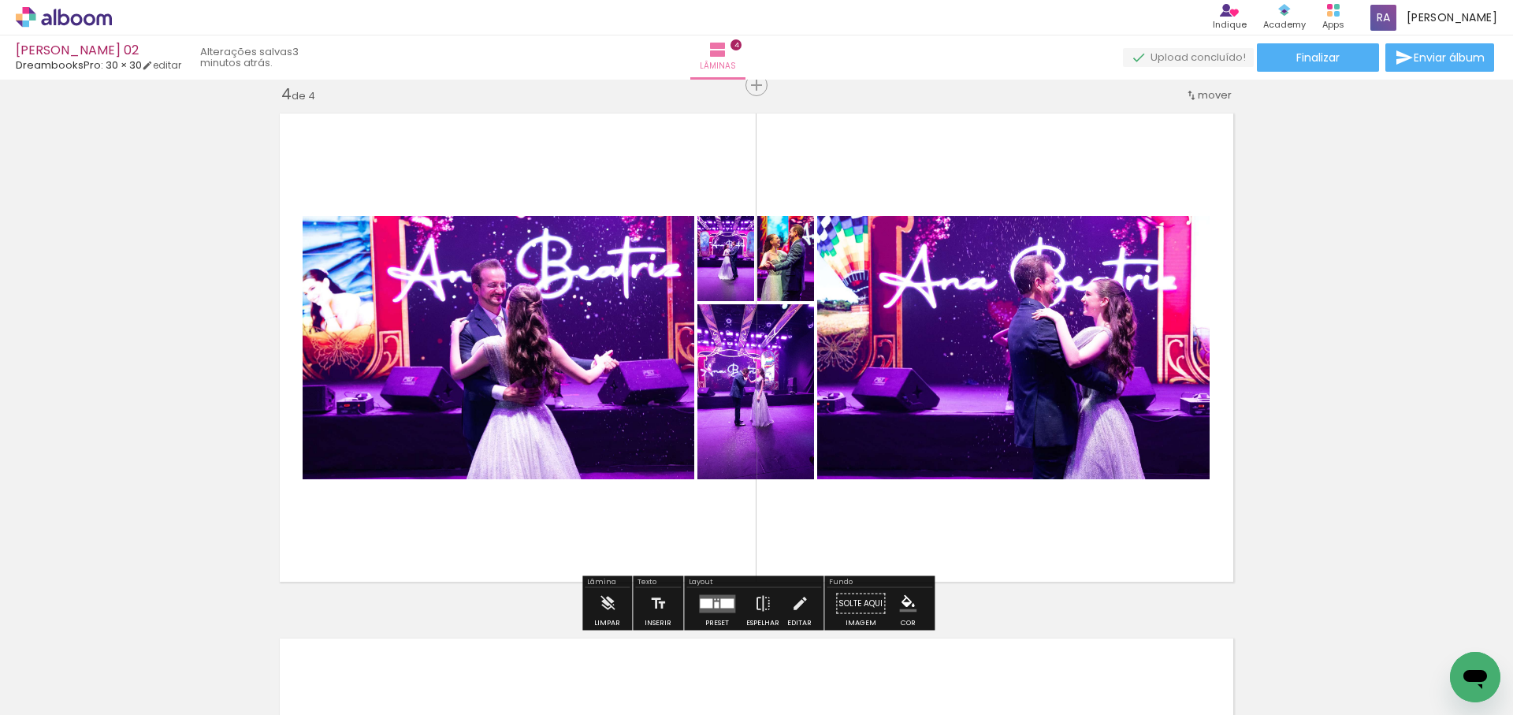
click at [718, 593] on div at bounding box center [717, 604] width 43 height 32
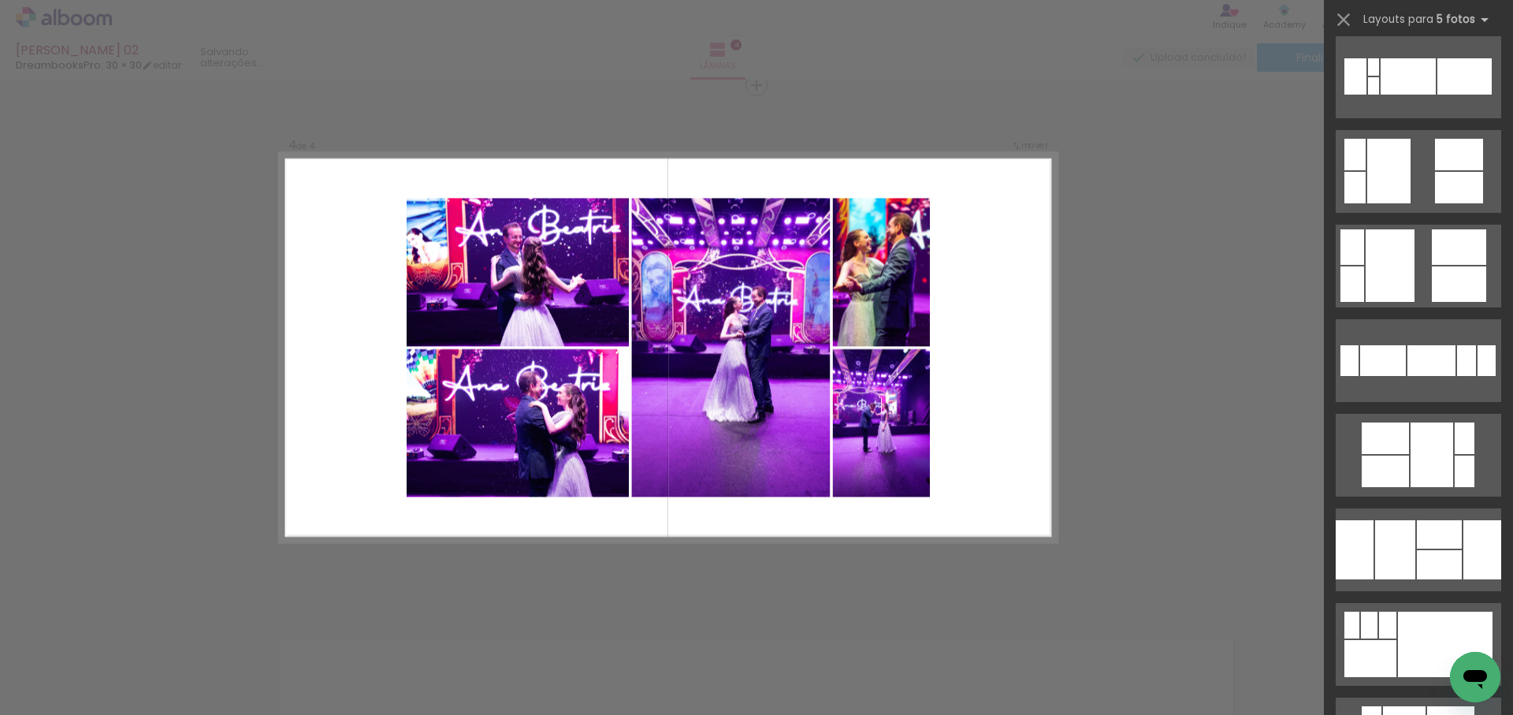
scroll to position [925, 0]
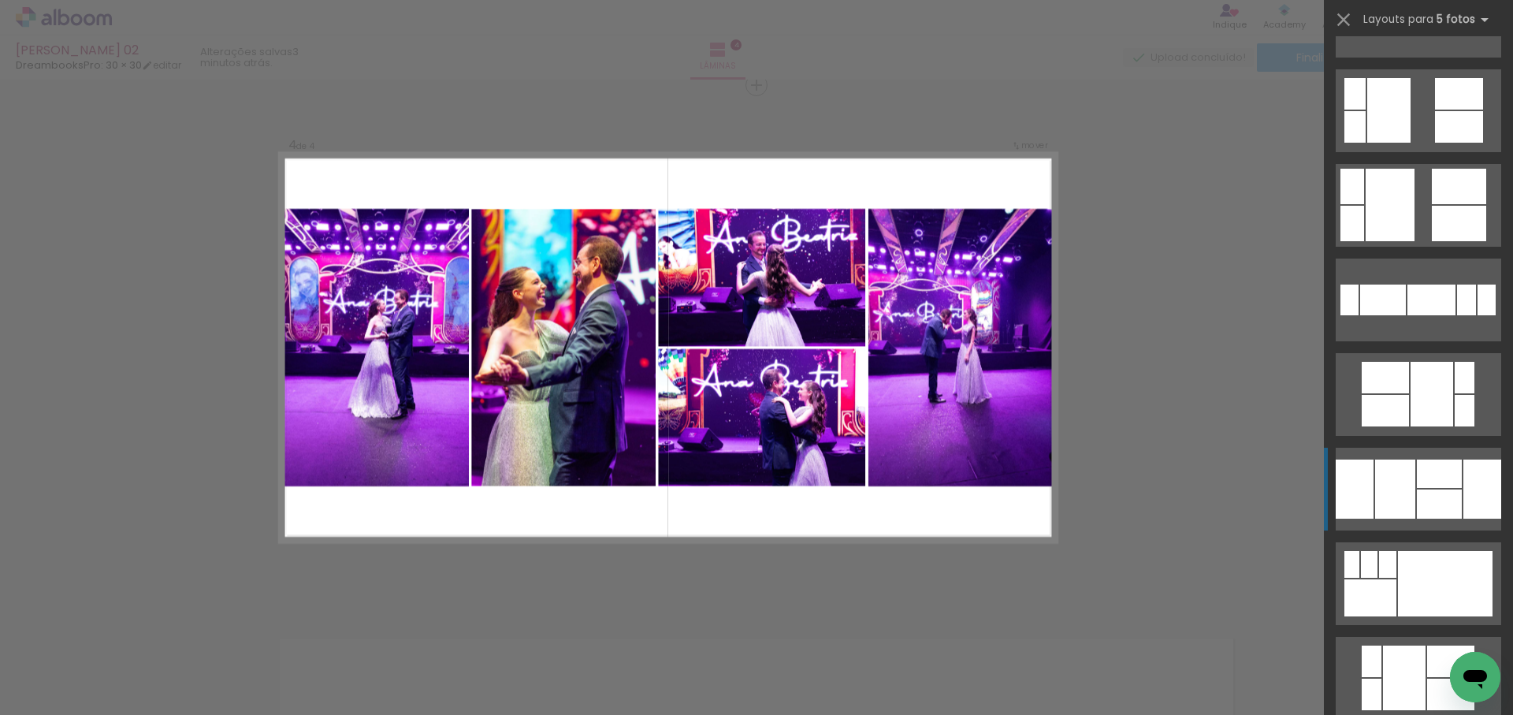
click at [1455, 484] on div at bounding box center [1439, 474] width 45 height 28
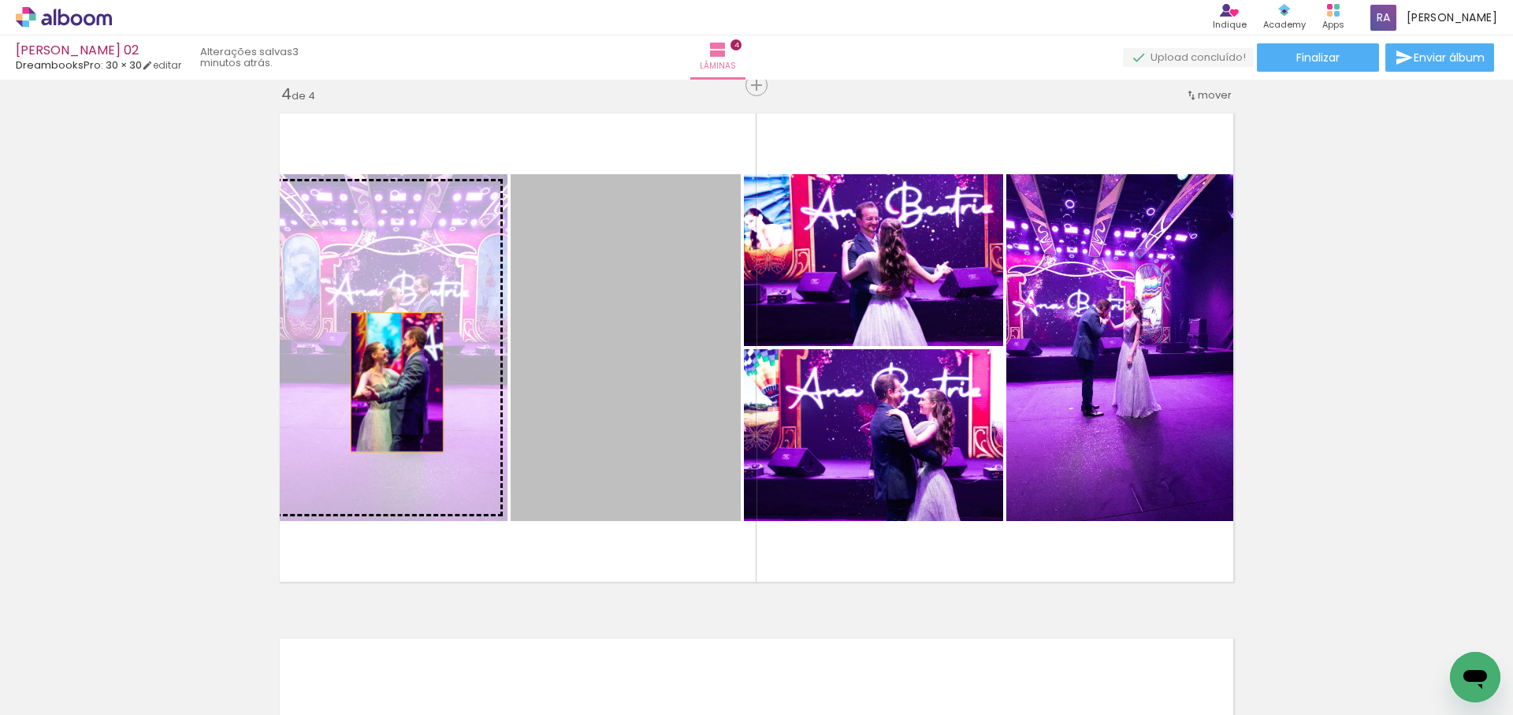
drag, startPoint x: 627, startPoint y: 394, endPoint x: 397, endPoint y: 382, distance: 230.5
click at [0, 0] on slot at bounding box center [0, 0] width 0 height 0
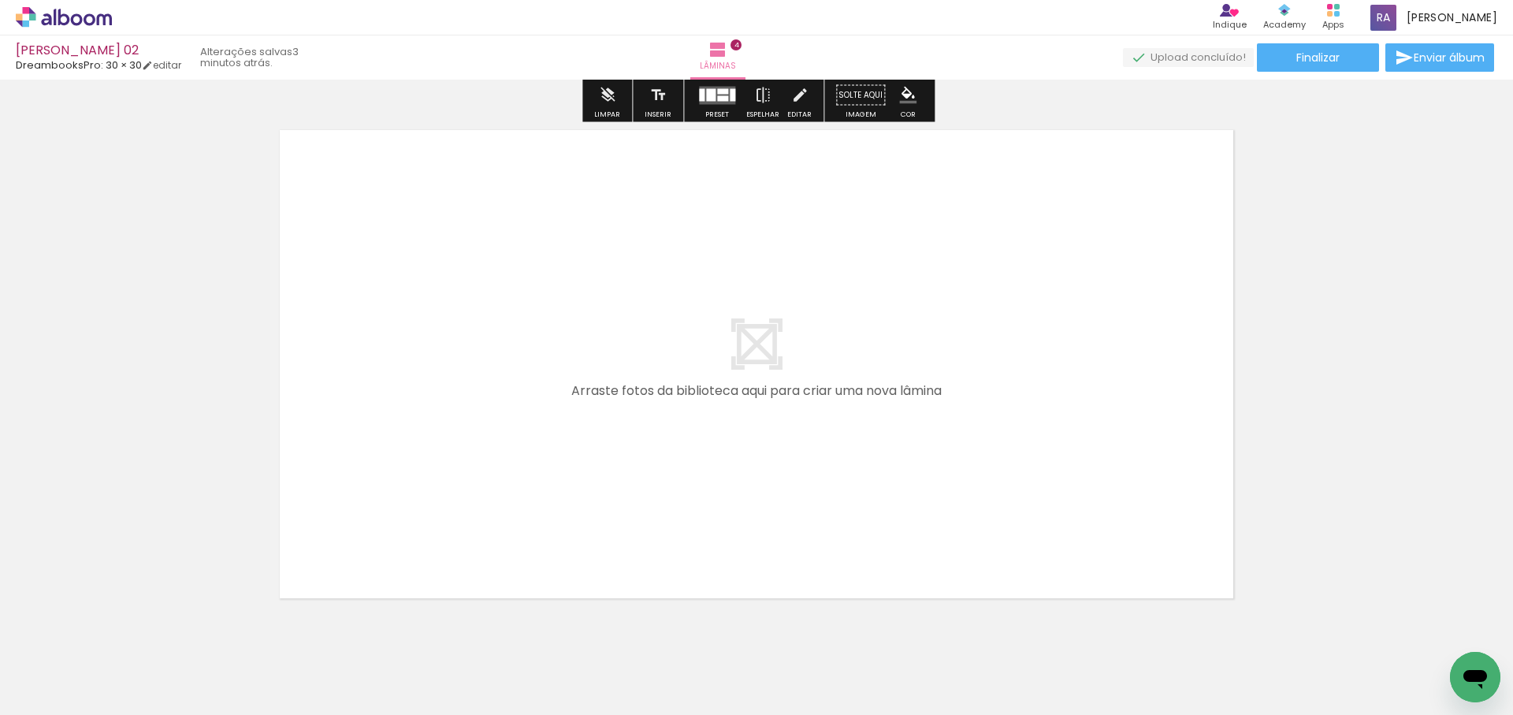
scroll to position [2149, 0]
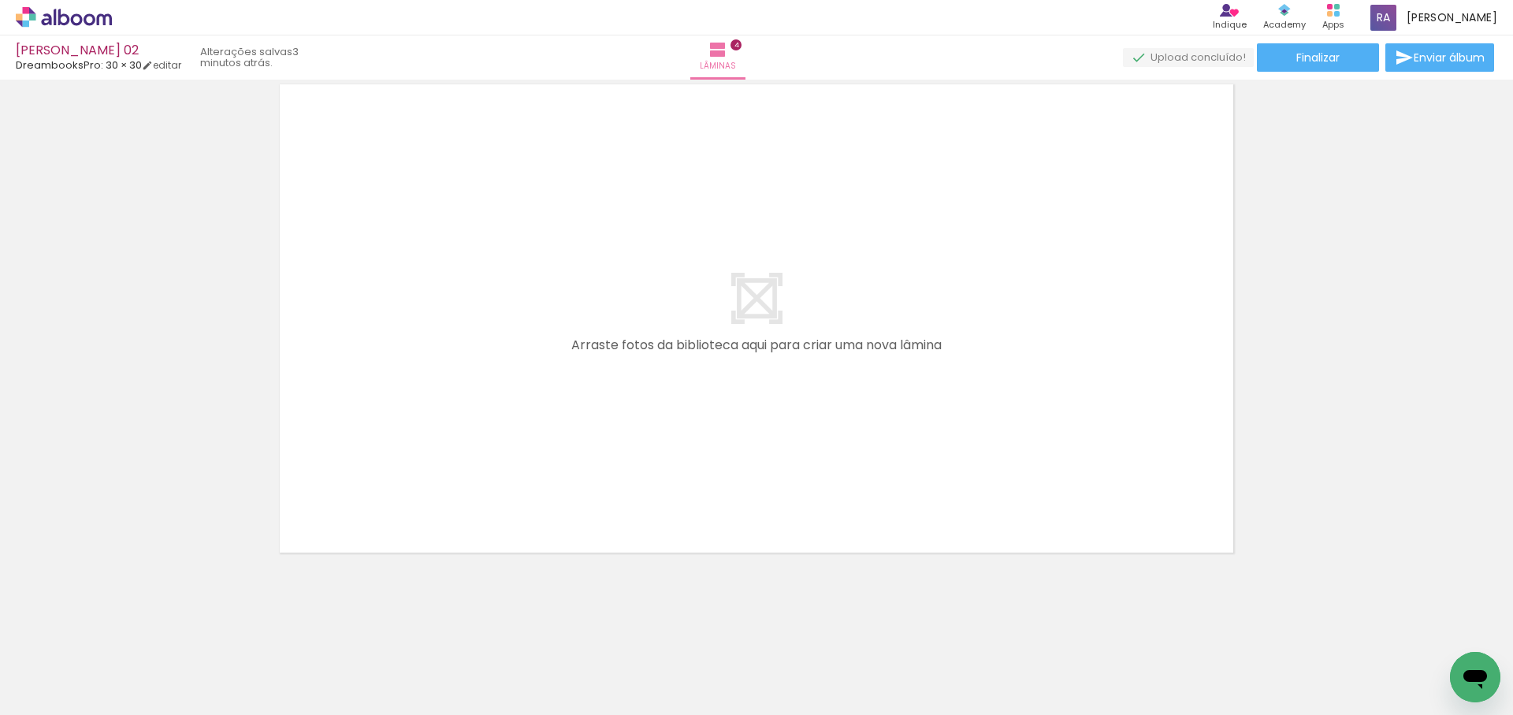
click at [63, 696] on span "Adicionar Fotos" at bounding box center [55, 693] width 47 height 17
click at [0, 0] on input "file" at bounding box center [0, 0] width 0 height 0
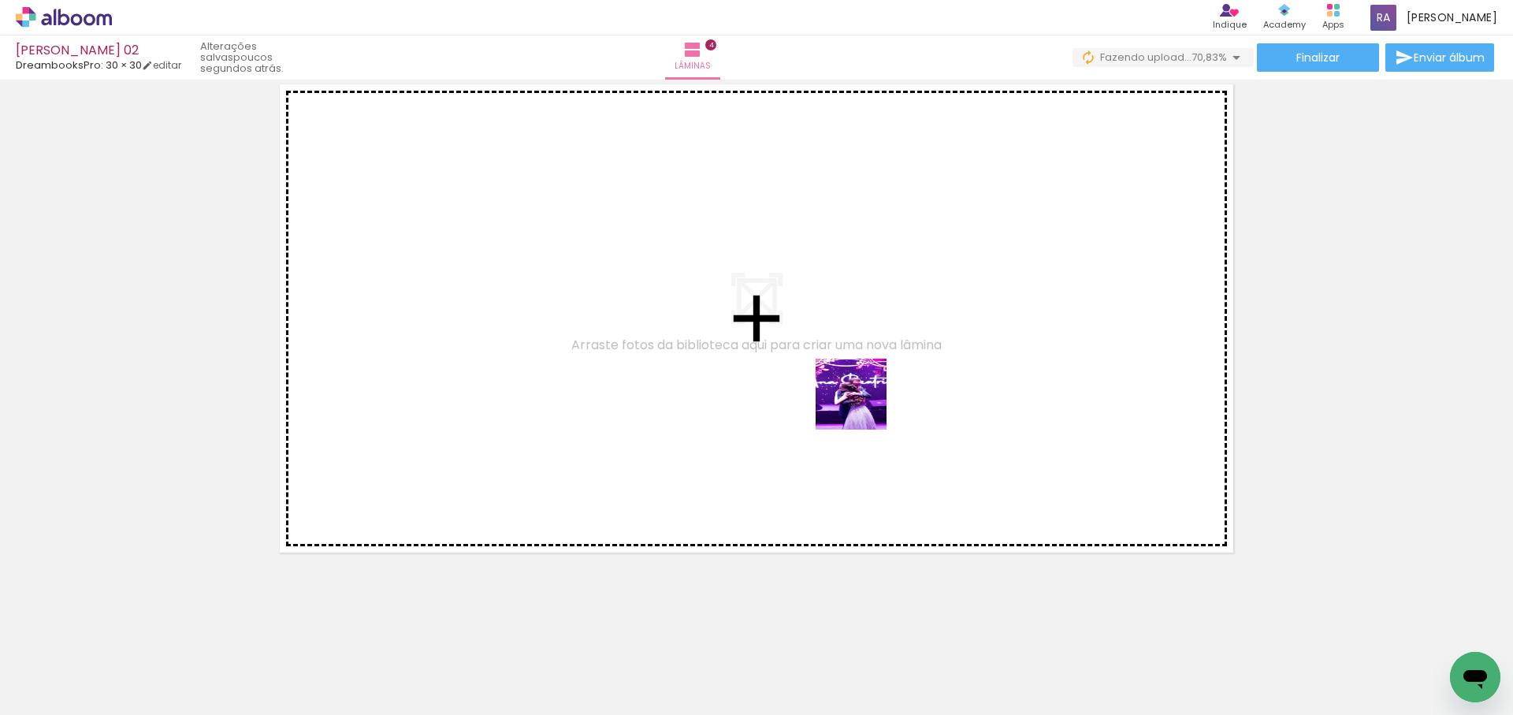
drag, startPoint x: 830, startPoint y: 621, endPoint x: 863, endPoint y: 406, distance: 217.7
click at [863, 406] on quentale-workspace at bounding box center [756, 357] width 1513 height 715
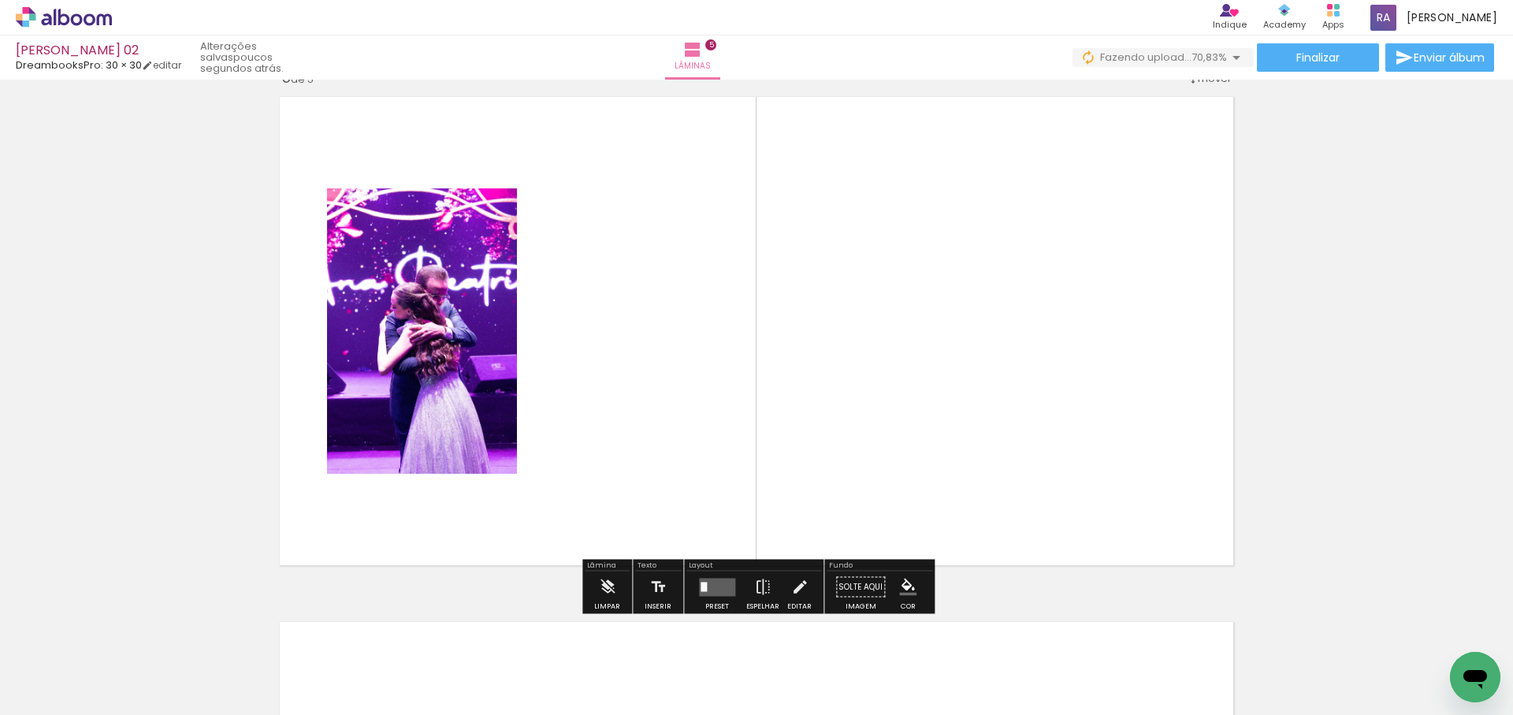
scroll to position [2120, 0]
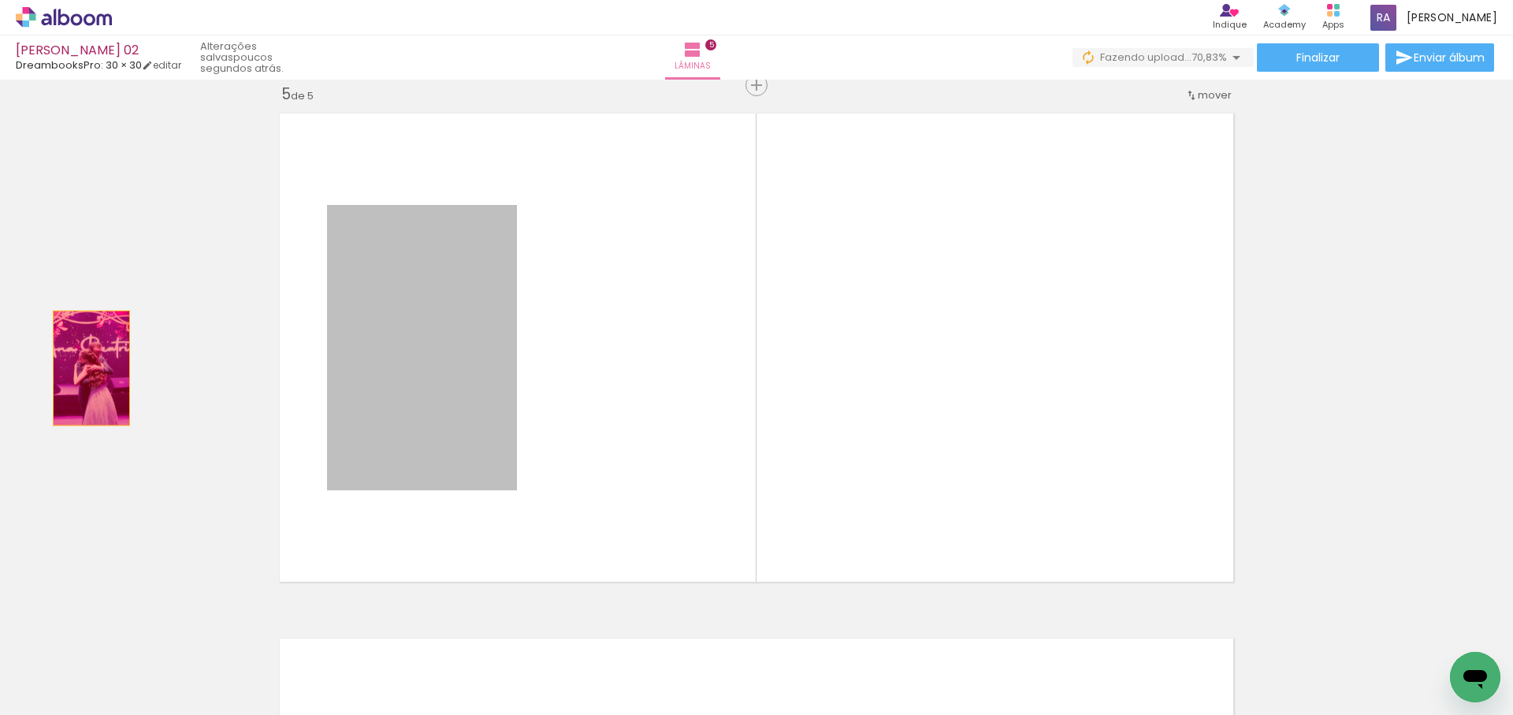
drag, startPoint x: 469, startPoint y: 397, endPoint x: 141, endPoint y: 400, distance: 327.9
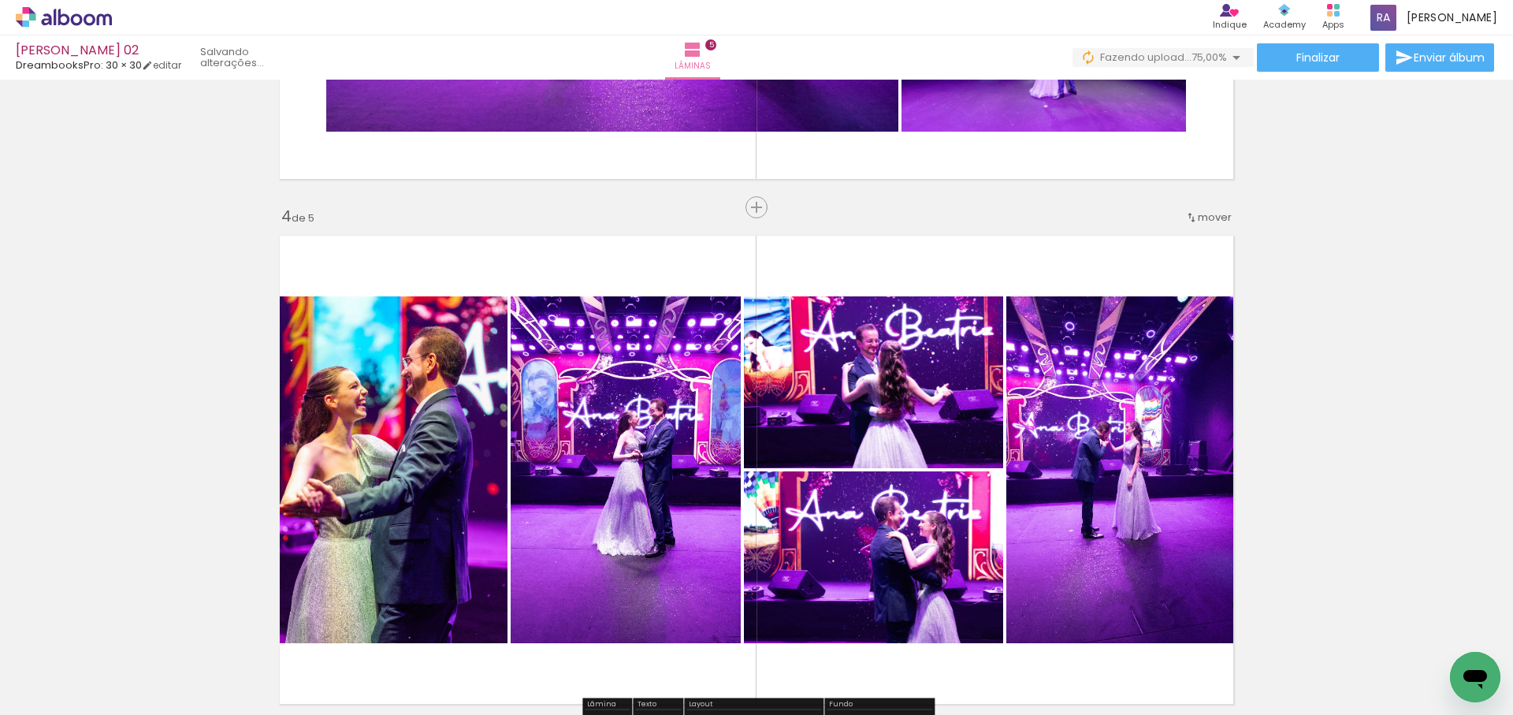
scroll to position [1472, 0]
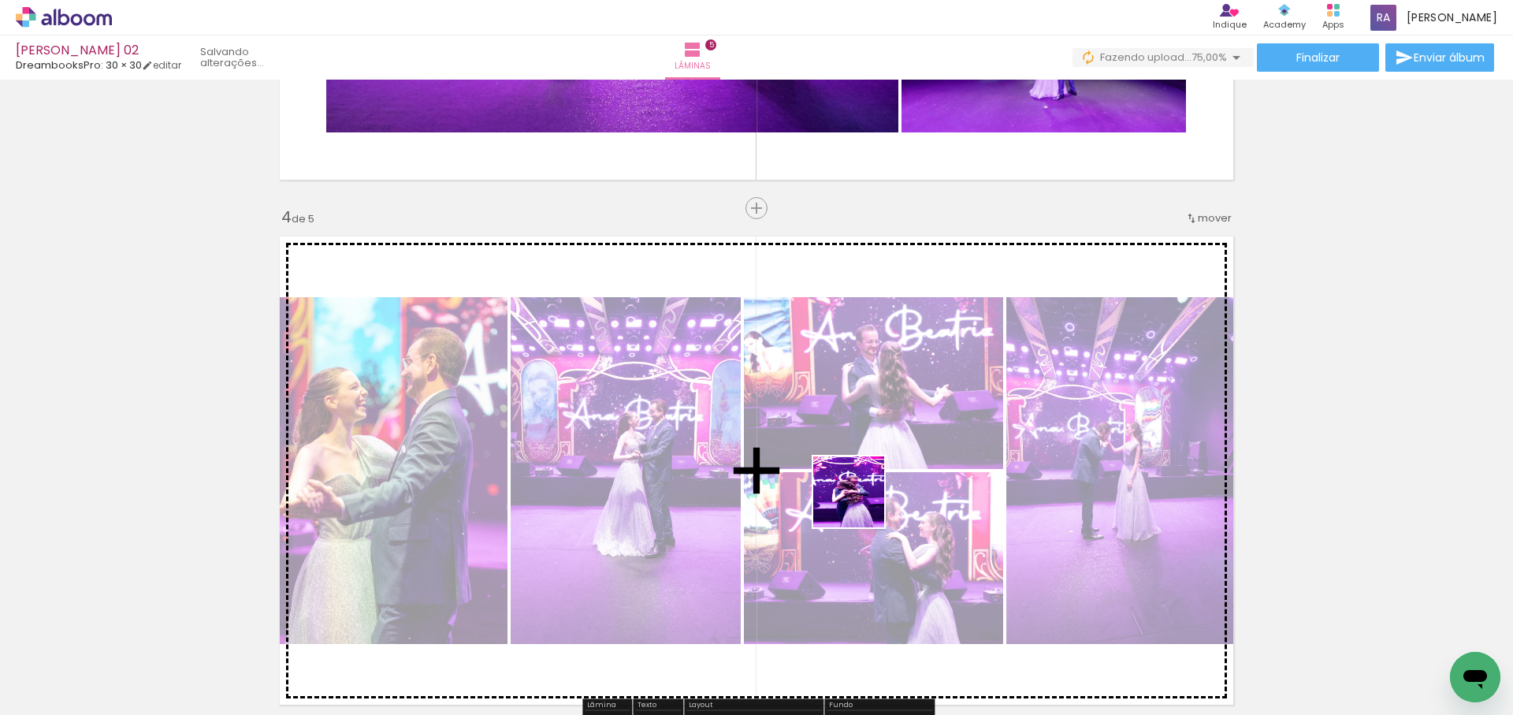
drag, startPoint x: 861, startPoint y: 508, endPoint x: 860, endPoint y: 499, distance: 9.5
click at [860, 499] on quentale-workspace at bounding box center [756, 357] width 1513 height 715
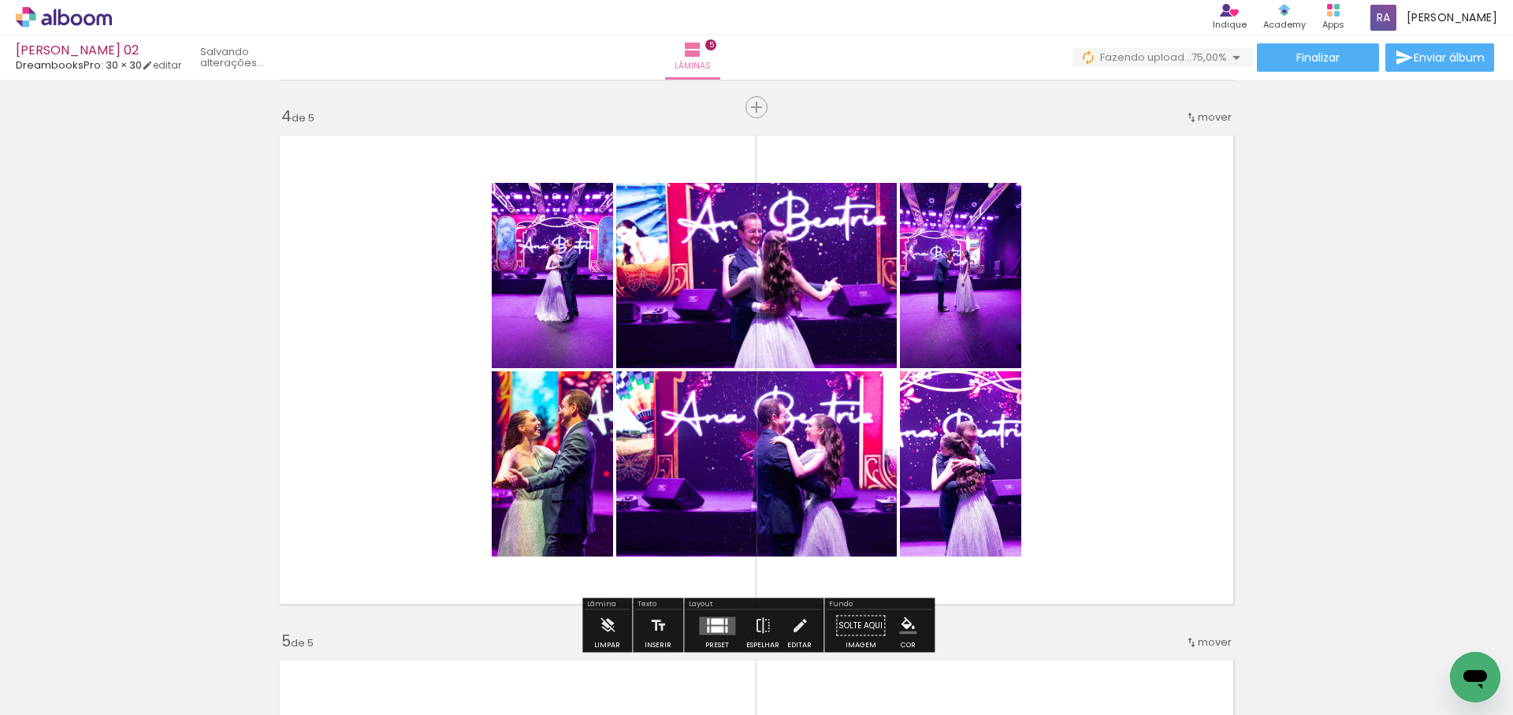
scroll to position [1580, 0]
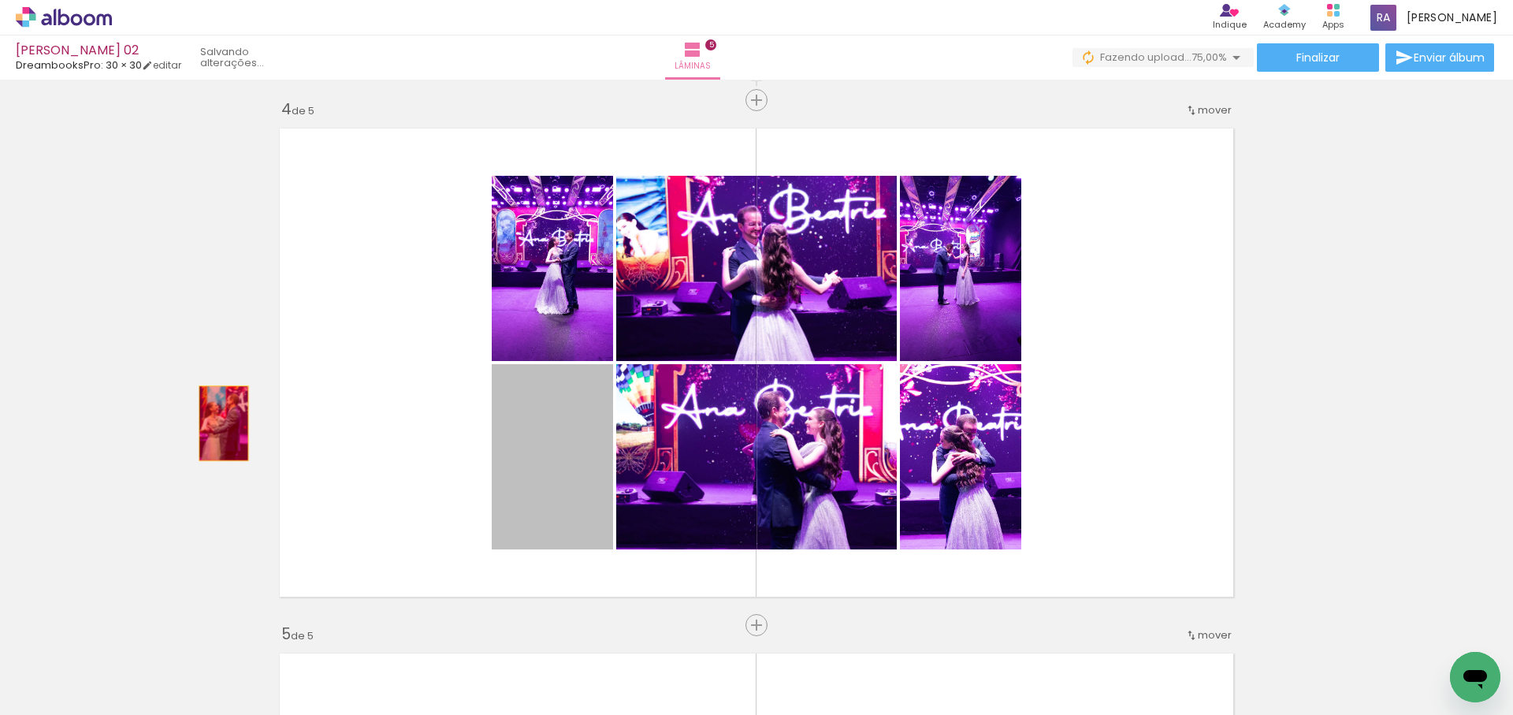
drag, startPoint x: 564, startPoint y: 464, endPoint x: 218, endPoint y: 423, distance: 349.2
click at [218, 423] on div "Inserir lâmina 1 de 5 Inserir lâmina 2 de 5 Inserir lâmina 3 de 5 Inserir lâmin…" at bounding box center [756, 80] width 1513 height 3150
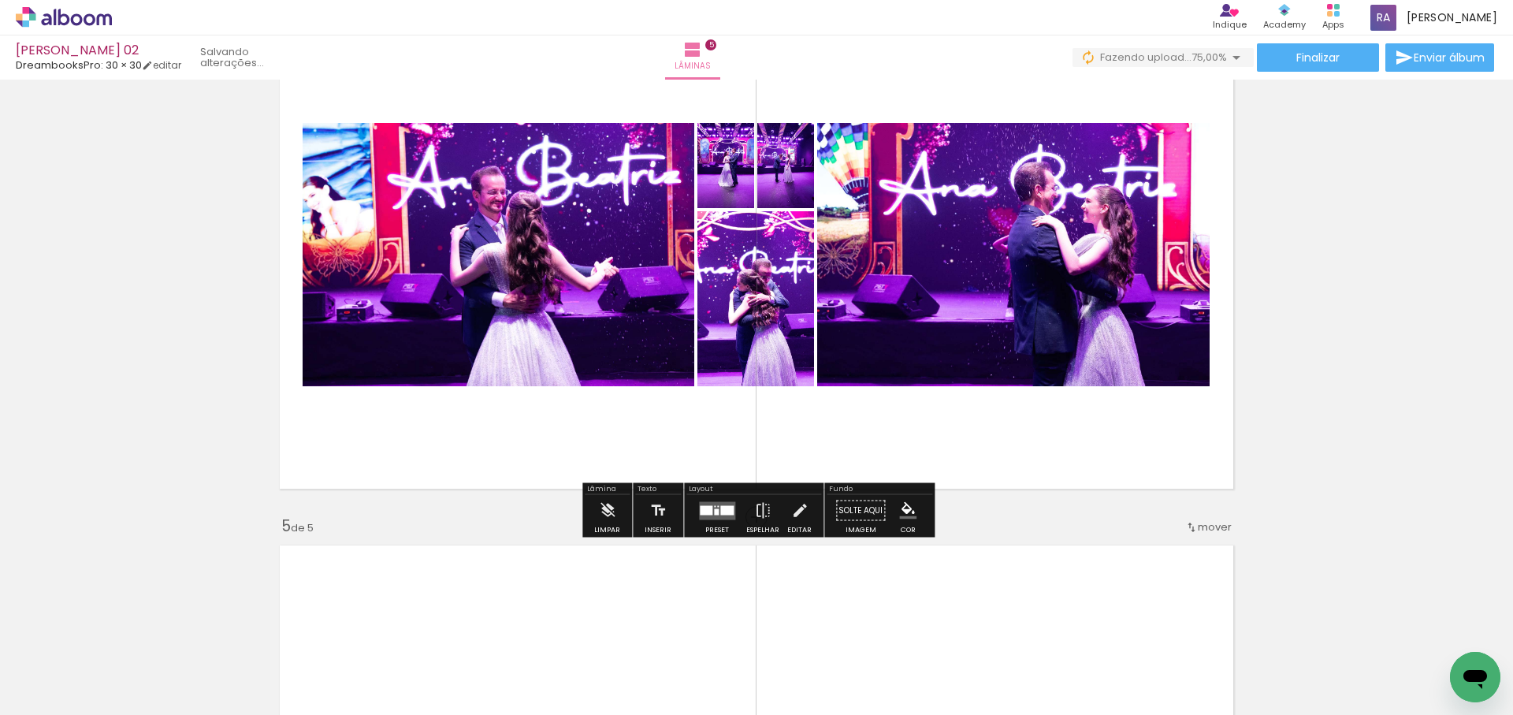
scroll to position [1691, 0]
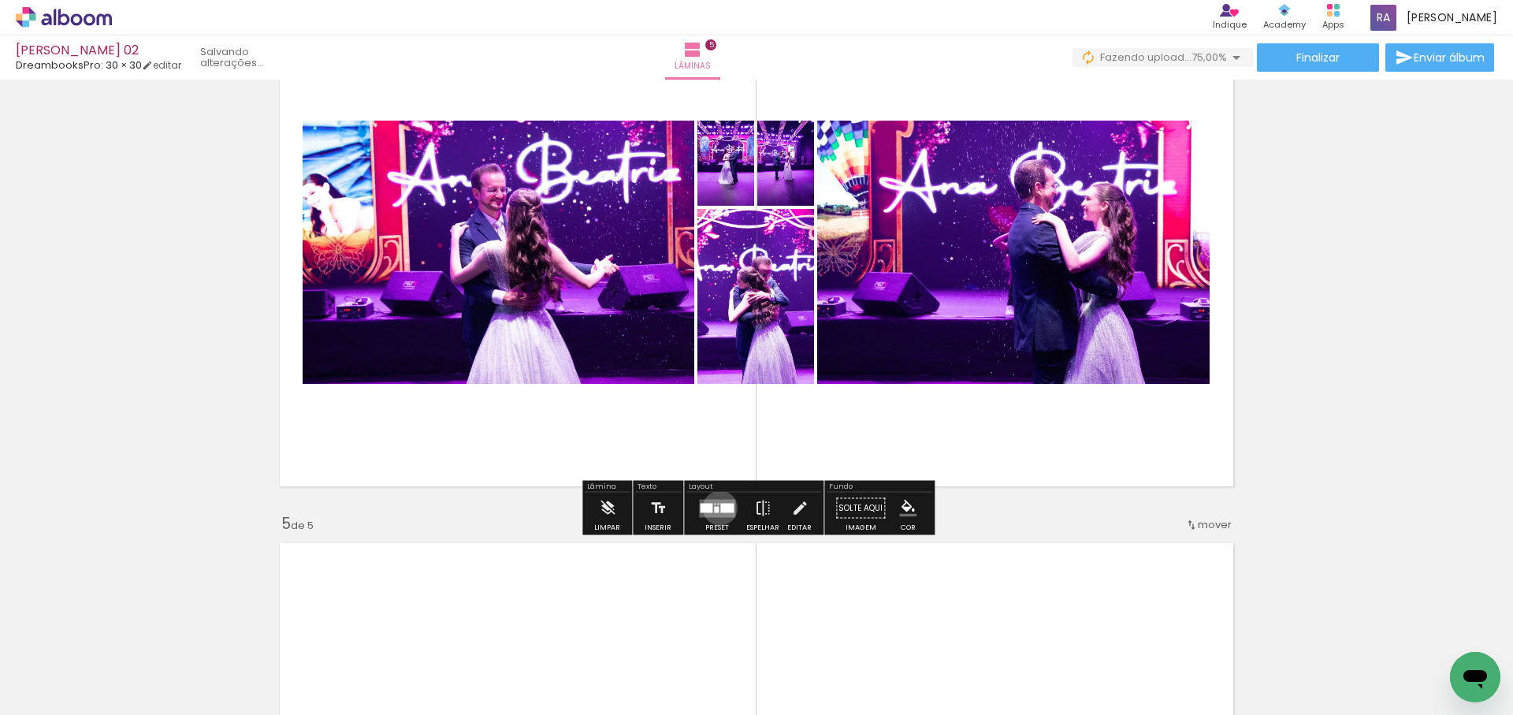
click at [720, 508] on div at bounding box center [726, 507] width 13 height 9
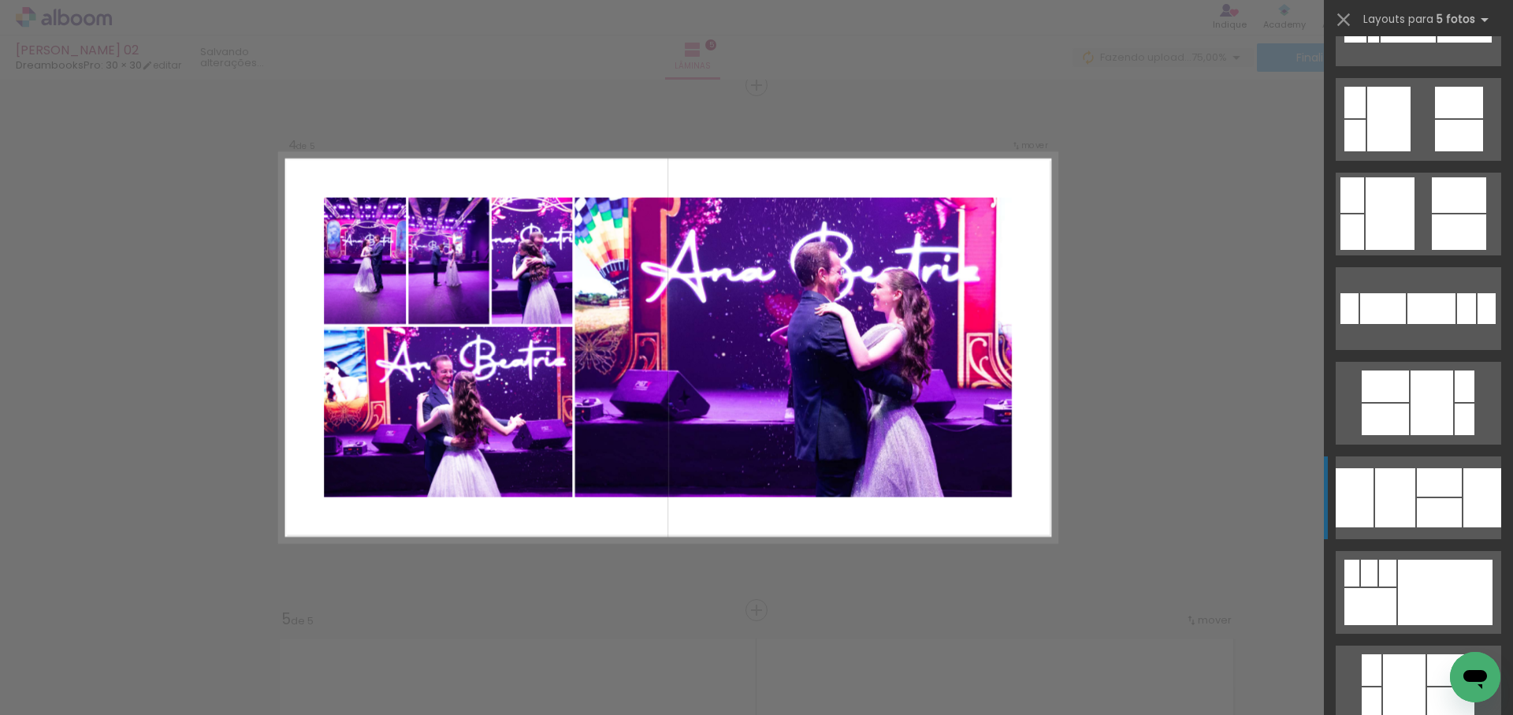
scroll to position [898, 0]
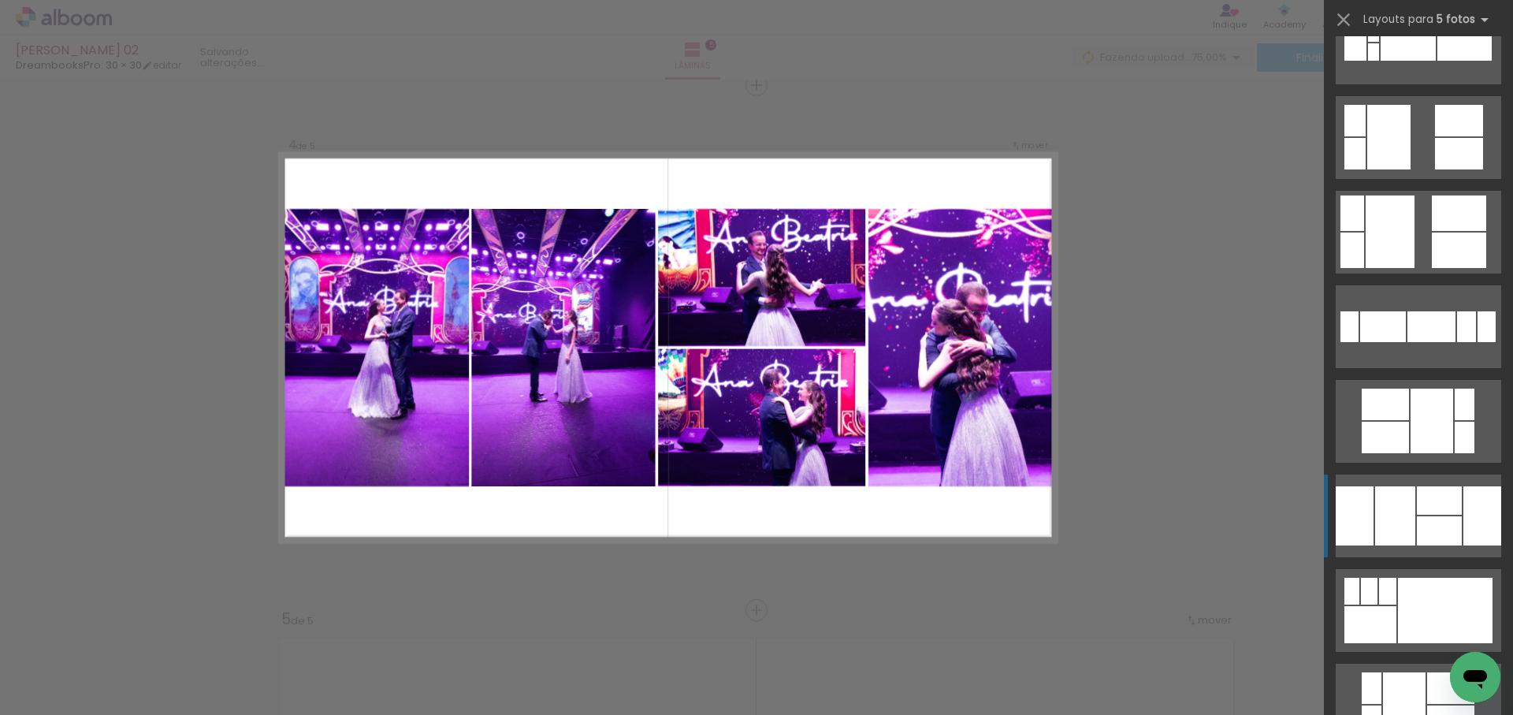
click at [1438, 523] on div at bounding box center [1439, 530] width 45 height 29
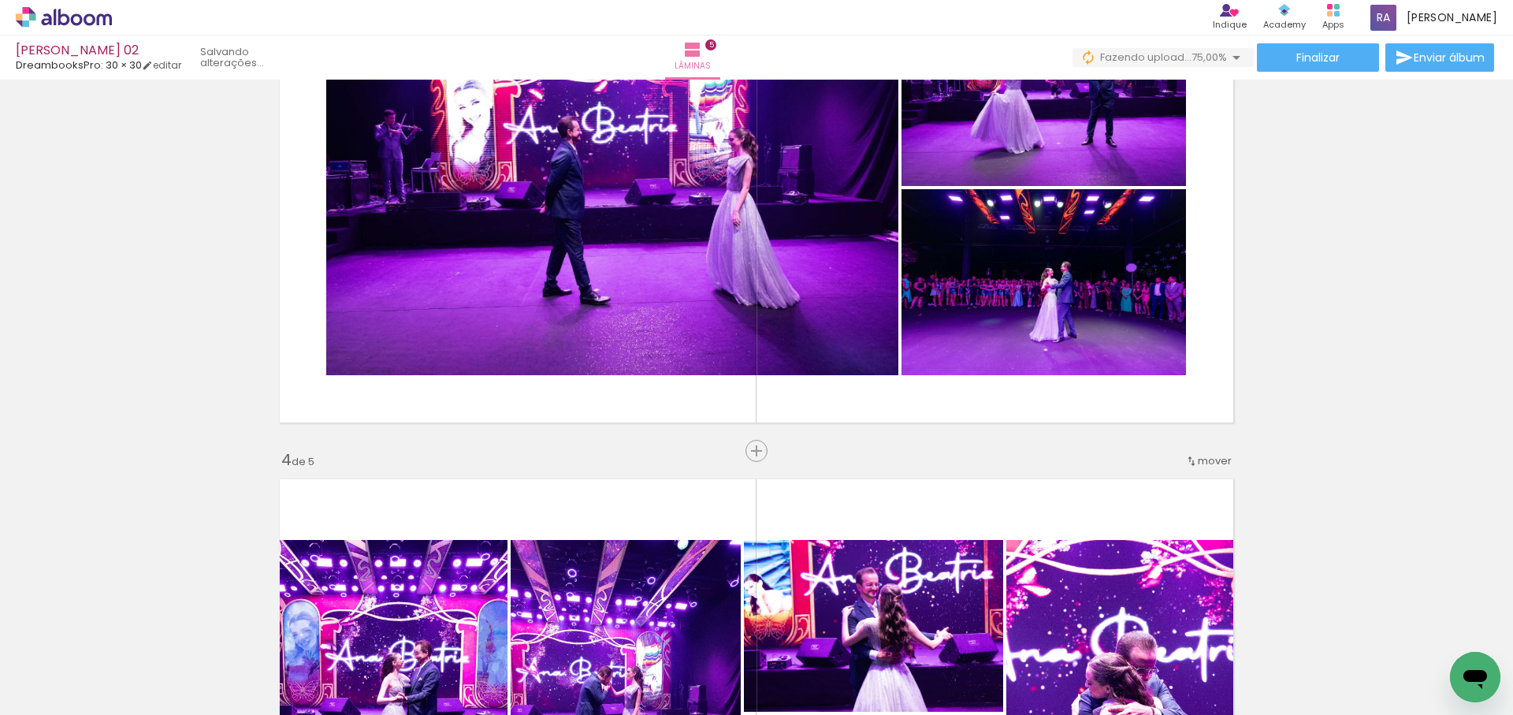
scroll to position [1220, 0]
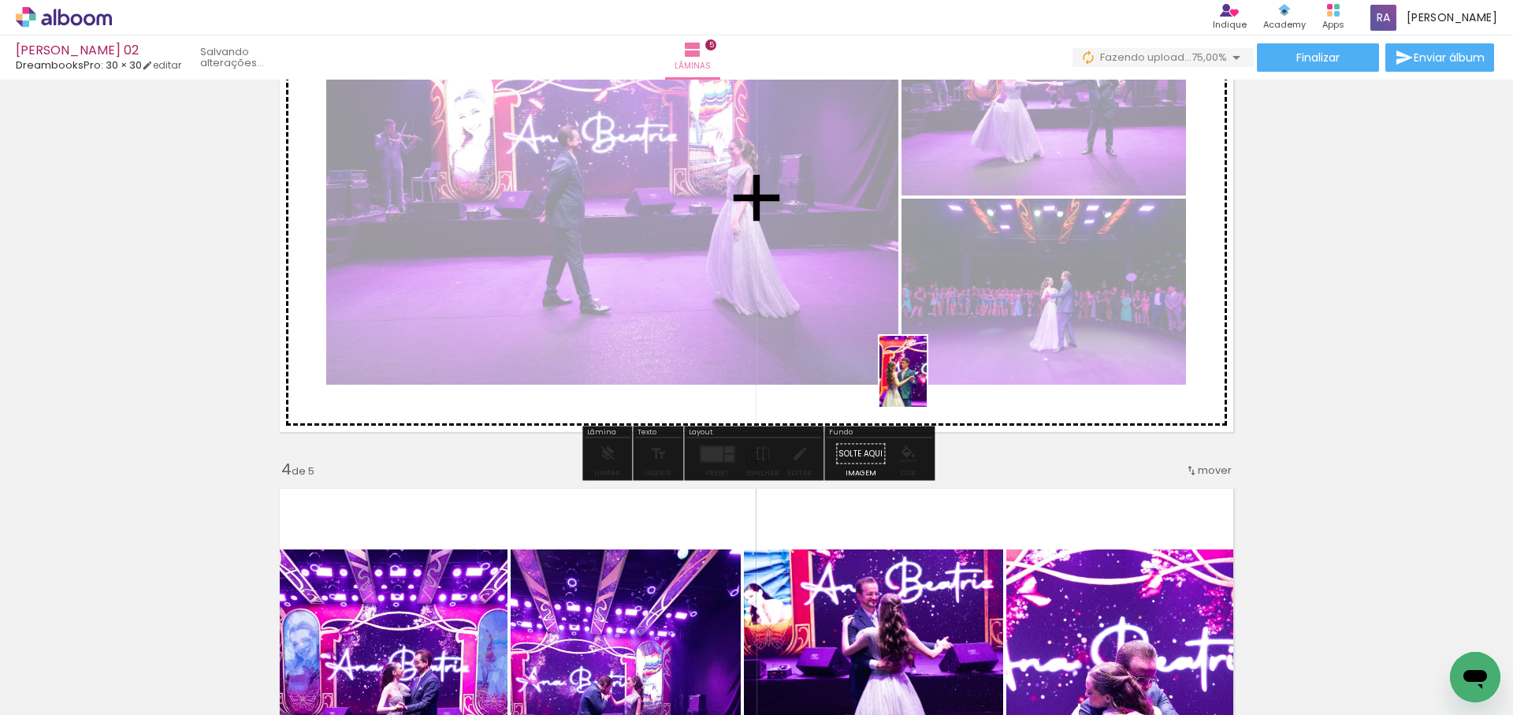
drag, startPoint x: 921, startPoint y: 674, endPoint x: 927, endPoint y: 383, distance: 290.9
click at [927, 383] on quentale-workspace at bounding box center [756, 357] width 1513 height 715
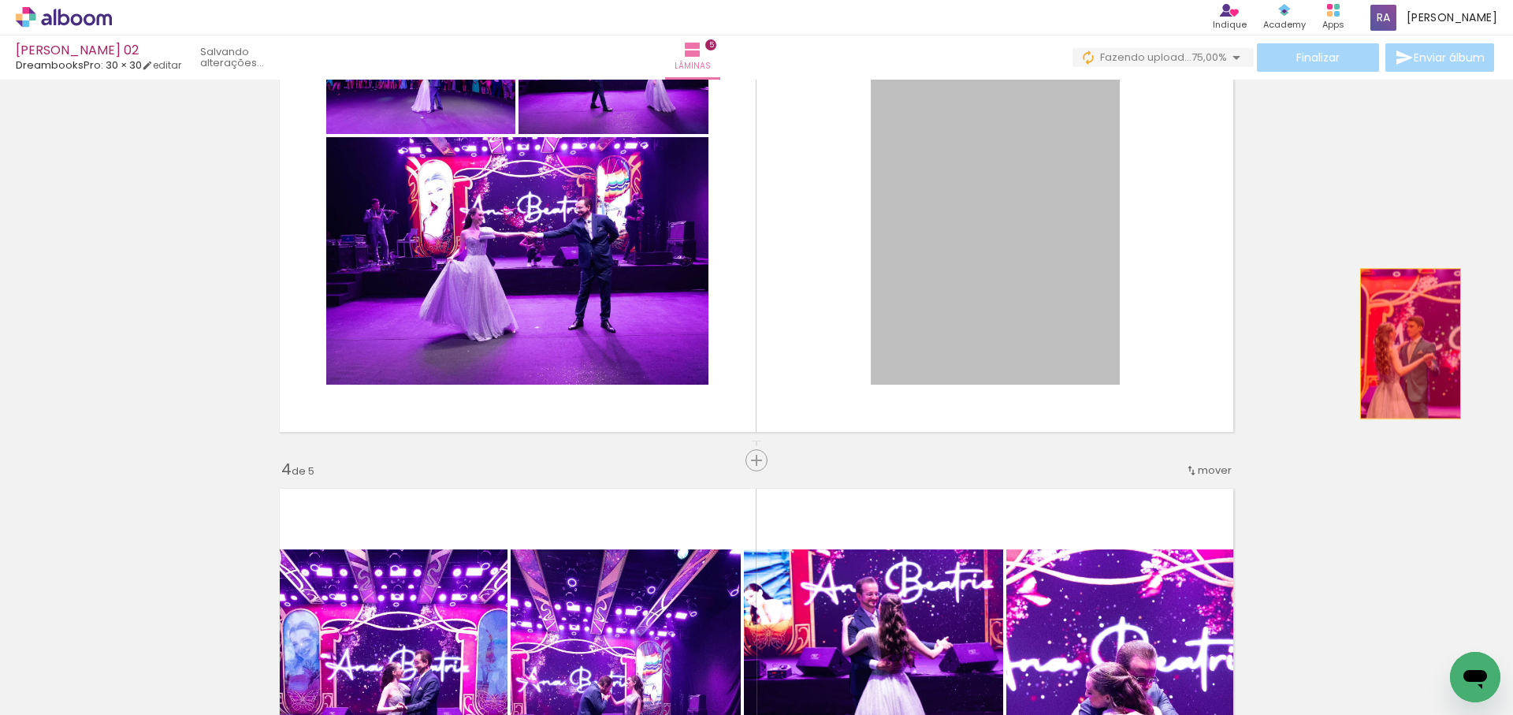
drag, startPoint x: 1002, startPoint y: 248, endPoint x: 1412, endPoint y: 359, distance: 425.2
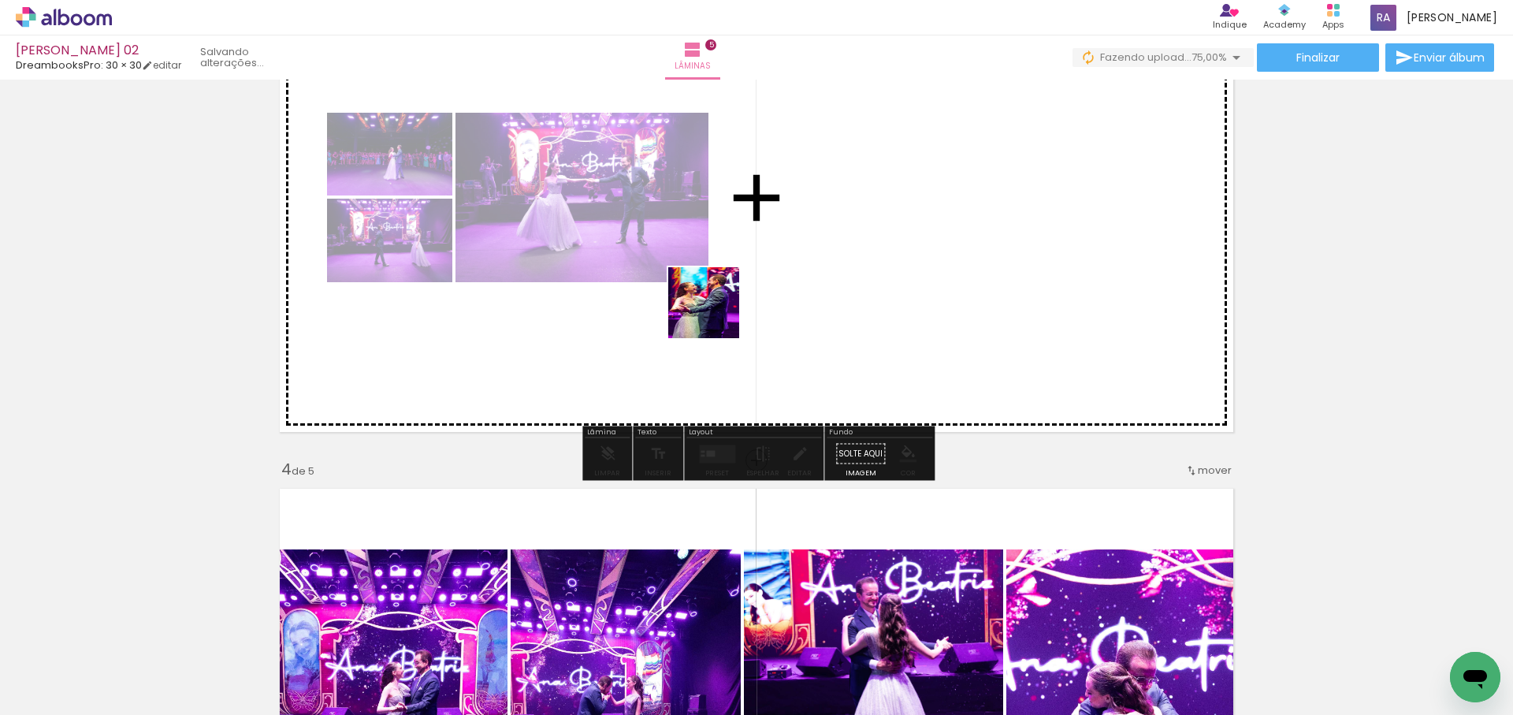
drag, startPoint x: 411, startPoint y: 493, endPoint x: 717, endPoint y: 314, distance: 353.9
click at [717, 314] on quentale-workspace at bounding box center [756, 357] width 1513 height 715
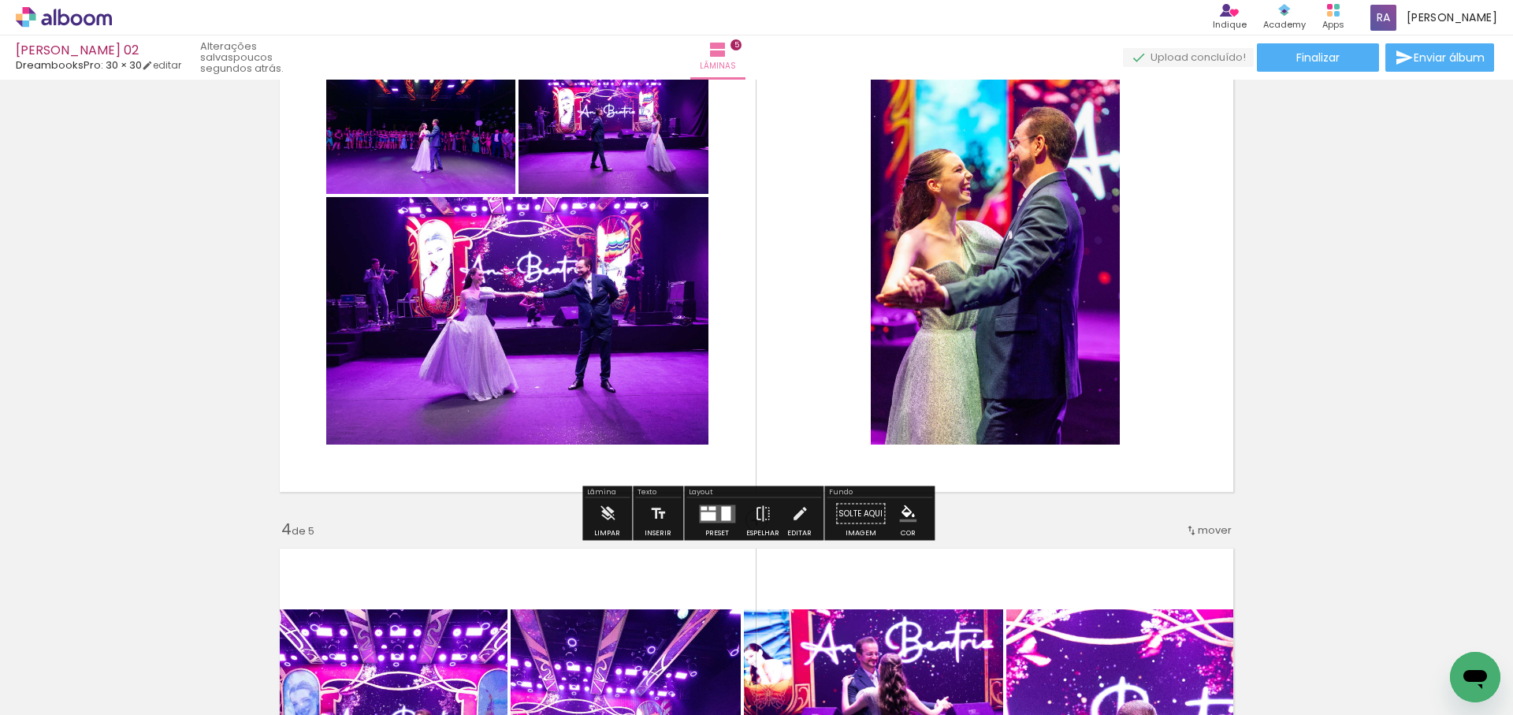
scroll to position [1165, 0]
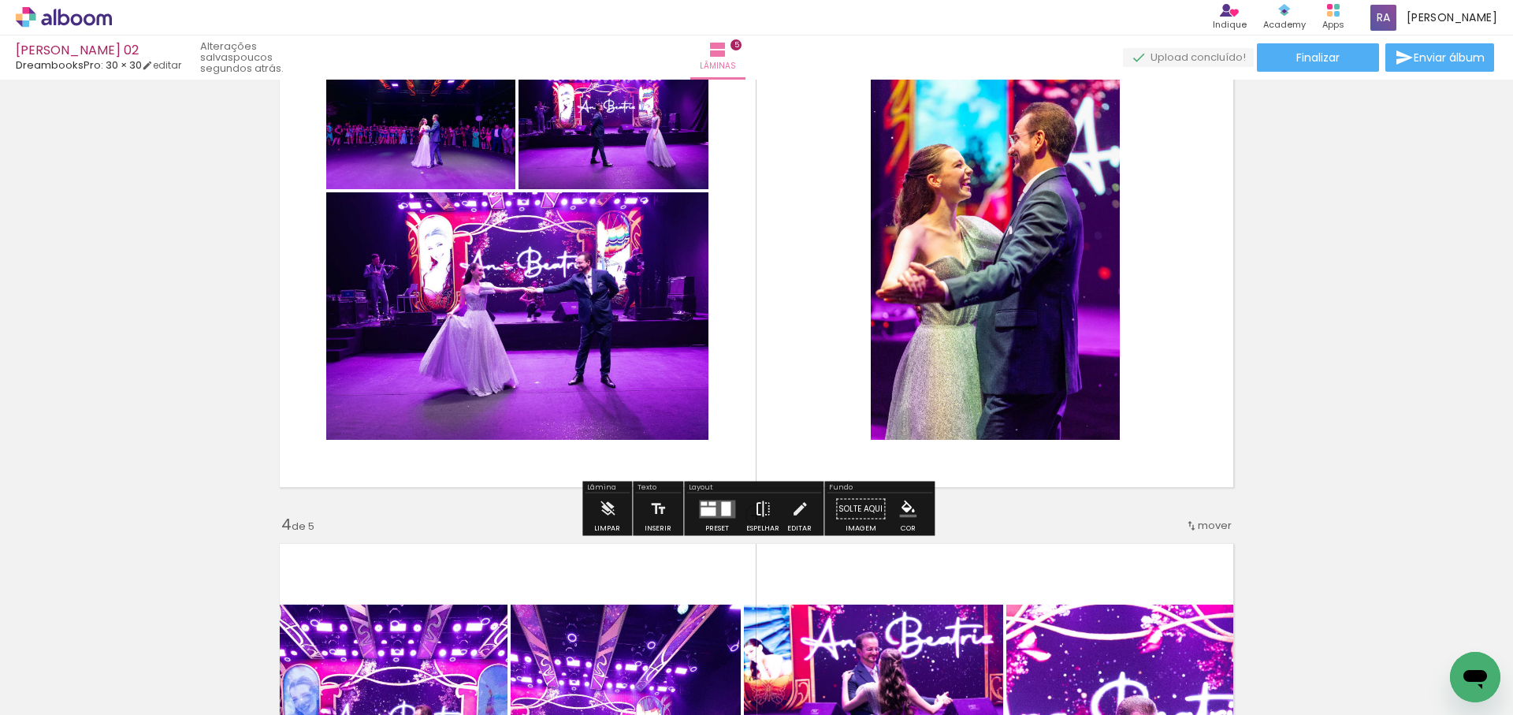
click at [764, 510] on iron-icon at bounding box center [762, 509] width 17 height 32
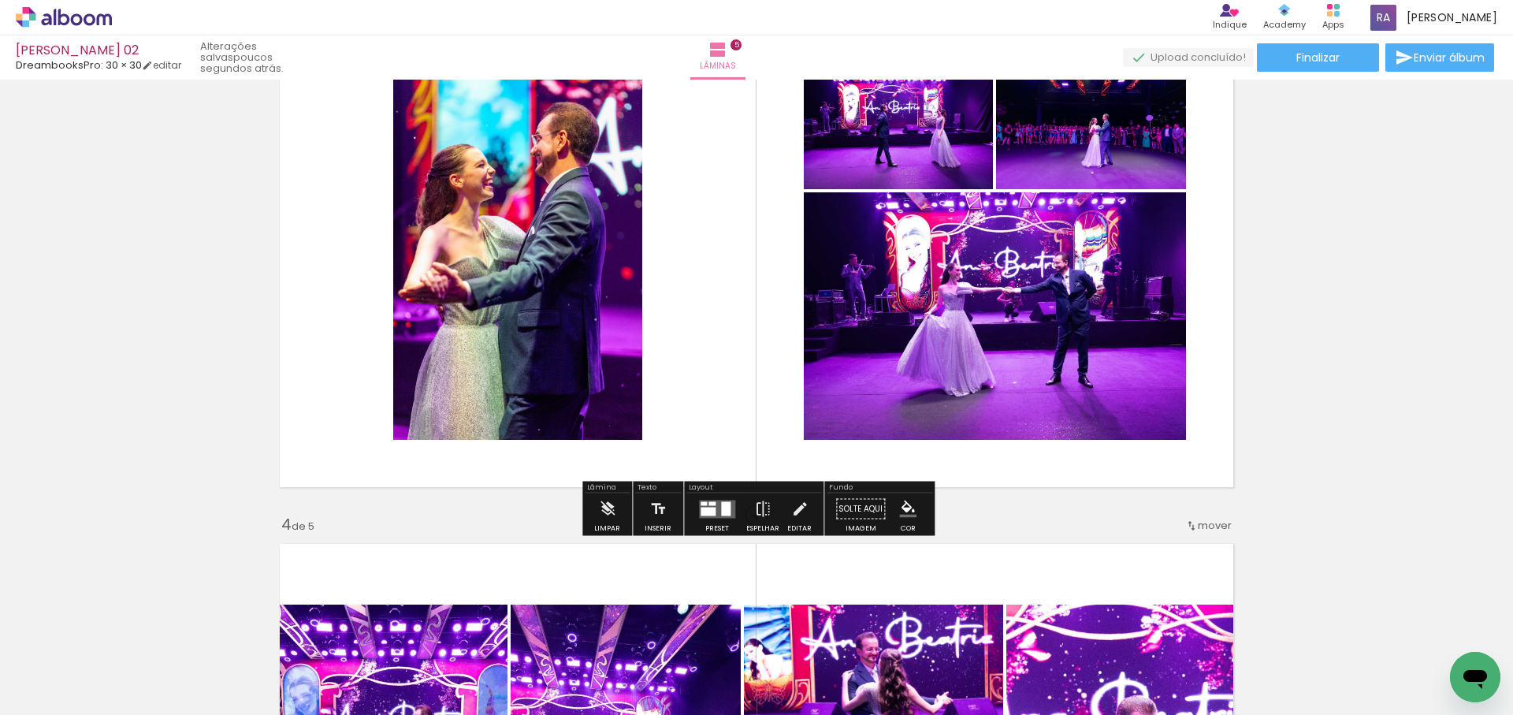
click at [724, 511] on div at bounding box center [725, 508] width 9 height 14
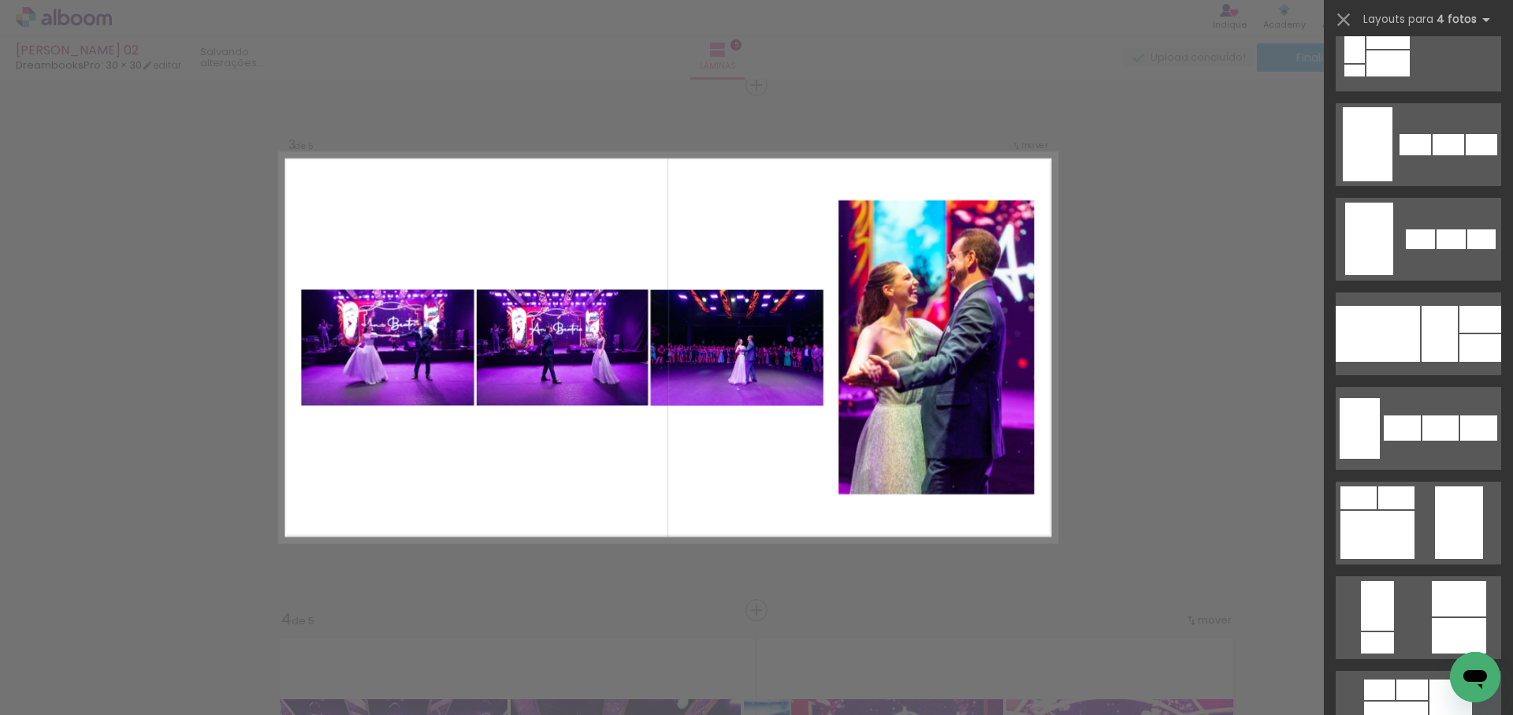
scroll to position [1082, 0]
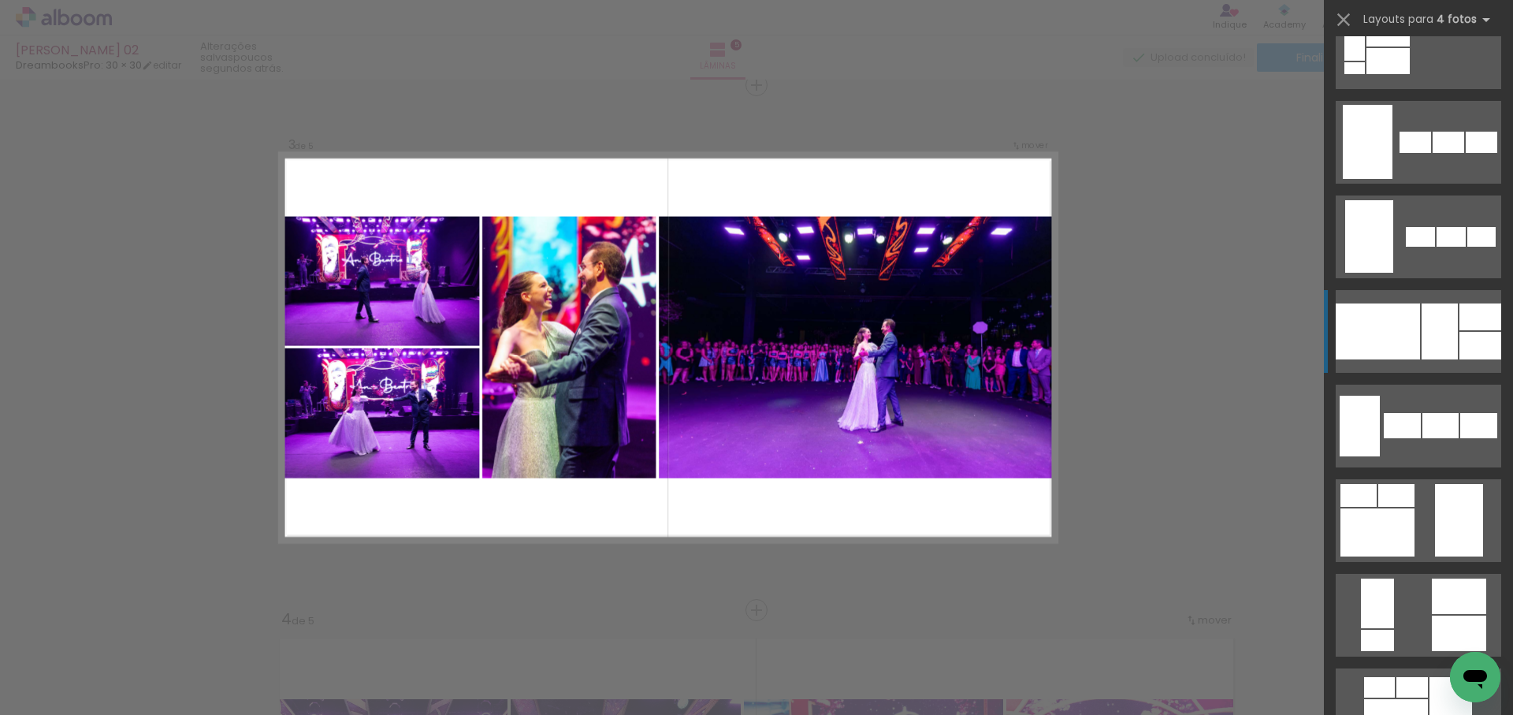
click at [1442, 343] on div at bounding box center [1440, 331] width 36 height 56
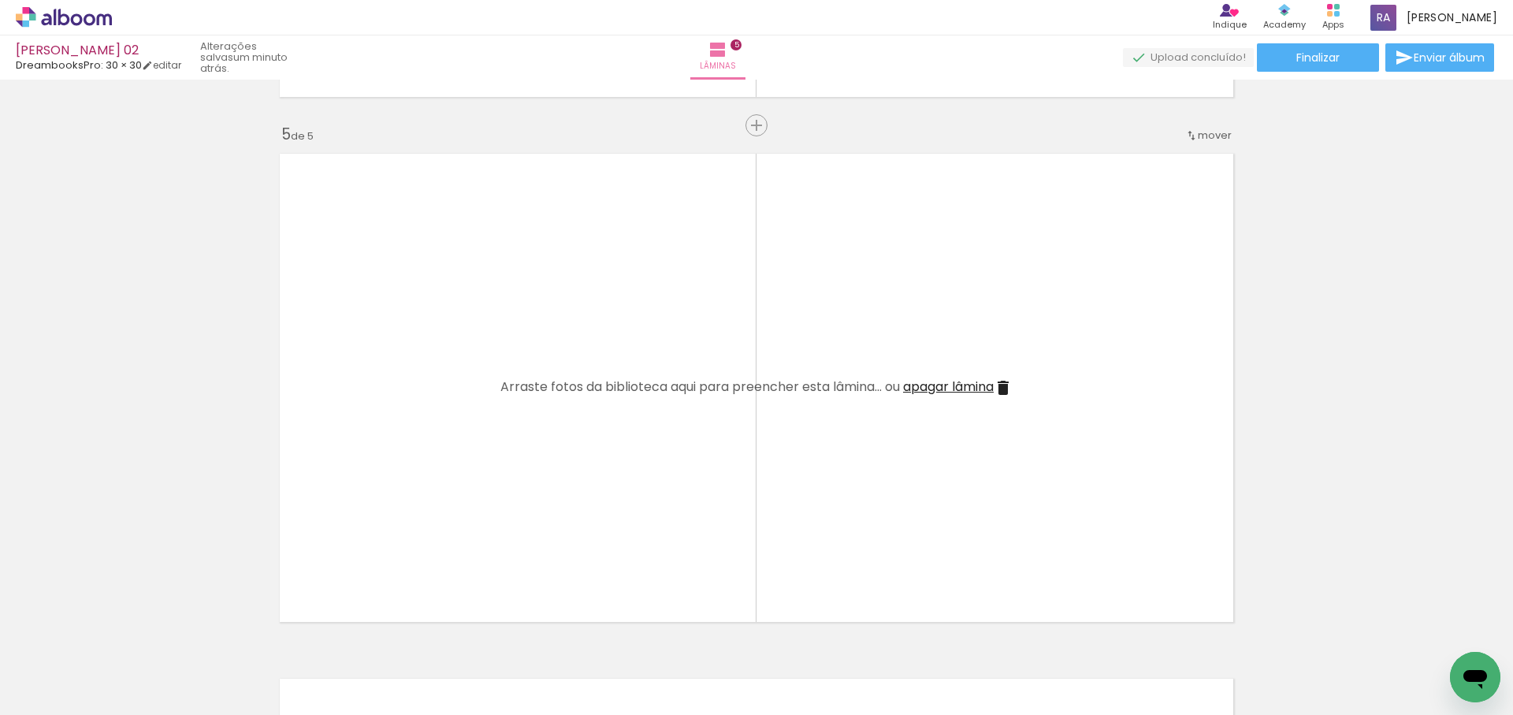
scroll to position [2082, 0]
click at [957, 489] on quentale-workspace at bounding box center [756, 357] width 1513 height 715
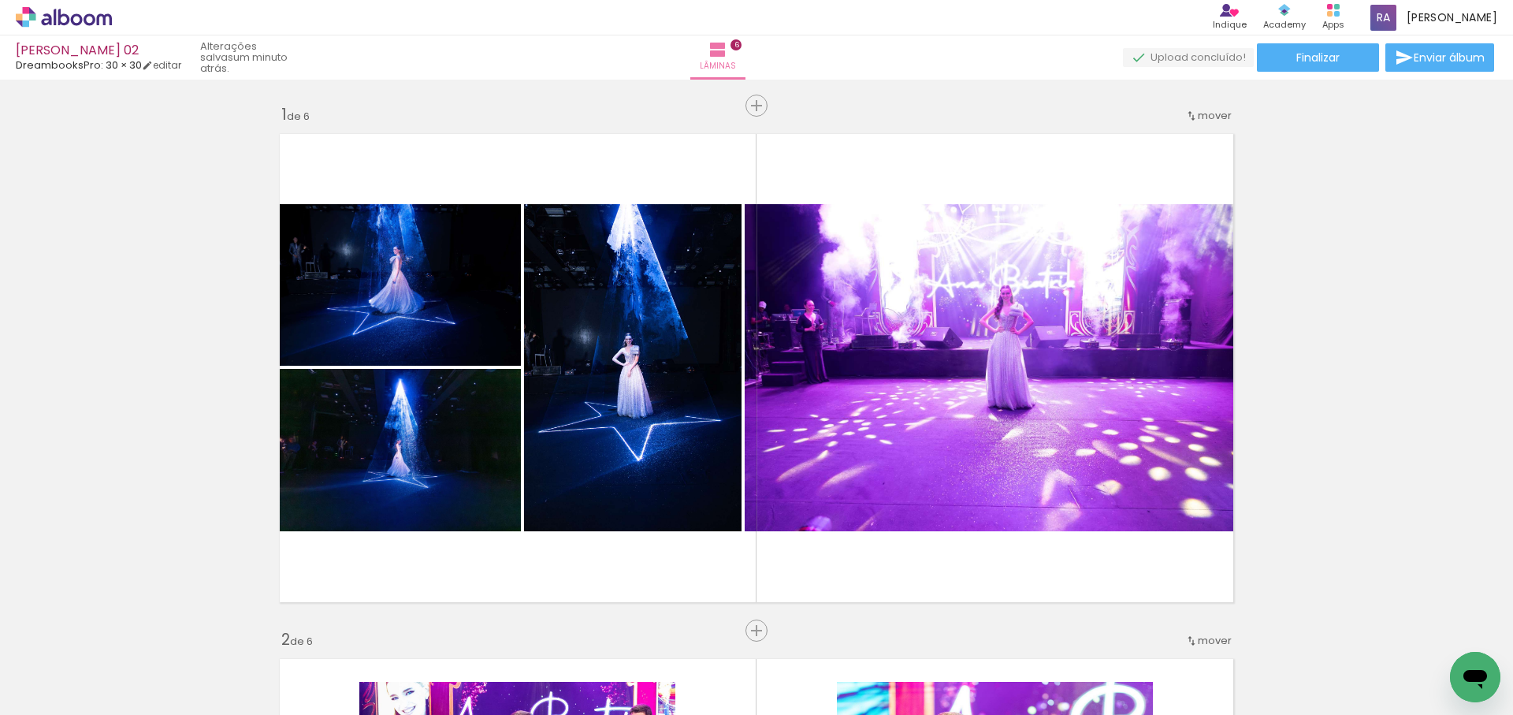
scroll to position [0, 739]
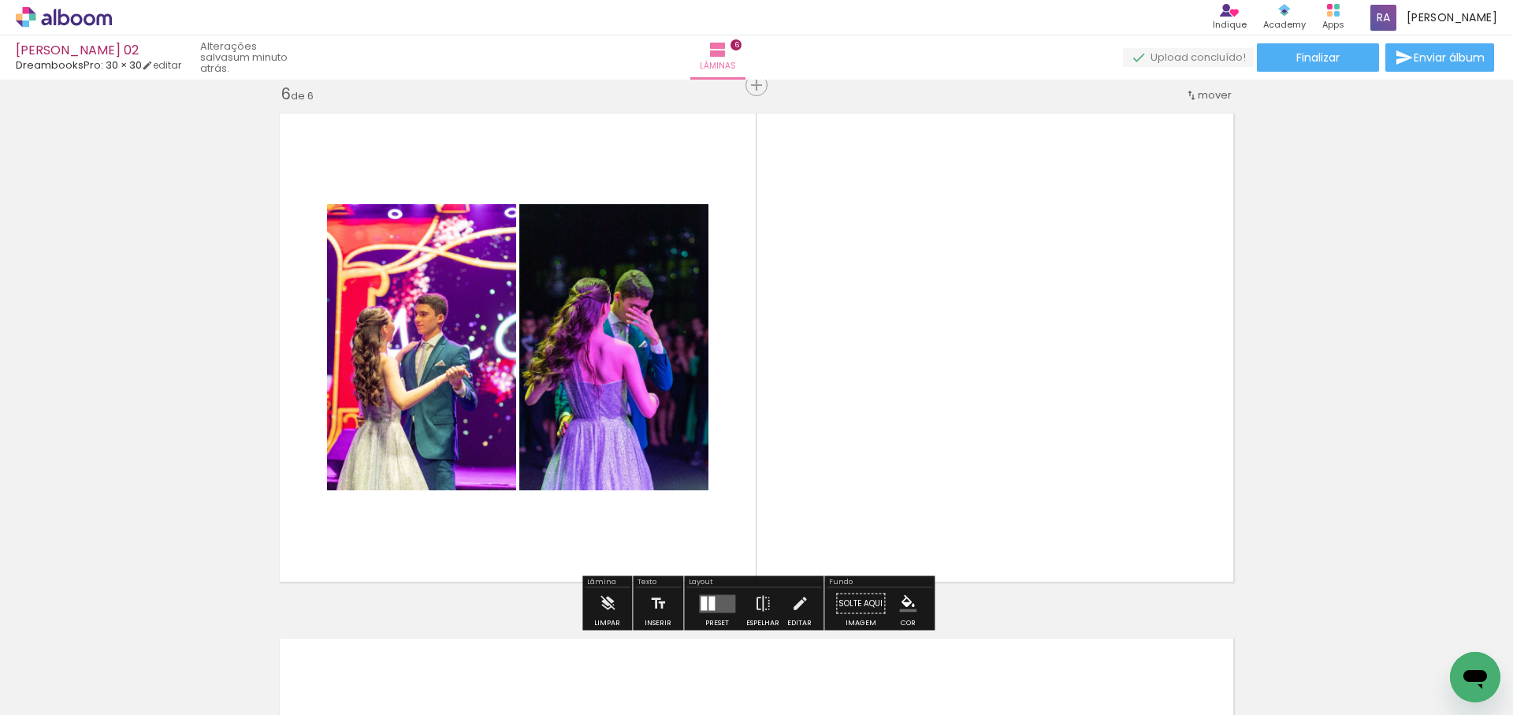
click at [709, 601] on div at bounding box center [712, 603] width 6 height 14
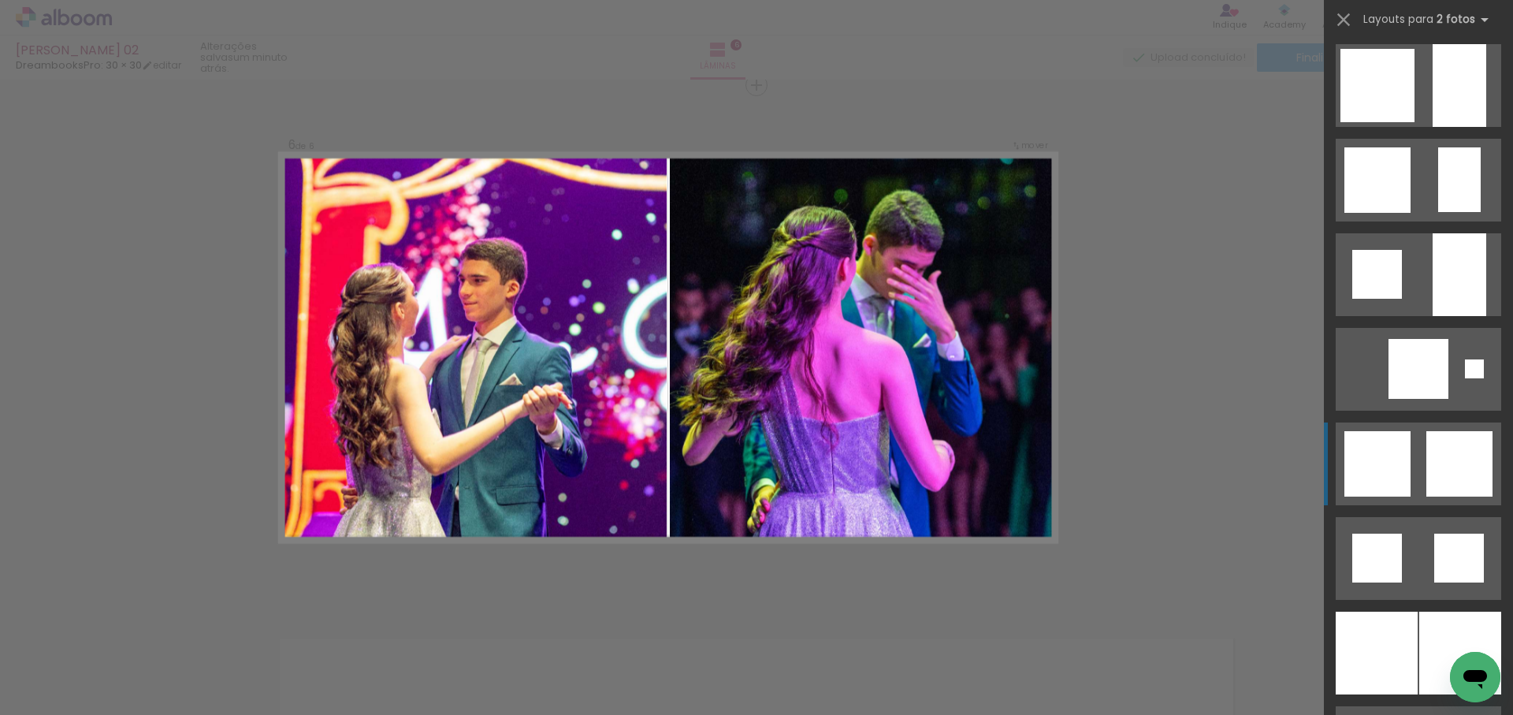
scroll to position [1280, 0]
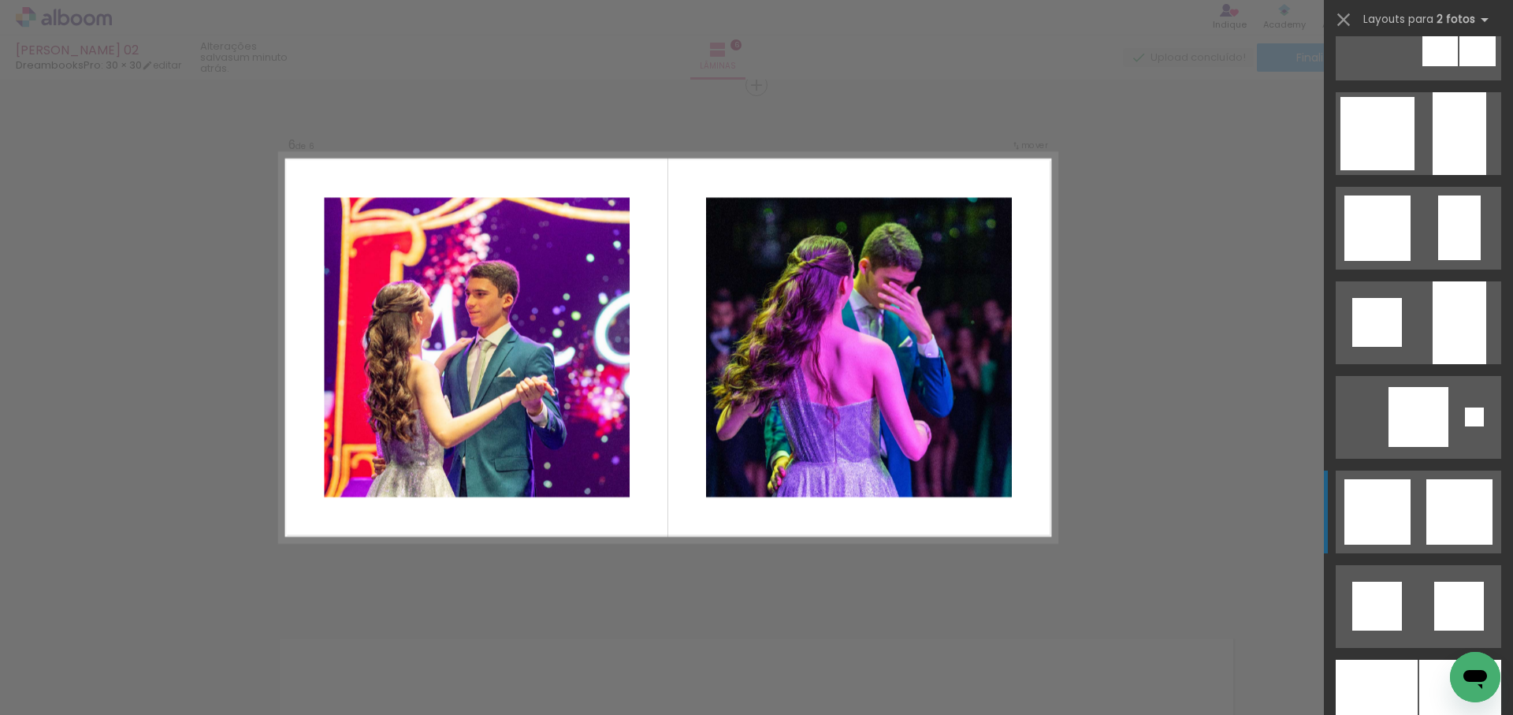
click at [1435, 503] on div at bounding box center [1460, 511] width 66 height 65
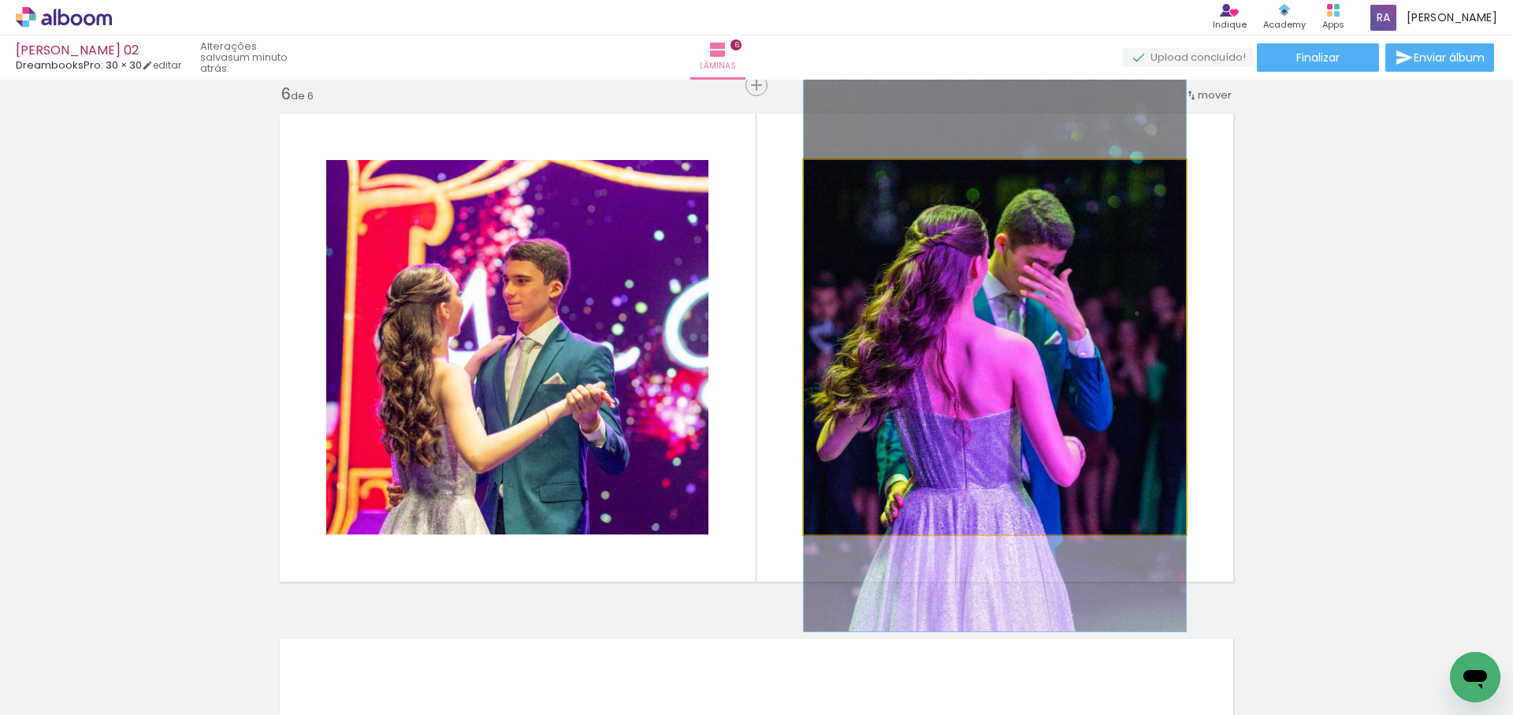
drag, startPoint x: 992, startPoint y: 413, endPoint x: 1019, endPoint y: 411, distance: 26.8
click at [1019, 411] on div at bounding box center [995, 345] width 382 height 574
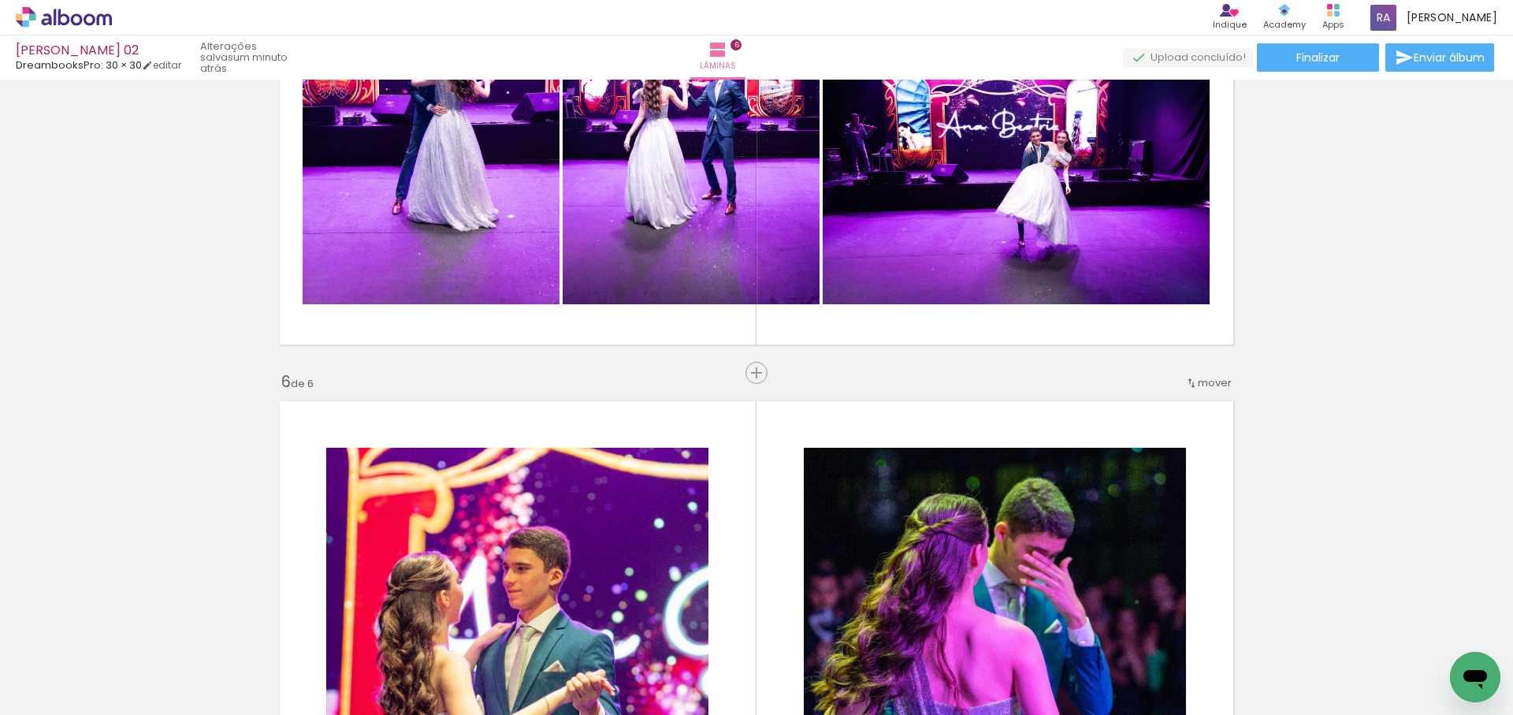
scroll to position [2351, 0]
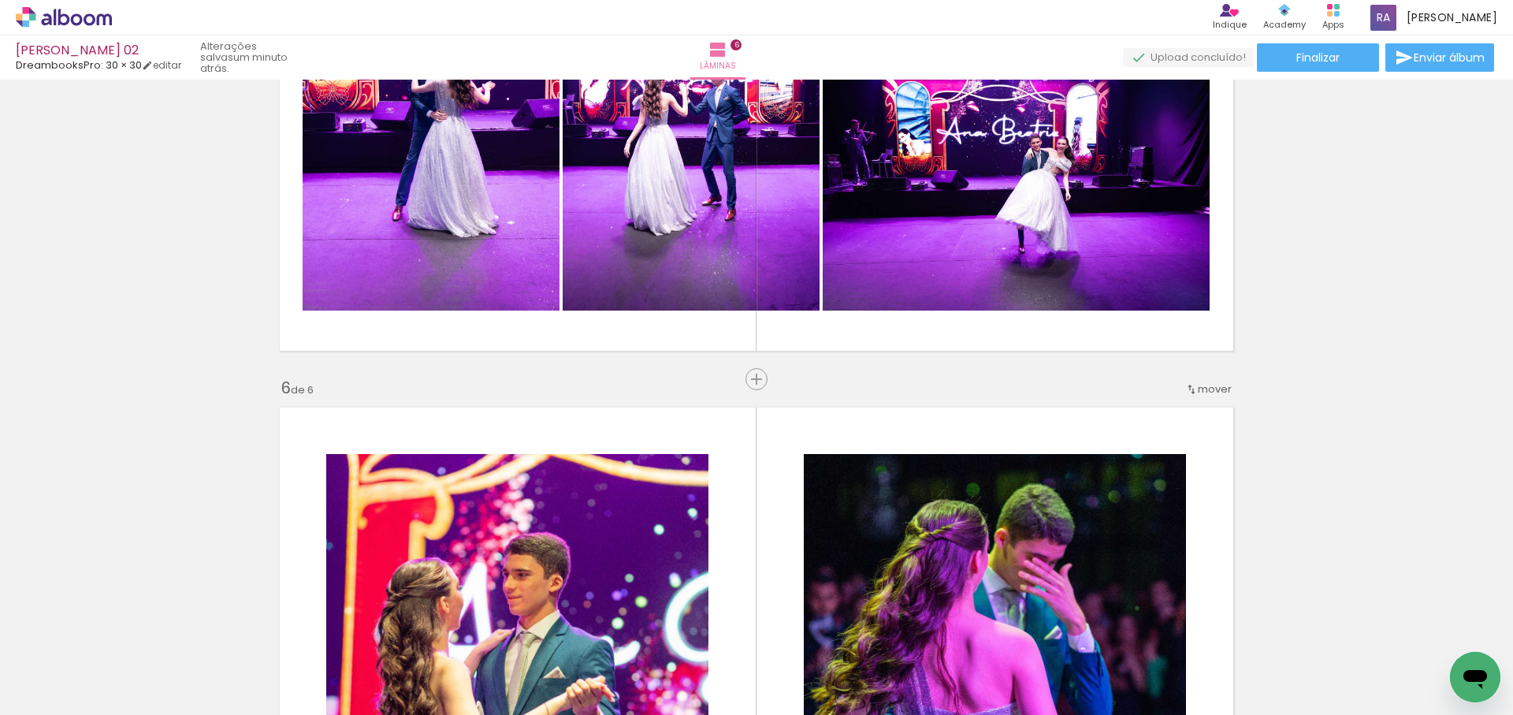
click at [1214, 387] on span "mover" at bounding box center [1215, 388] width 34 height 15
click at [1193, 491] on paper-item "antes da 5" at bounding box center [1175, 491] width 120 height 26
